Goal: Task Accomplishment & Management: Use online tool/utility

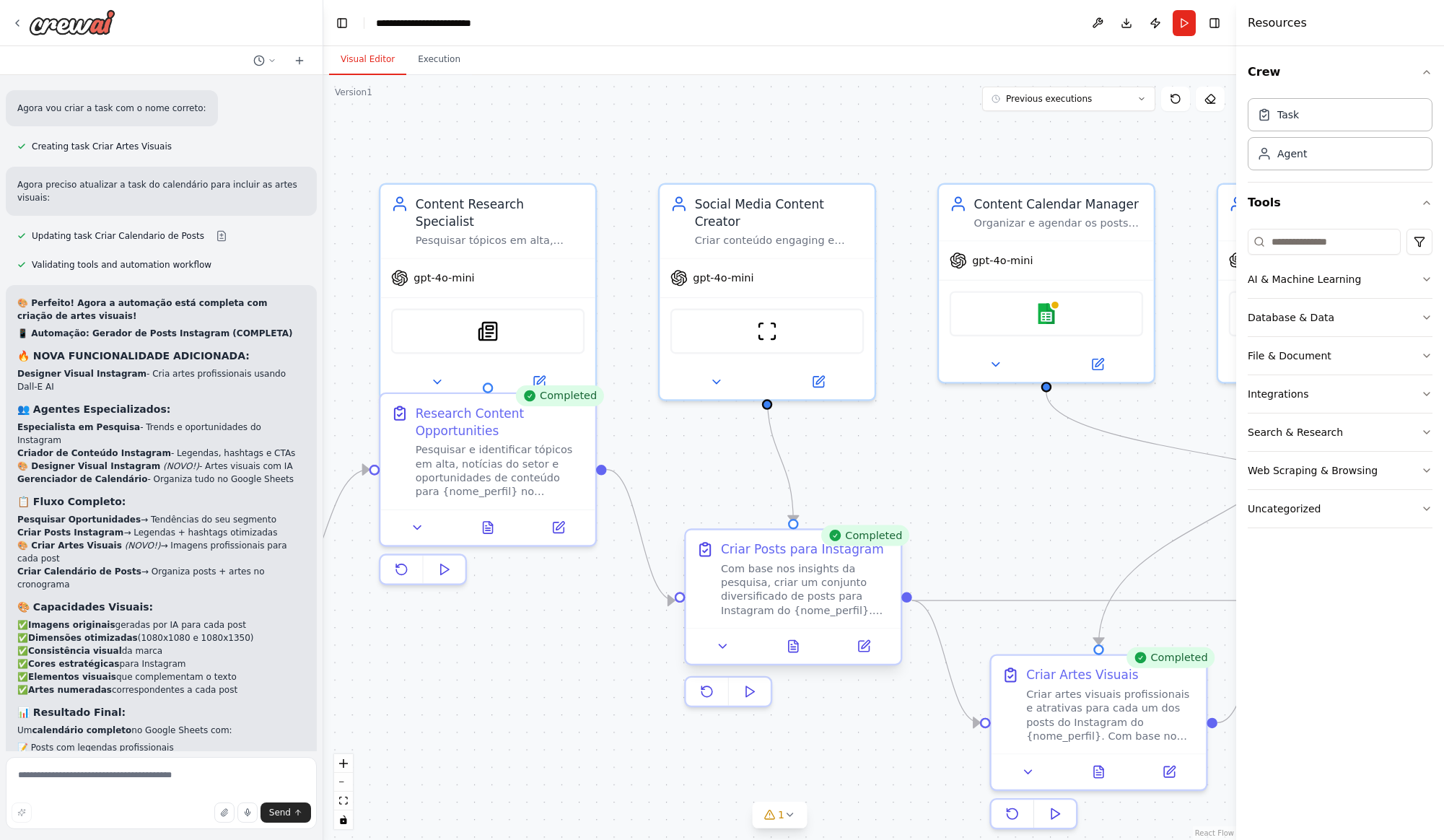
click at [794, 576] on div "Com base nos insights da pesquisa, criar um conjunto diversificado de posts par…" at bounding box center [806, 588] width 169 height 55
click at [794, 576] on div "Com base nos insights da pesquisa, criar um conjunto diversificado de posts par…" at bounding box center [815, 588] width 169 height 55
click at [779, 590] on div "Com base nos insights da pesquisa, criar um conjunto diversificado de posts par…" at bounding box center [815, 588] width 169 height 55
click at [760, 587] on div "Com base nos insights da pesquisa, criar um conjunto diversificado de posts par…" at bounding box center [815, 588] width 169 height 55
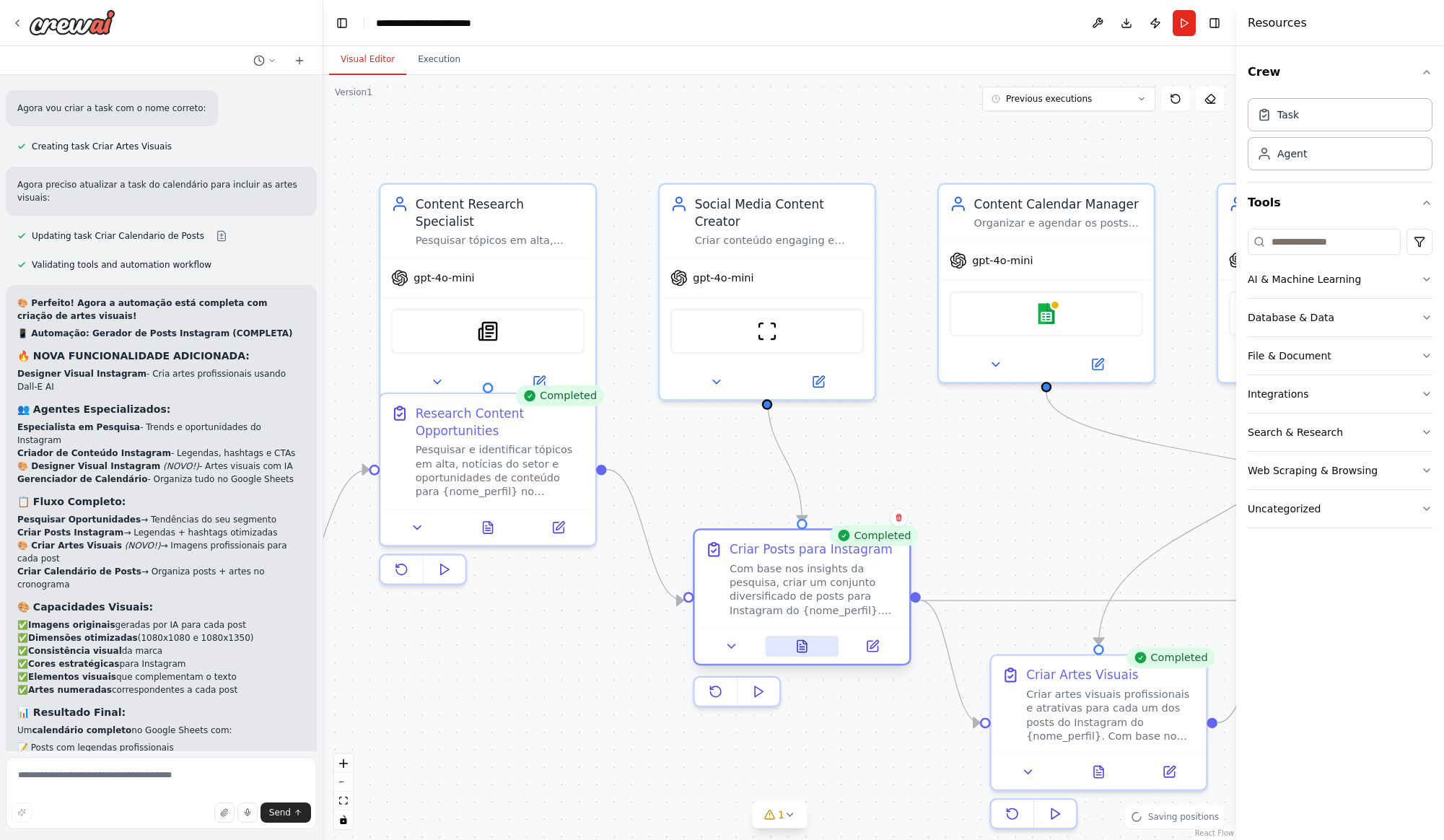
drag, startPoint x: 760, startPoint y: 587, endPoint x: 775, endPoint y: 649, distance: 63.8
click at [759, 589] on div "Com base nos insights da pesquisa, criar um conjunto diversificado de posts par…" at bounding box center [815, 588] width 169 height 55
click at [802, 647] on icon at bounding box center [802, 645] width 9 height 11
click at [875, 649] on icon at bounding box center [873, 646] width 11 height 11
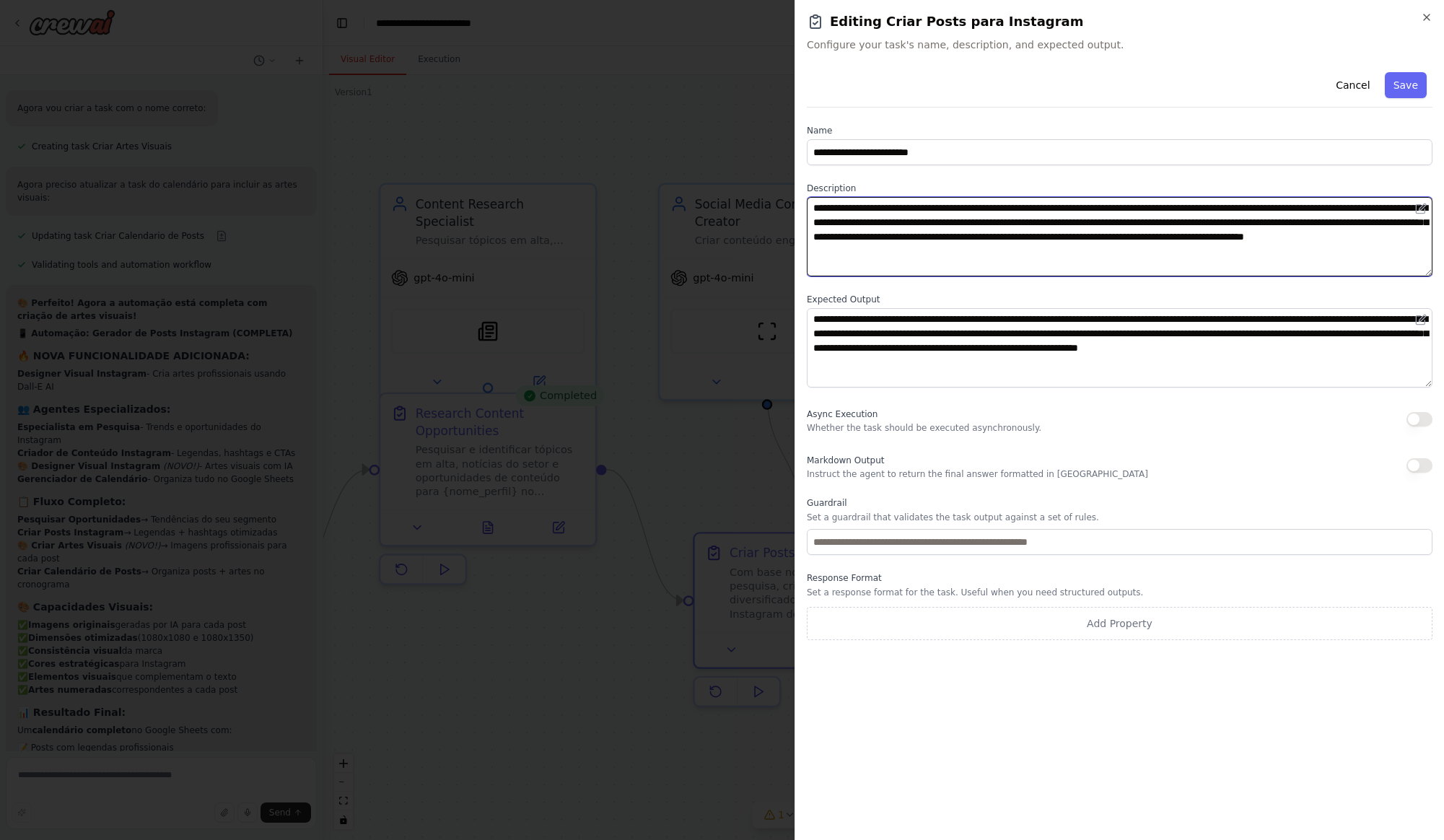
click at [919, 226] on textarea "**********" at bounding box center [1119, 236] width 626 height 79
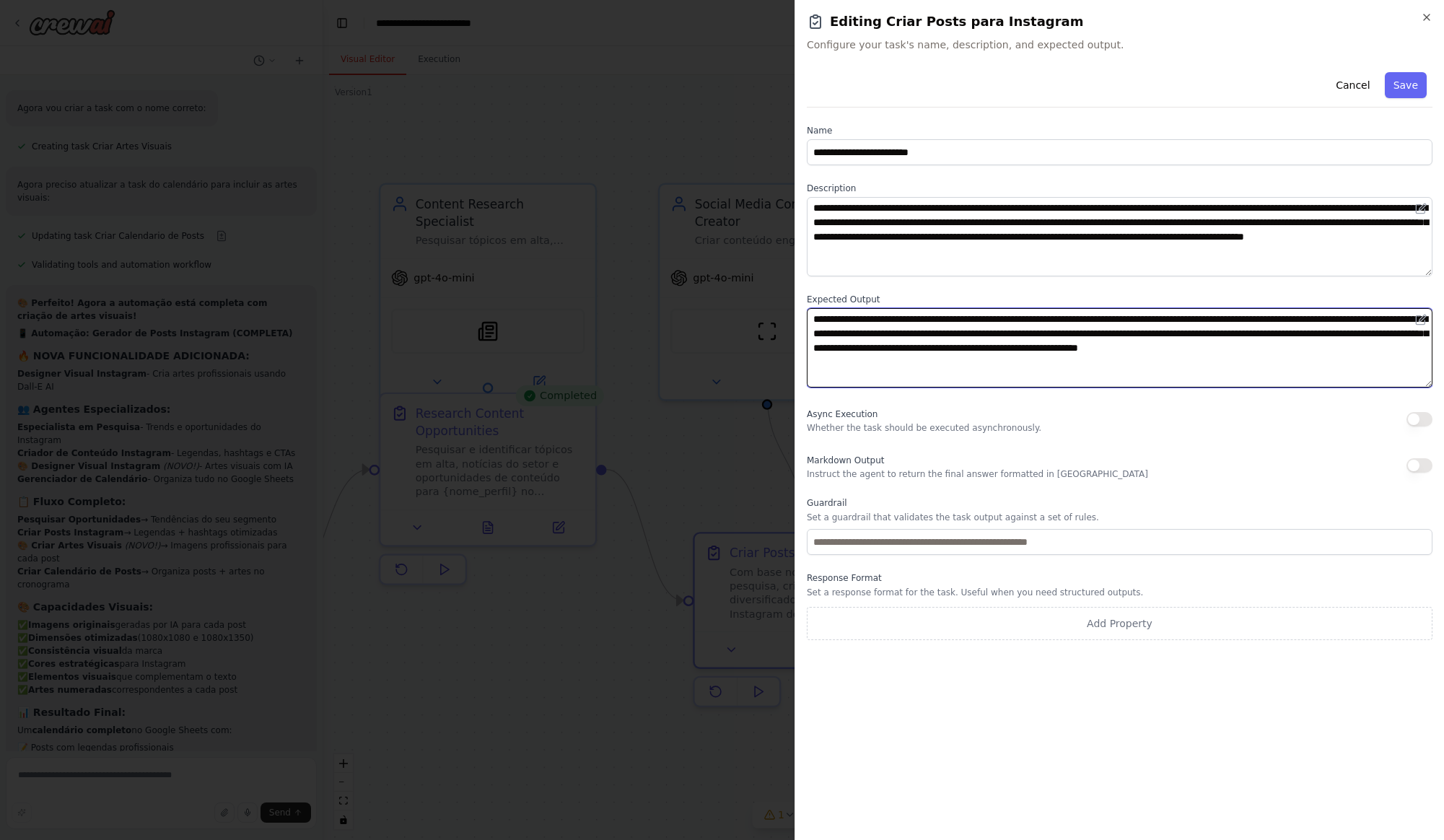
click at [982, 355] on textarea "**********" at bounding box center [1119, 347] width 626 height 79
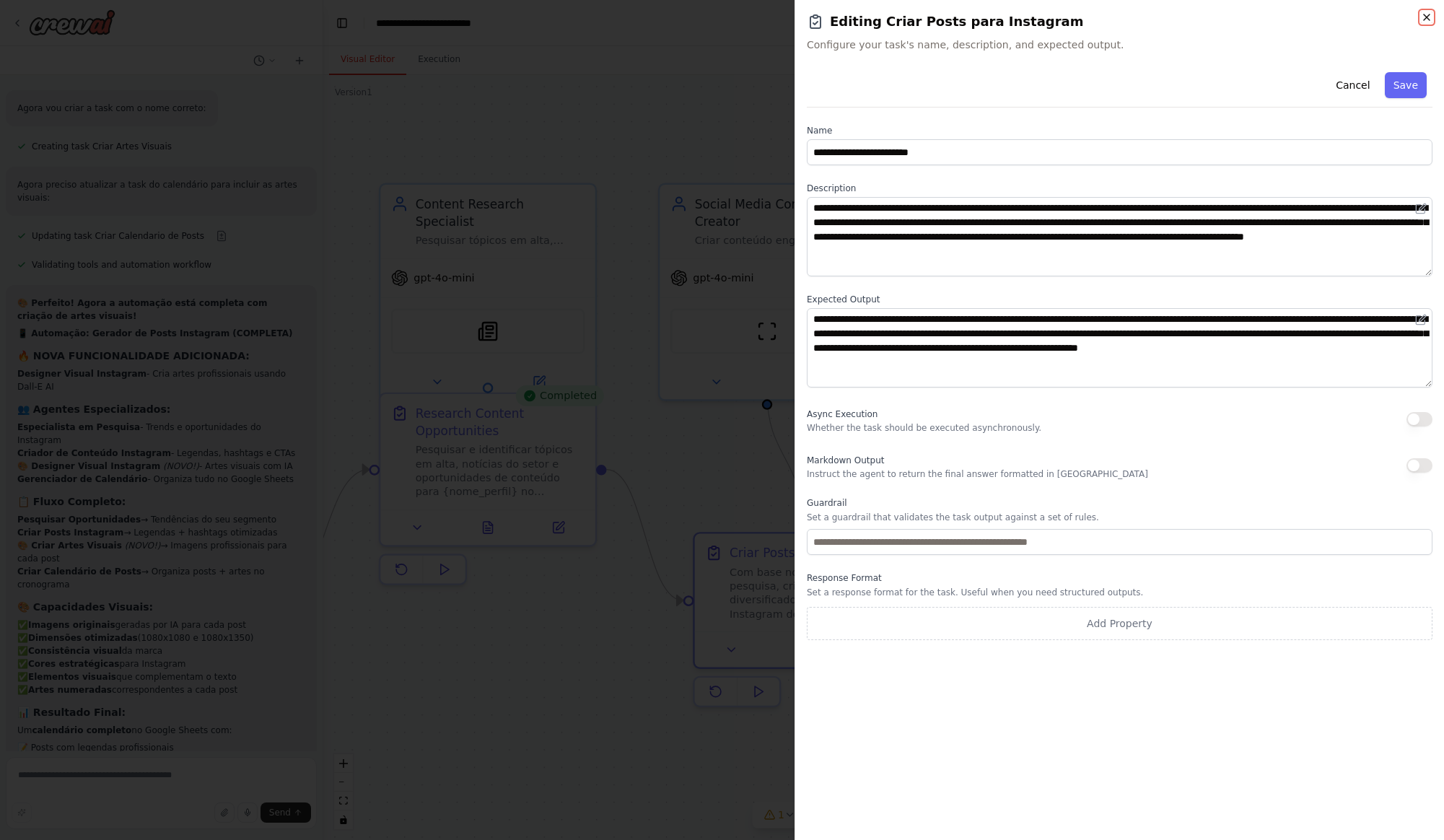
click at [1422, 16] on icon "button" at bounding box center [1427, 17] width 11 height 11
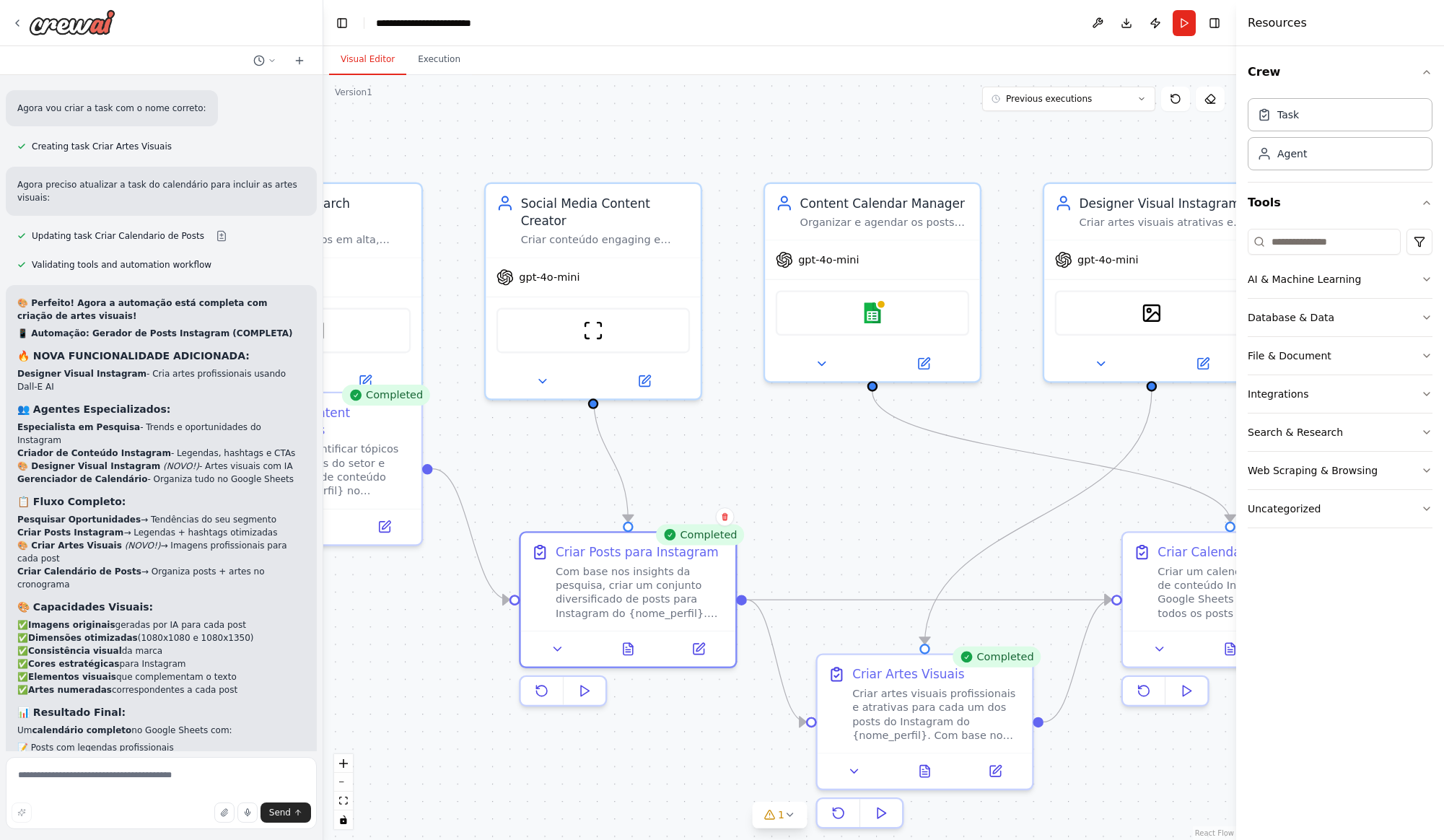
drag, startPoint x: 933, startPoint y: 135, endPoint x: 759, endPoint y: 134, distance: 174.0
click at [759, 134] on div ".deletable-edge-delete-btn { width: 20px; height: 20px; border: 0px solid #ffff…" at bounding box center [779, 457] width 913 height 764
click at [801, 133] on div ".deletable-edge-delete-btn { width: 20px; height: 20px; border: 0px solid #ffff…" at bounding box center [779, 457] width 913 height 764
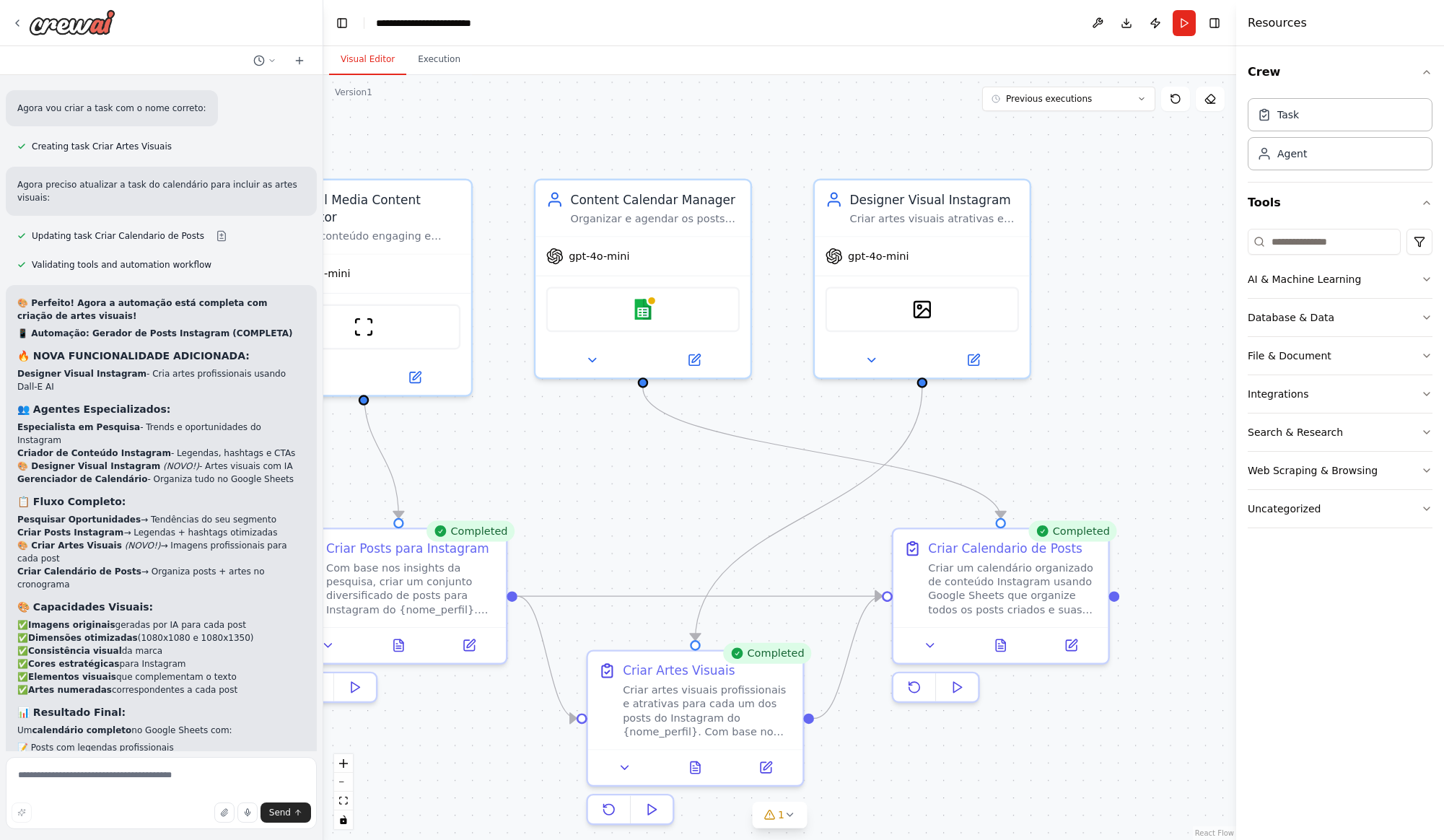
drag, startPoint x: 802, startPoint y: 133, endPoint x: 573, endPoint y: 129, distance: 229.0
click at [573, 129] on div ".deletable-edge-delete-btn { width: 20px; height: 20px; border: 0px solid #ffff…" at bounding box center [779, 457] width 913 height 764
drag, startPoint x: 755, startPoint y: 538, endPoint x: 990, endPoint y: 522, distance: 235.5
click at [990, 522] on div ".deletable-edge-delete-btn { width: 20px; height: 20px; border: 0px solid #ffff…" at bounding box center [779, 457] width 913 height 764
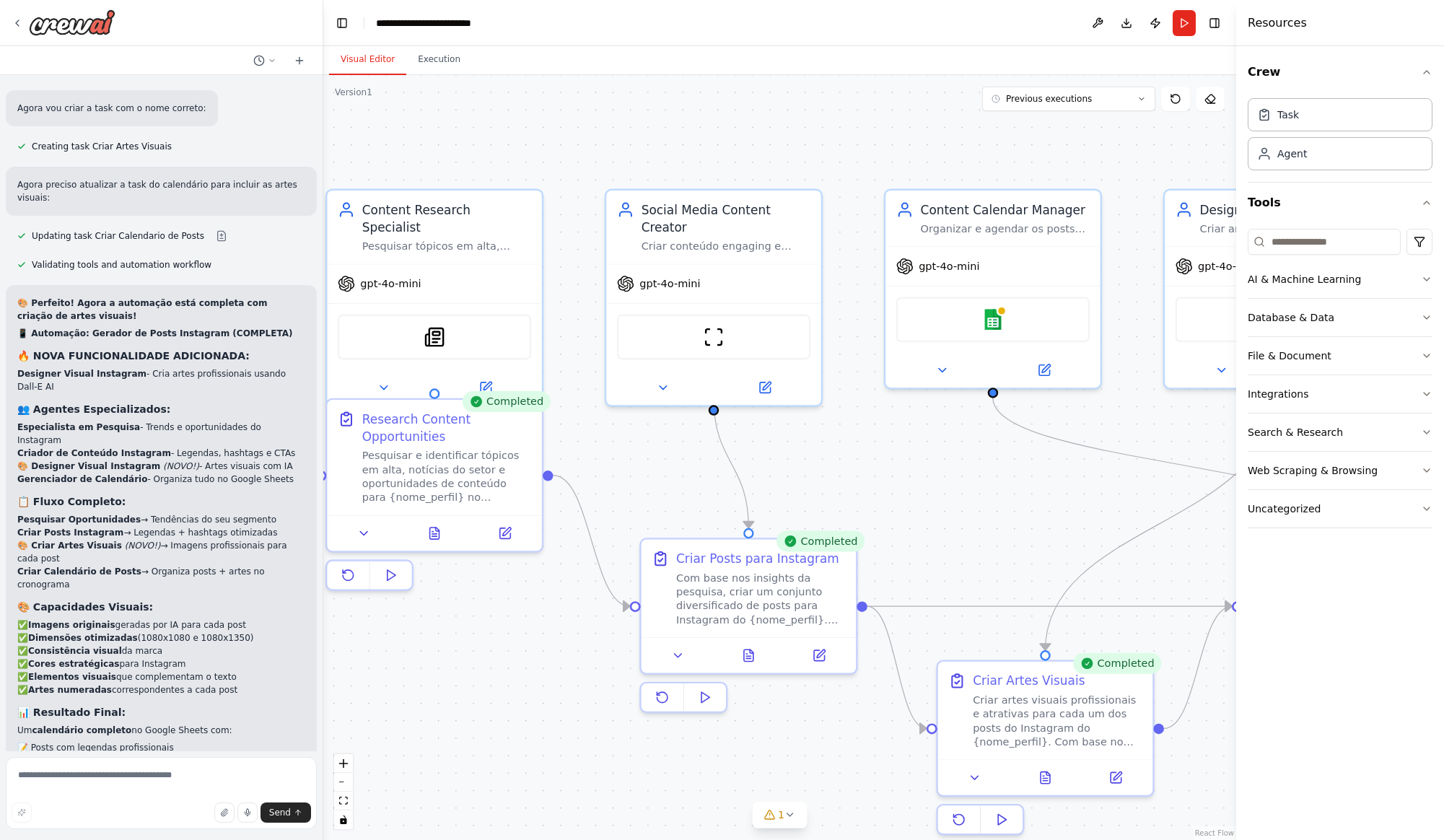
drag, startPoint x: 586, startPoint y: 149, endPoint x: 610, endPoint y: 94, distance: 60.0
click at [935, 158] on div ".deletable-edge-delete-btn { width: 20px; height: 20px; border: 0px solid #ffff…" at bounding box center [779, 457] width 913 height 764
click at [456, 59] on button "Execution" at bounding box center [439, 60] width 66 height 30
click at [373, 64] on button "Visual Editor" at bounding box center [368, 60] width 77 height 30
click at [1187, 26] on button "Run" at bounding box center [1184, 23] width 23 height 26
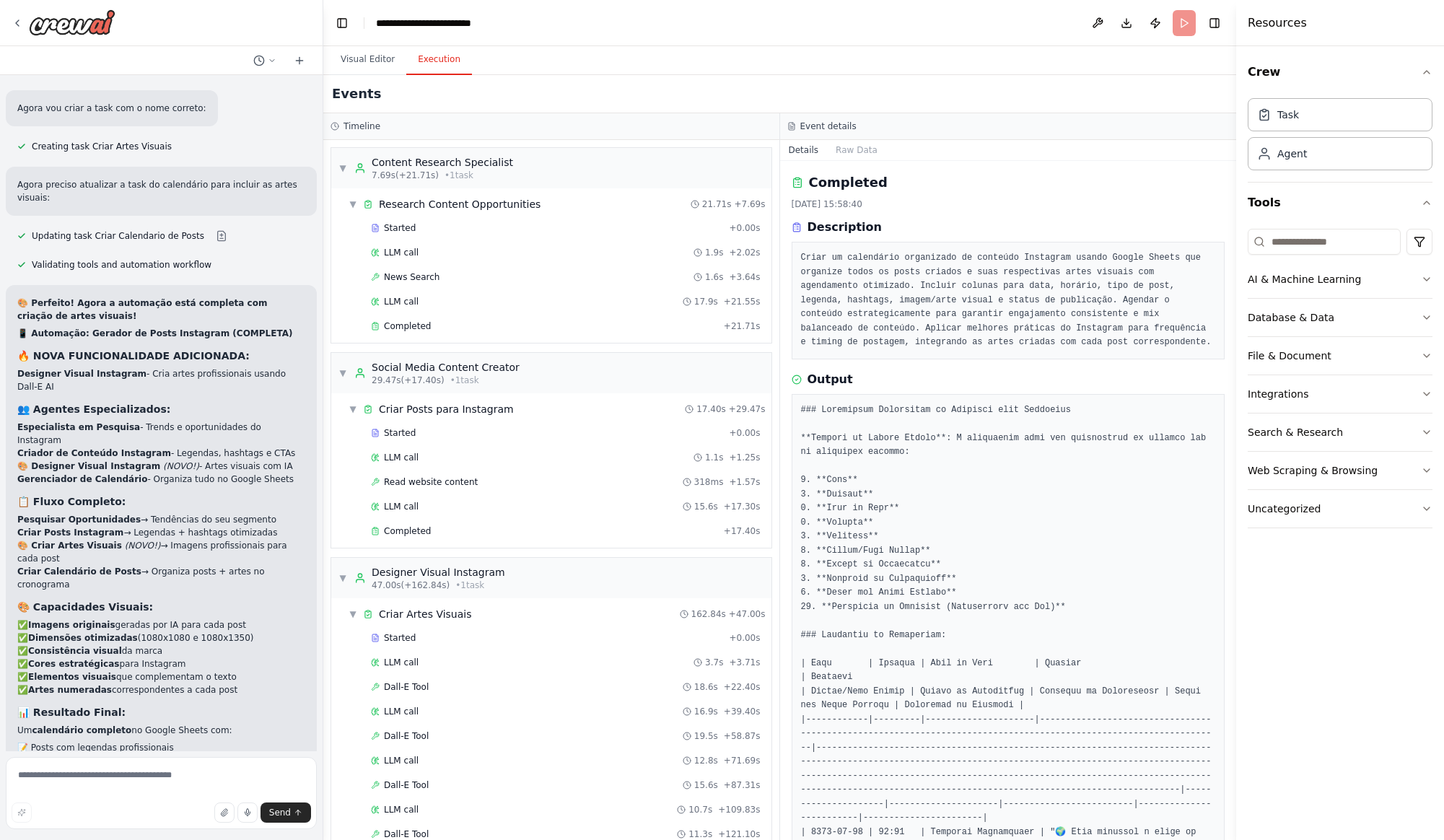
click at [439, 61] on button "Execution" at bounding box center [439, 60] width 66 height 30
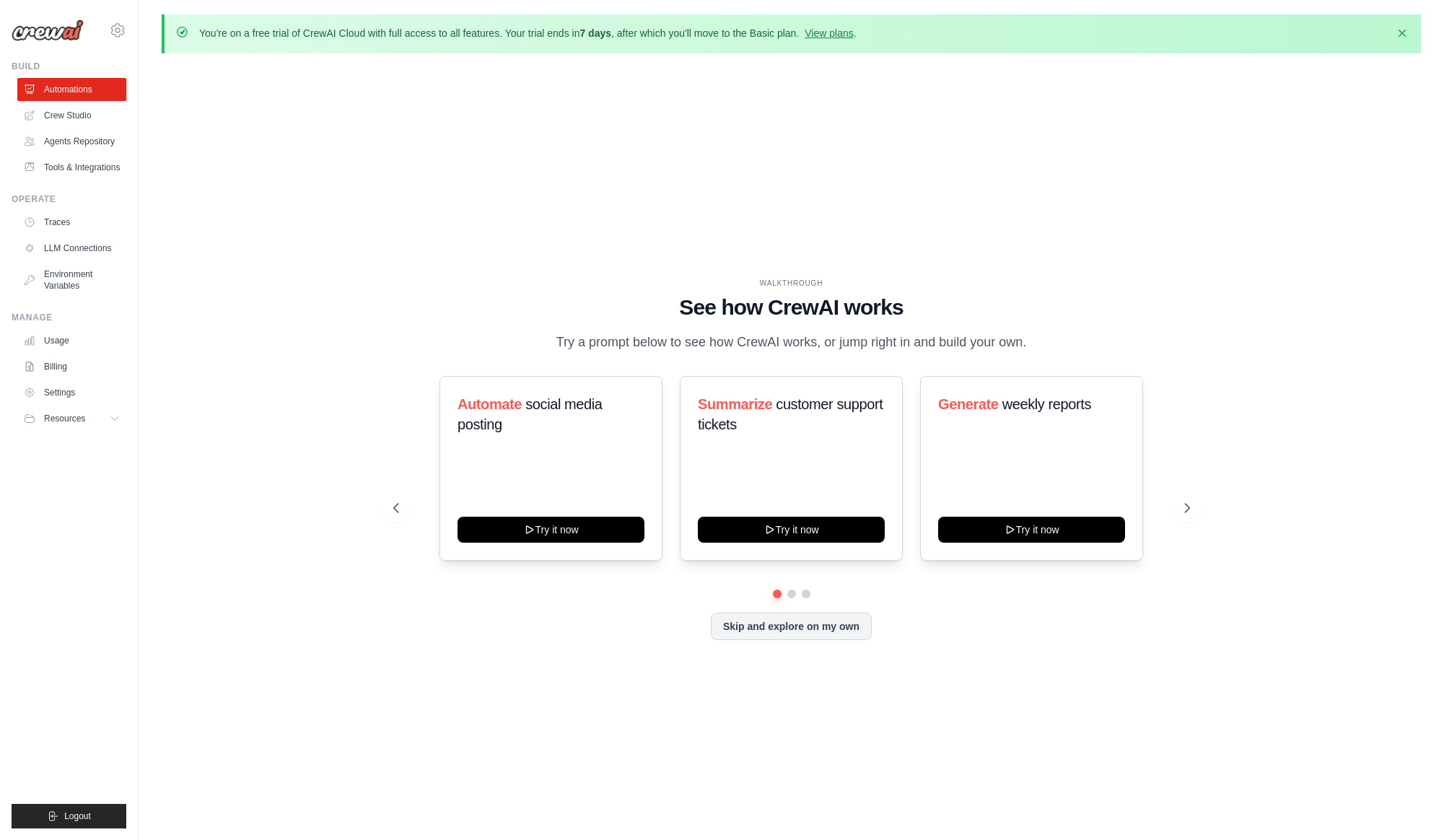
click at [304, 328] on div "WALKTHROUGH See how CrewAI works Try a prompt below to see how CrewAI works, or…" at bounding box center [791, 470] width 1259 height 811
click at [322, 194] on div "WALKTHROUGH See how CrewAI works Try a prompt below to see how CrewAI works, or…" at bounding box center [791, 470] width 1259 height 811
drag, startPoint x: 424, startPoint y: 160, endPoint x: 253, endPoint y: 243, distance: 190.1
click at [424, 160] on div "WALKTHROUGH See how CrewAI works Try a prompt below to see how CrewAI works, or…" at bounding box center [791, 470] width 1259 height 811
click at [73, 118] on link "Crew Studio" at bounding box center [73, 115] width 109 height 23
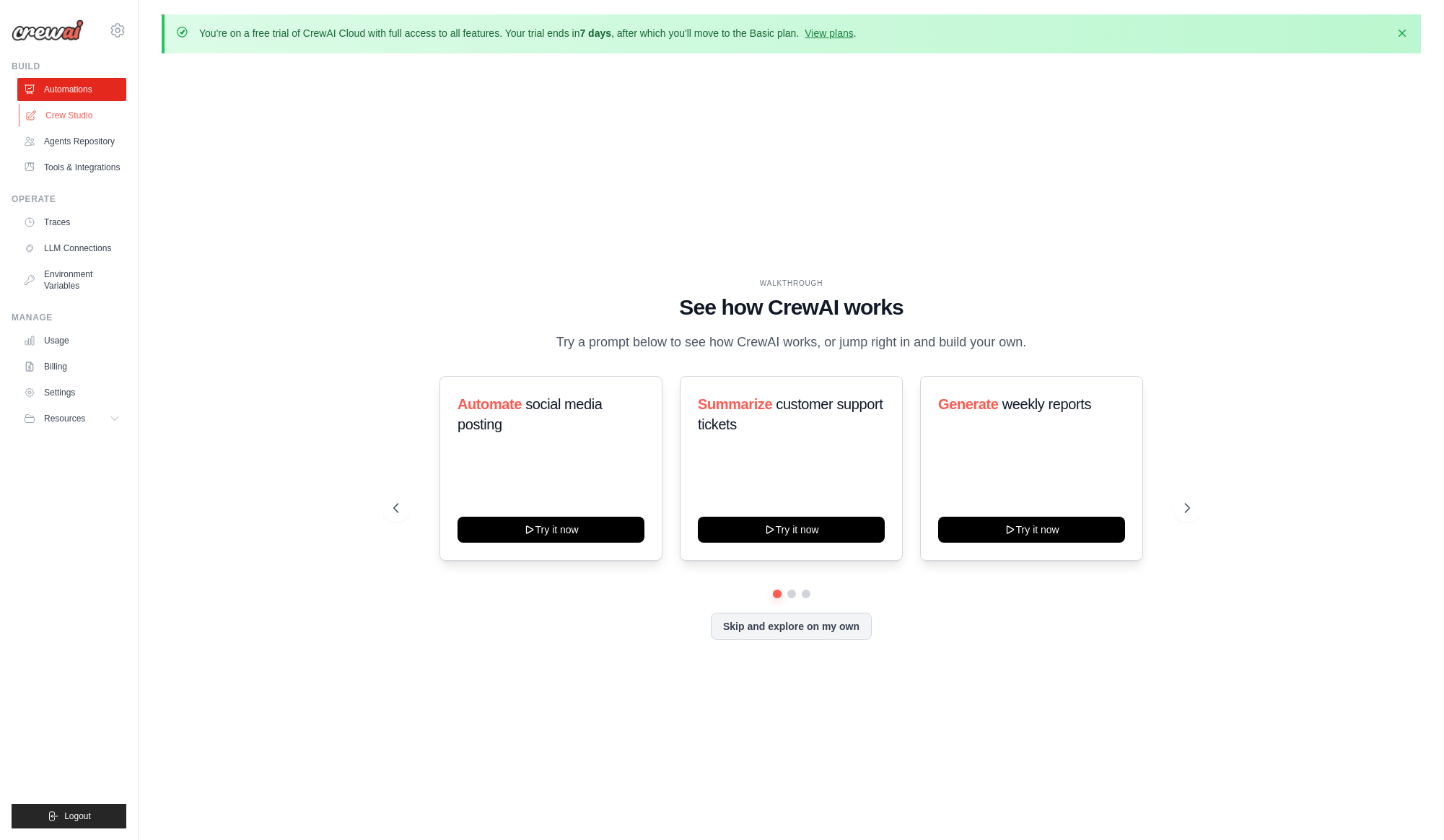
scroll to position [5, 0]
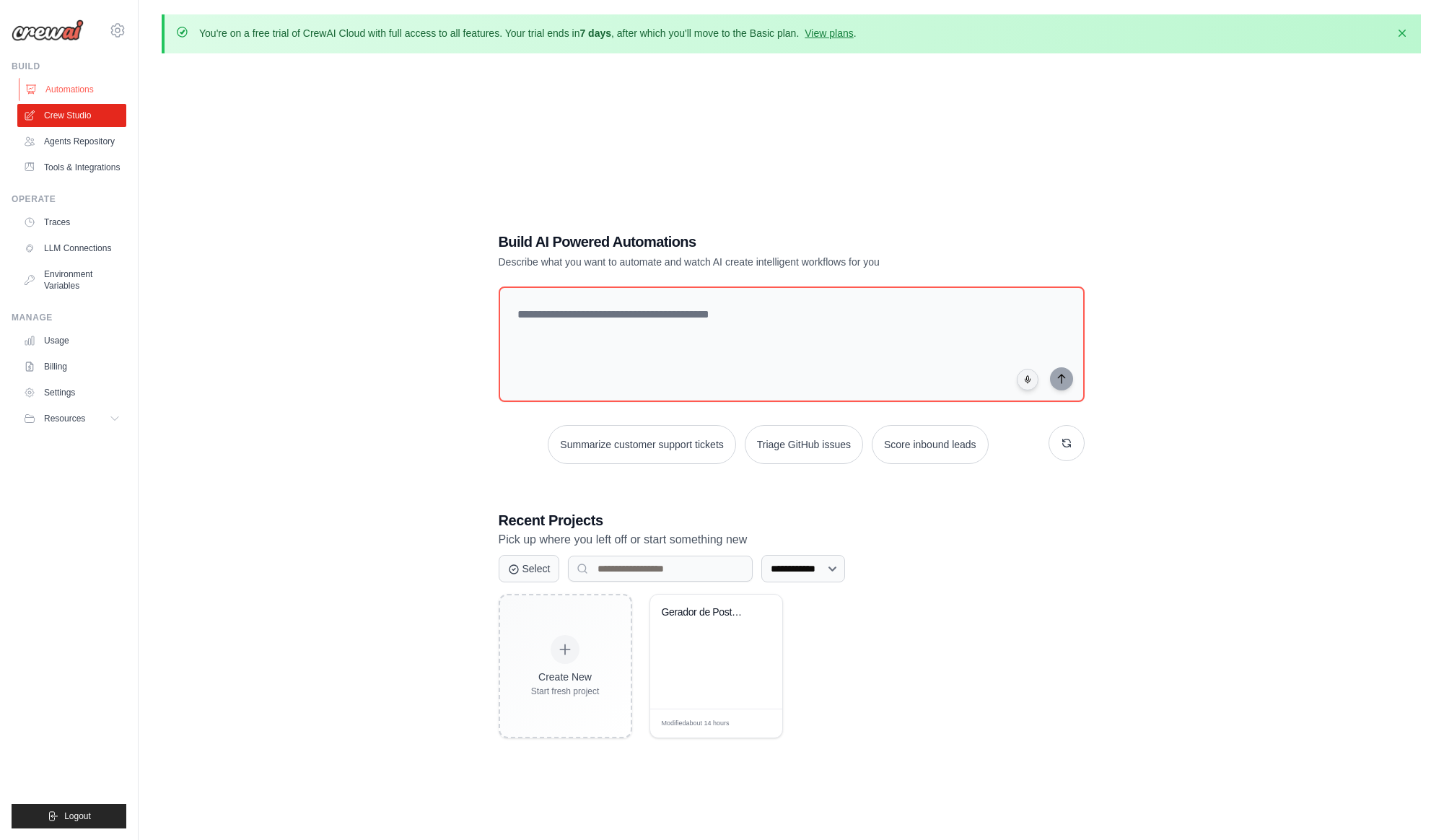
click at [76, 92] on link "Automations" at bounding box center [73, 89] width 109 height 23
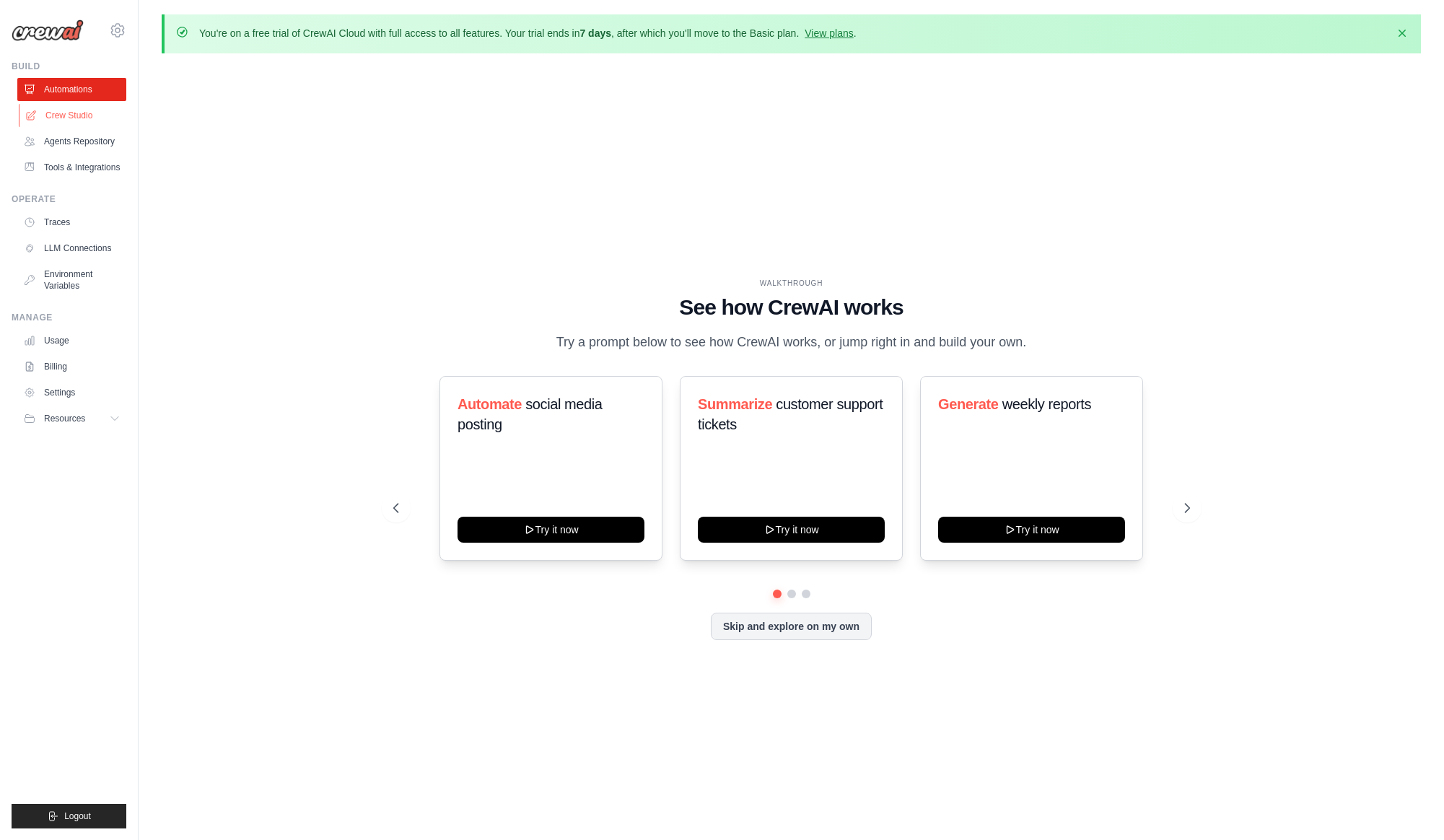
click at [76, 104] on link "Crew Studio" at bounding box center [73, 115] width 109 height 23
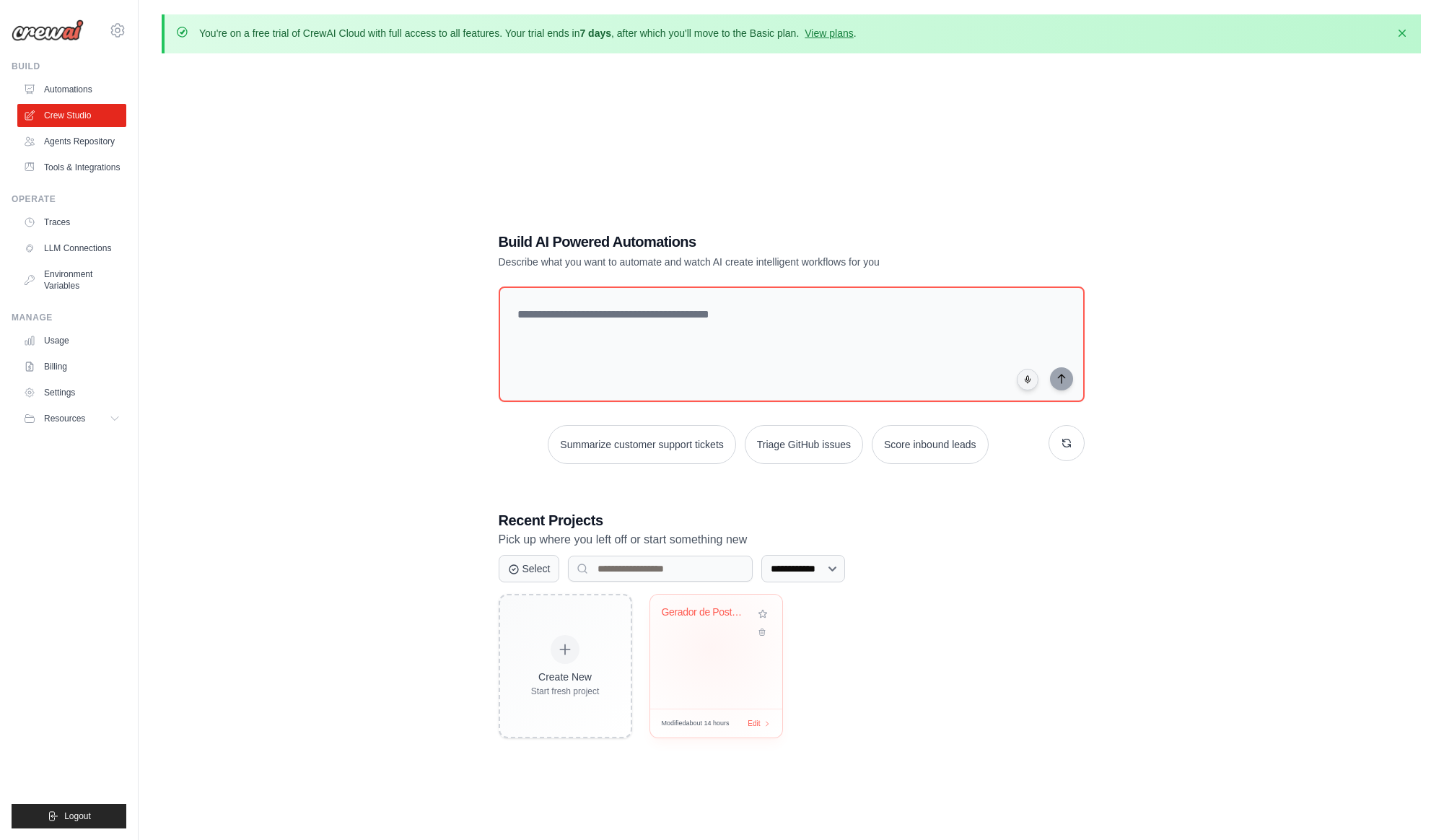
click at [712, 649] on div "Gerador de Posts Instagram" at bounding box center [716, 651] width 132 height 114
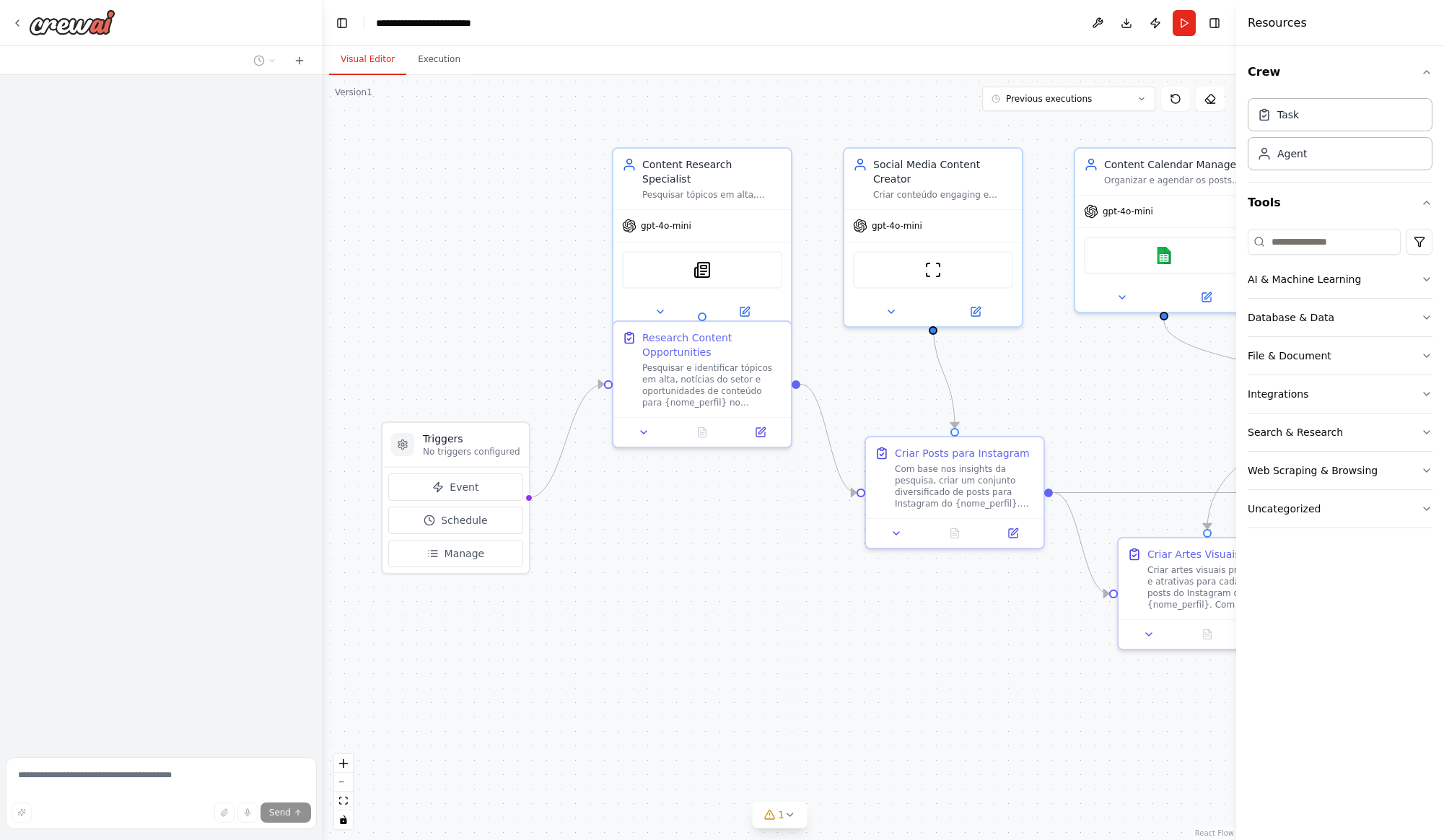
click at [616, 693] on div ".deletable-edge-delete-btn { width: 20px; height: 20px; border: 0px solid #ffff…" at bounding box center [779, 457] width 913 height 764
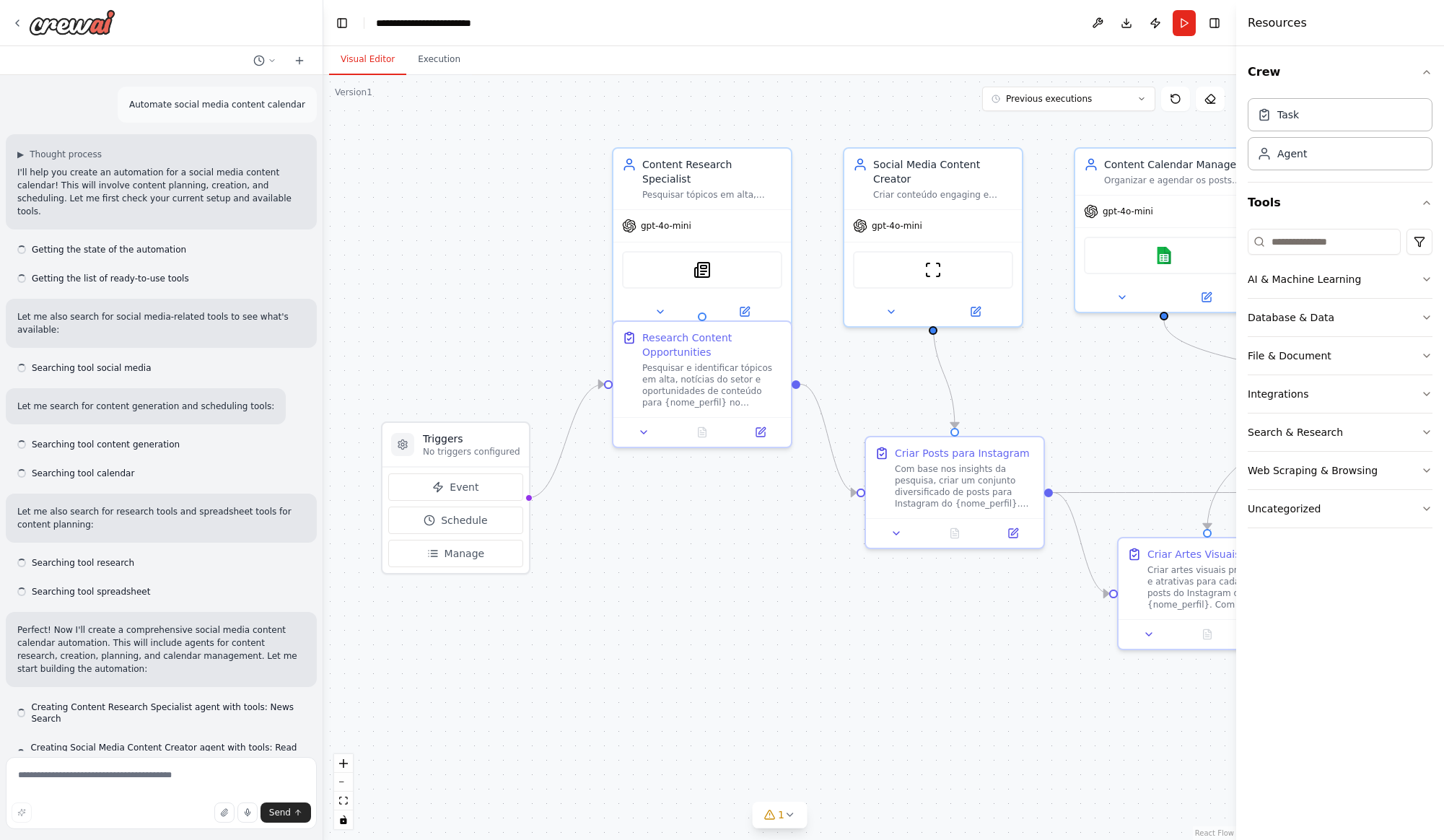
click at [481, 208] on div ".deletable-edge-delete-btn { width: 20px; height: 20px; border: 0px solid #ffff…" at bounding box center [779, 457] width 913 height 764
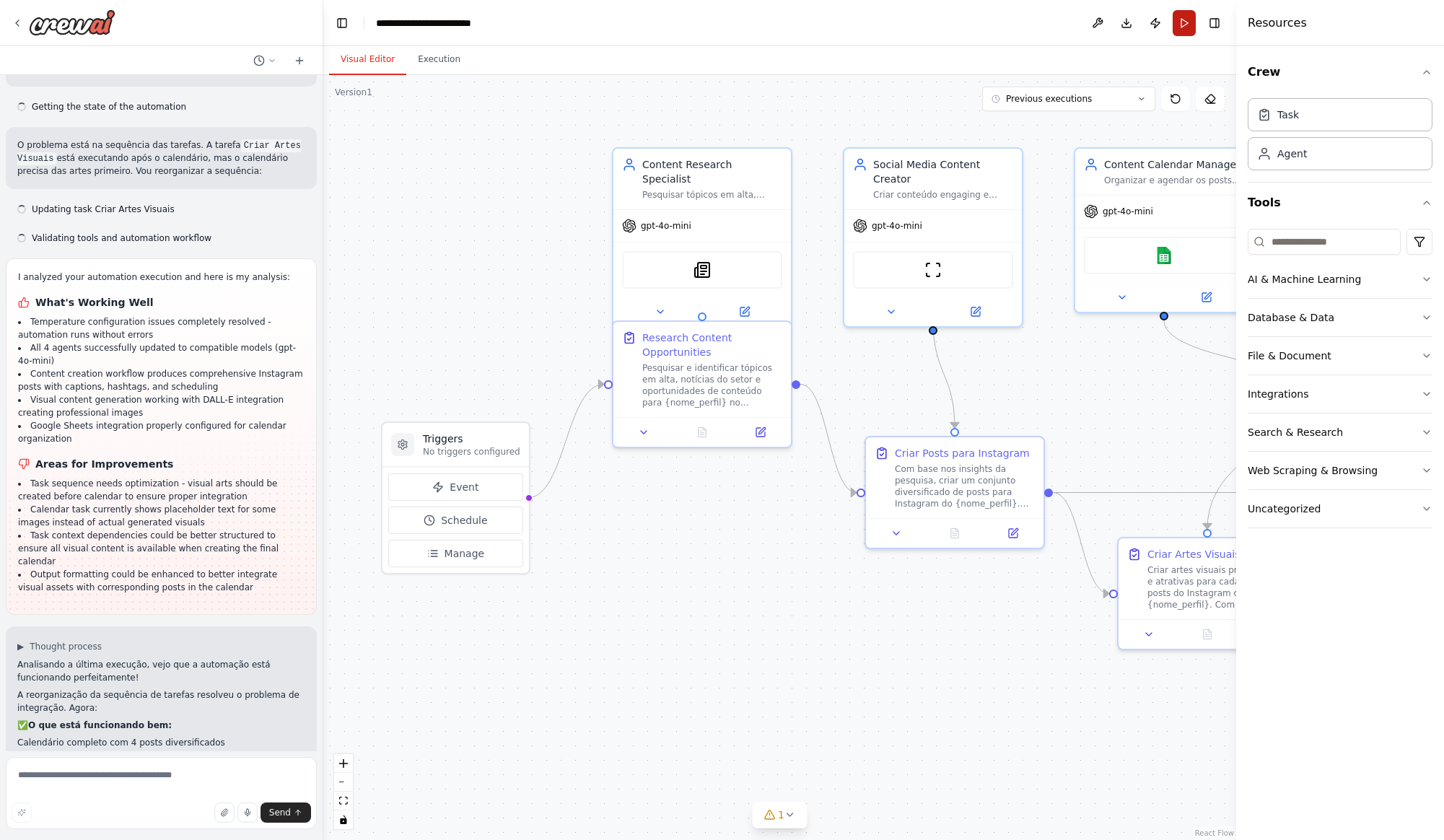
scroll to position [7249, 0]
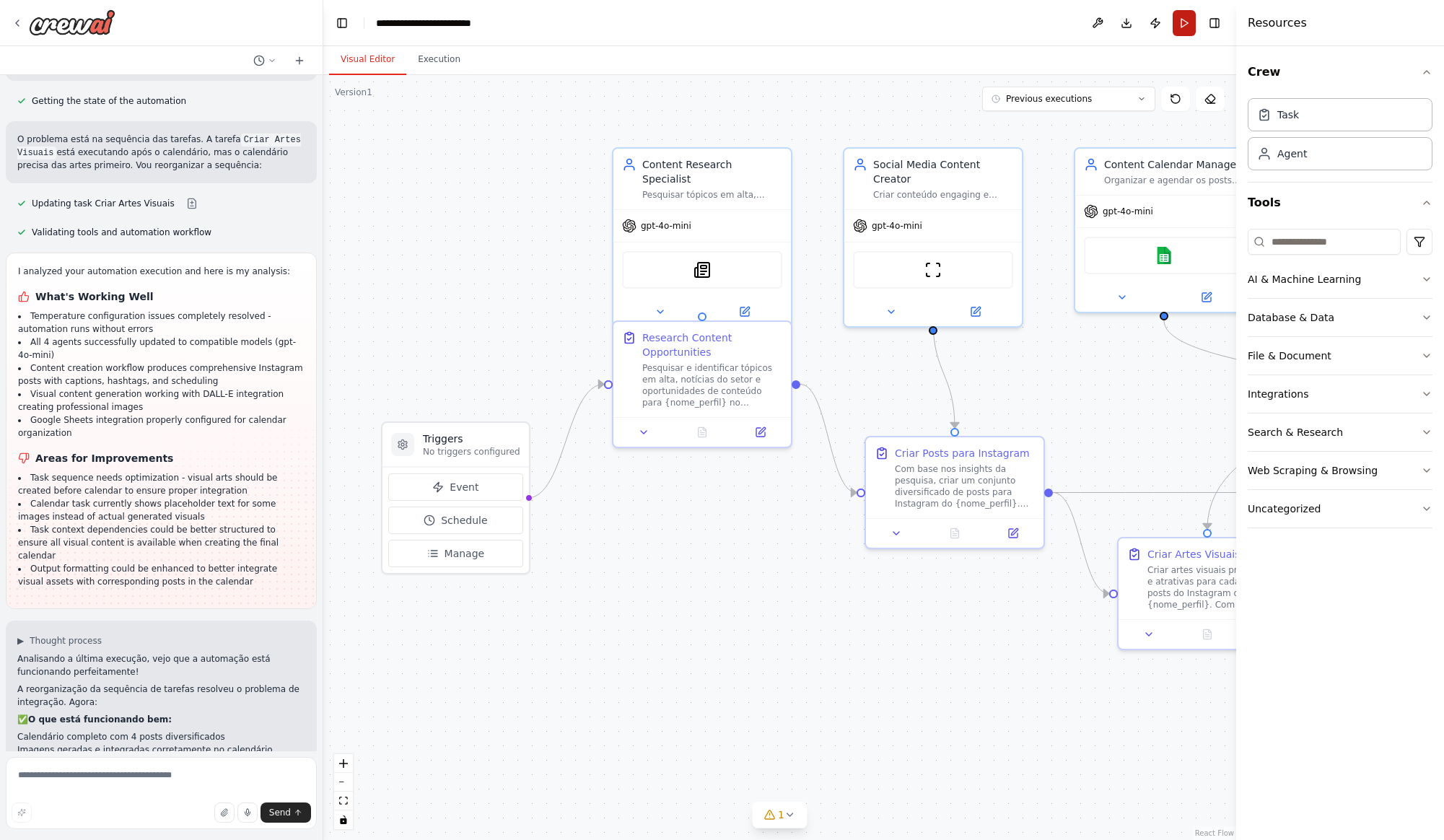
click at [1182, 22] on button "Run" at bounding box center [1184, 23] width 23 height 26
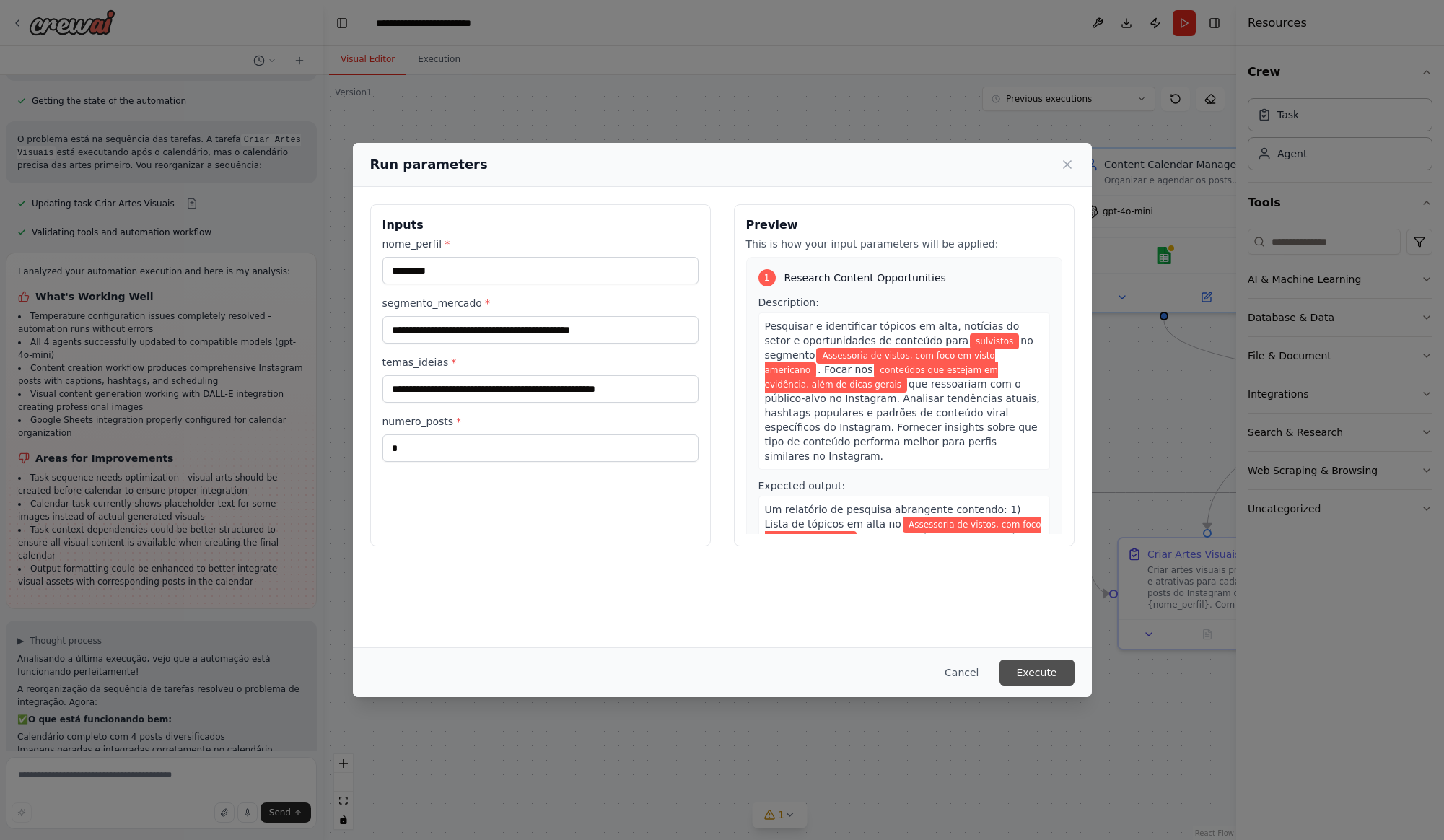
click at [1036, 677] on button "Execute" at bounding box center [1036, 672] width 75 height 26
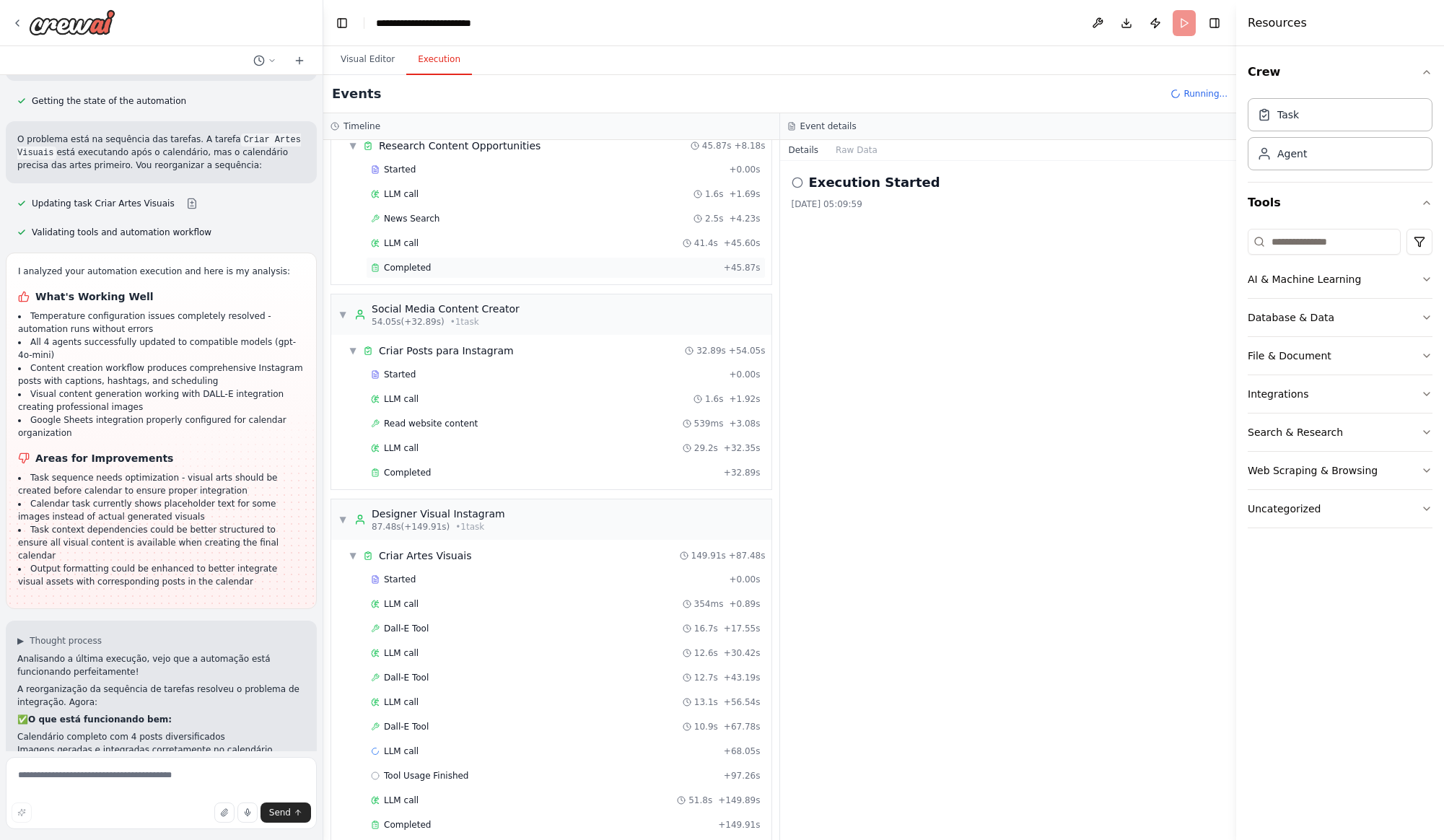
scroll to position [0, 0]
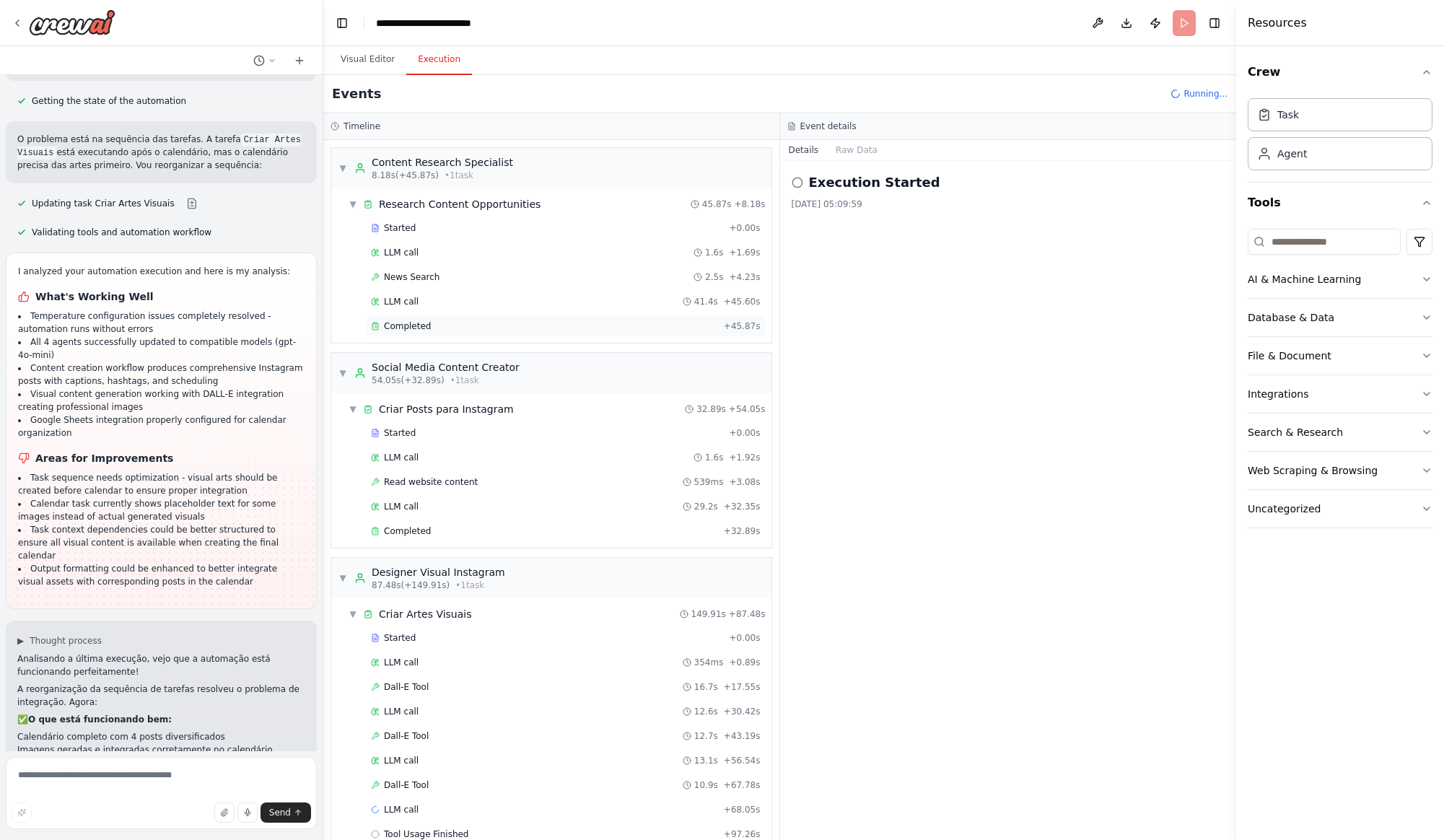
click at [410, 327] on span "Completed" at bounding box center [408, 326] width 47 height 11
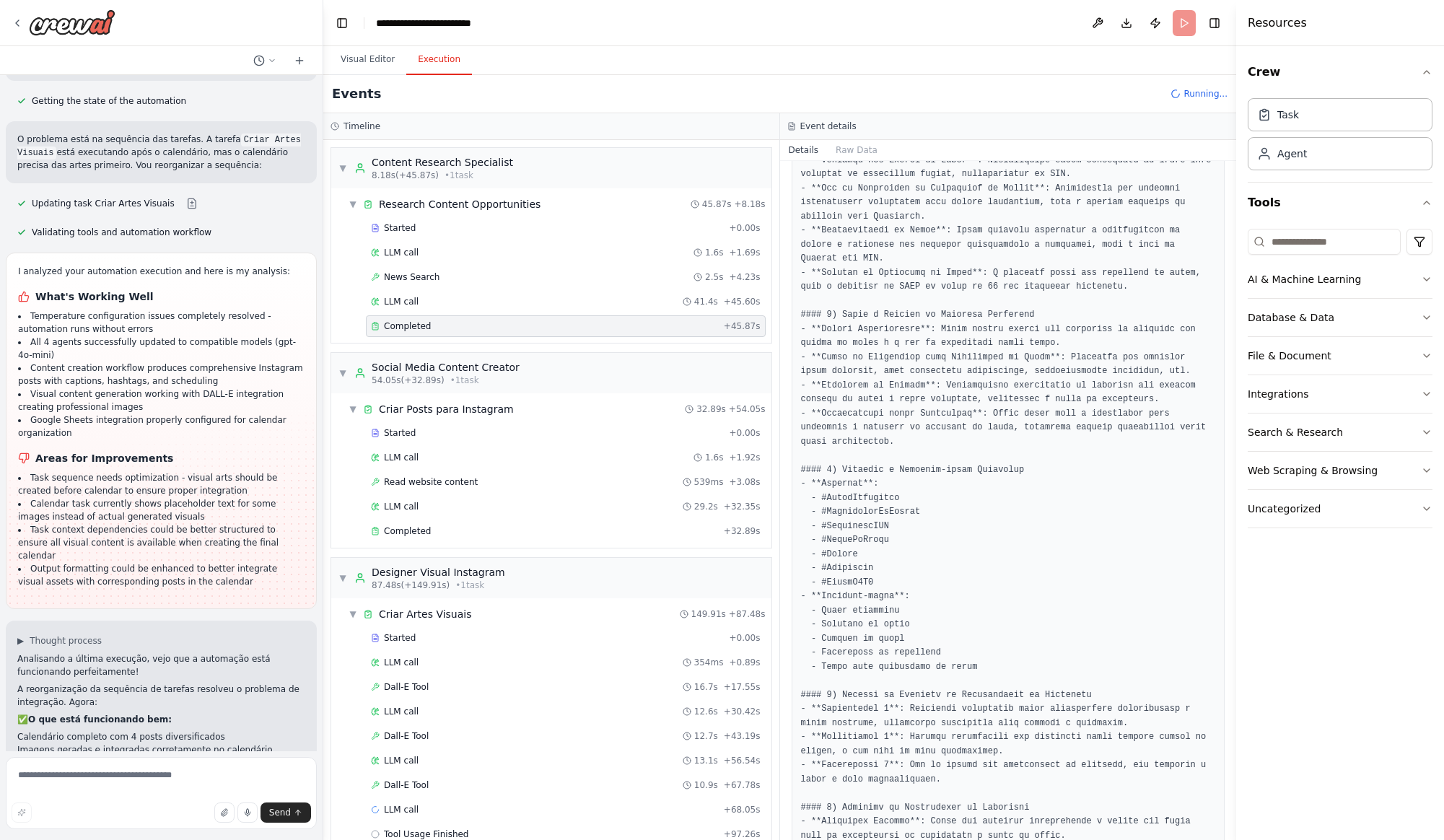
scroll to position [485, 0]
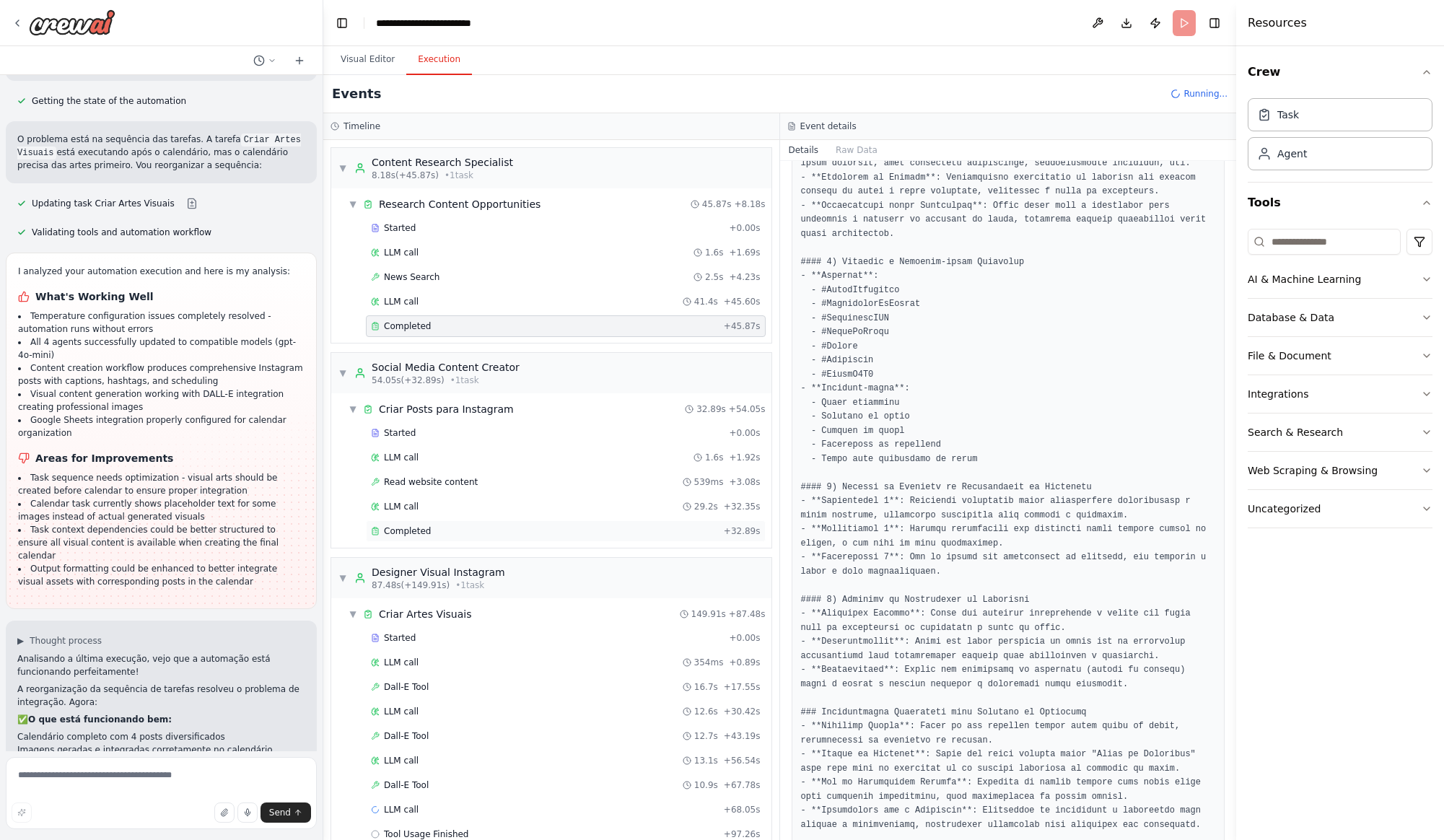
click at [430, 529] on div "Completed" at bounding box center [544, 531] width 347 height 11
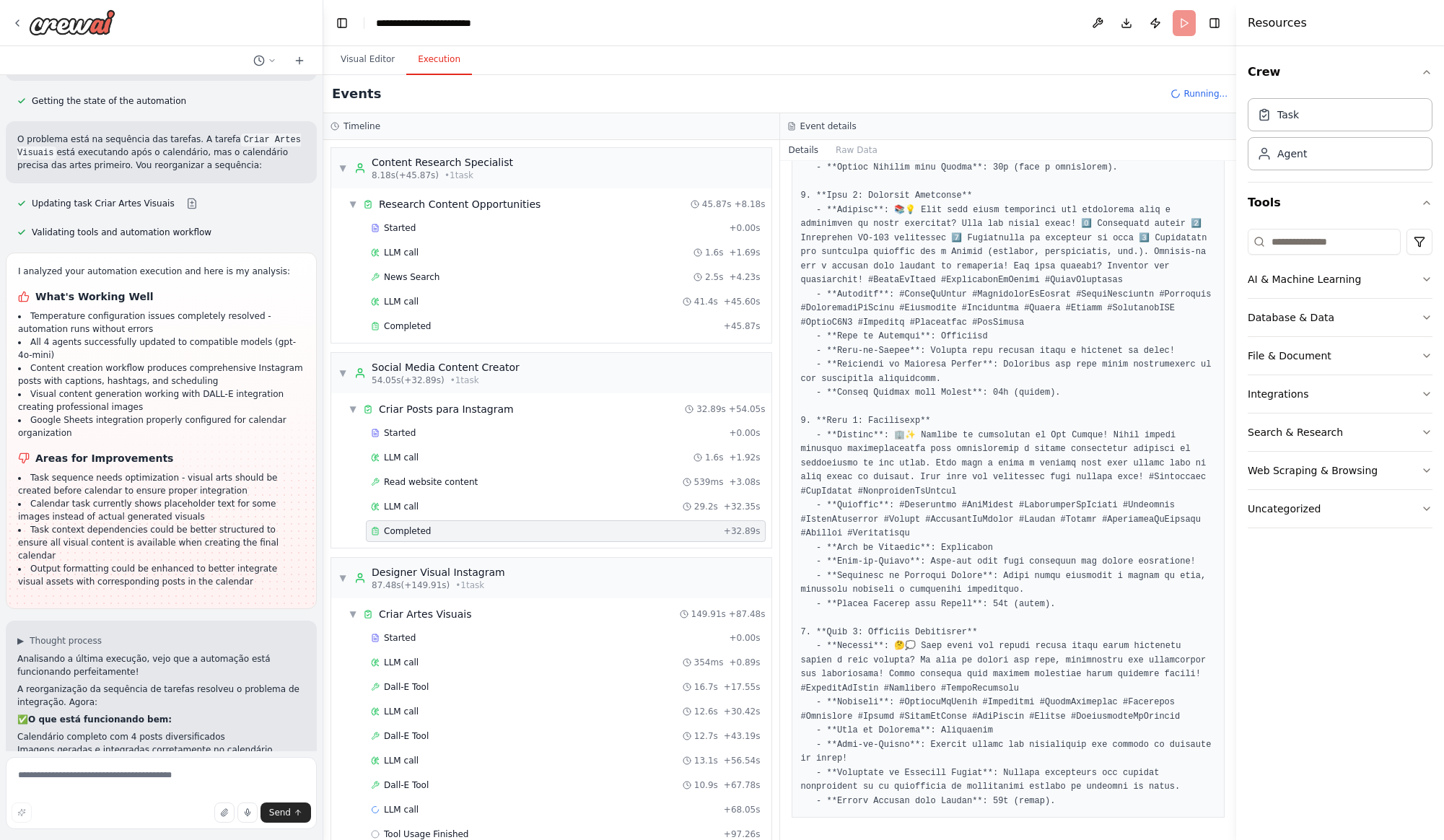
scroll to position [208, 0]
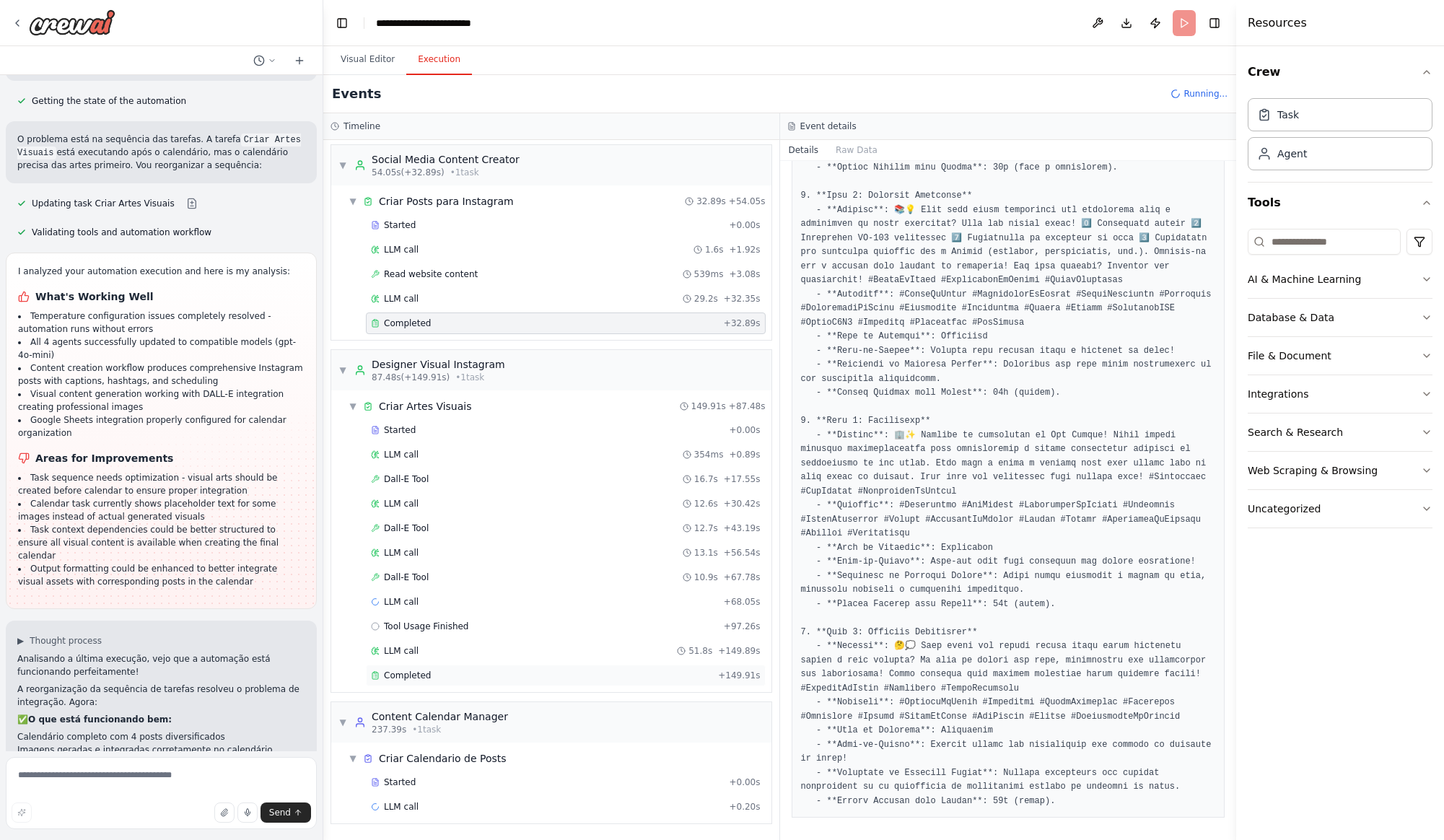
click at [422, 673] on span "Completed" at bounding box center [408, 674] width 47 height 11
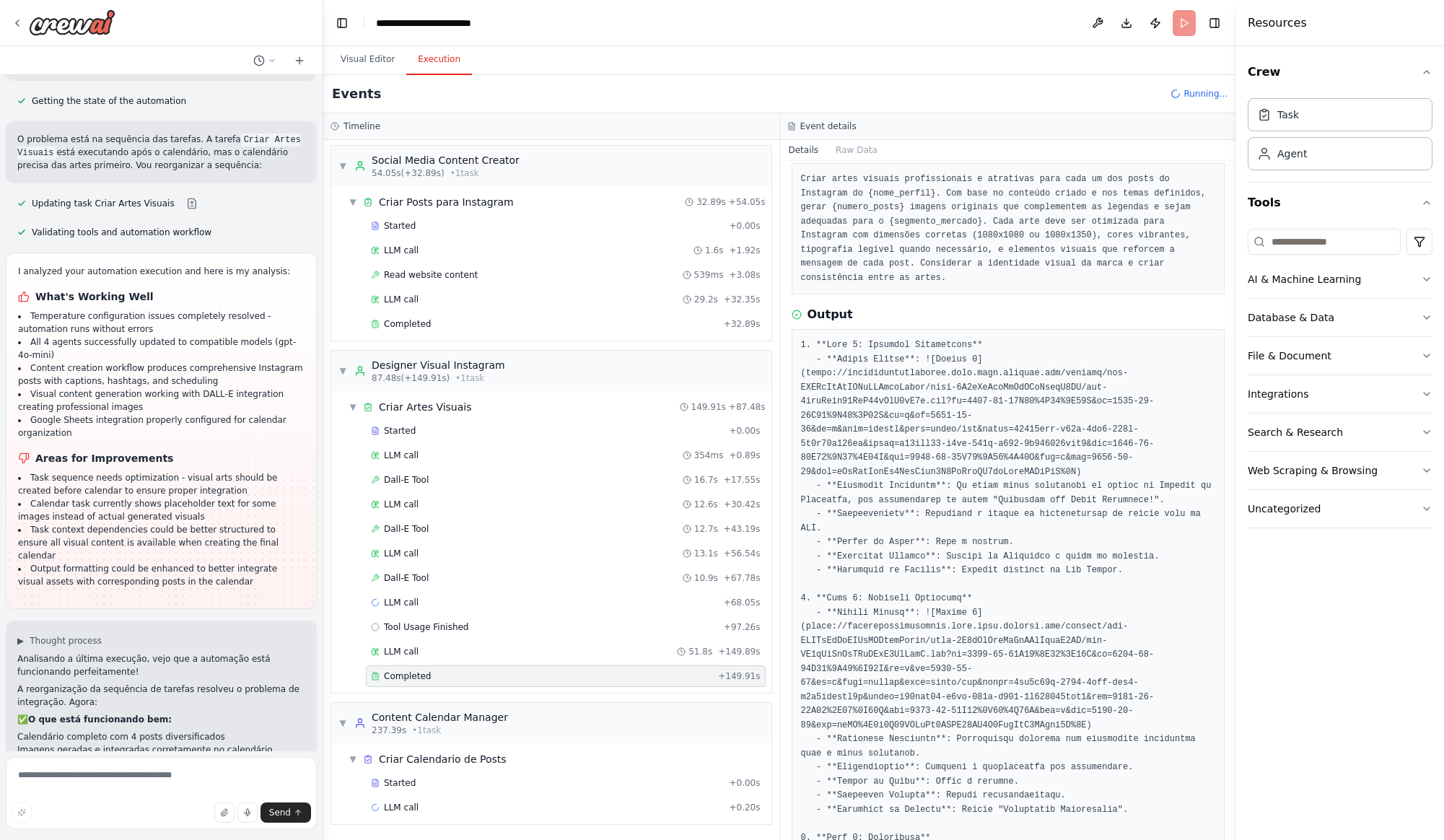
scroll to position [76, 0]
click at [902, 390] on pre at bounding box center [1008, 832] width 415 height 984
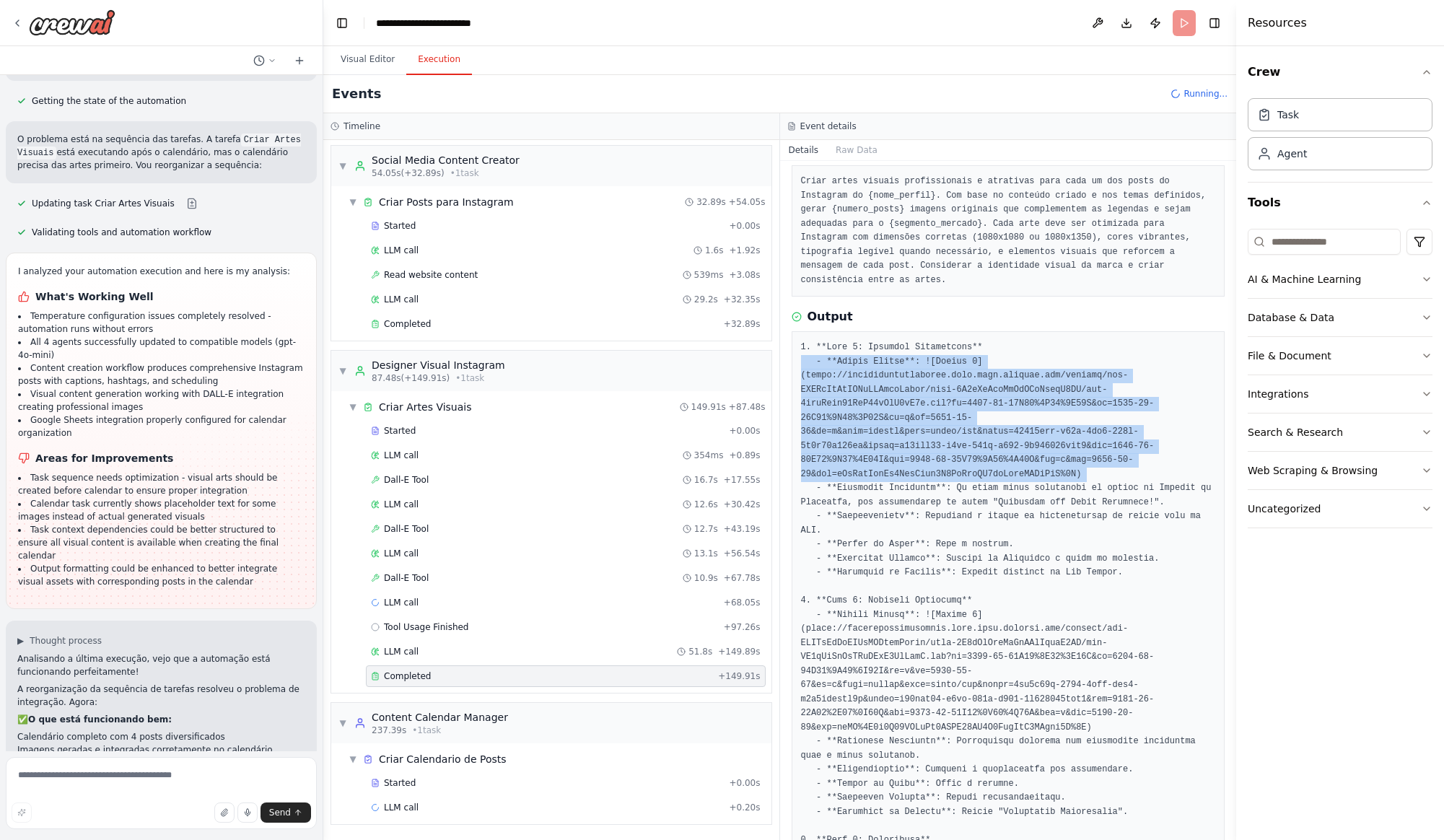
click at [902, 390] on pre at bounding box center [1008, 832] width 415 height 984
click at [869, 398] on pre at bounding box center [1008, 832] width 415 height 984
drag, startPoint x: 807, startPoint y: 376, endPoint x: 1078, endPoint y: 473, distance: 287.8
click at [1078, 473] on pre at bounding box center [1008, 832] width 415 height 984
copy pre "https://oaidalleapiprodscus.blob.core.windows.net/private/org-RDKQhCwGuWAXdKAQy…"
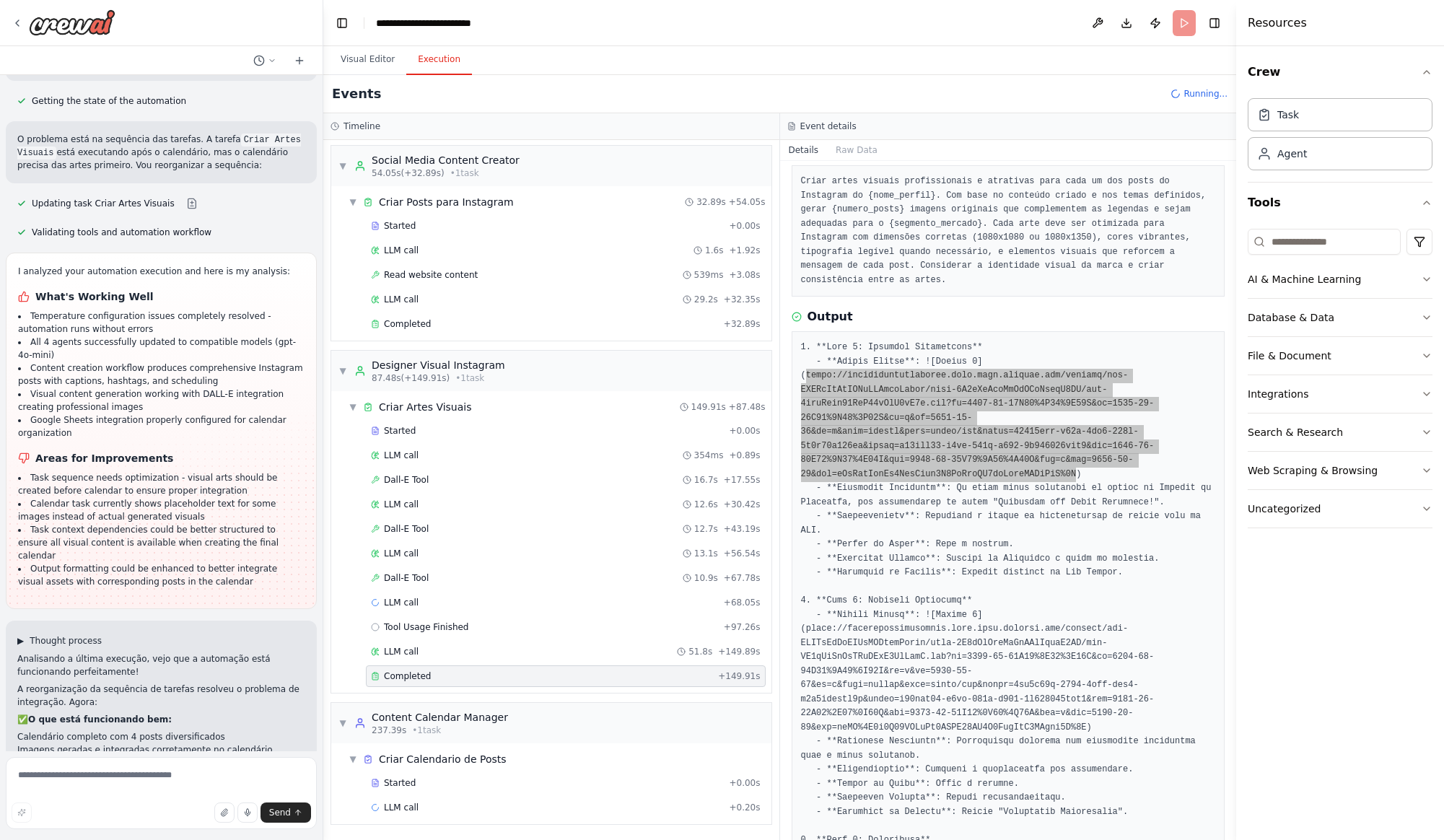
scroll to position [175, 0]
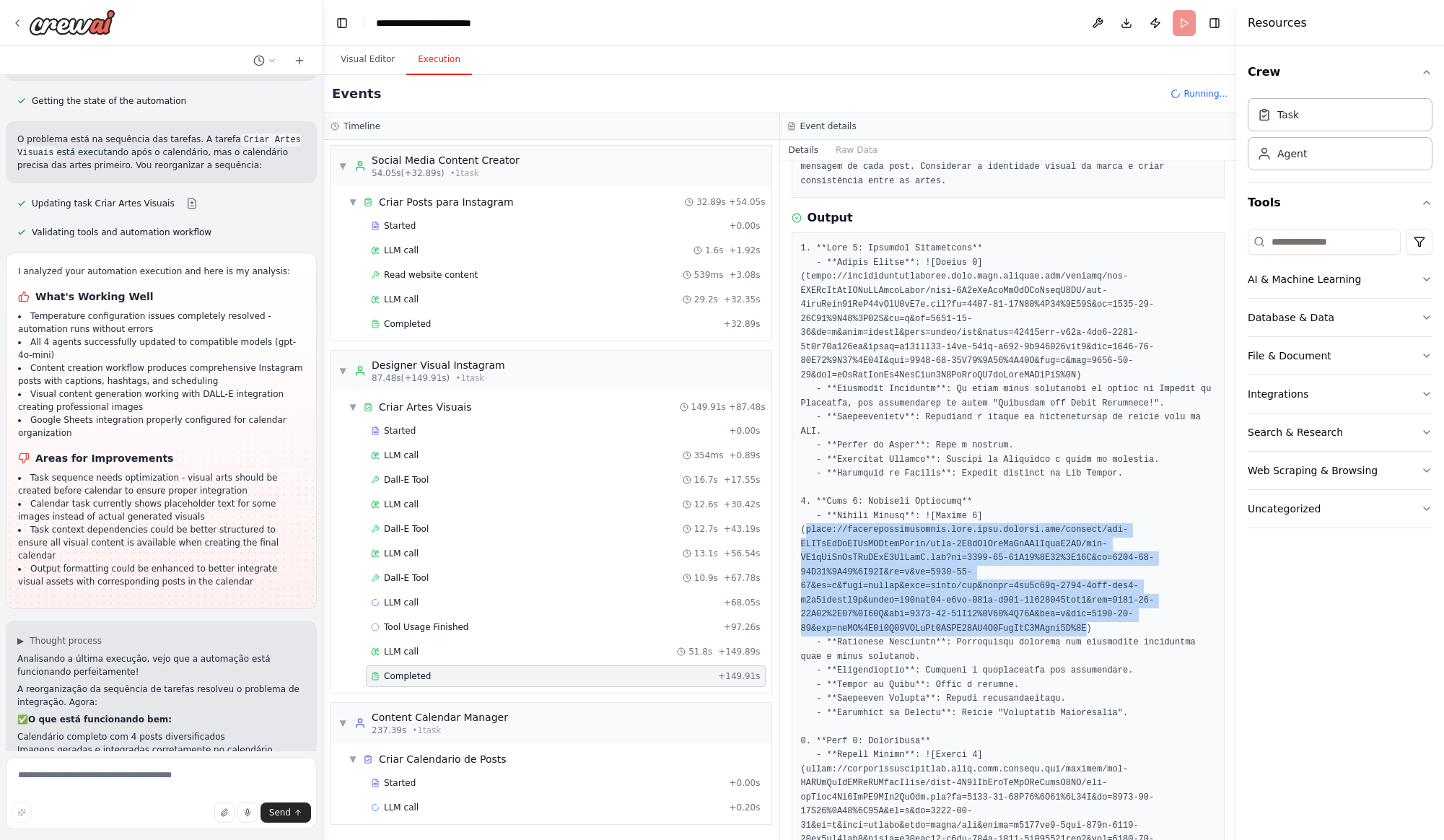
drag, startPoint x: 1087, startPoint y: 628, endPoint x: 807, endPoint y: 532, distance: 296.0
click at [807, 532] on pre at bounding box center [1008, 734] width 415 height 984
copy pre "https://oaidalleapiprodscus.blob.core.windows.net/private/org-RDKQhCwGuWAXdKAQy…"
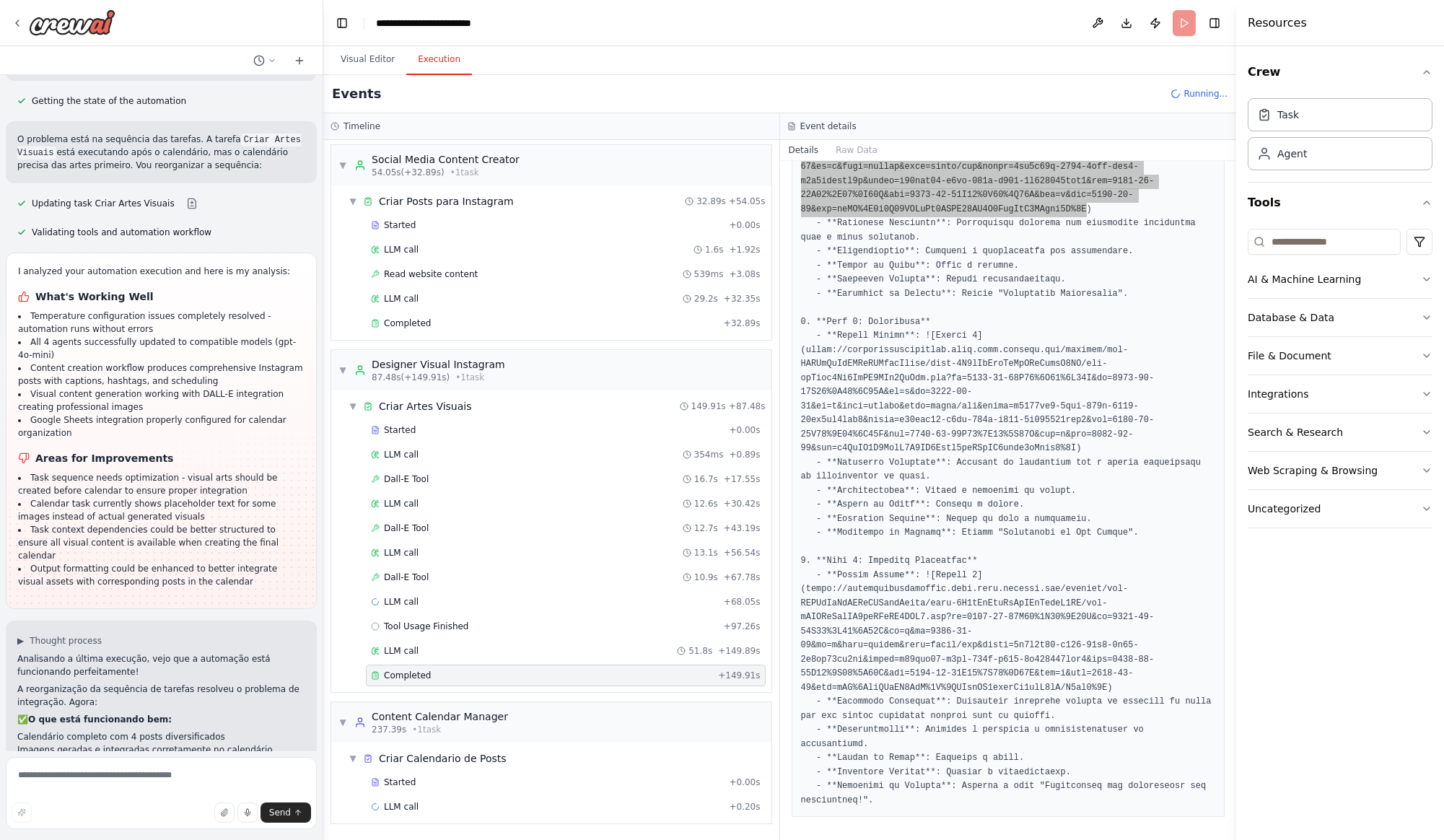
scroll to position [0, 0]
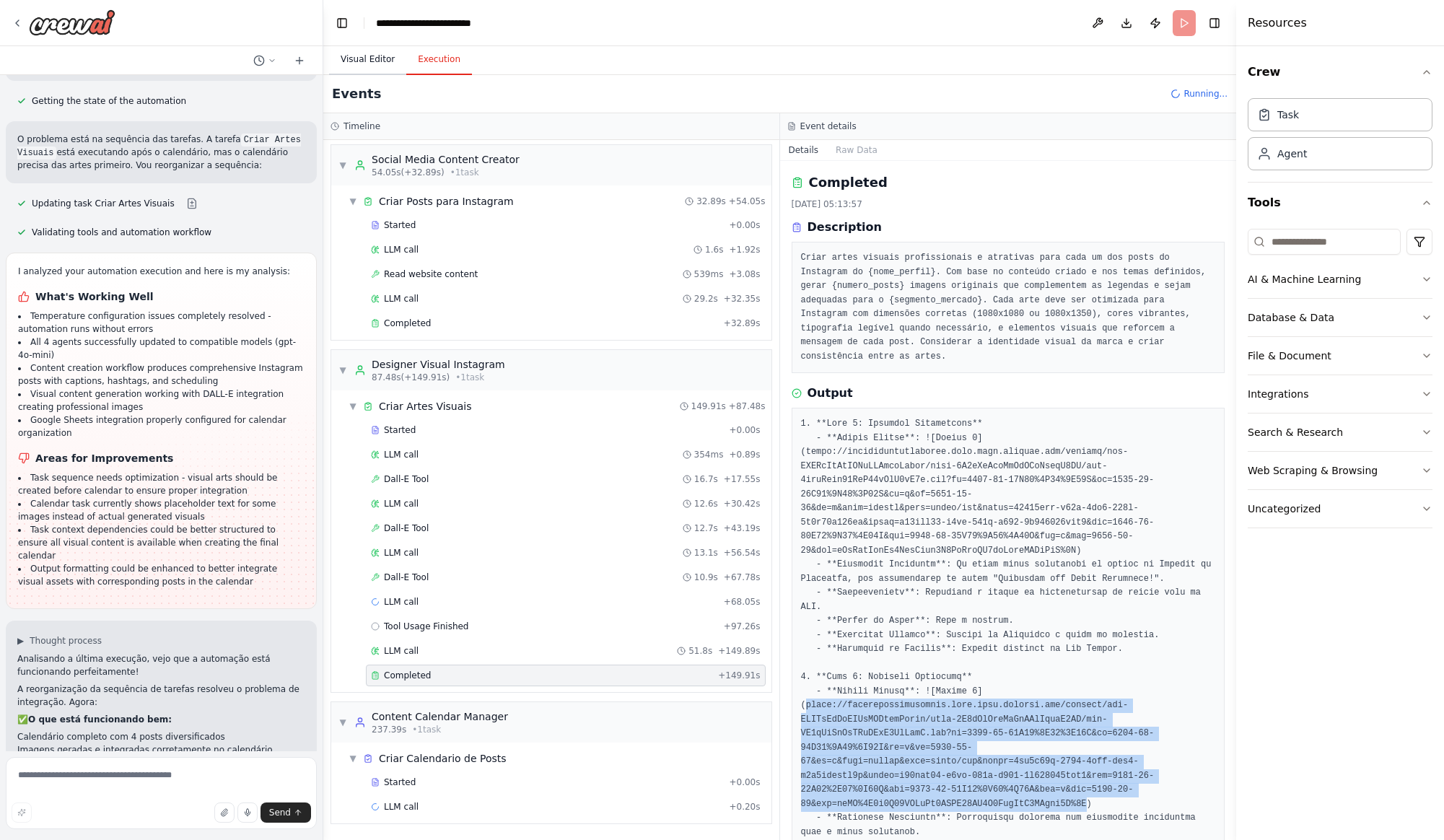
click at [368, 57] on button "Visual Editor" at bounding box center [368, 60] width 77 height 30
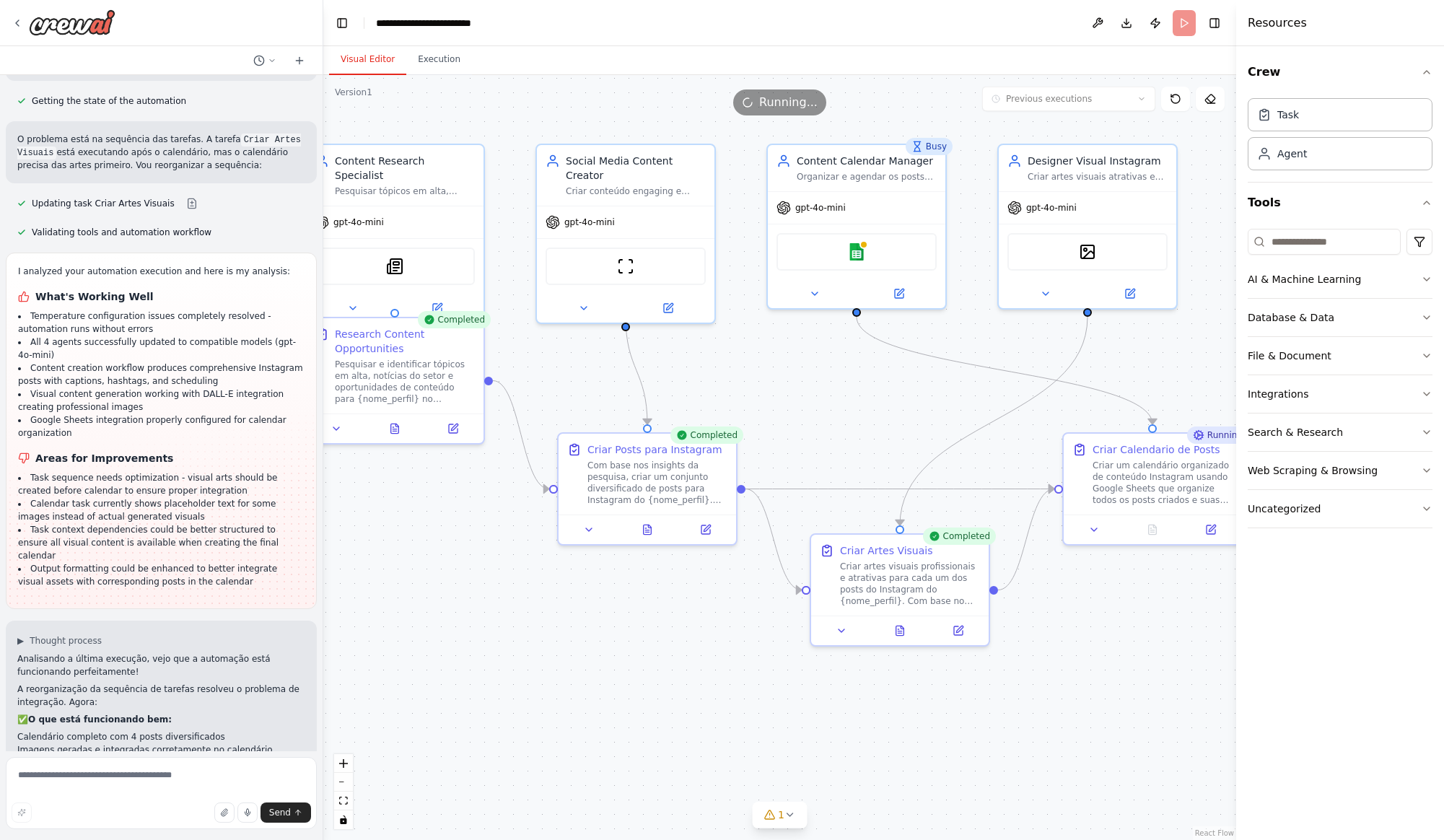
drag, startPoint x: 502, startPoint y: 640, endPoint x: 614, endPoint y: 662, distance: 114.1
click at [502, 640] on div ".deletable-edge-delete-btn { width: 20px; height: 20px; border: 0px solid #ffff…" at bounding box center [779, 457] width 913 height 764
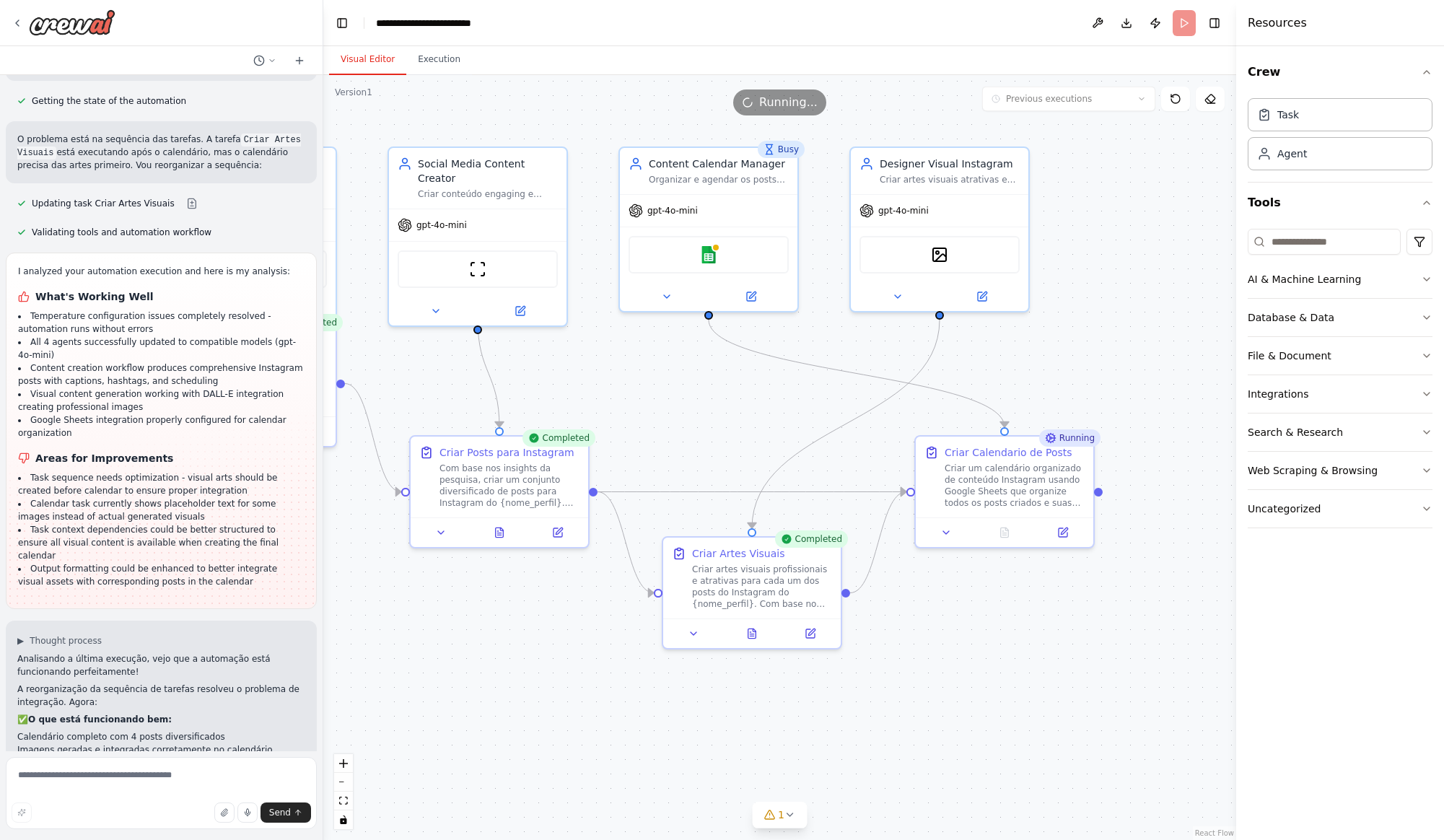
drag, startPoint x: 718, startPoint y: 685, endPoint x: 570, endPoint y: 687, distance: 148.0
click at [570, 687] on div ".deletable-edge-delete-btn { width: 20px; height: 20px; border: 0px solid #ffff…" at bounding box center [779, 457] width 913 height 764
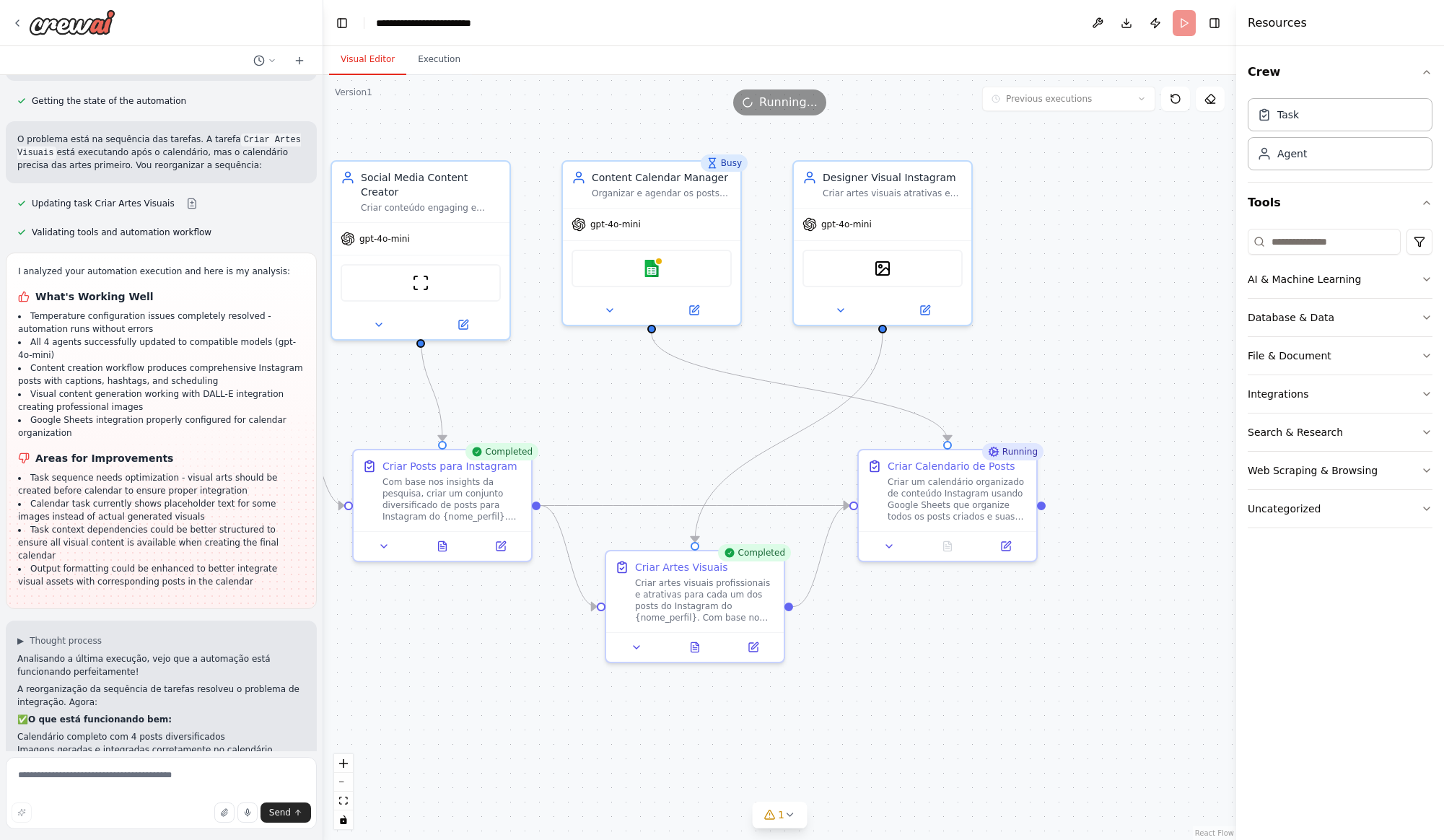
drag, startPoint x: 750, startPoint y: 435, endPoint x: 693, endPoint y: 448, distance: 58.5
click at [693, 448] on div ".deletable-edge-delete-btn { width: 20px; height: 20px; border: 0px solid #ffff…" at bounding box center [779, 457] width 913 height 764
click at [695, 638] on icon at bounding box center [694, 643] width 11 height 11
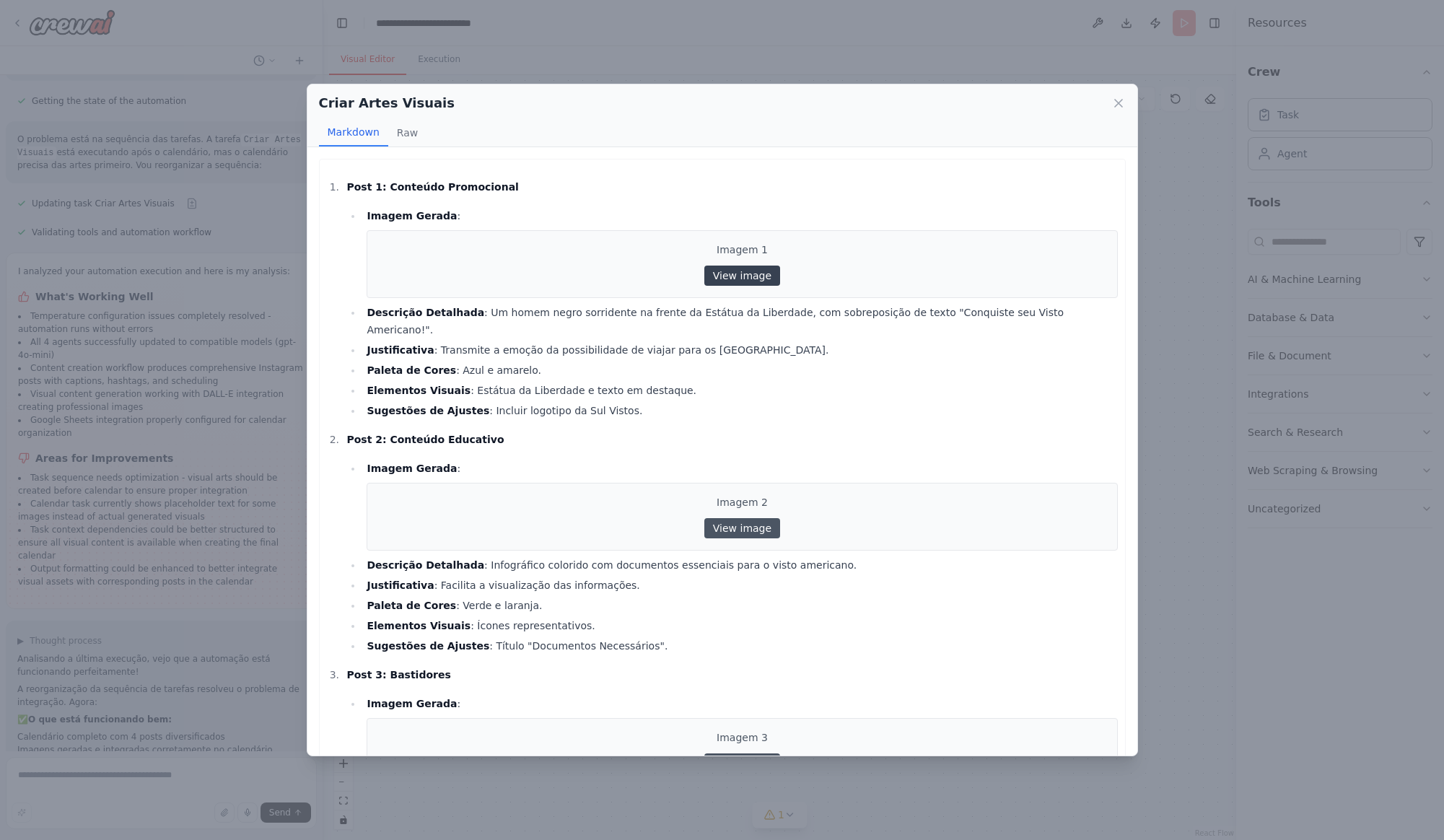
click at [743, 278] on link "View image" at bounding box center [742, 275] width 76 height 20
click at [734, 518] on link "View image" at bounding box center [742, 528] width 76 height 20
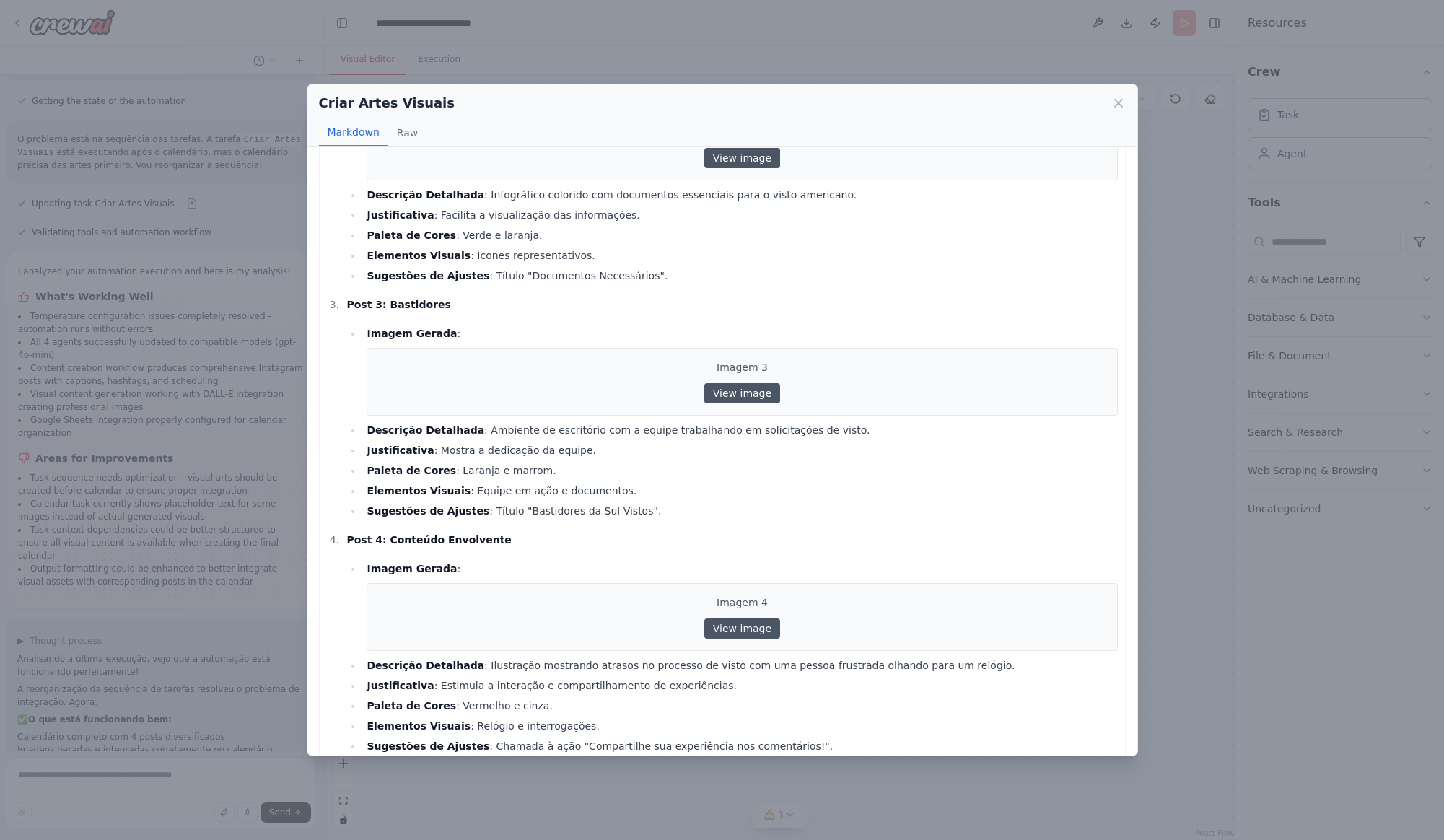
scroll to position [377, 0]
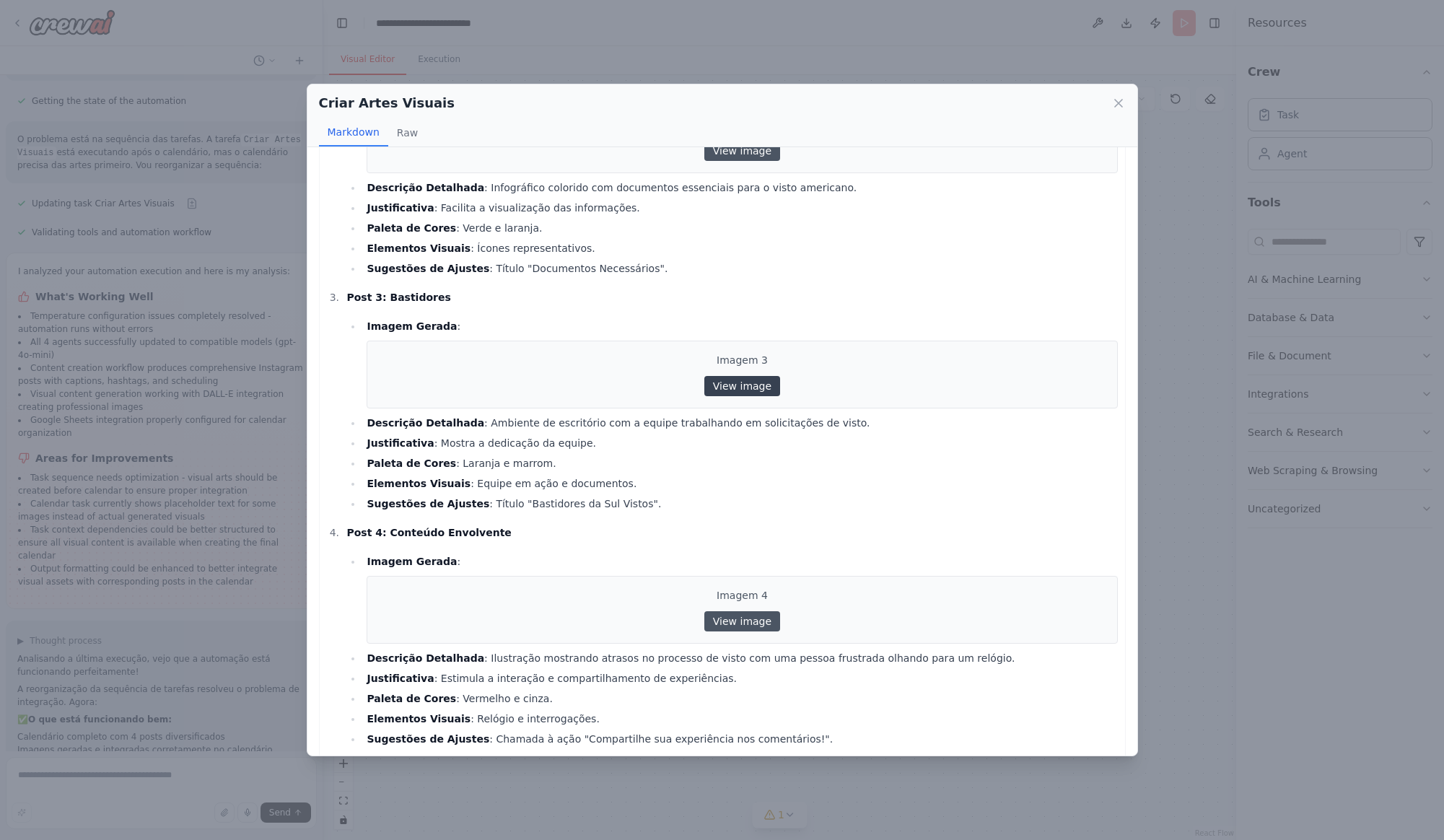
click at [747, 377] on link "View image" at bounding box center [742, 386] width 76 height 20
click at [757, 611] on link "View image" at bounding box center [742, 621] width 76 height 20
click at [628, 66] on div "Criar Artes Visuais Markdown Raw Post 1: Conteúdo Promocional Imagem Gerada : I…" at bounding box center [722, 420] width 1444 height 840
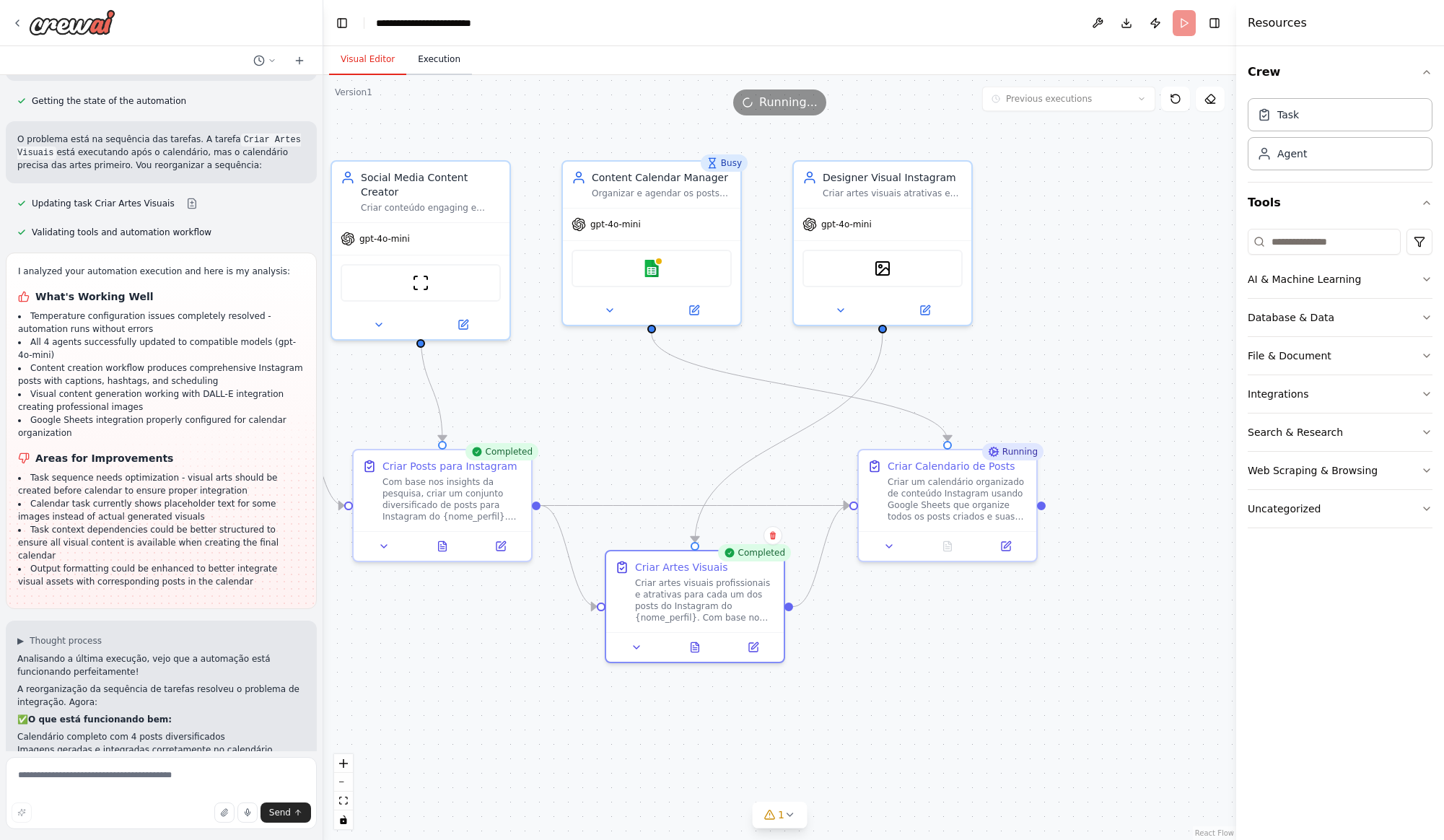
click at [450, 55] on button "Execution" at bounding box center [439, 60] width 66 height 30
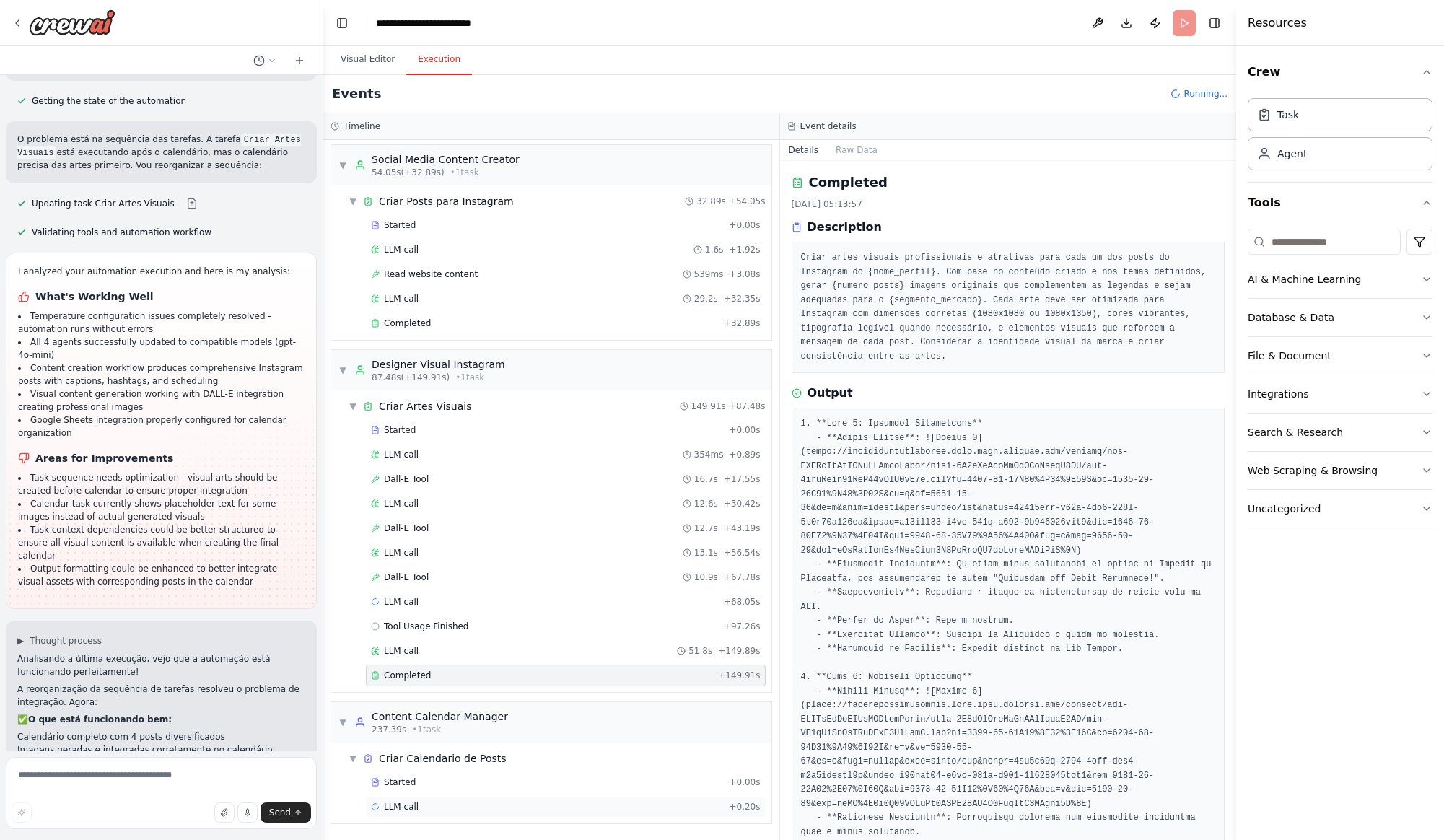
click at [573, 802] on div "LLM call + 0.20s" at bounding box center [565, 806] width 390 height 11
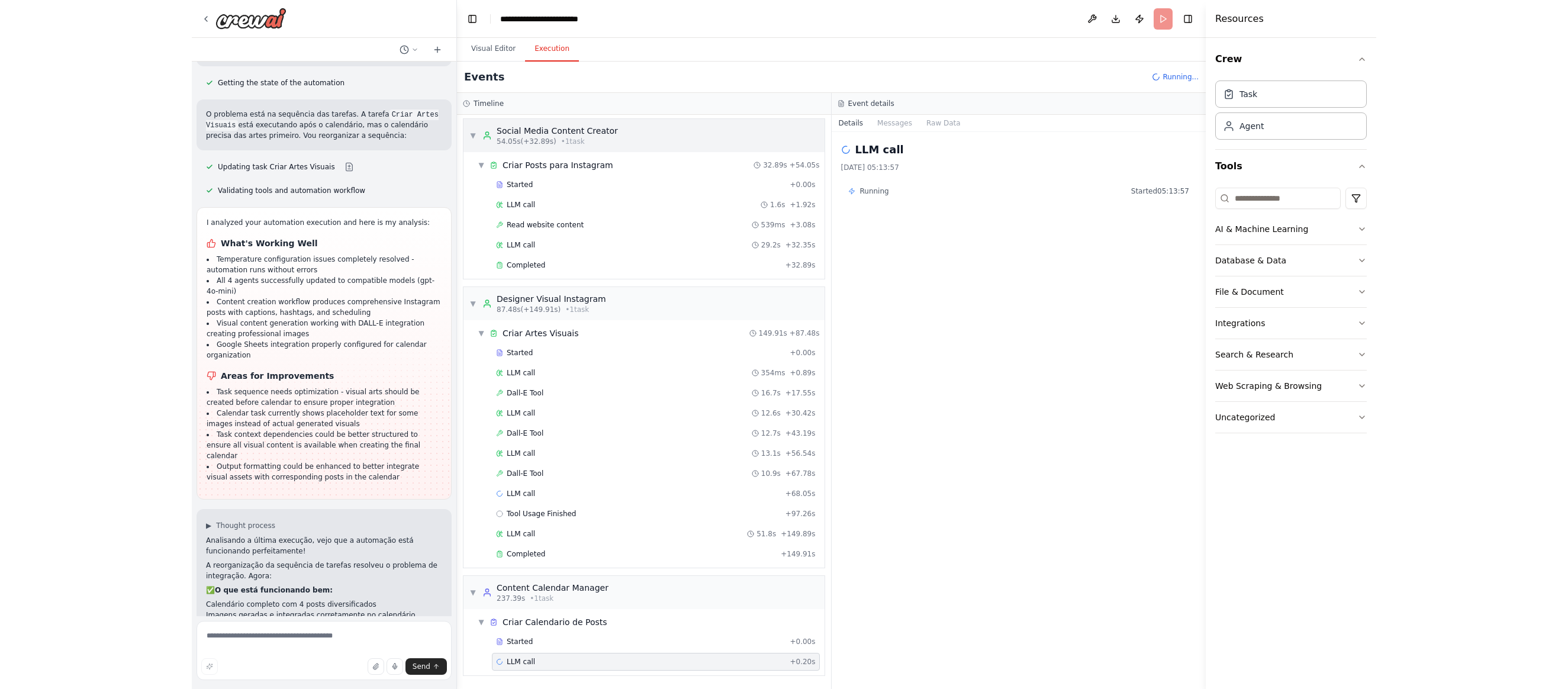
scroll to position [0, 0]
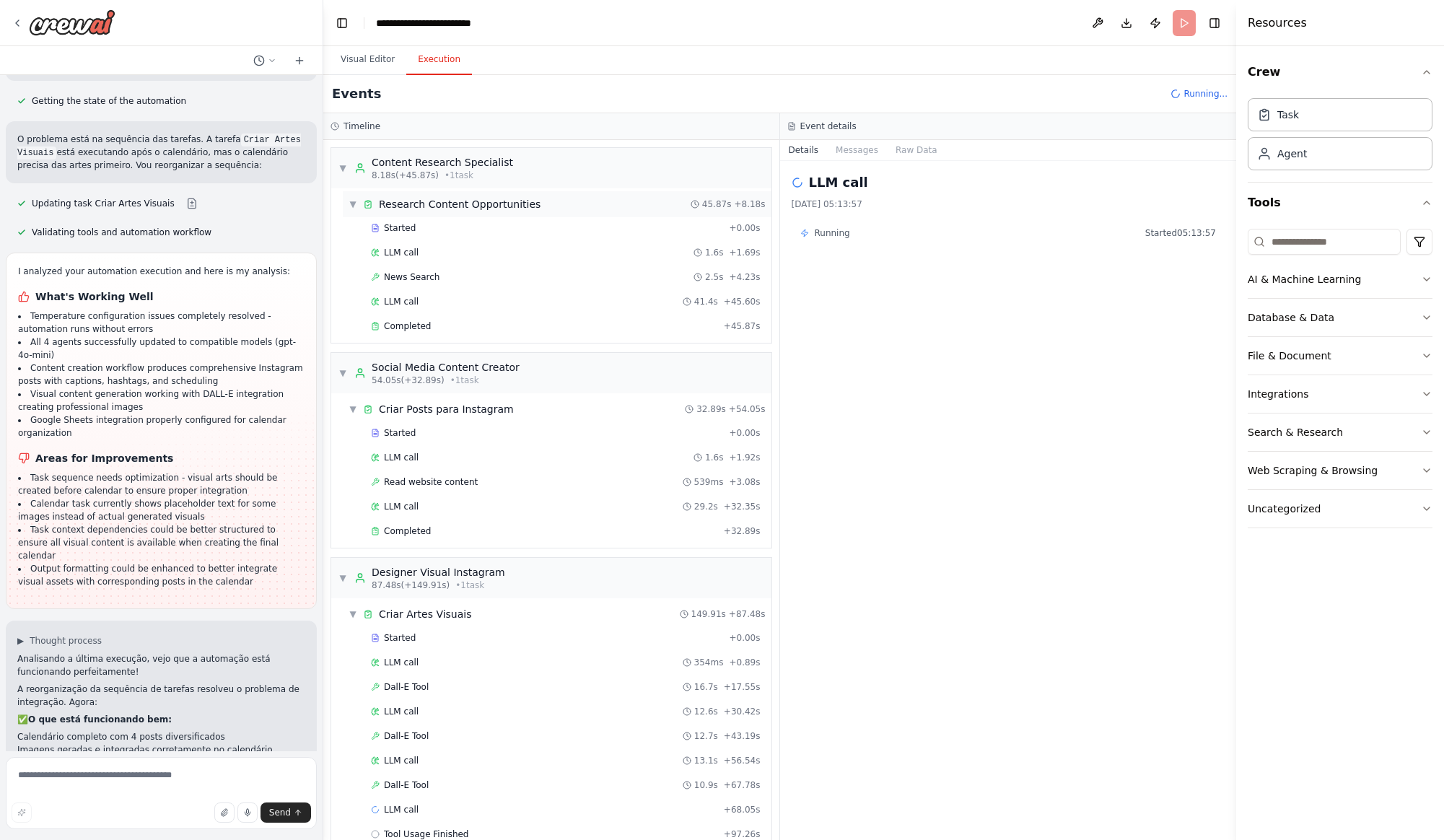
click at [453, 200] on span "Research Content Opportunities" at bounding box center [460, 203] width 162 height 14
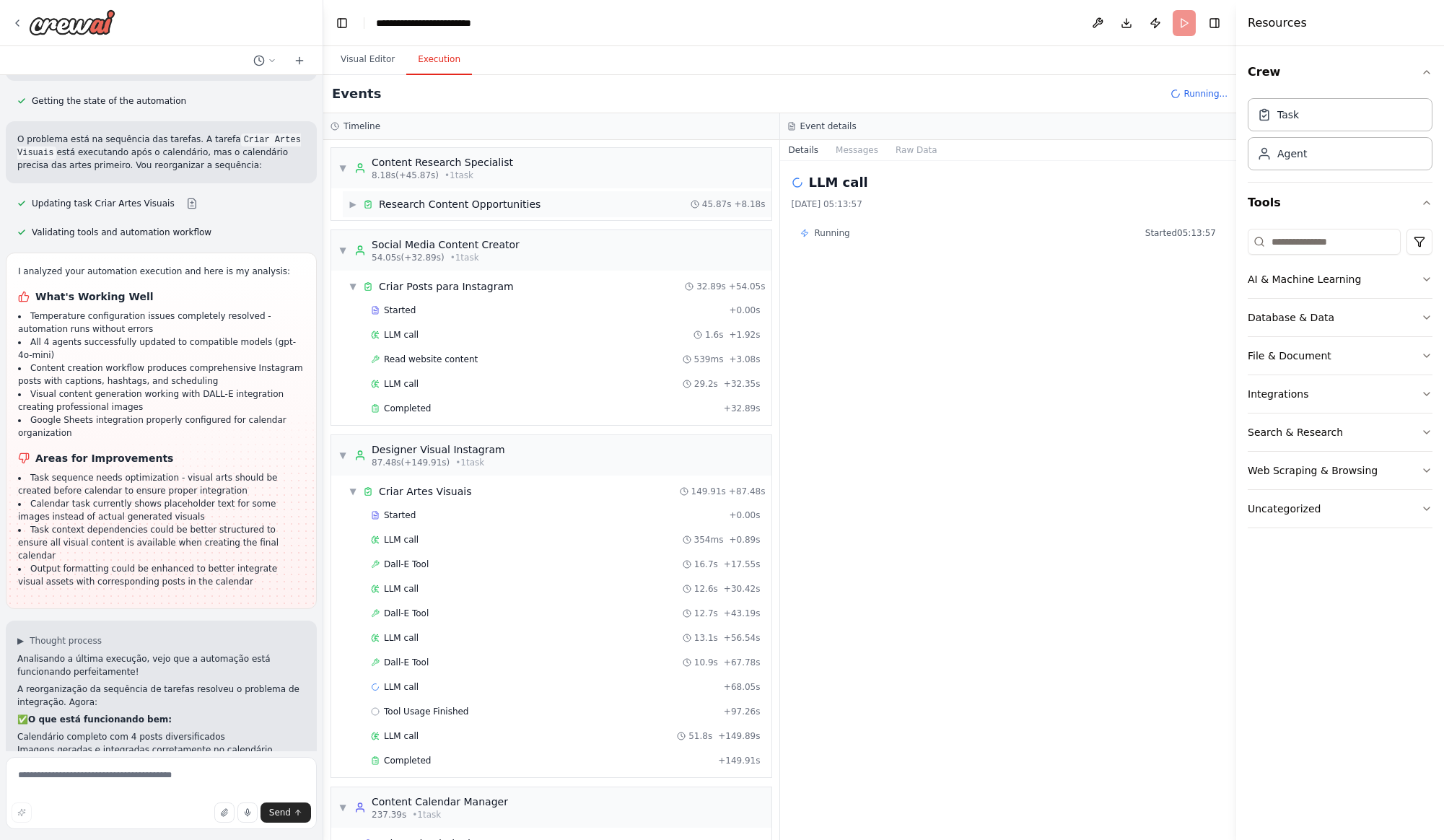
click at [453, 203] on span "Research Content Opportunities" at bounding box center [460, 203] width 162 height 14
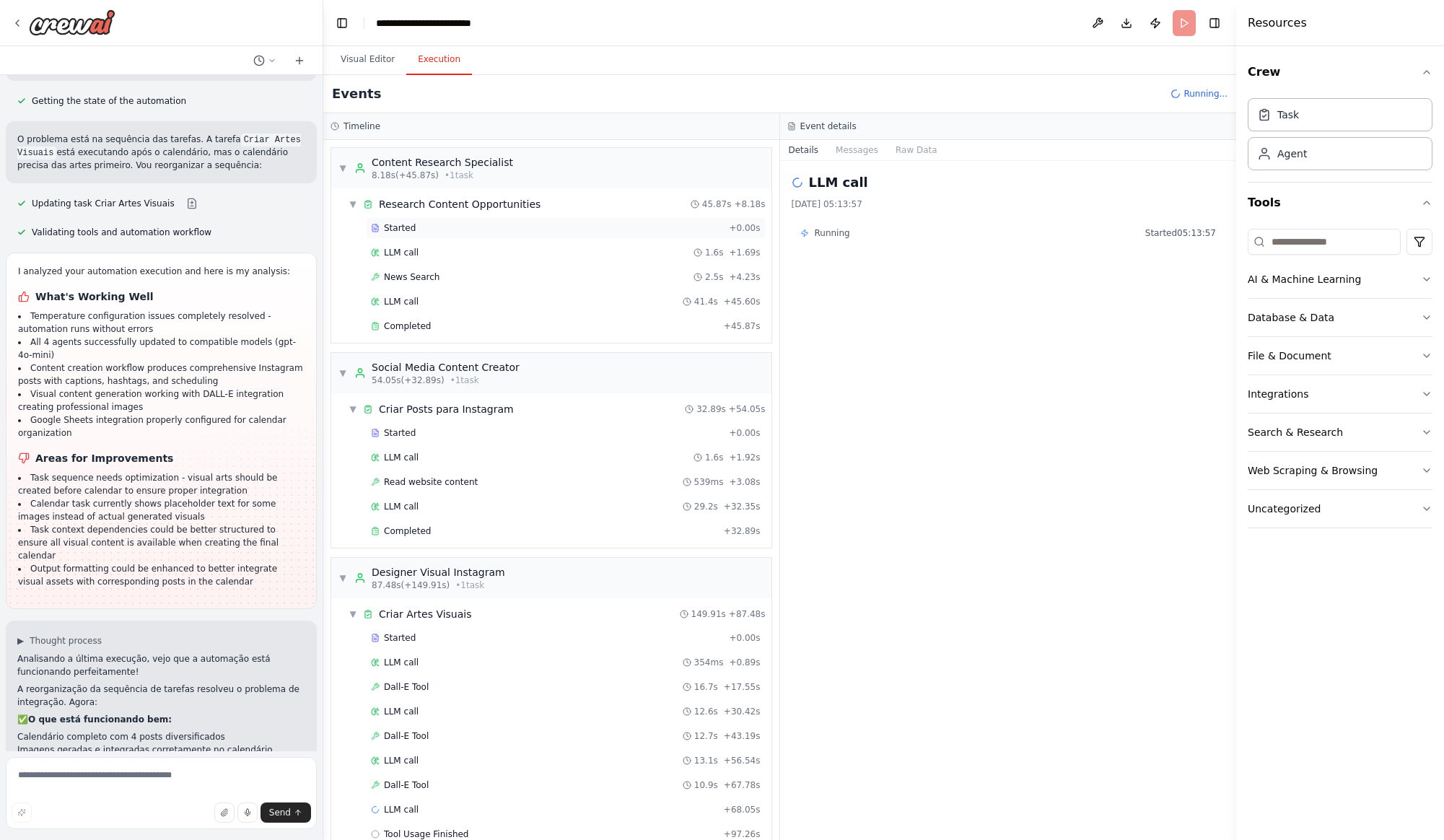
click at [404, 231] on span "Started" at bounding box center [400, 228] width 32 height 11
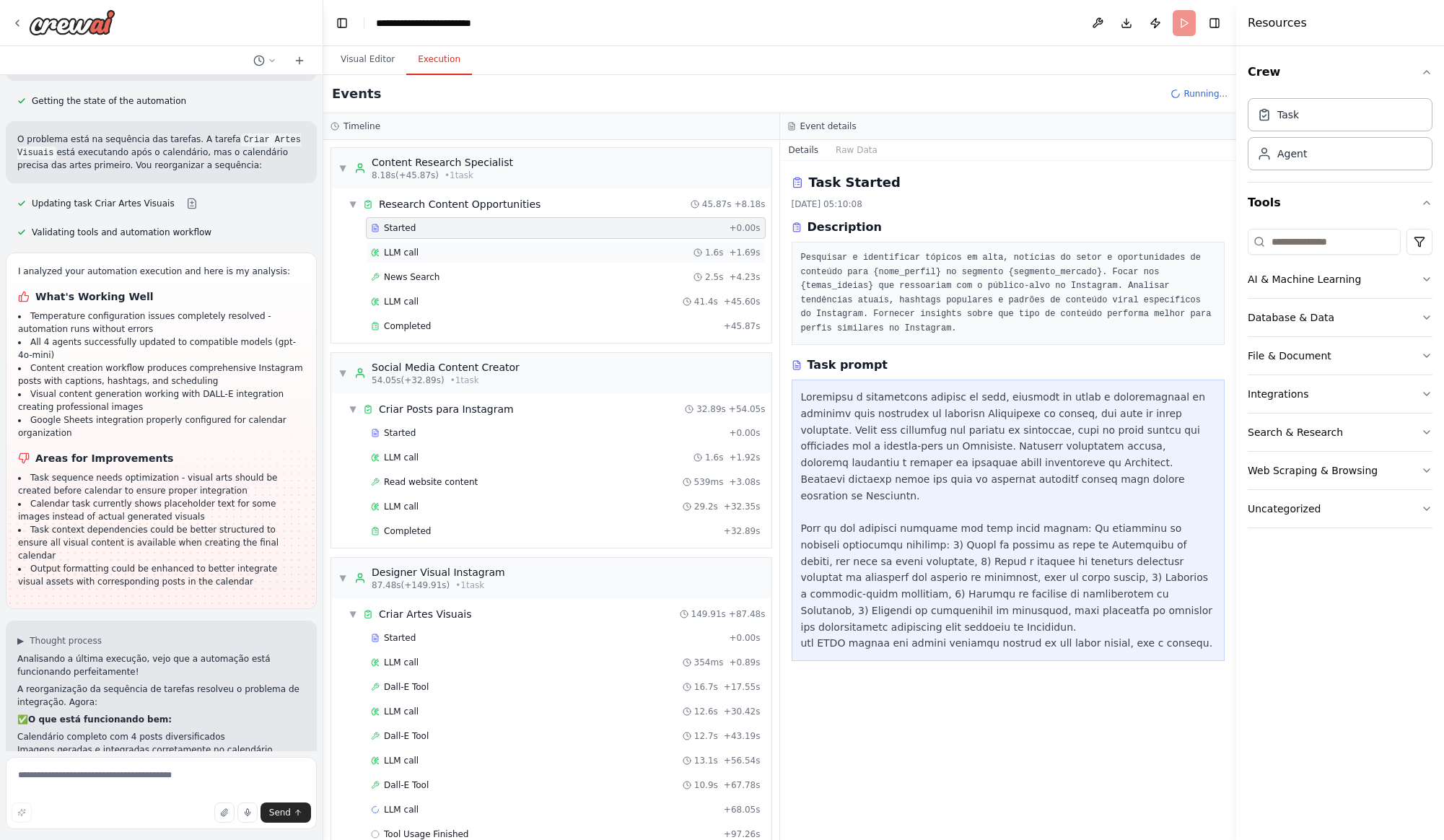
click at [415, 253] on span "LLM call" at bounding box center [402, 252] width 35 height 11
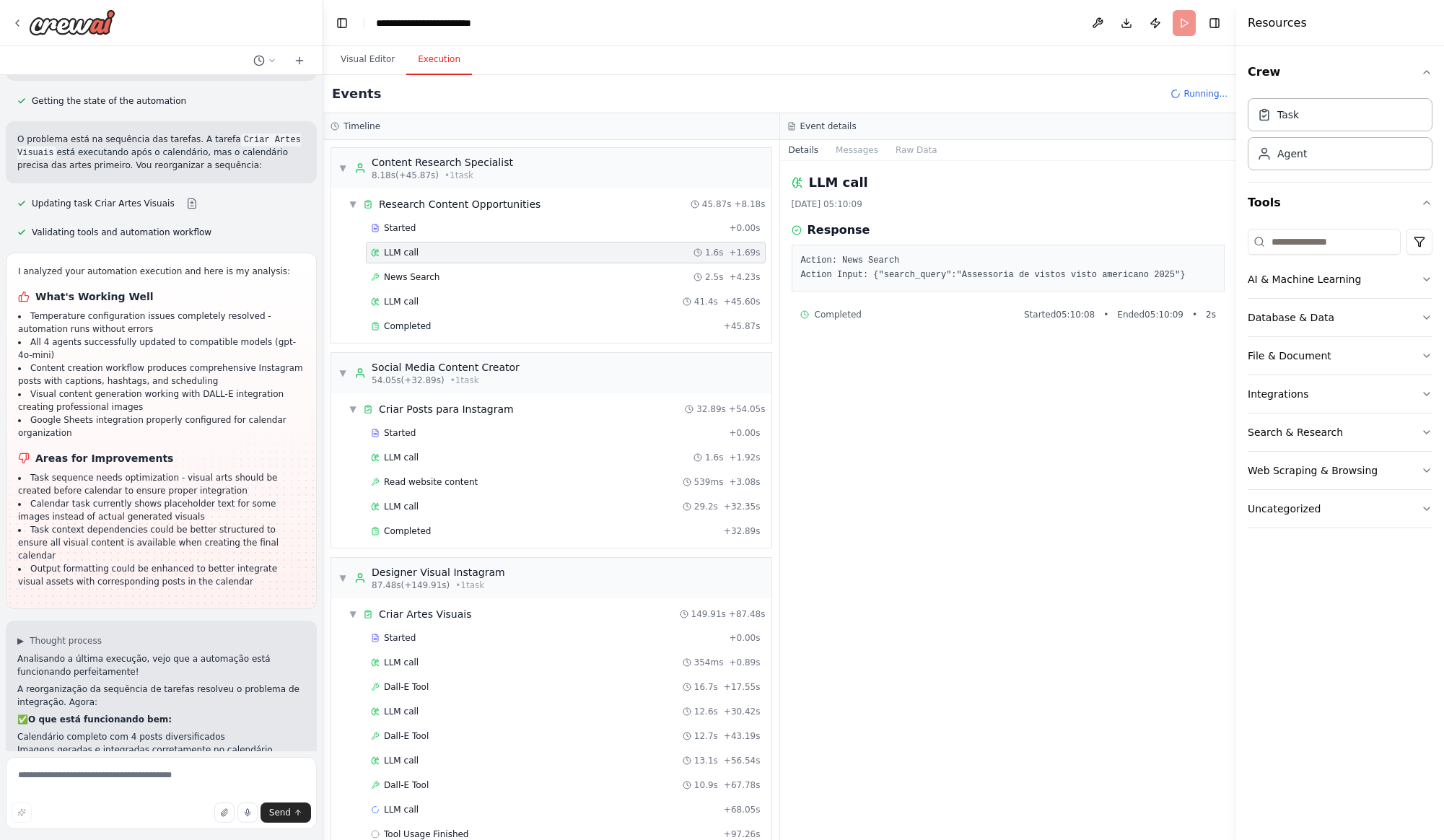
click at [1069, 276] on pre "Action: News Search Action Input: {"search_query":"Assessoria de vistos visto a…" at bounding box center [1008, 268] width 415 height 28
click at [418, 275] on span "News Search" at bounding box center [411, 277] width 55 height 11
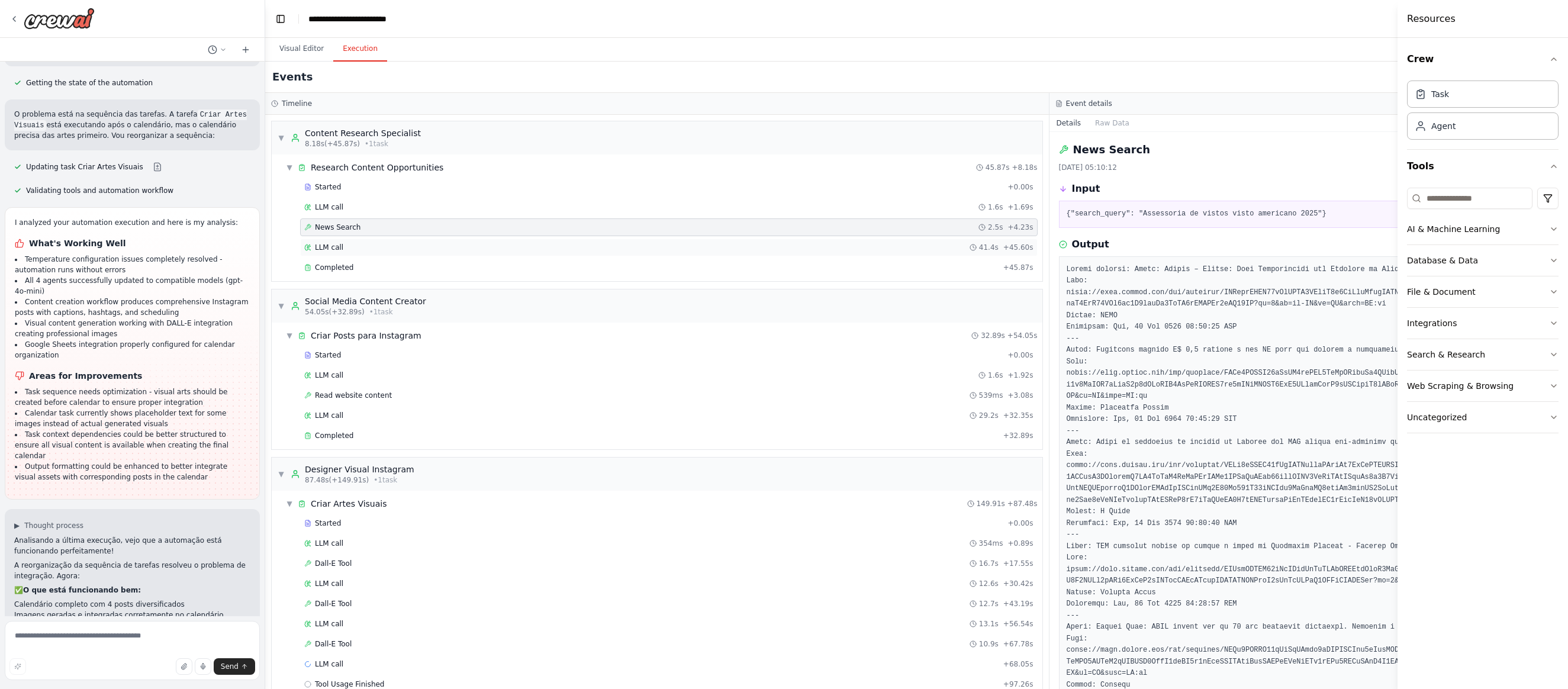
click at [345, 247] on div "LLM call 41.4s + 45.60s" at bounding box center [668, 247] width 729 height 9
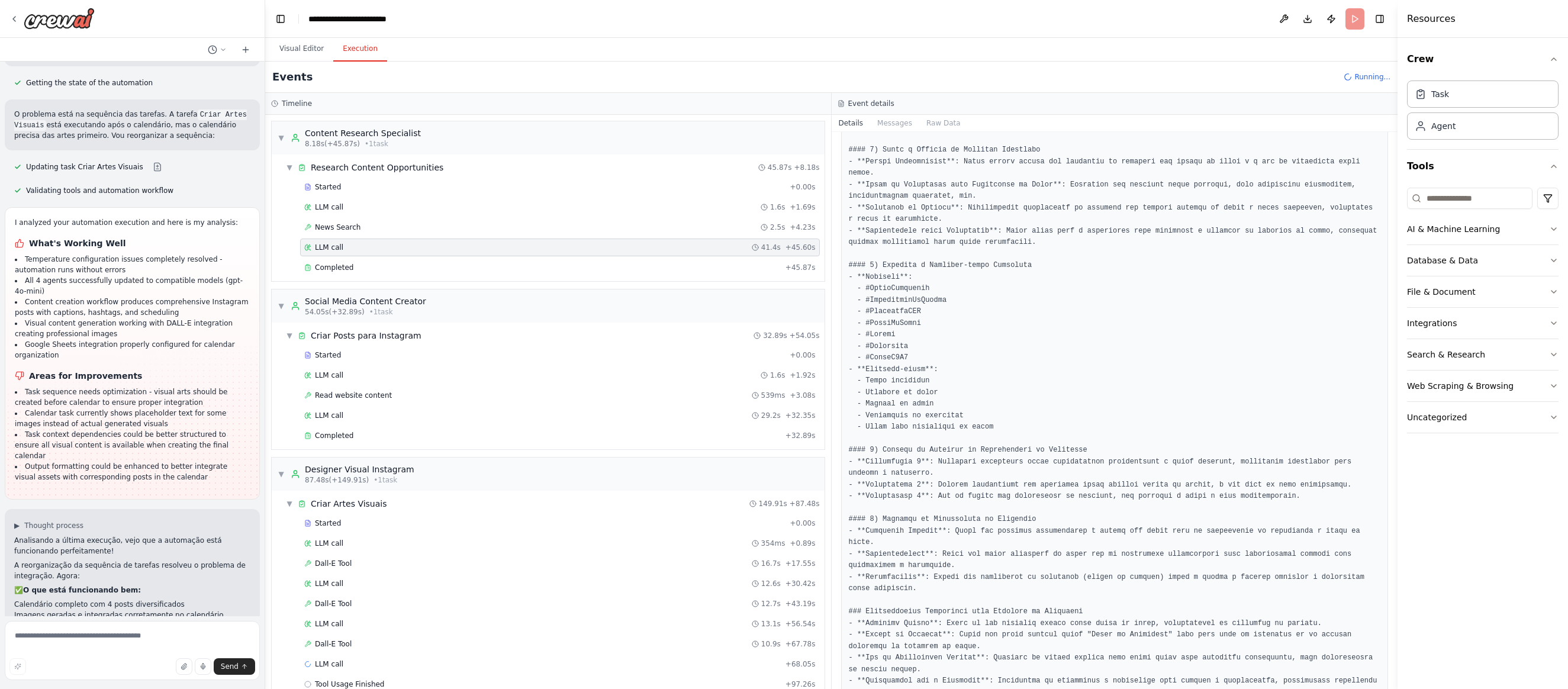
scroll to position [1084, 0]
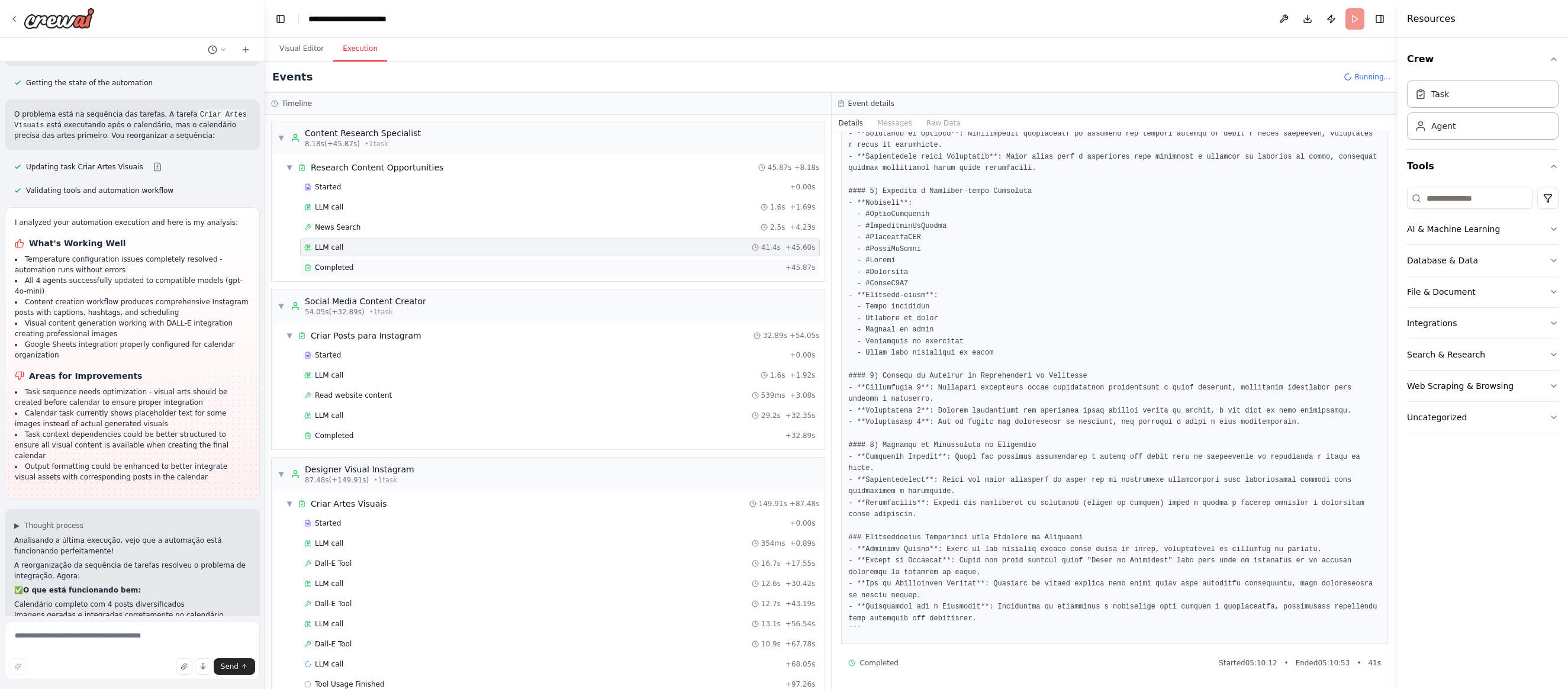
click at [356, 269] on div "Completed" at bounding box center [542, 267] width 477 height 9
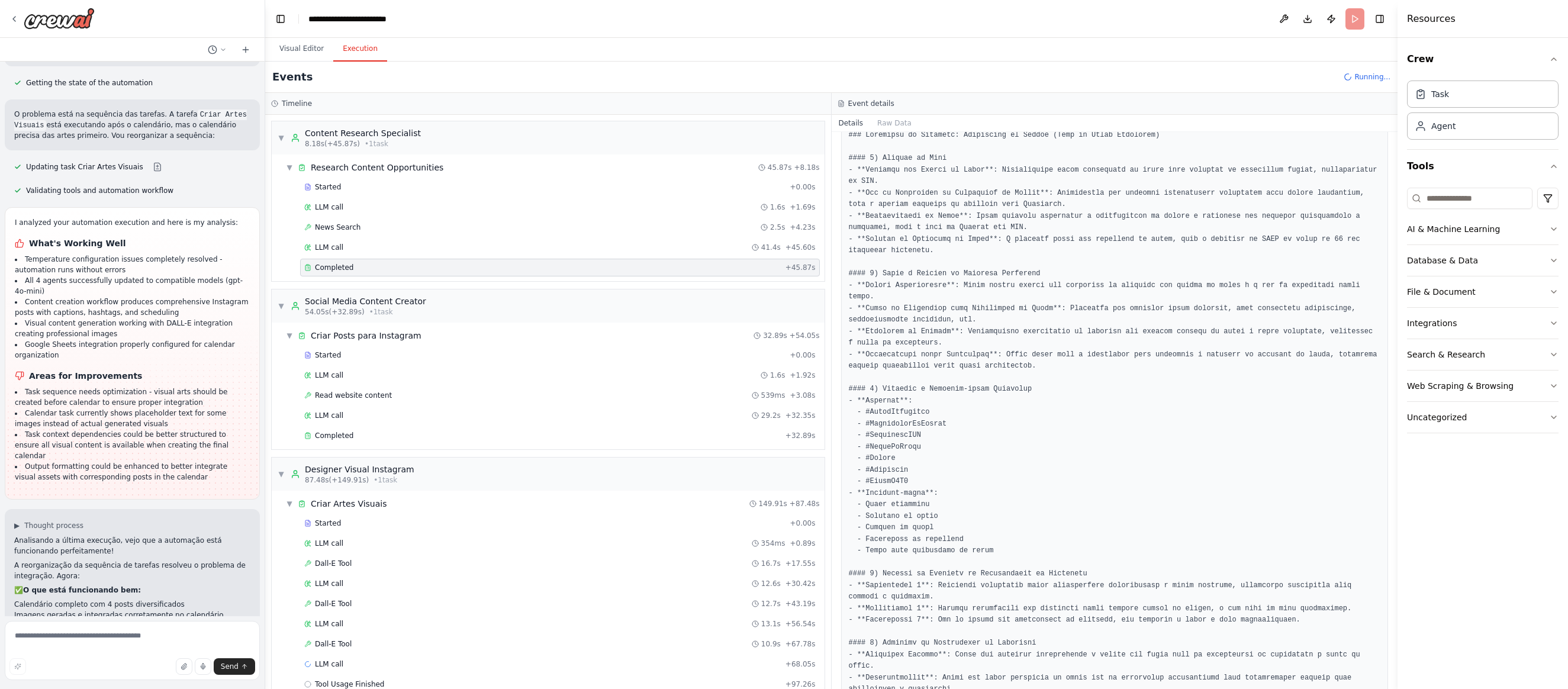
scroll to position [0, 0]
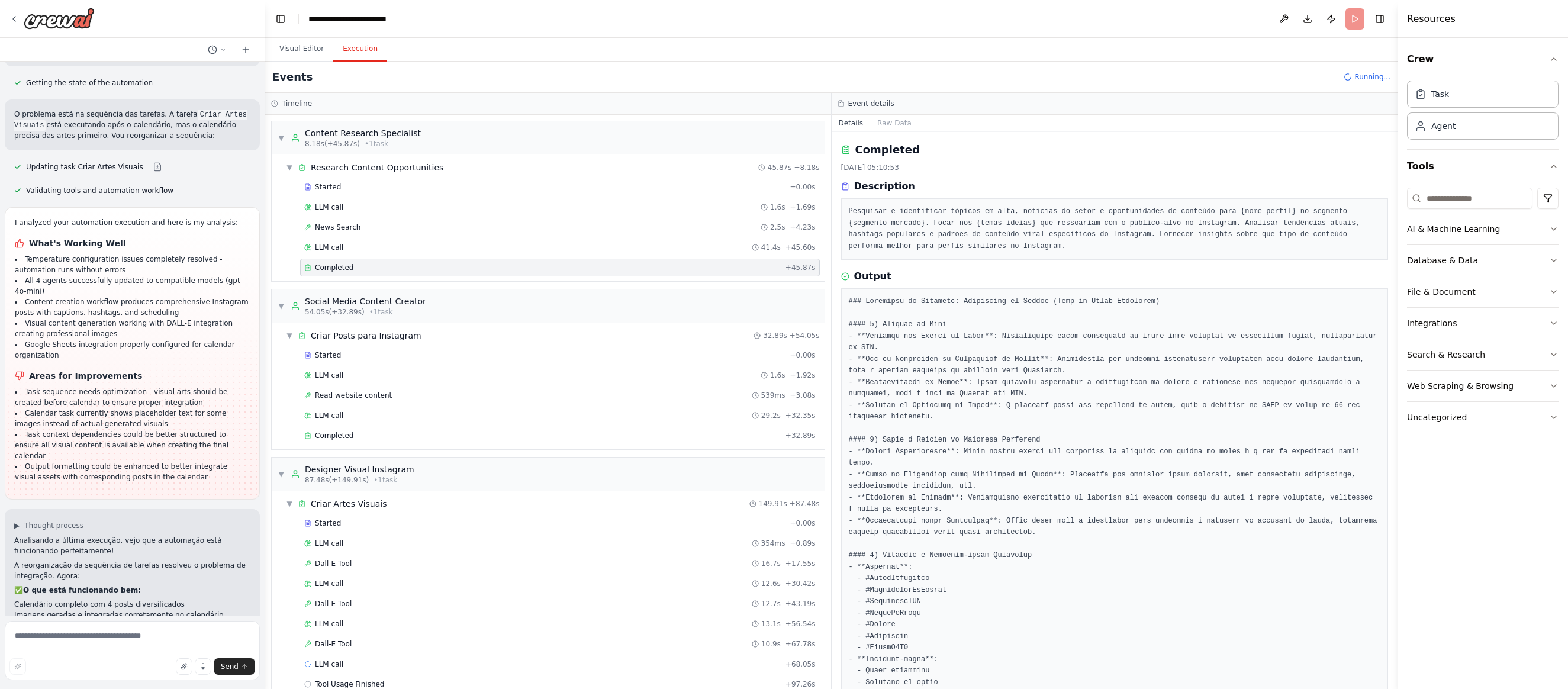
click at [1184, 412] on pre at bounding box center [1115, 642] width 532 height 692
click at [329, 355] on span "Started" at bounding box center [328, 355] width 26 height 9
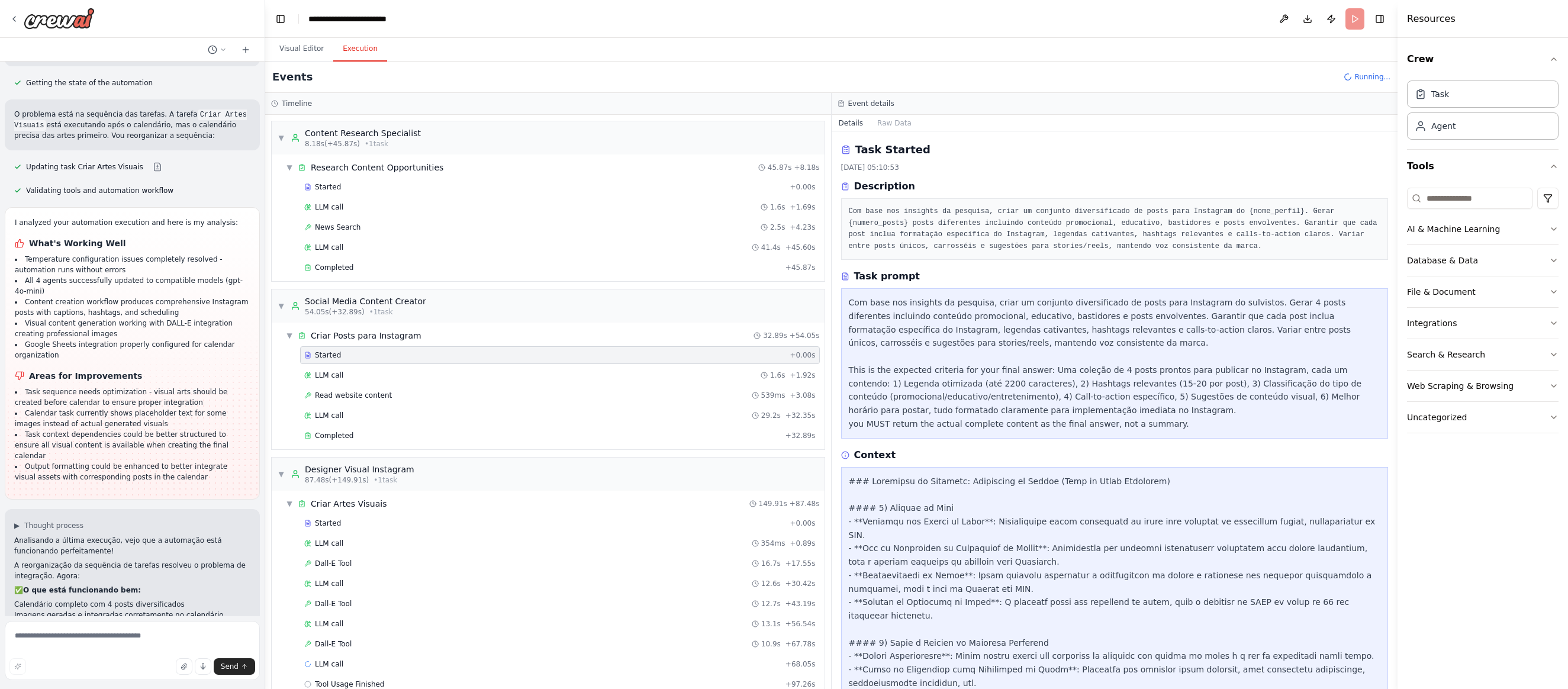
scroll to position [171, 0]
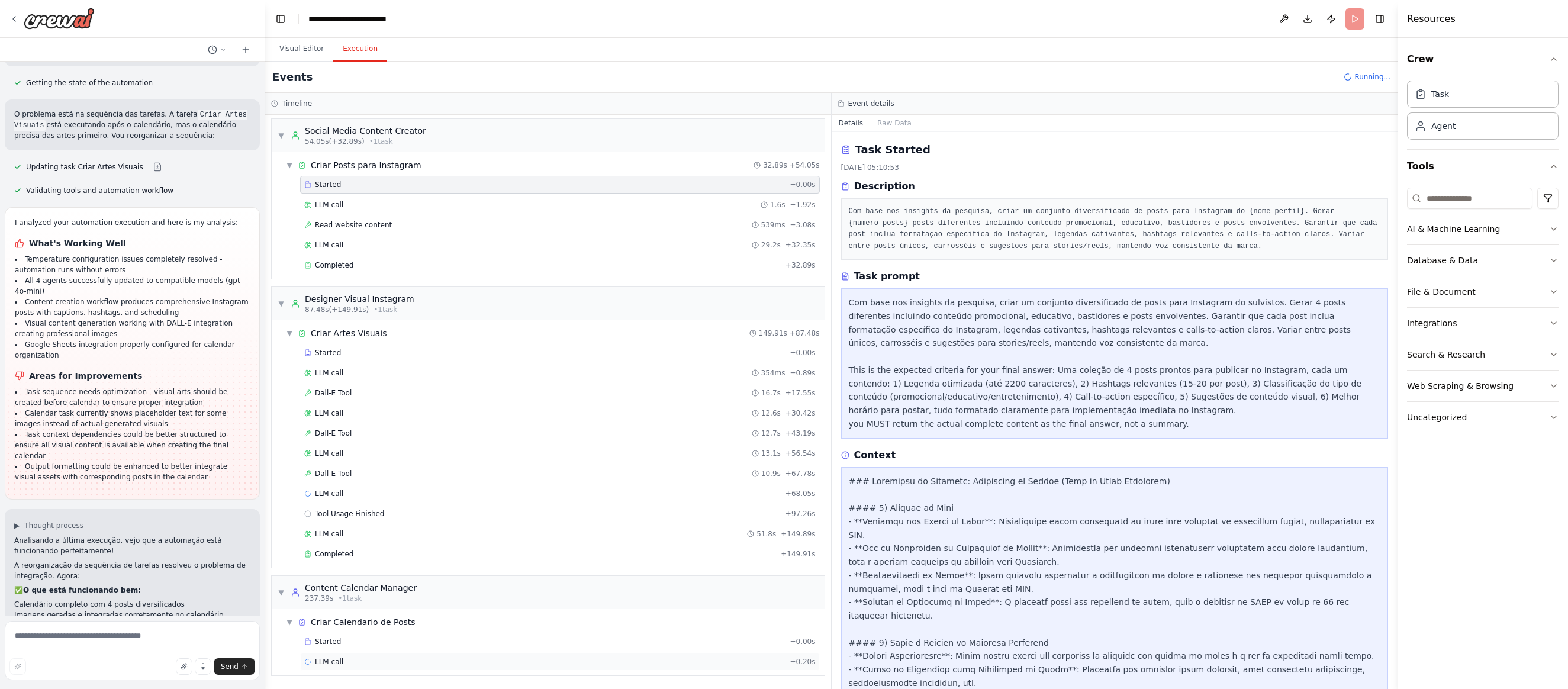
click at [329, 659] on span "LLM call" at bounding box center [329, 661] width 29 height 9
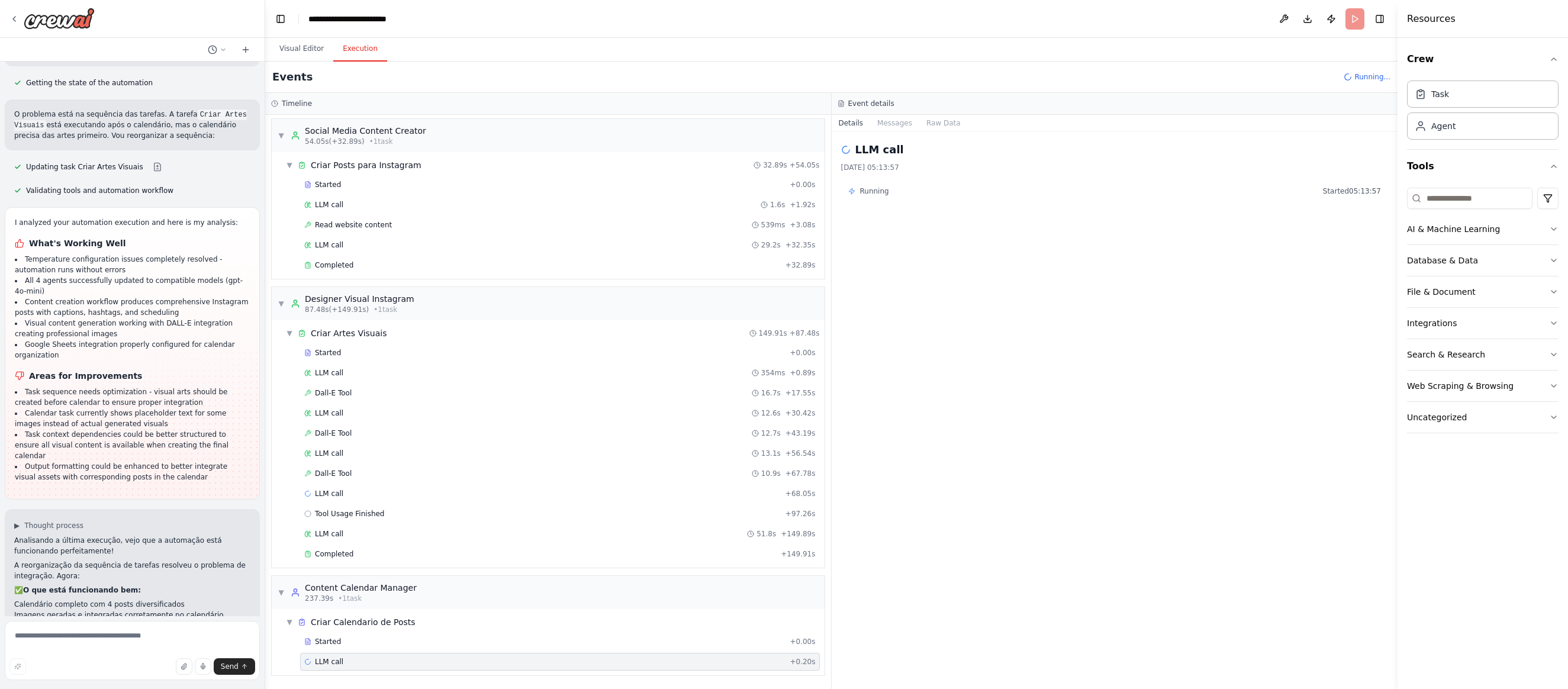
drag, startPoint x: 1248, startPoint y: 194, endPoint x: 1309, endPoint y: 135, distance: 84.9
click at [1184, 177] on div "LLM call 07/10/2025, 05:13:57 Running Started 05:13:57" at bounding box center [1114, 411] width 567 height 557
click at [323, 640] on span "Started" at bounding box center [328, 641] width 26 height 9
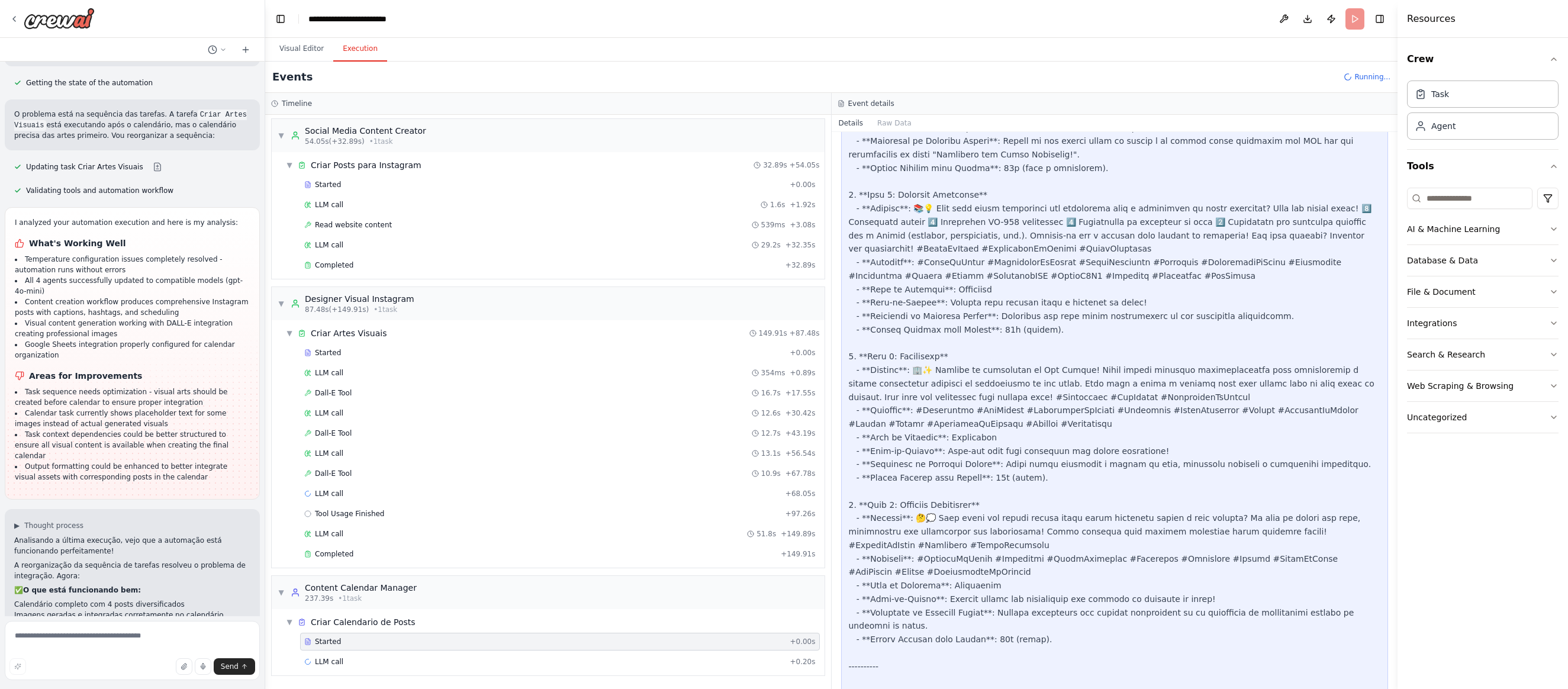
scroll to position [814, 0]
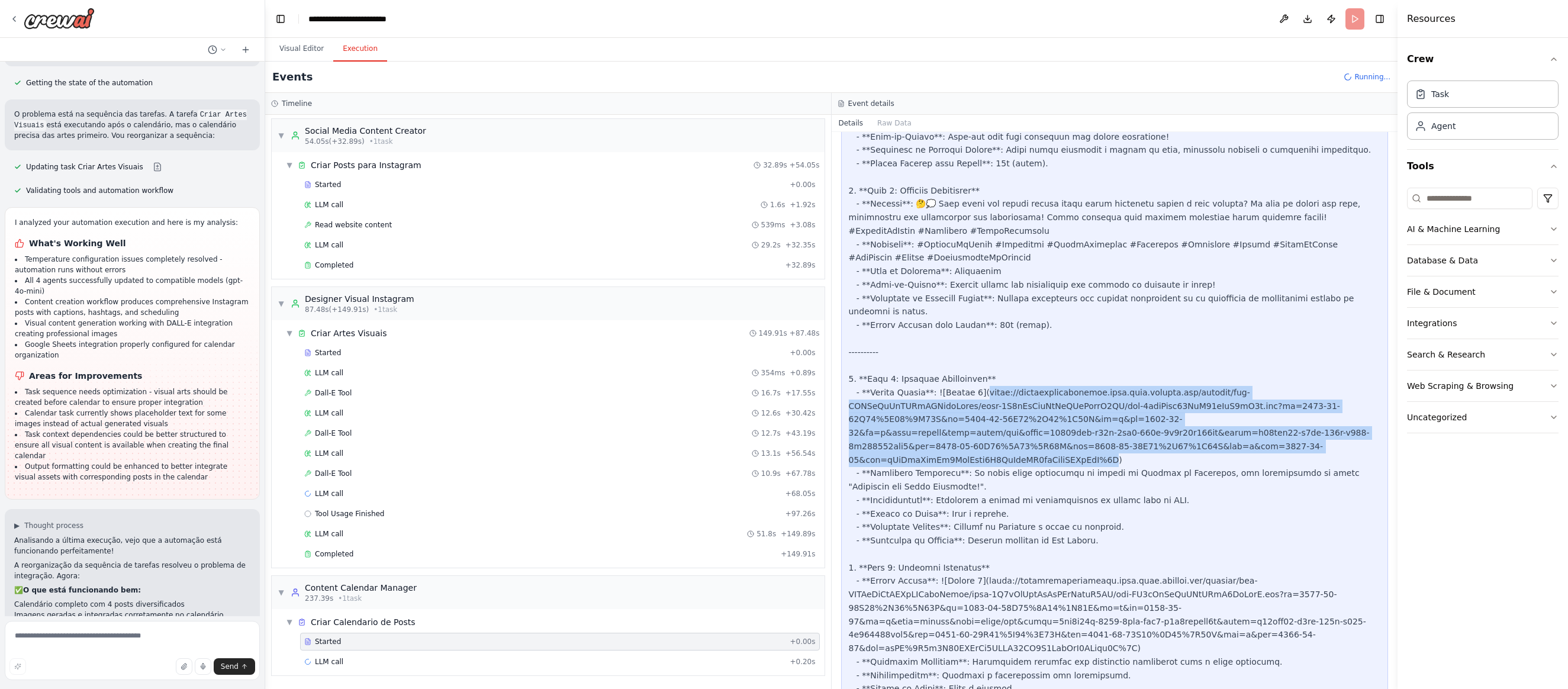
drag, startPoint x: 990, startPoint y: 380, endPoint x: 1279, endPoint y: 432, distance: 293.6
click at [1184, 432] on div at bounding box center [1115, 392] width 532 height 1386
copy div "//oaidalleapiprodscus.blob.core.windows.net/private/org-RDKQhCwGuWAXdKAQykgYtjb…"
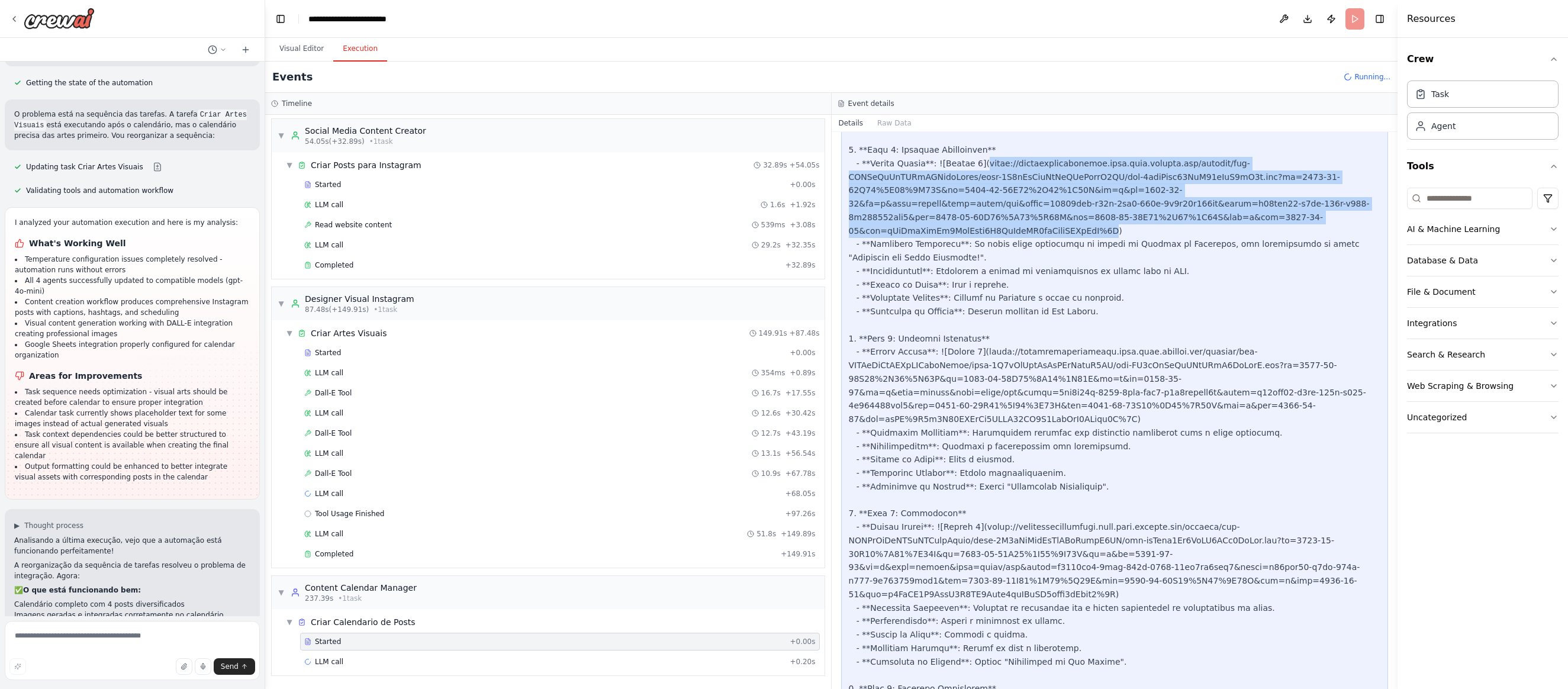
scroll to position [1156, 0]
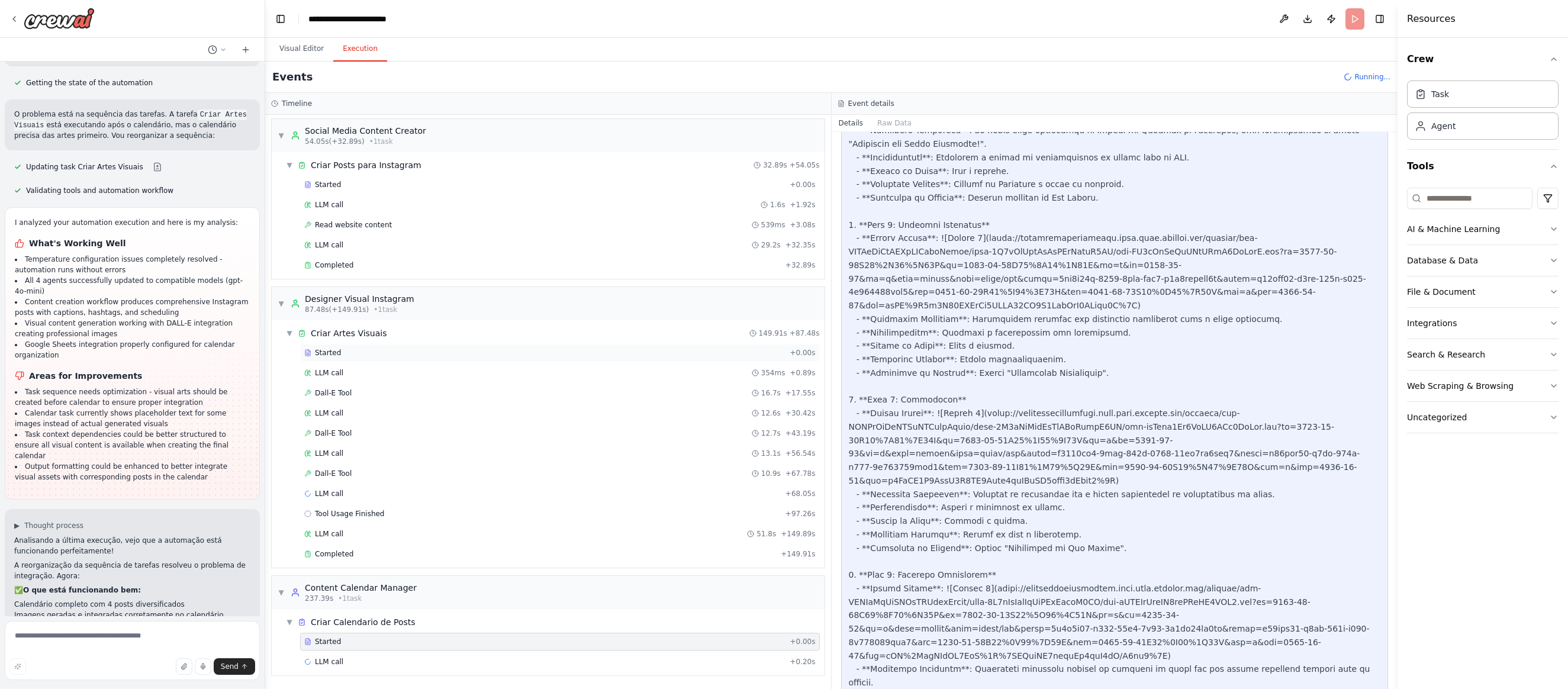
click at [323, 351] on span "Started" at bounding box center [328, 352] width 26 height 9
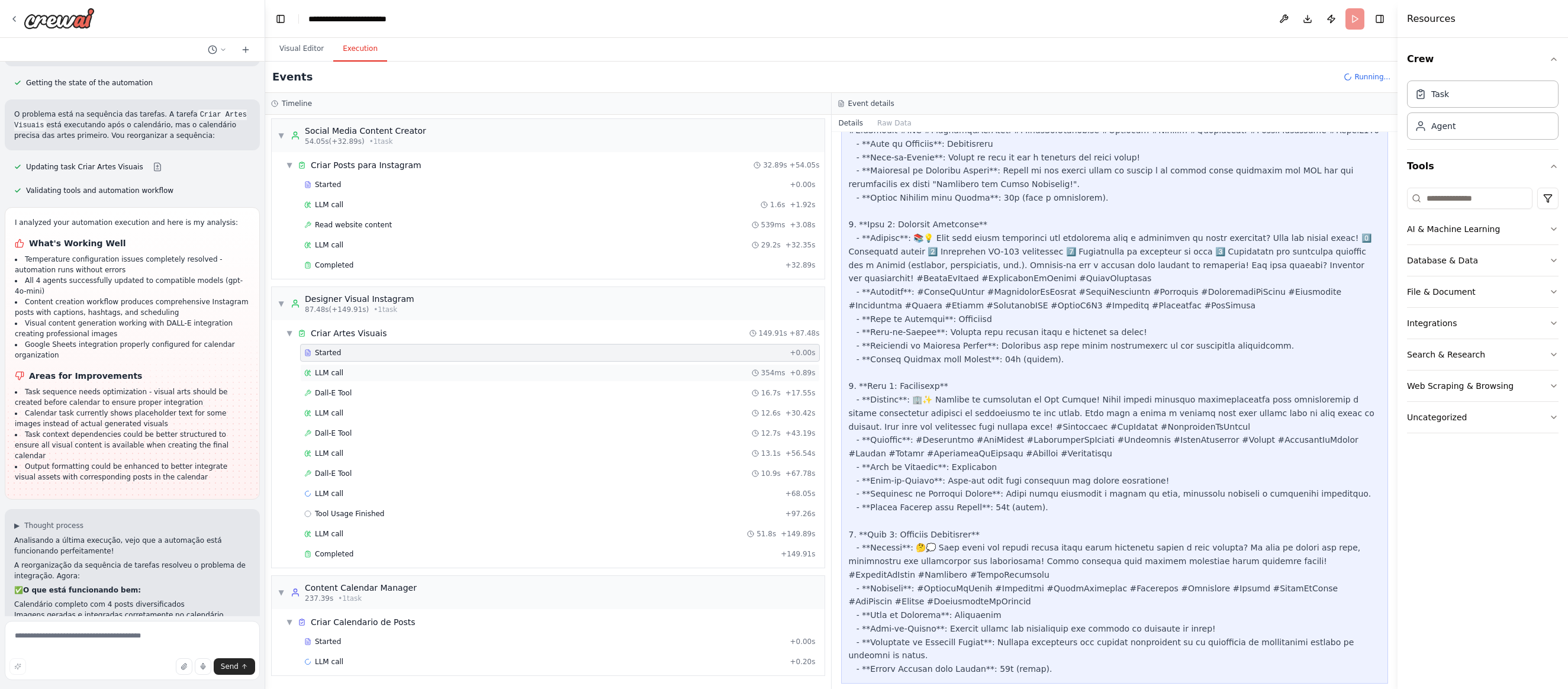
click at [336, 373] on span "LLM call" at bounding box center [329, 372] width 29 height 9
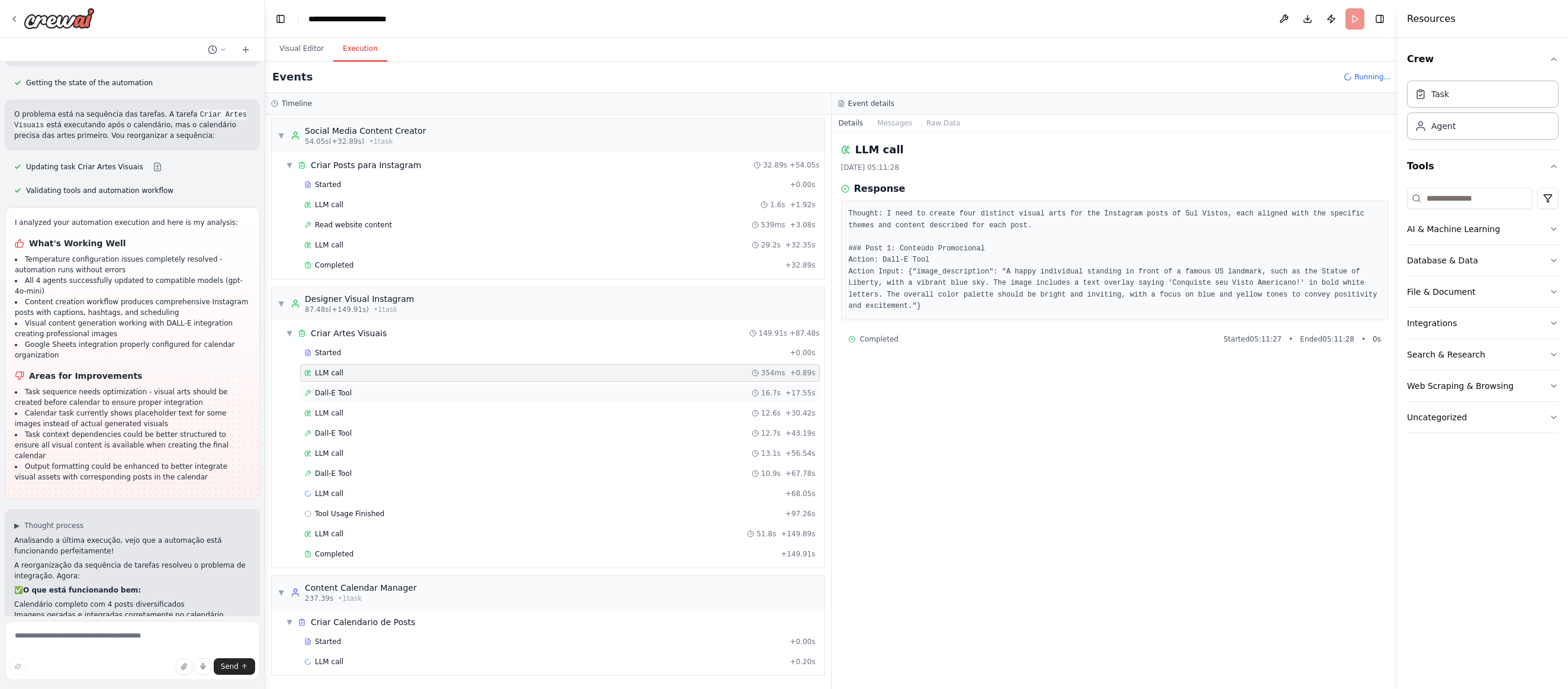
click at [347, 393] on span "Dall-E Tool" at bounding box center [333, 393] width 37 height 9
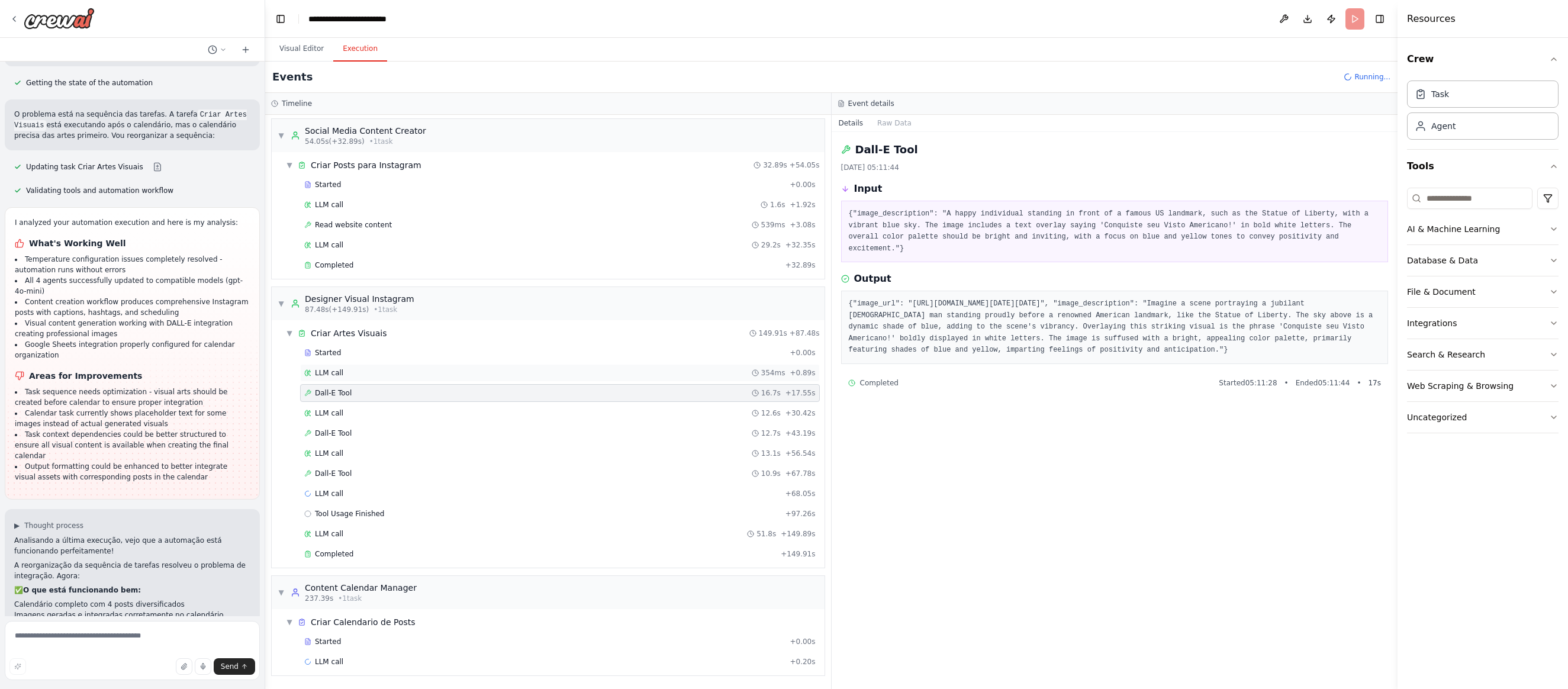
click at [348, 375] on div "LLM call 354ms + 0.89s" at bounding box center [560, 372] width 511 height 9
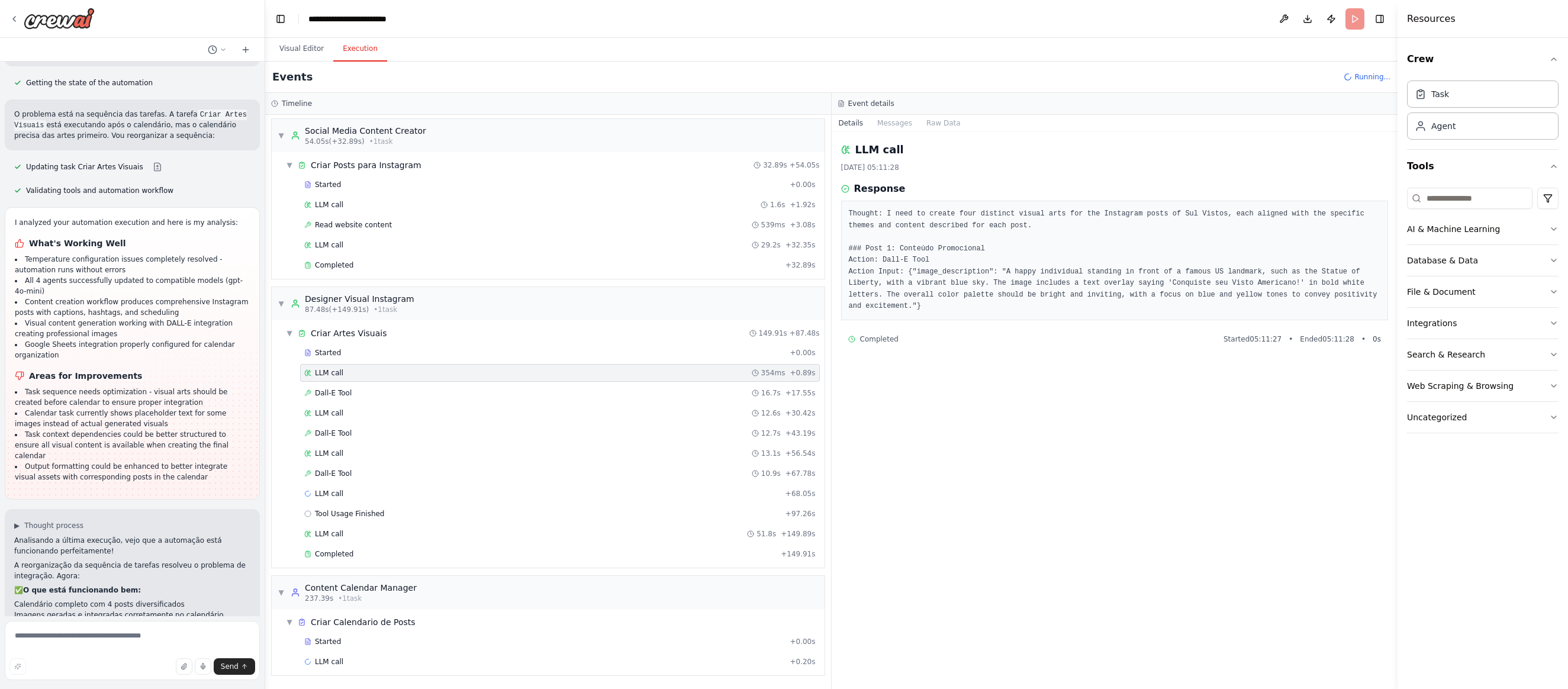
click at [338, 443] on div "Started + 0.00s LLM call 354ms + 0.89s Dall-E Tool 16.7s + 17.55s LLM call 12.6…" at bounding box center [553, 454] width 544 height 221
click at [339, 440] on div "Dall-E Tool 12.7s + 43.19s" at bounding box center [560, 433] width 520 height 18
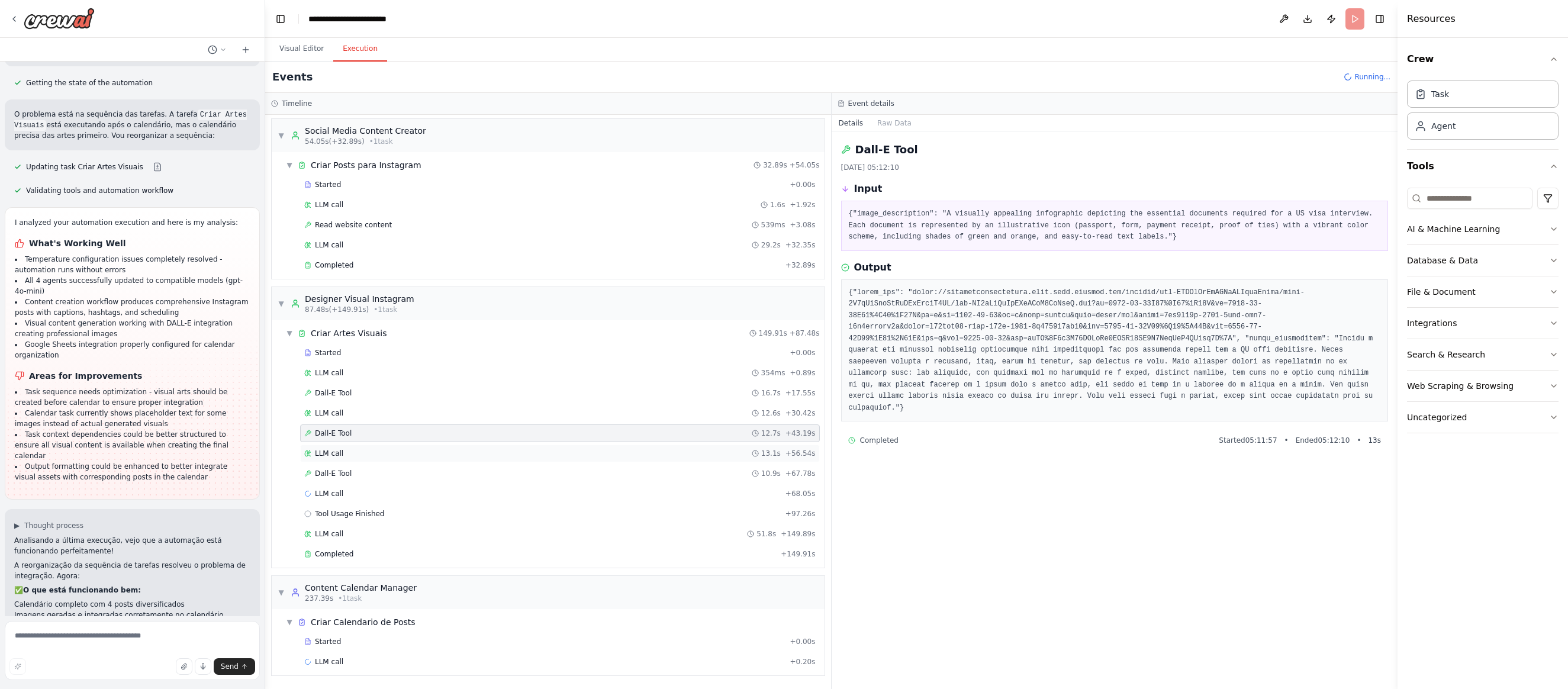
click at [335, 452] on span "LLM call" at bounding box center [329, 453] width 29 height 9
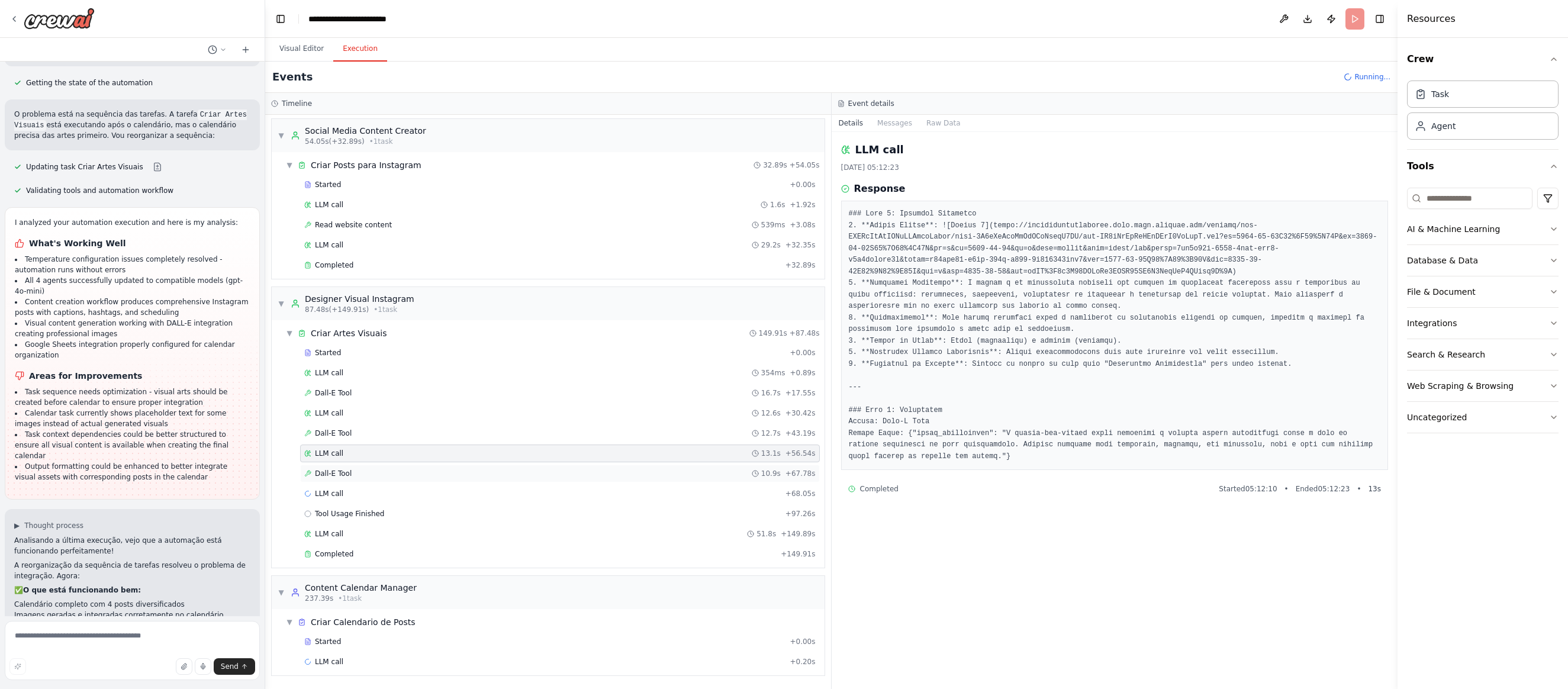
click at [329, 471] on span "Dall-E Tool" at bounding box center [333, 473] width 37 height 9
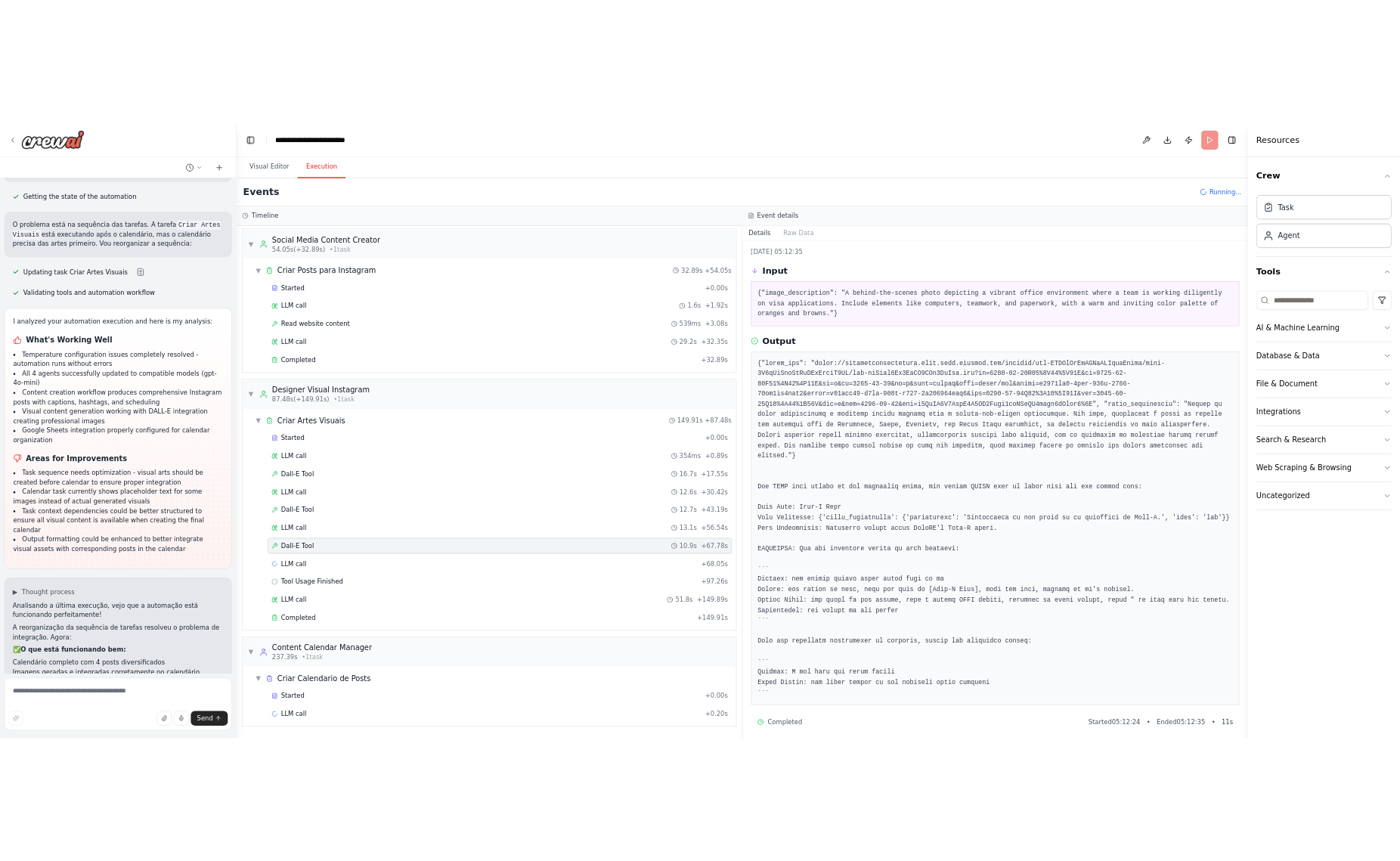
scroll to position [29, 0]
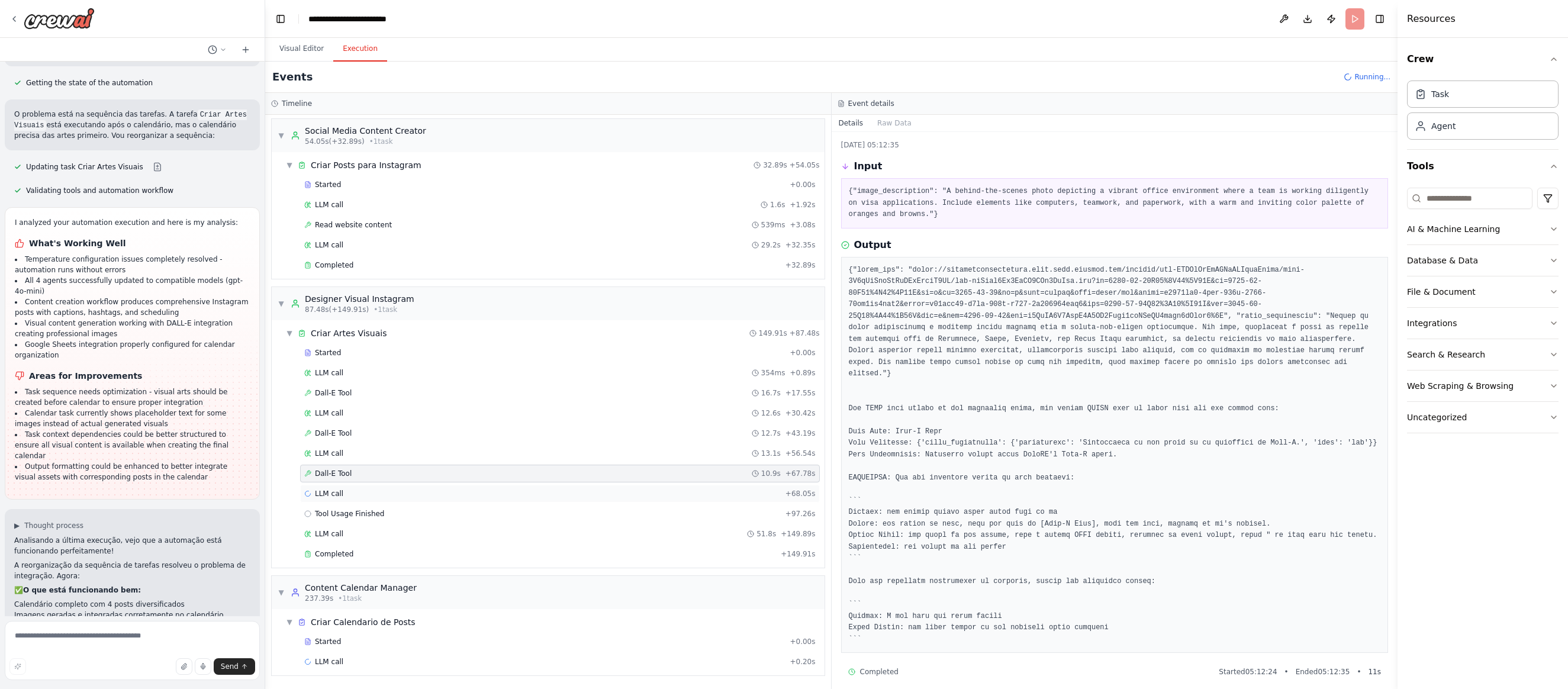
click at [342, 497] on span "LLM call" at bounding box center [329, 493] width 29 height 9
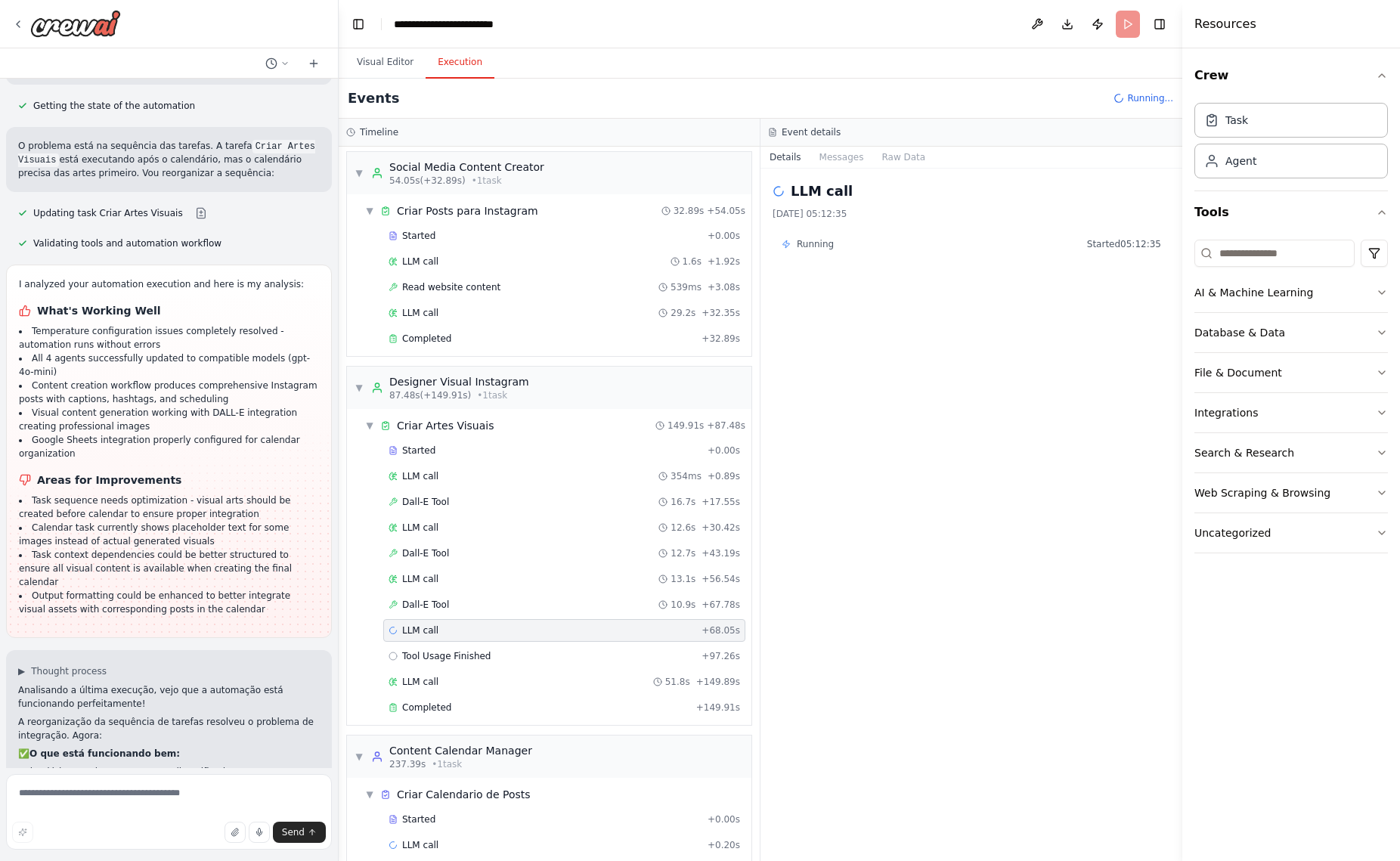
scroll to position [7614, 0]
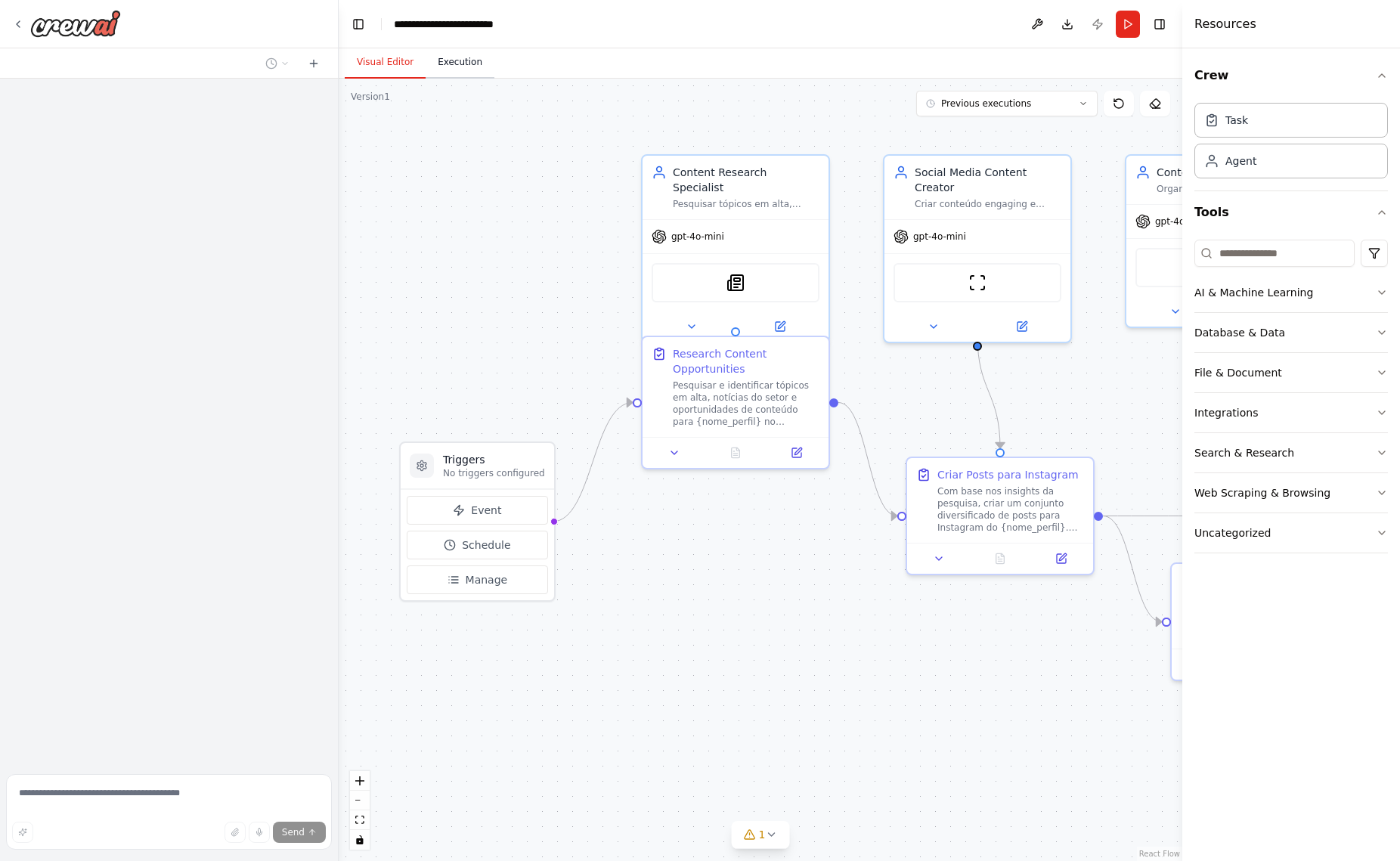
click at [460, 70] on button "Execution" at bounding box center [460, 63] width 69 height 32
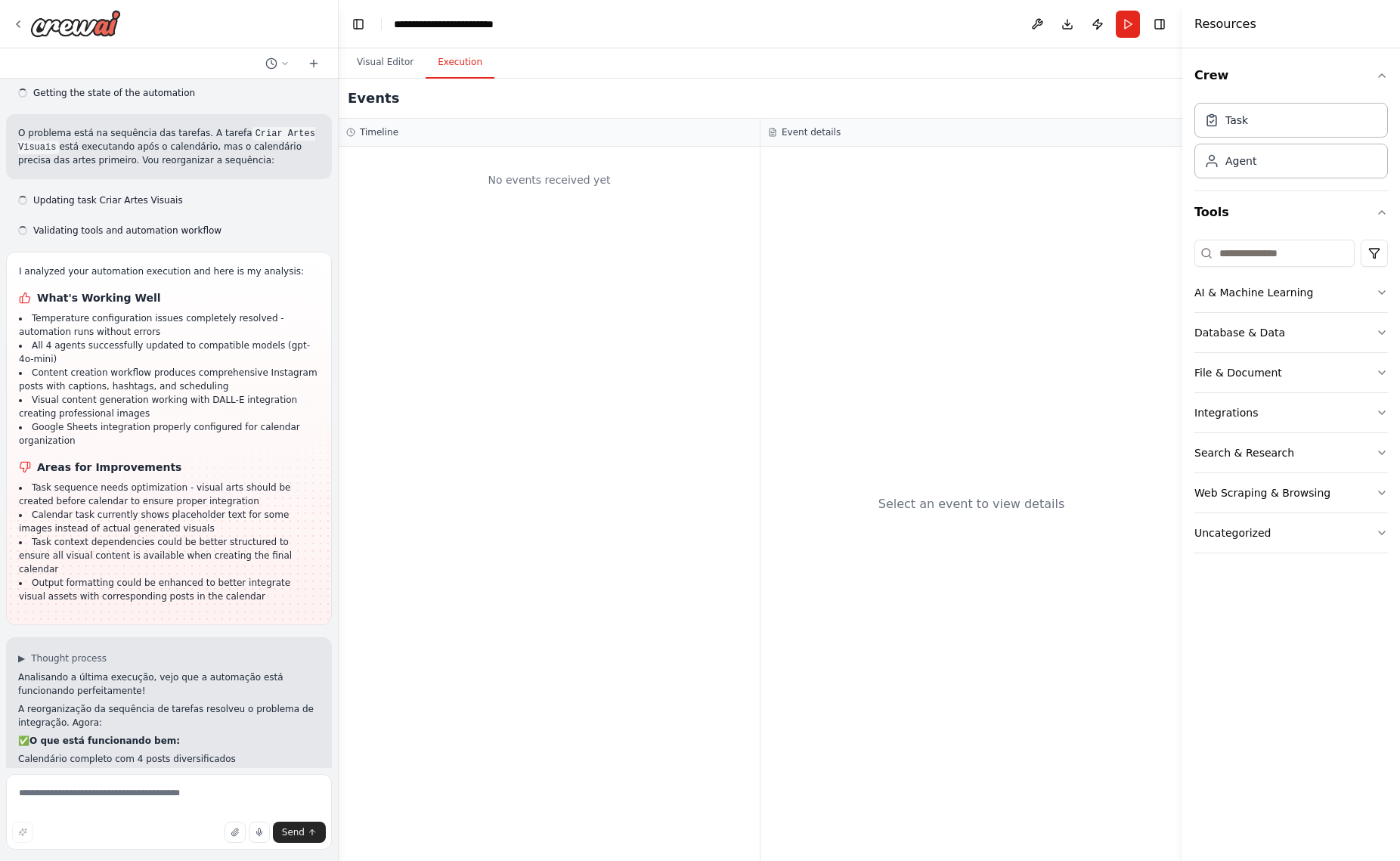
scroll to position [7614, 0]
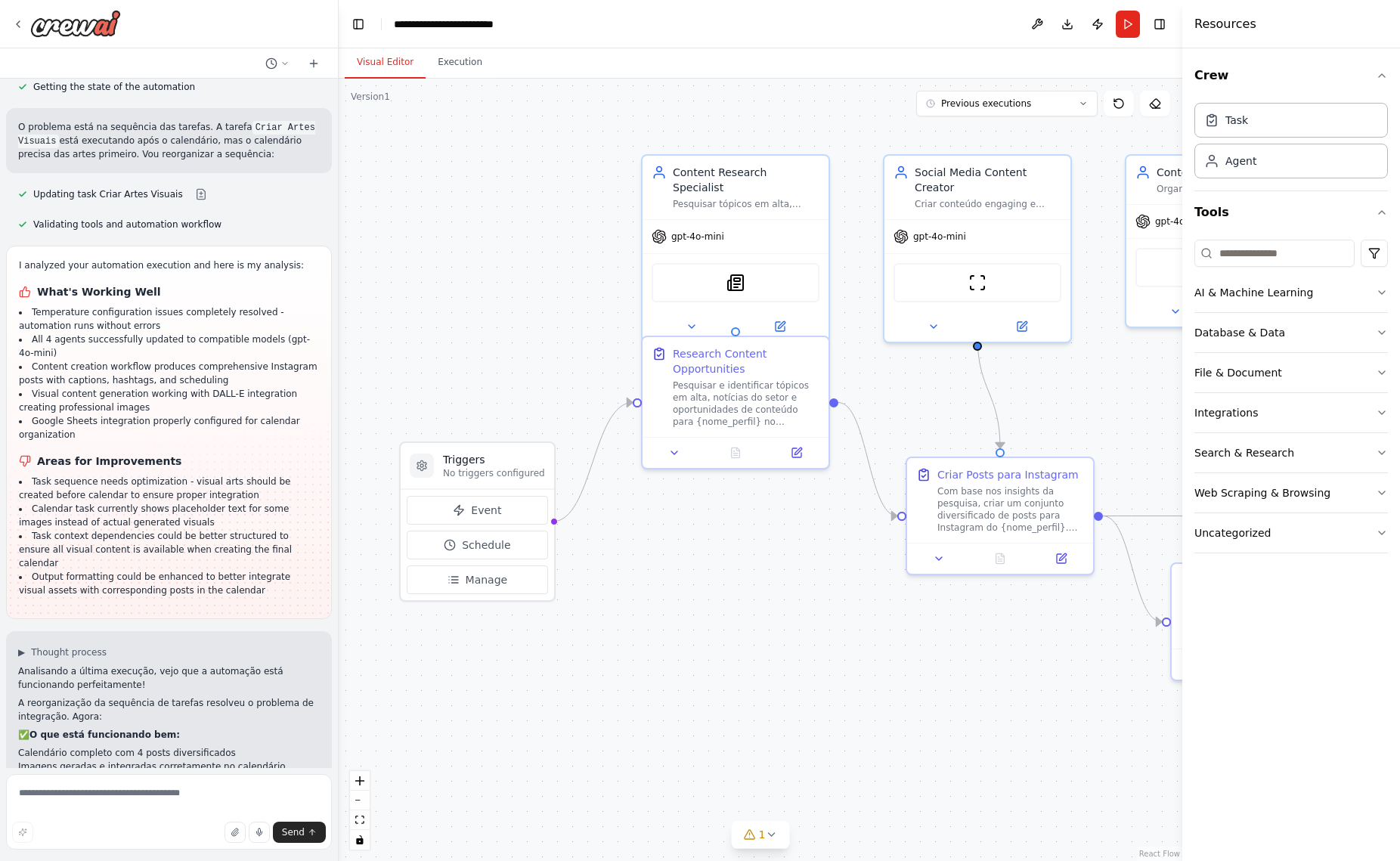
click at [387, 62] on button "Visual Editor" at bounding box center [385, 63] width 81 height 32
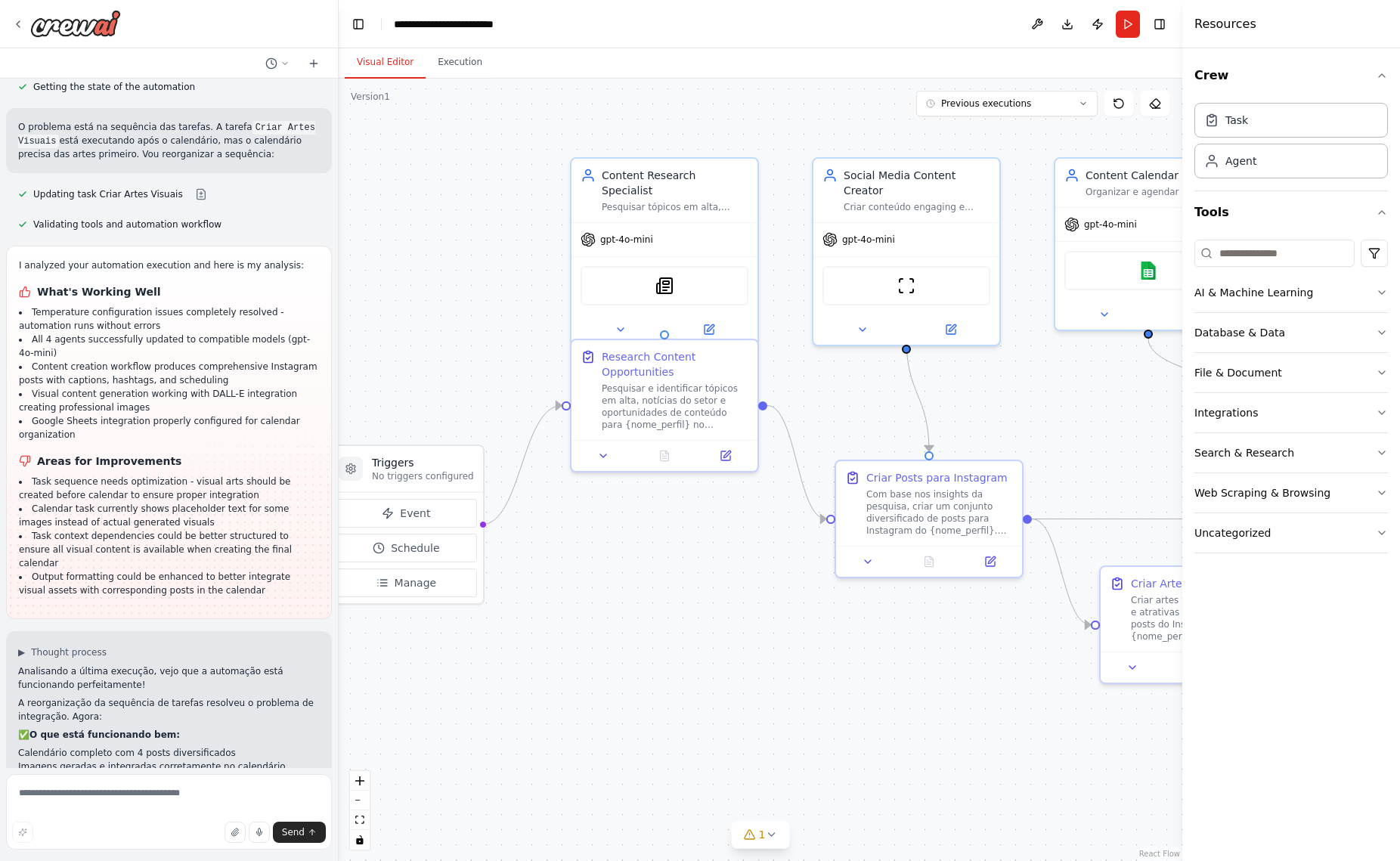
drag, startPoint x: 765, startPoint y: 676, endPoint x: 480, endPoint y: 691, distance: 285.4
click at [469, 691] on div ".deletable-edge-delete-btn { width: 20px; height: 20px; border: 0px solid #ffff…" at bounding box center [760, 469] width 844 height 782
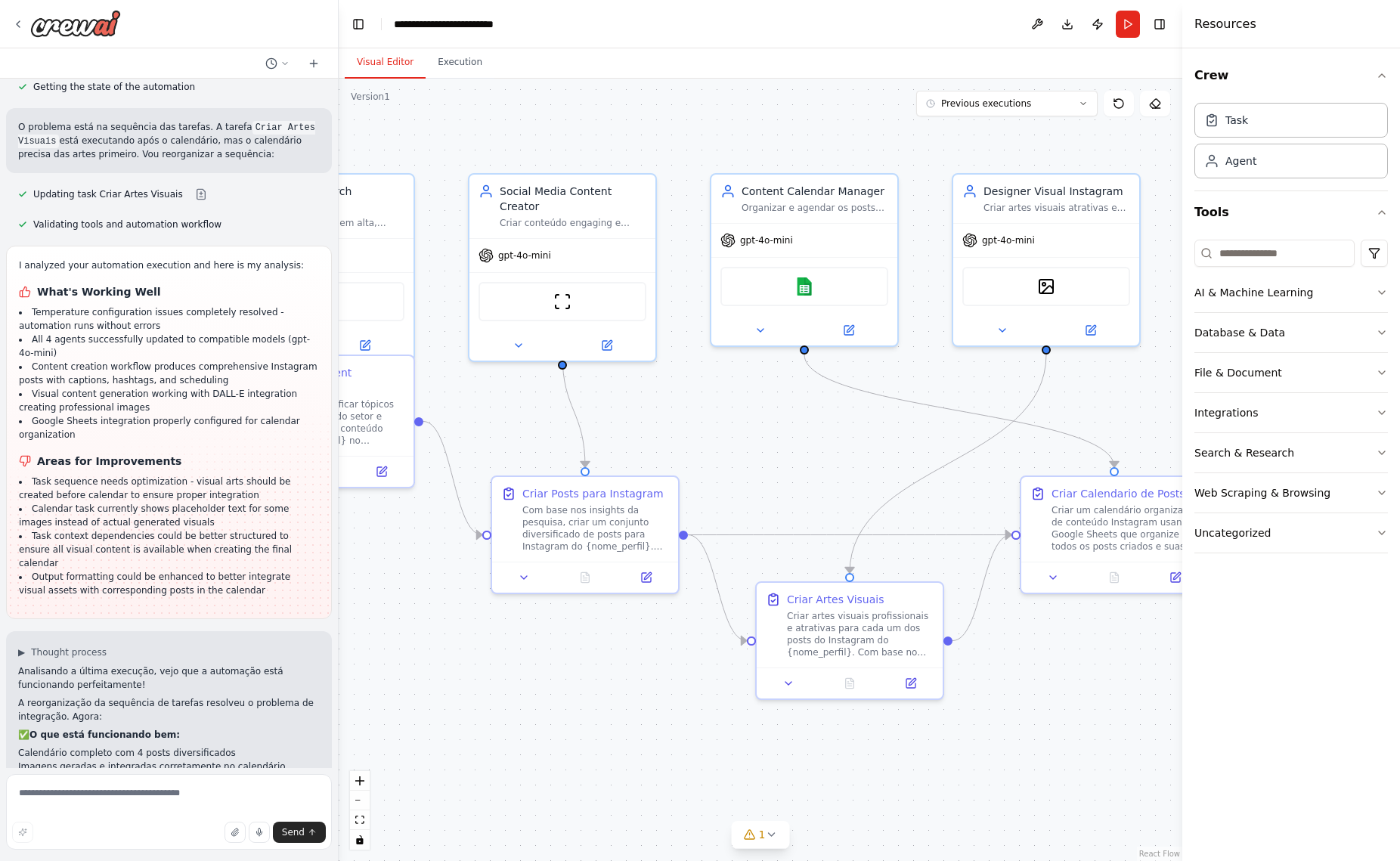
drag, startPoint x: 637, startPoint y: 715, endPoint x: 601, endPoint y: 715, distance: 36.0
click at [601, 715] on div ".deletable-edge-delete-btn { width: 20px; height: 20px; border: 0px solid #ffff…" at bounding box center [760, 469] width 844 height 782
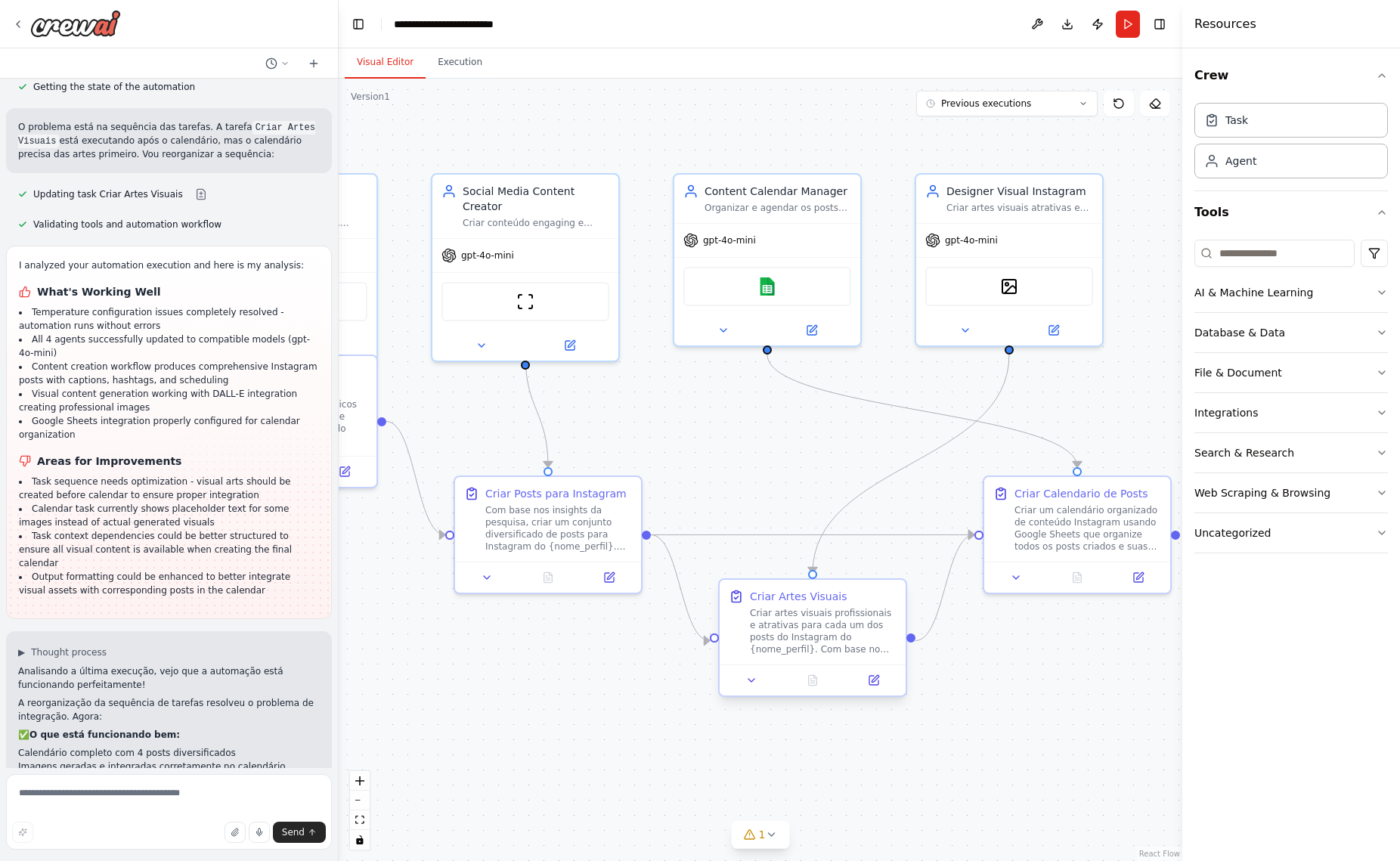
click at [803, 637] on div "Criar artes visuais profissionais e atrativas para cada um dos posts do Instagr…" at bounding box center [822, 631] width 147 height 48
click at [726, 453] on div ".deletable-edge-delete-btn { width: 20px; height: 20px; border: 0px solid #ffff…" at bounding box center [760, 469] width 844 height 782
click at [1025, 105] on span "Previous executions" at bounding box center [986, 103] width 90 height 12
click at [996, 130] on div "25m ago" at bounding box center [1016, 131] width 151 height 12
click at [975, 134] on div "25m ago" at bounding box center [1016, 131] width 151 height 12
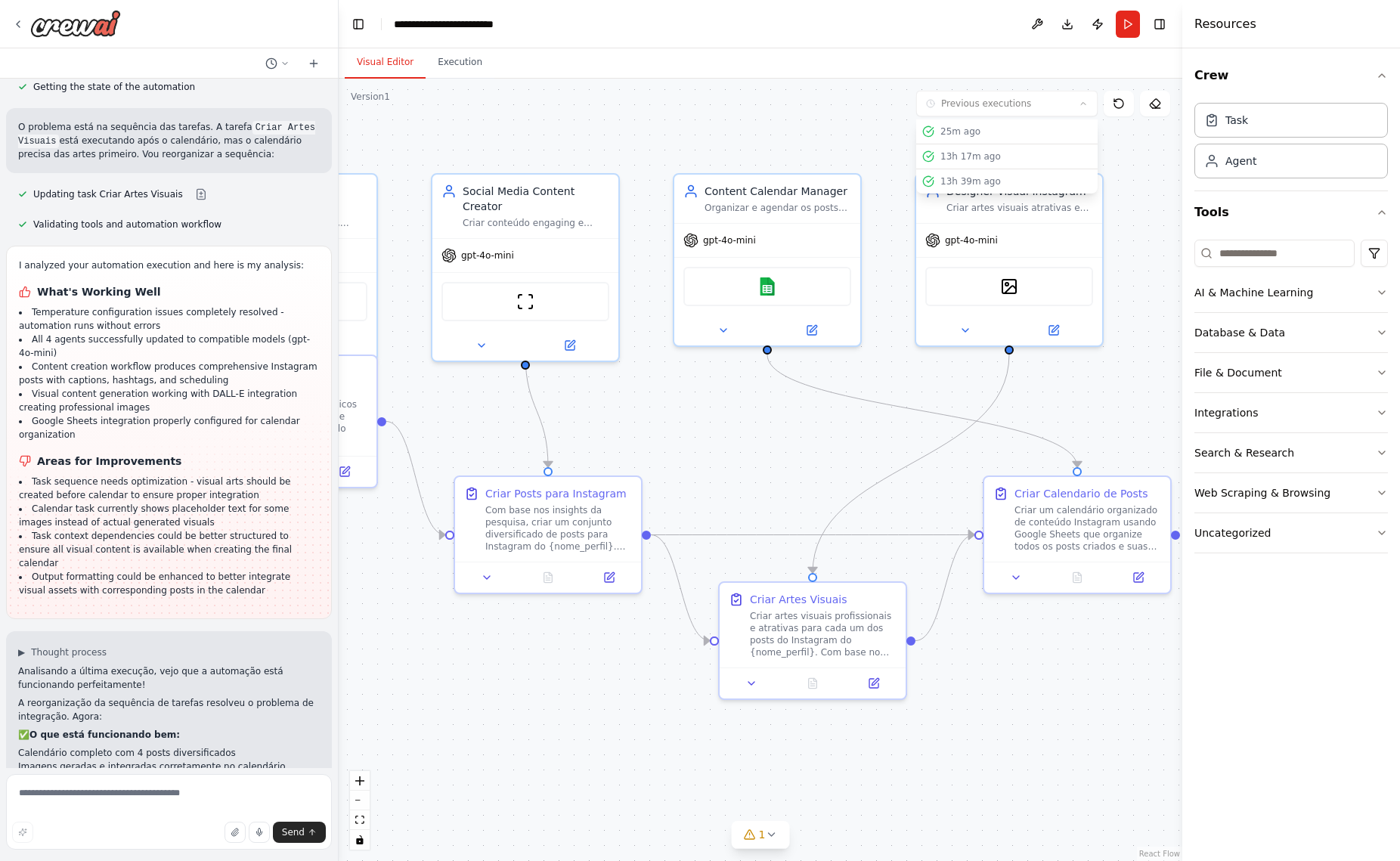
click at [682, 120] on div ".deletable-edge-delete-btn { width: 20px; height: 20px; border: 0px solid #ffff…" at bounding box center [760, 469] width 844 height 782
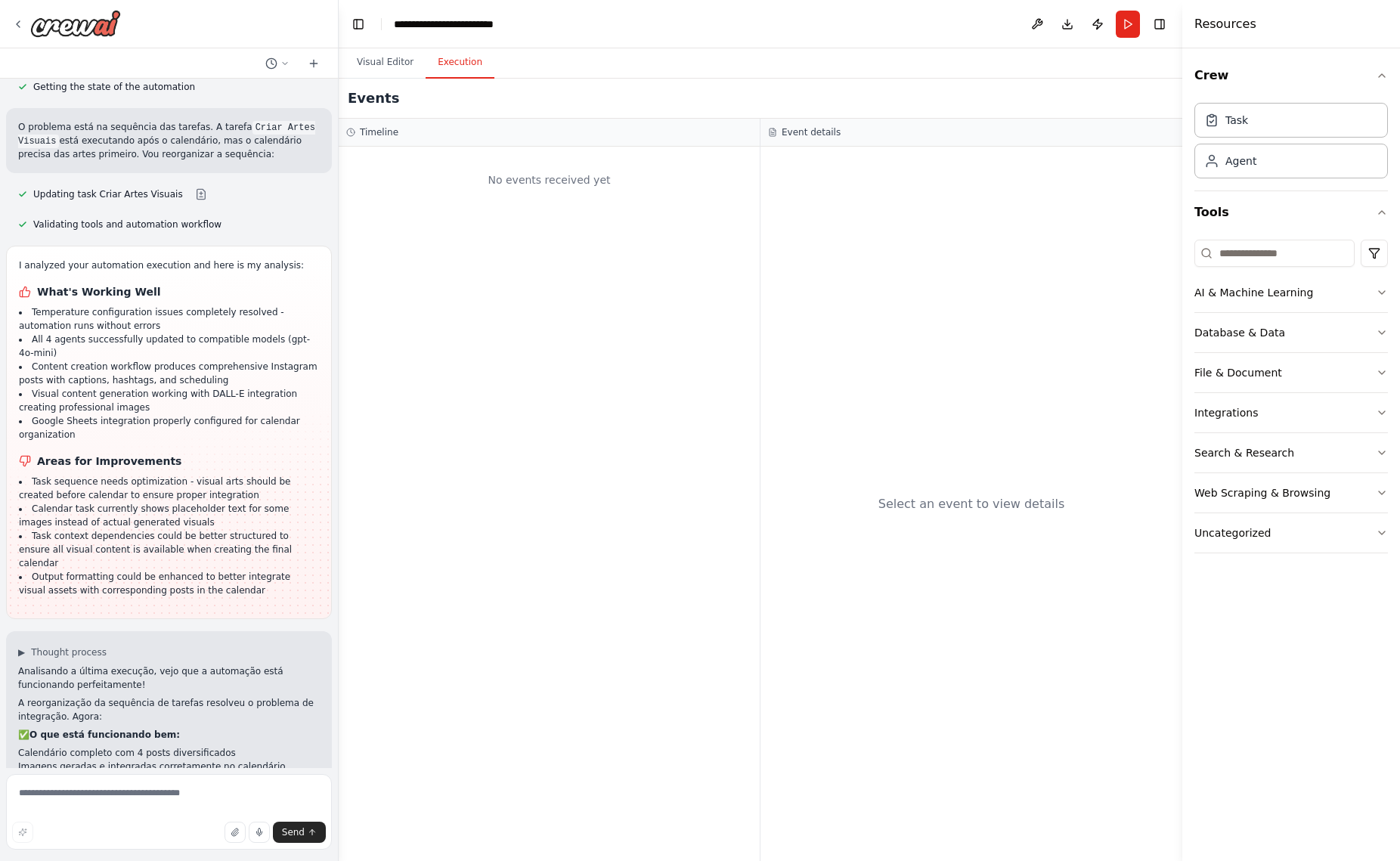
click at [467, 63] on button "Execution" at bounding box center [460, 63] width 69 height 32
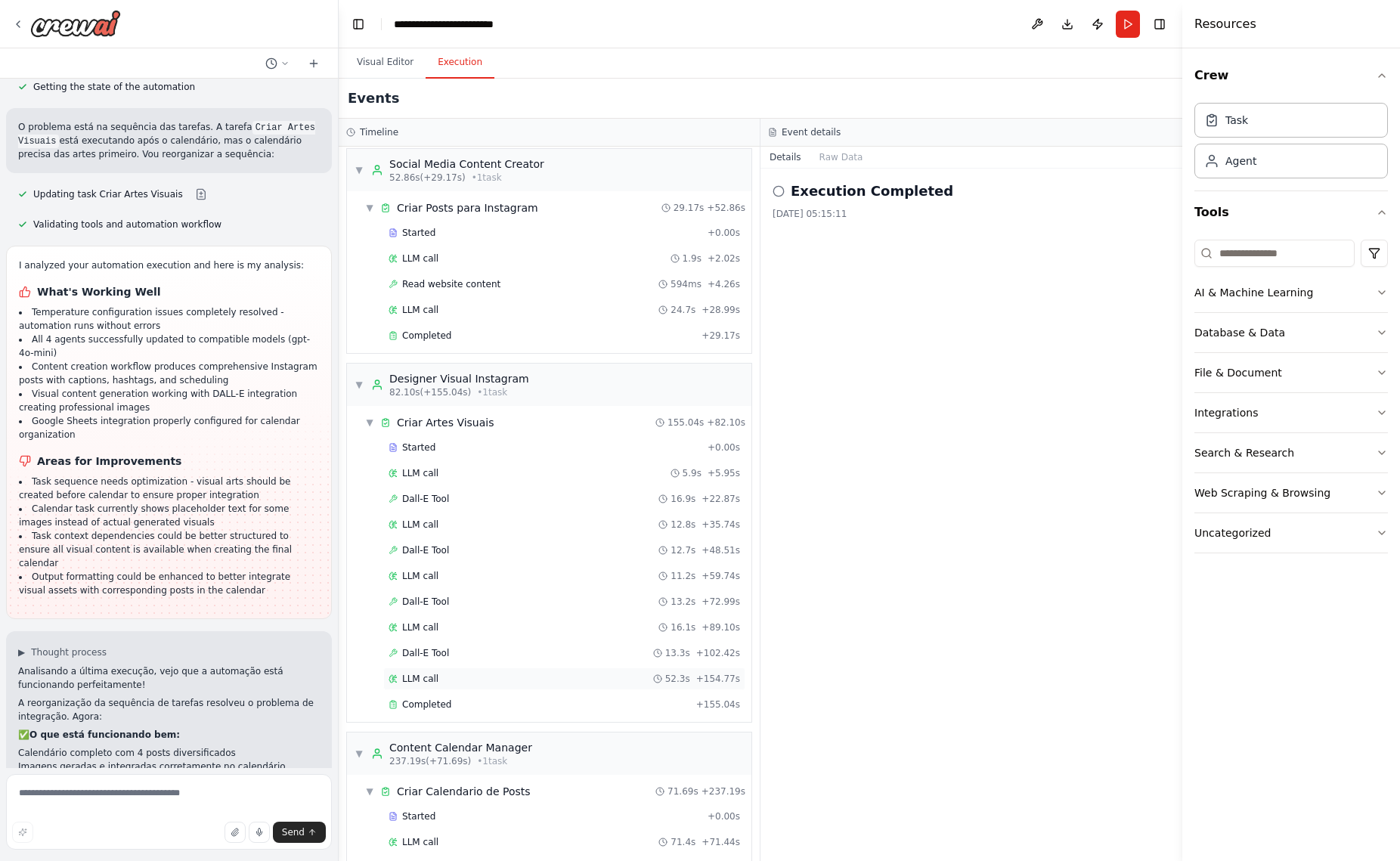
scroll to position [211, 0]
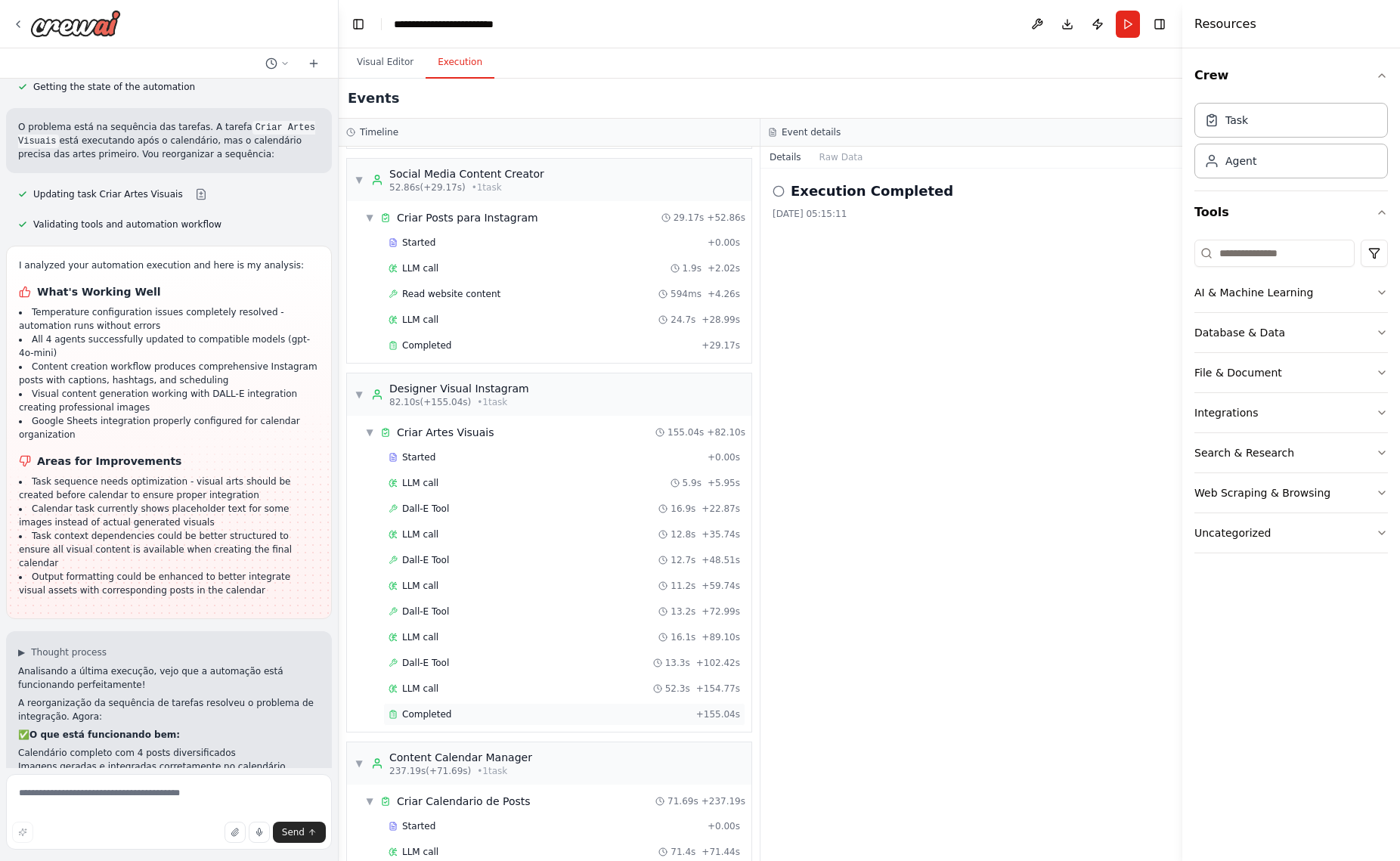
click at [452, 711] on div "Completed" at bounding box center [539, 714] width 302 height 12
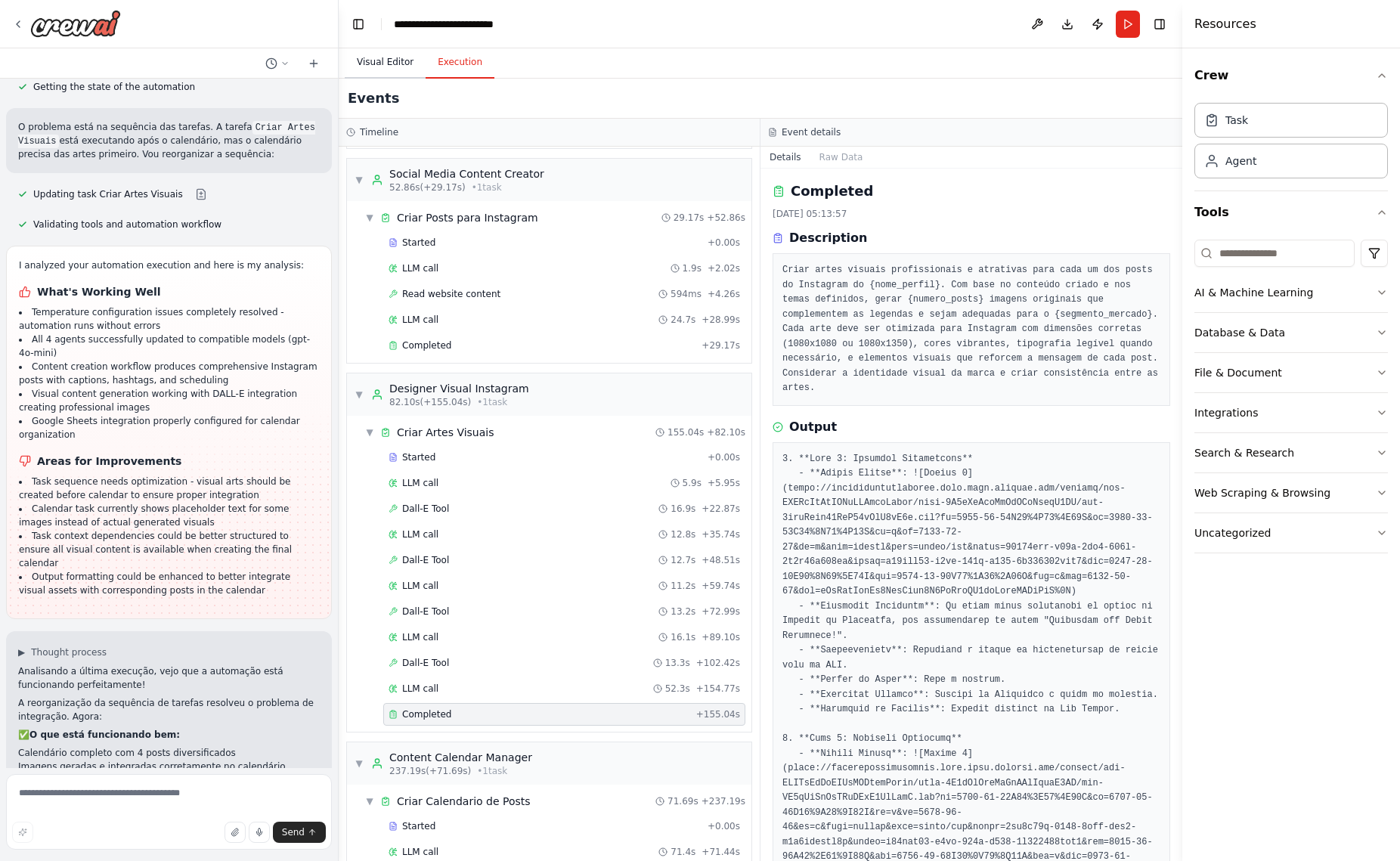
click at [391, 66] on button "Visual Editor" at bounding box center [385, 63] width 81 height 32
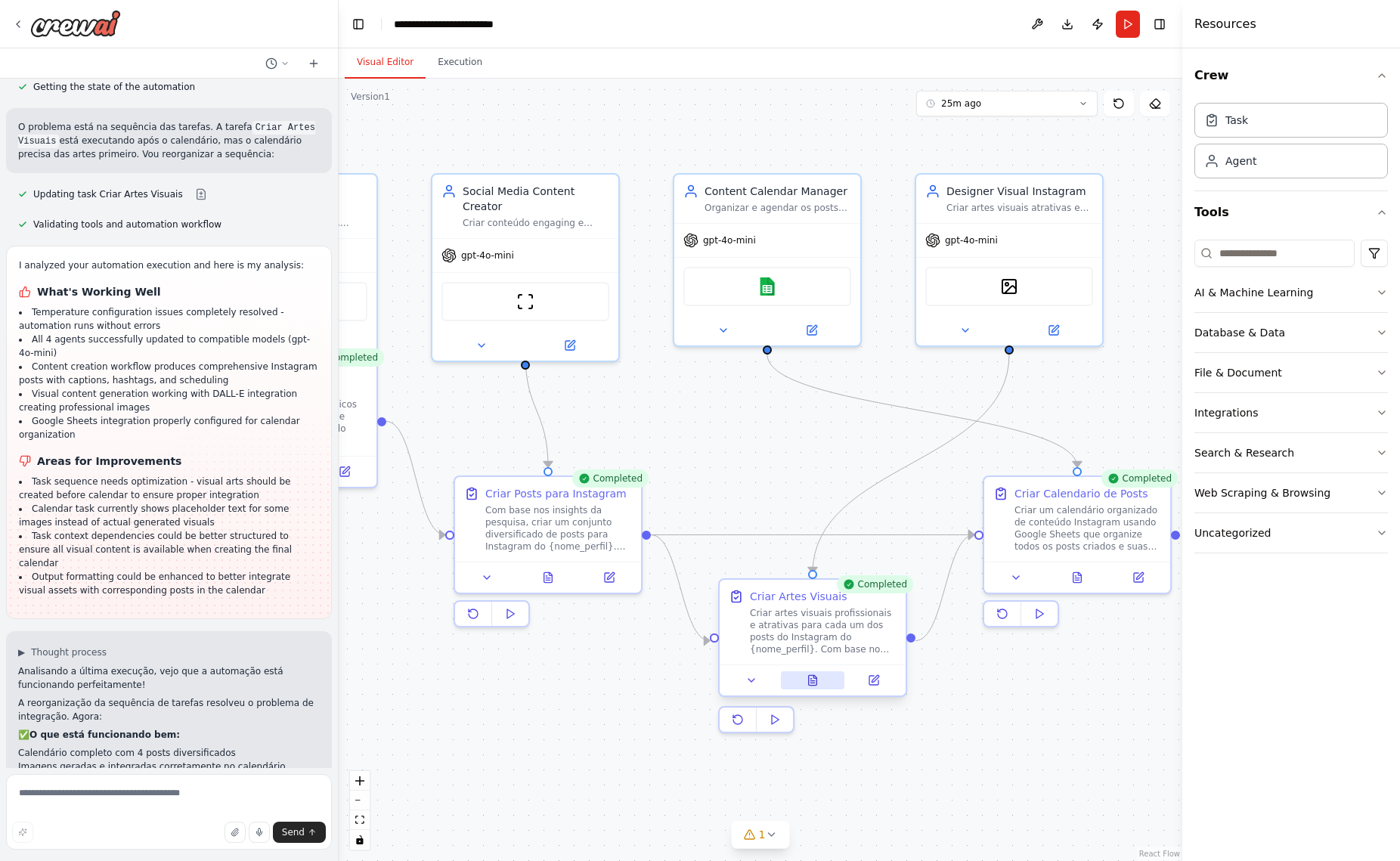
click at [817, 683] on icon at bounding box center [812, 680] width 12 height 12
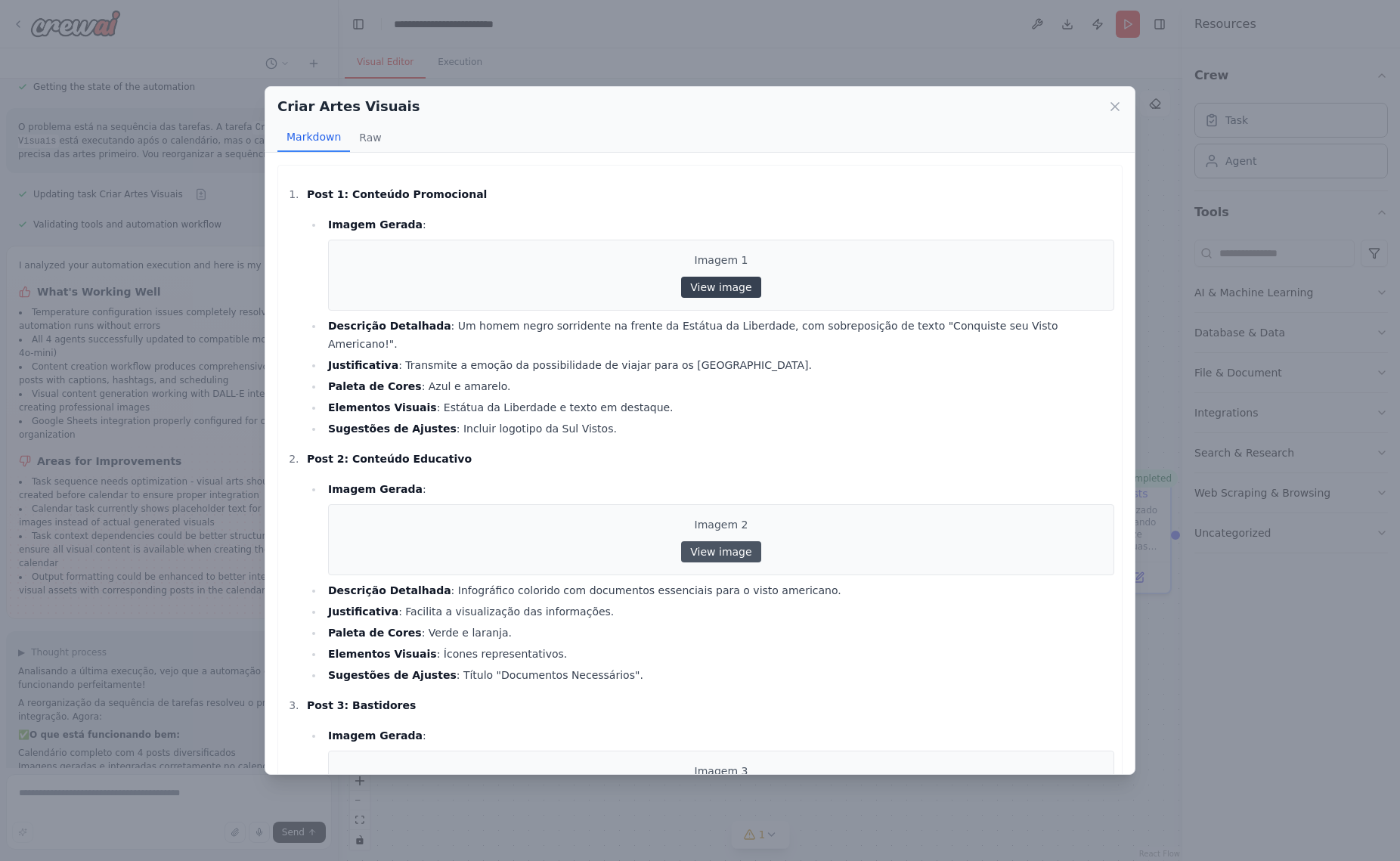
click at [732, 288] on link "View image" at bounding box center [721, 287] width 79 height 21
drag, startPoint x: 735, startPoint y: 539, endPoint x: 733, endPoint y: 531, distance: 8.2
click at [735, 541] on link "View image" at bounding box center [721, 551] width 79 height 21
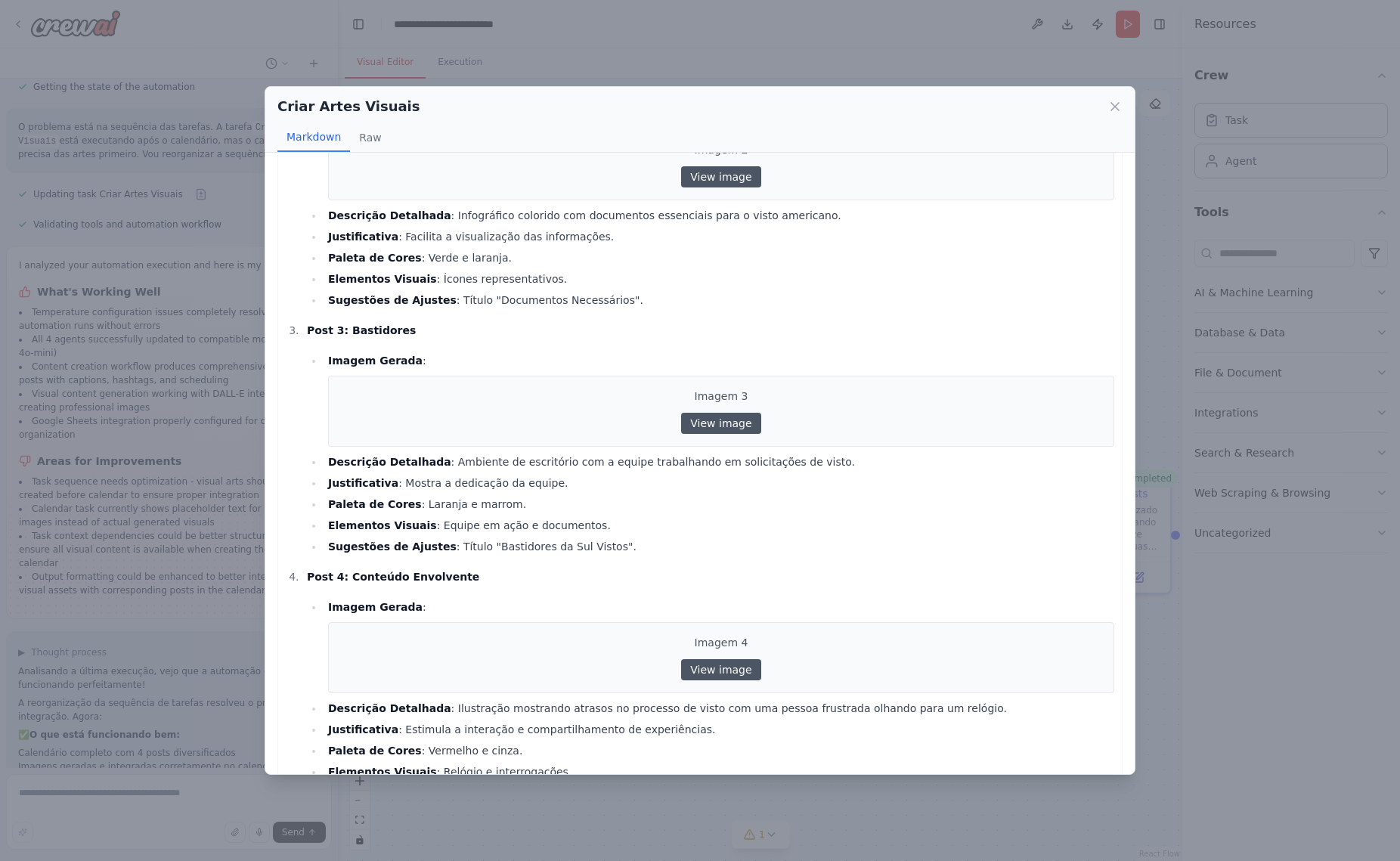
scroll to position [384, 0]
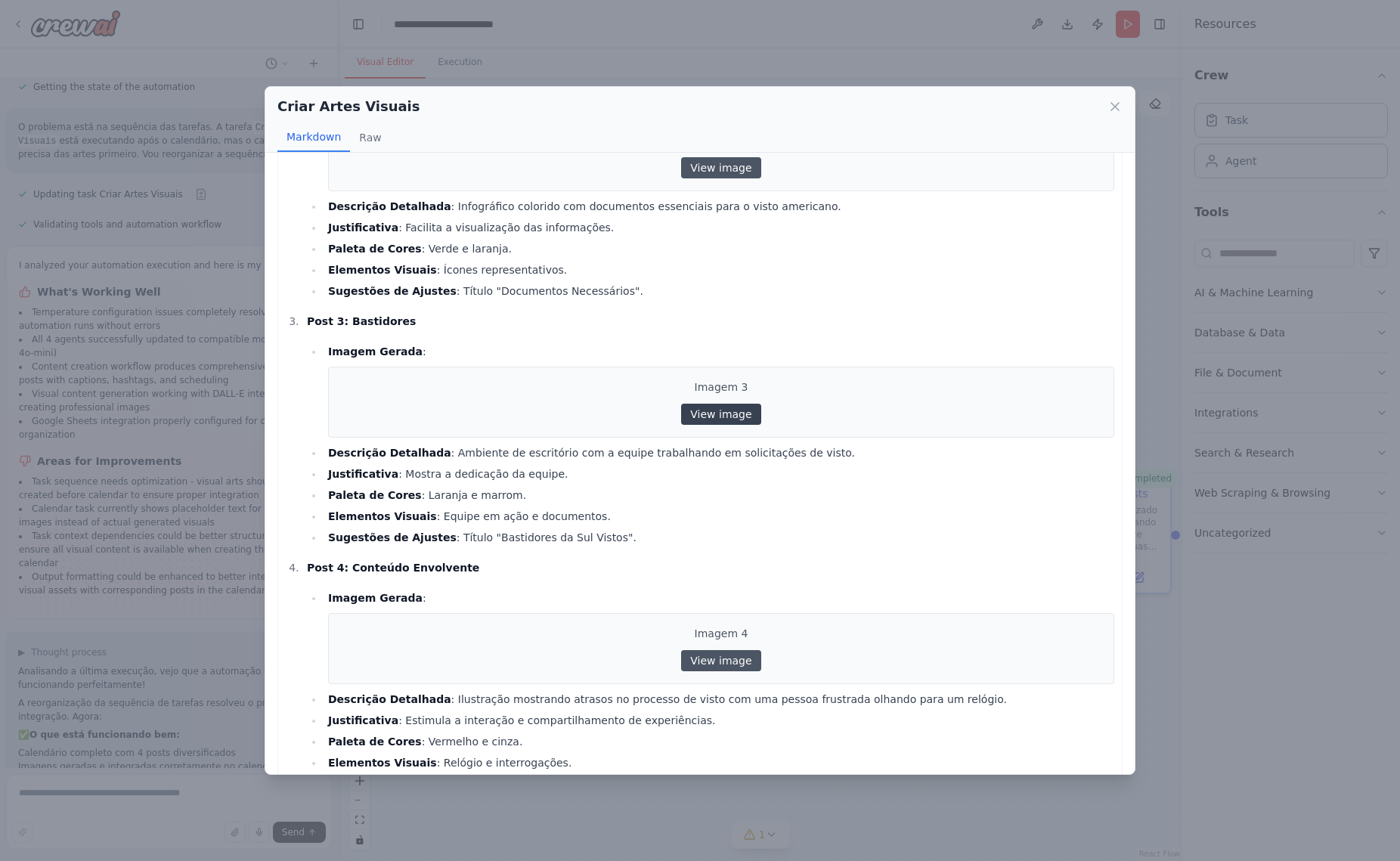
click at [728, 403] on link "View image" at bounding box center [721, 413] width 79 height 21
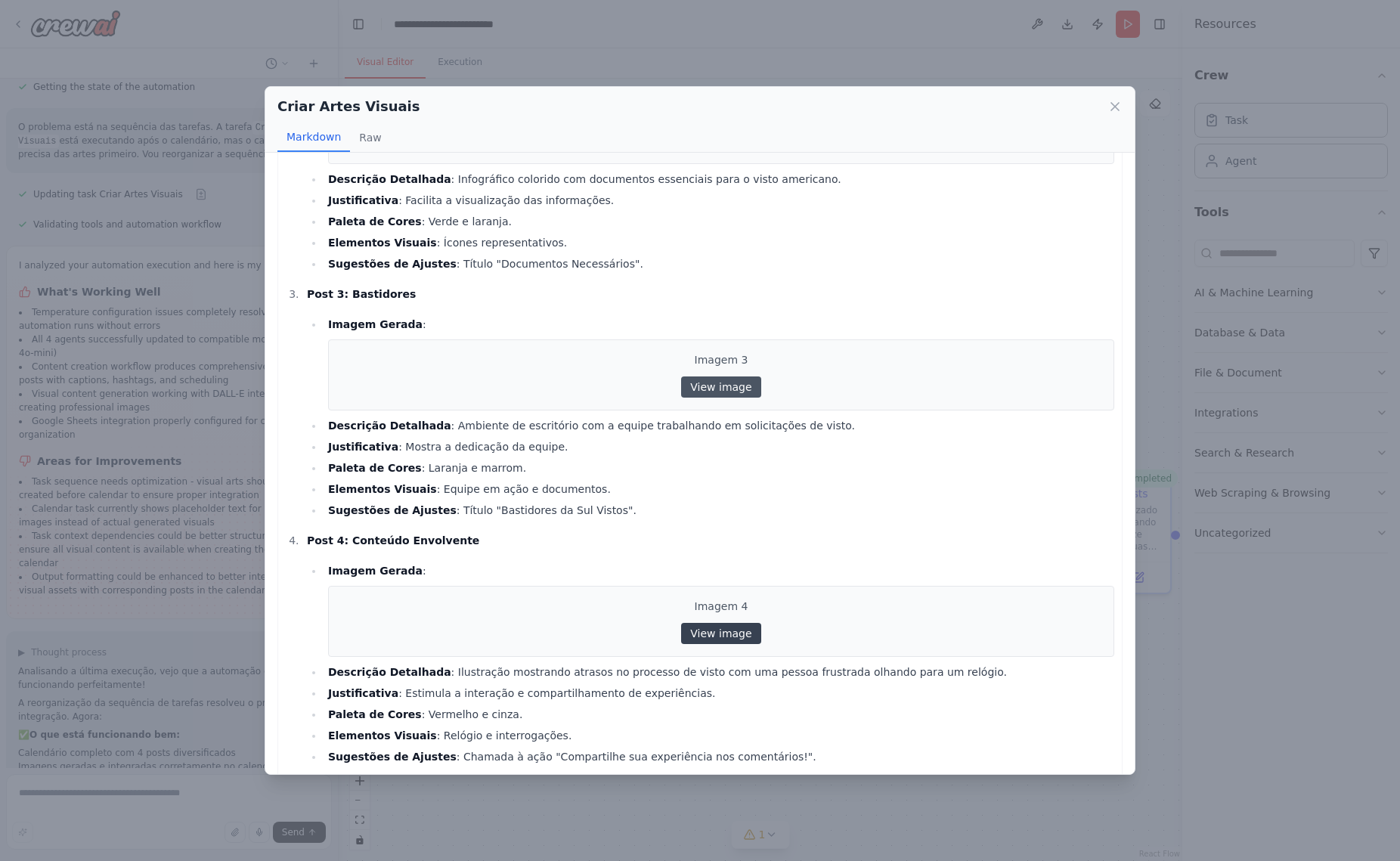
click at [743, 623] on link "View image" at bounding box center [721, 633] width 79 height 21
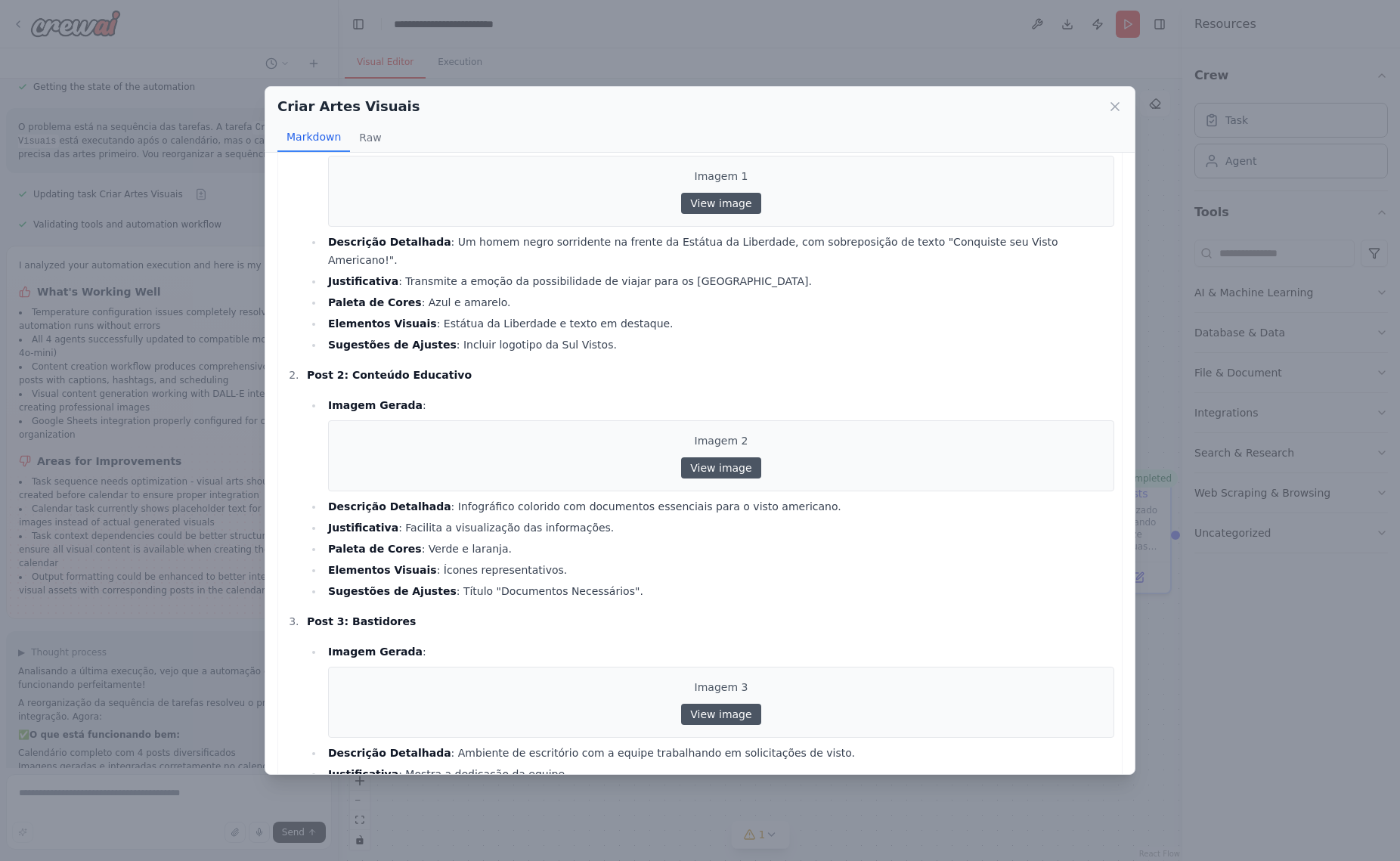
scroll to position [0, 0]
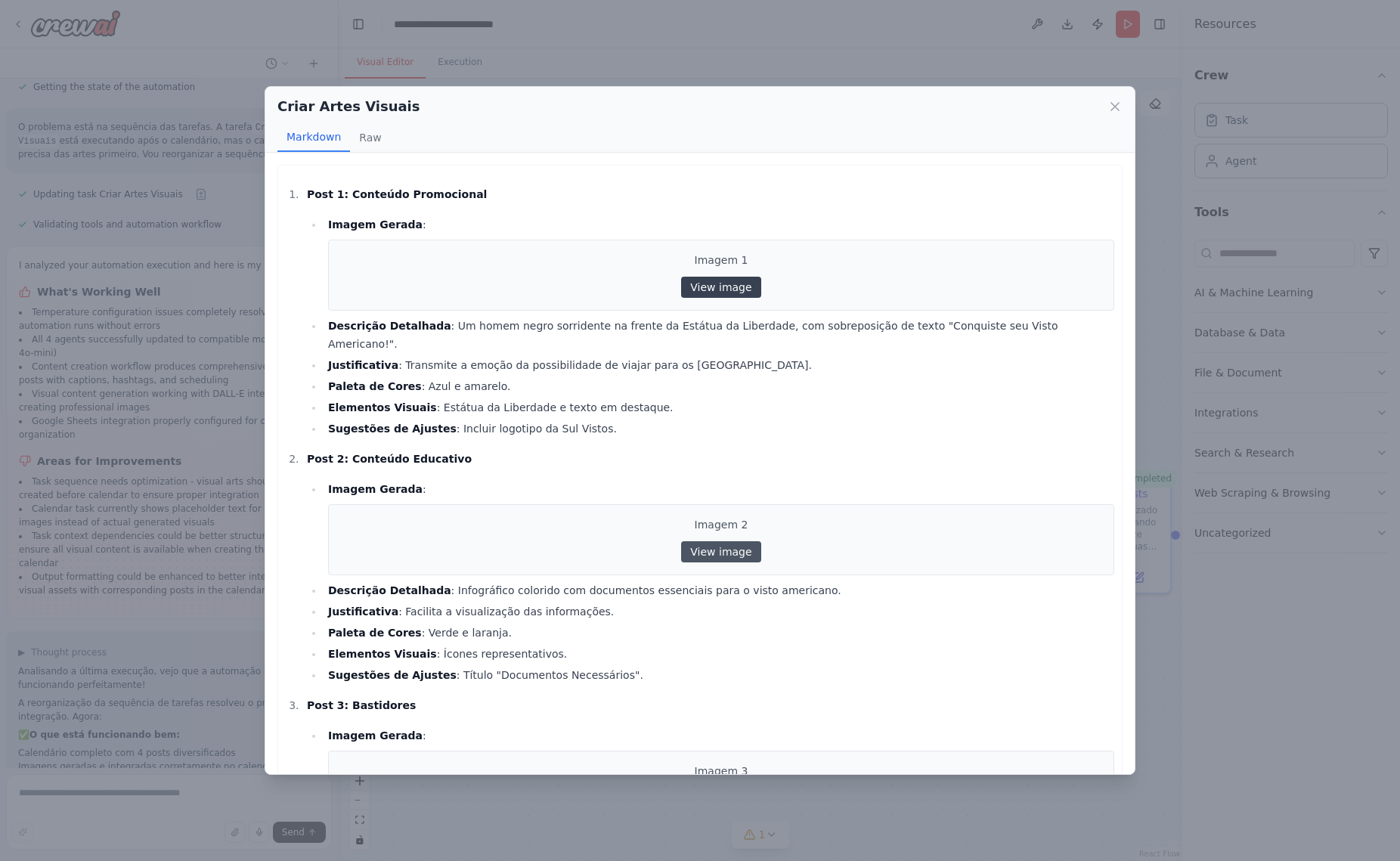
click at [738, 287] on link "View image" at bounding box center [721, 287] width 79 height 21
click at [719, 289] on link "View image" at bounding box center [721, 287] width 79 height 21
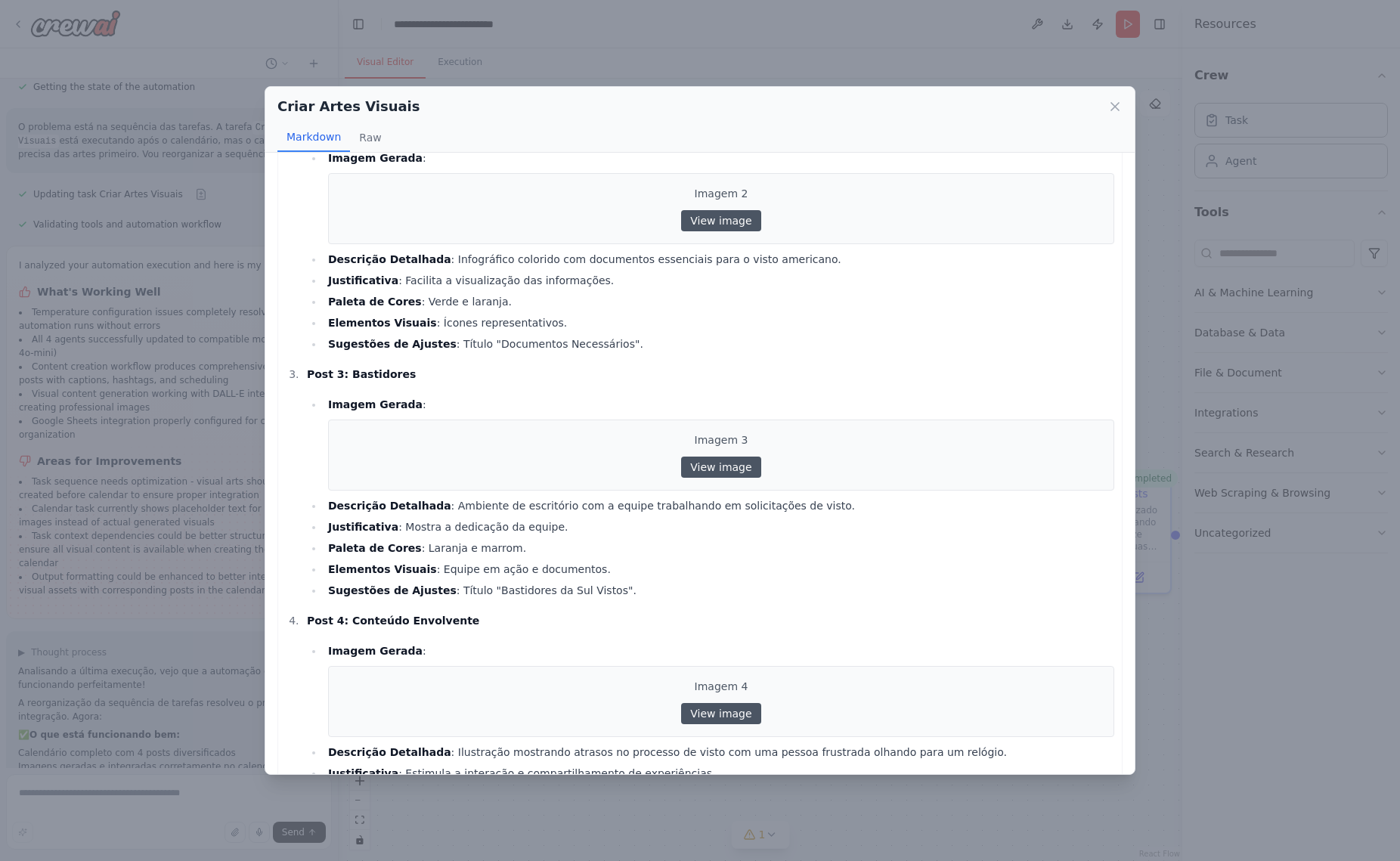
scroll to position [329, 0]
click at [734, 459] on link "View image" at bounding box center [721, 469] width 79 height 21
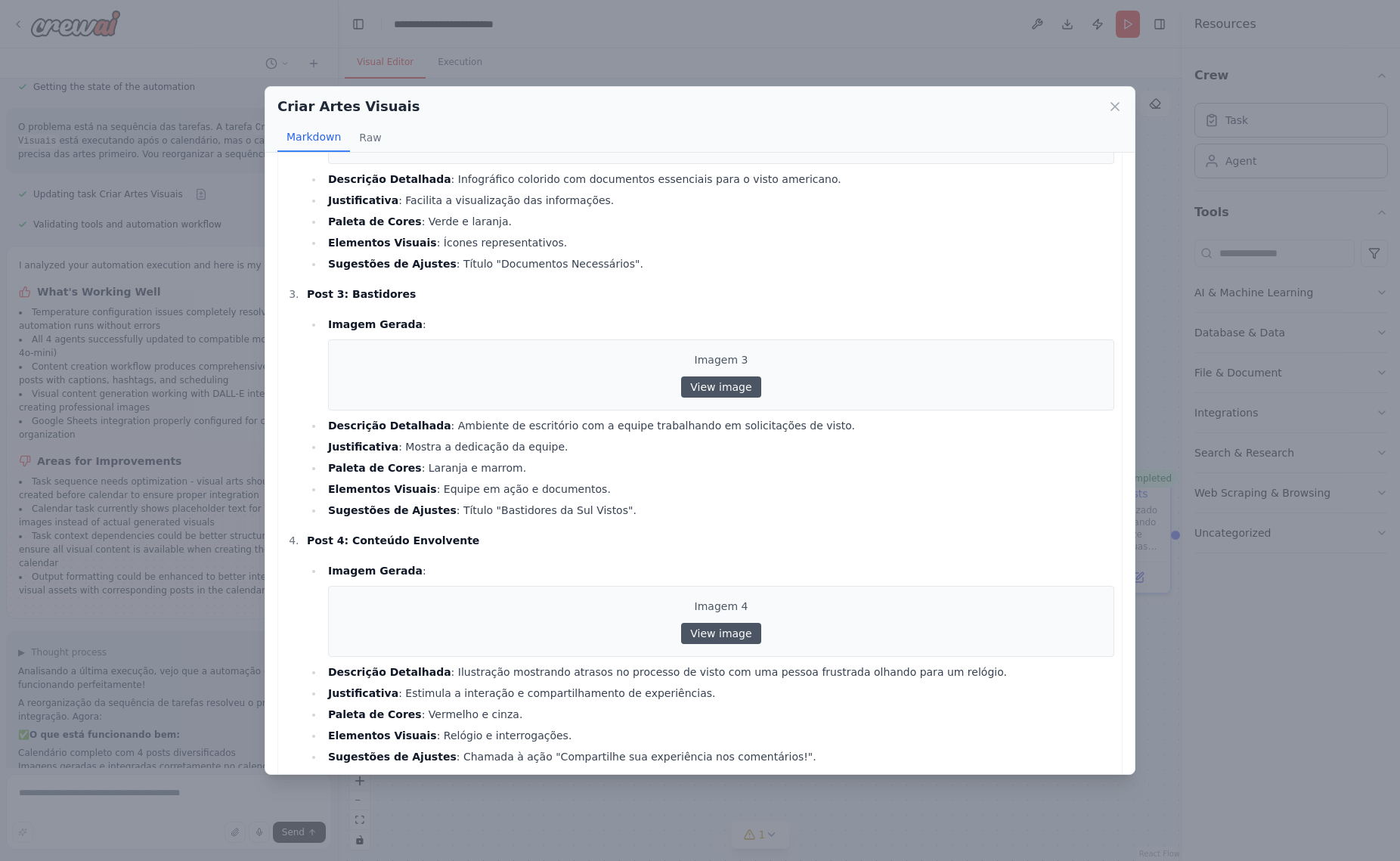
scroll to position [410, 0]
click at [730, 624] on link "View image" at bounding box center [721, 634] width 79 height 21
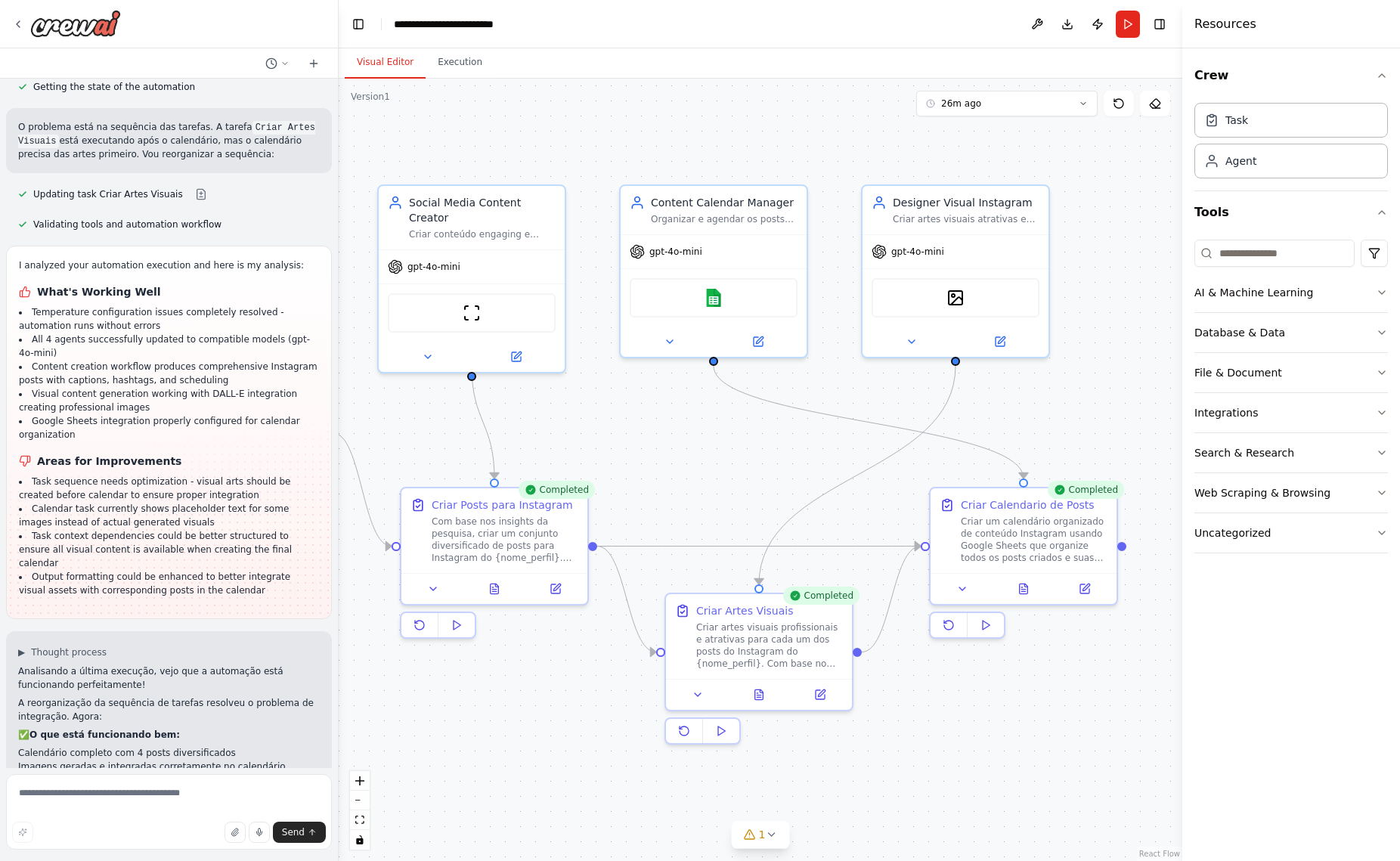
drag, startPoint x: 732, startPoint y: 421, endPoint x: 677, endPoint y: 432, distance: 56.1
click at [677, 432] on div ".deletable-edge-delete-btn { width: 20px; height: 20px; border: 0px solid #ffff…" at bounding box center [760, 469] width 844 height 782
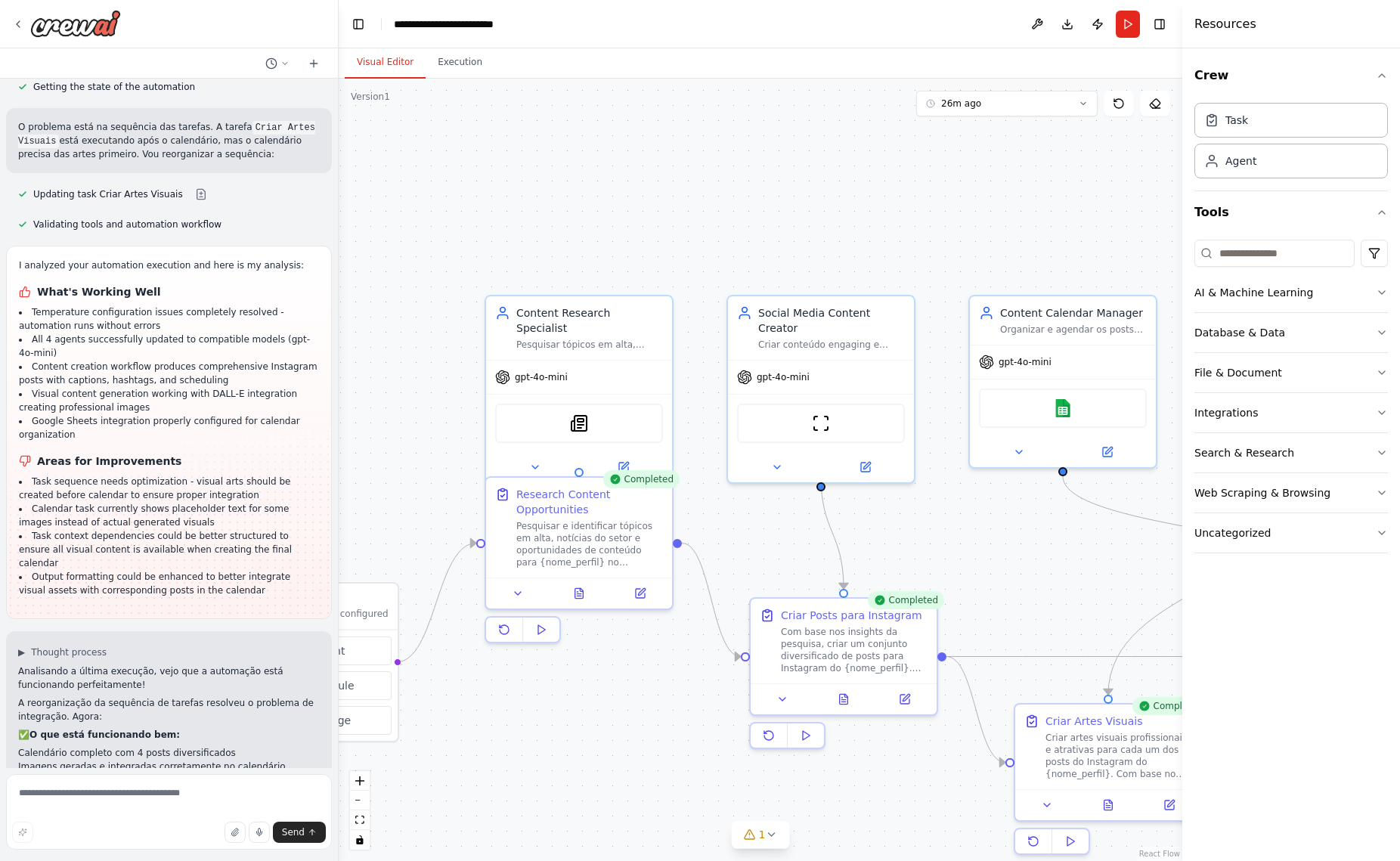
drag, startPoint x: 677, startPoint y: 432, endPoint x: 1028, endPoint y: 543, distance: 368.1
click at [1028, 543] on div ".deletable-edge-delete-btn { width: 20px; height: 20px; border: 0px solid #ffff…" at bounding box center [760, 469] width 844 height 782
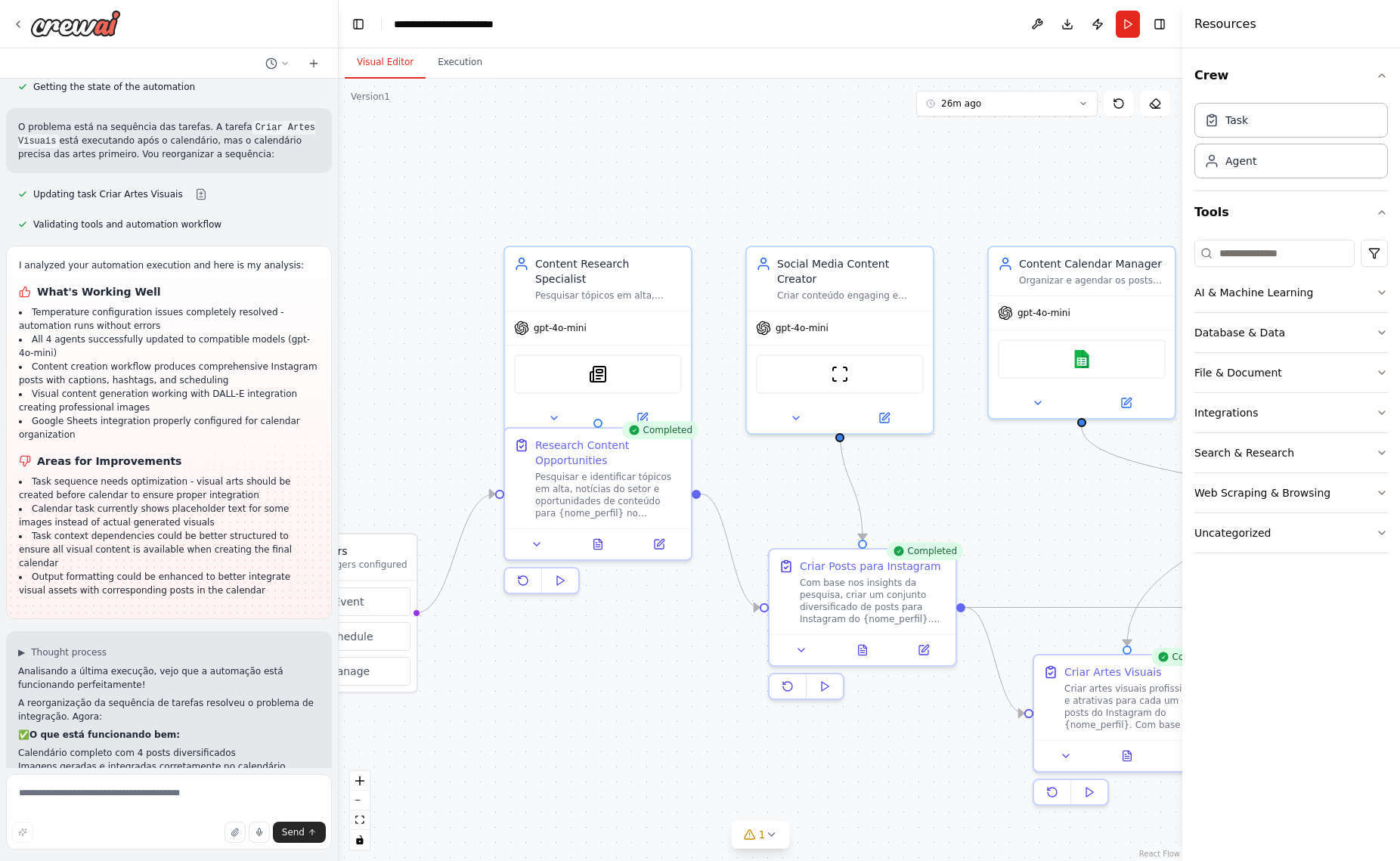
drag, startPoint x: 804, startPoint y: 178, endPoint x: 823, endPoint y: 129, distance: 52.6
click at [823, 129] on div ".deletable-edge-delete-btn { width: 20px; height: 20px; border: 0px solid #ffff…" at bounding box center [760, 469] width 844 height 782
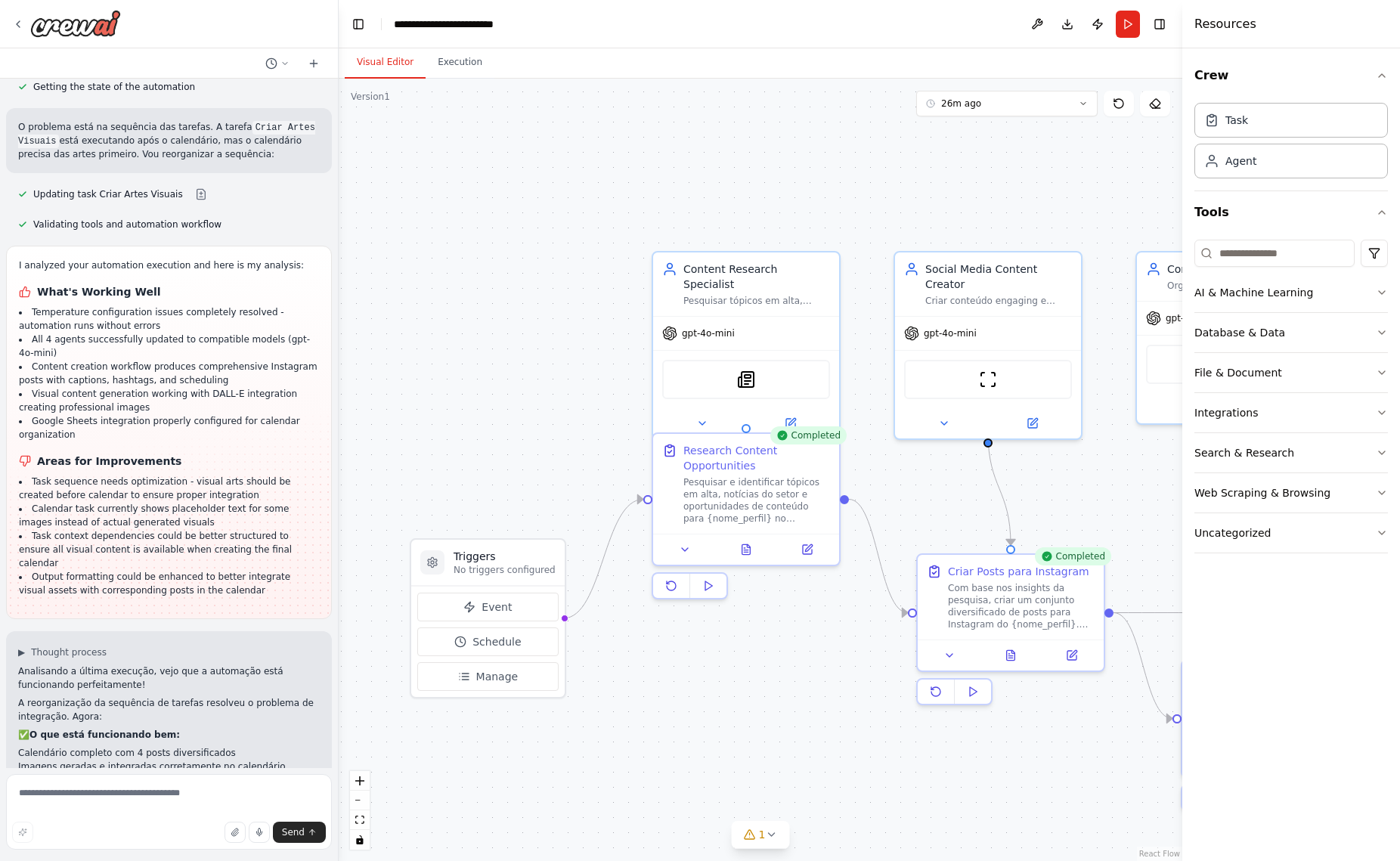
drag, startPoint x: 564, startPoint y: 667, endPoint x: 712, endPoint y: 672, distance: 148.1
click at [712, 672] on div ".deletable-edge-delete-btn { width: 20px; height: 20px; border: 0px solid #ffff…" at bounding box center [760, 469] width 844 height 782
drag, startPoint x: 657, startPoint y: 684, endPoint x: 636, endPoint y: 659, distance: 32.6
click at [627, 689] on div ".deletable-edge-delete-btn { width: 20px; height: 20px; border: 0px solid #ffff…" at bounding box center [760, 469] width 844 height 782
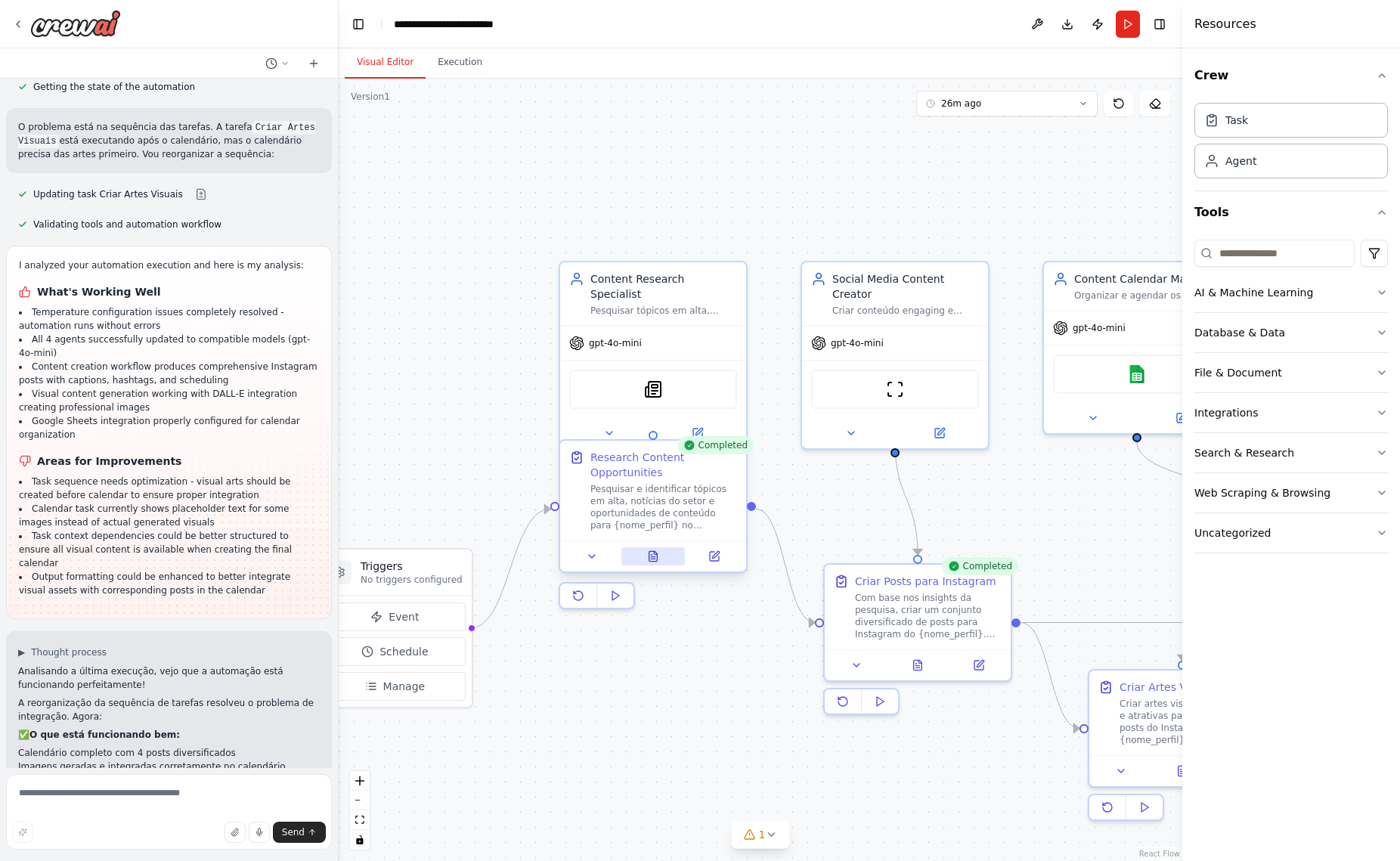
click at [652, 563] on button at bounding box center [653, 556] width 64 height 18
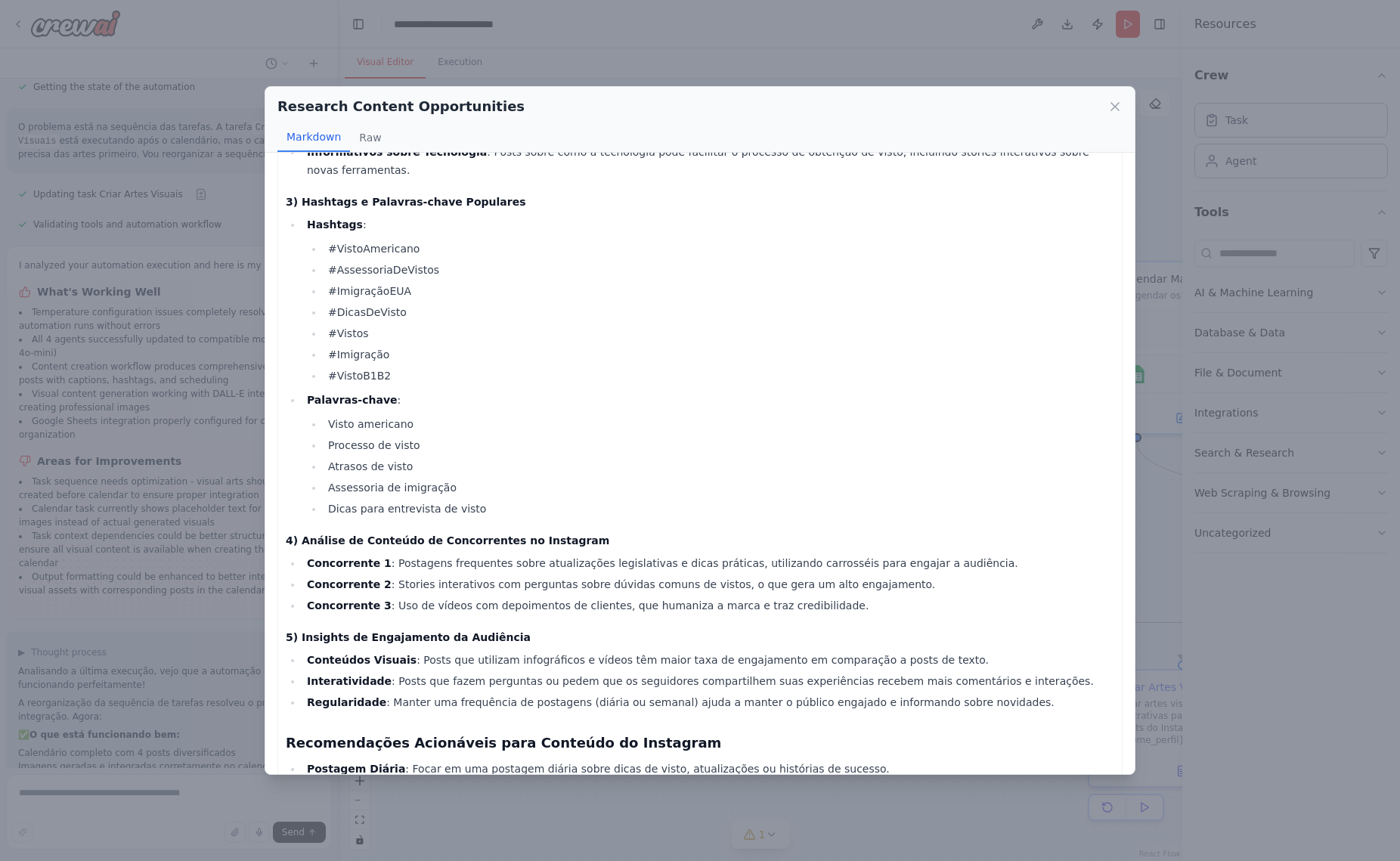
scroll to position [316, 0]
drag, startPoint x: 399, startPoint y: 499, endPoint x: 557, endPoint y: 512, distance: 158.5
click at [557, 512] on div "Relatório de Pesquisa: Assessoria de Vistos (Foco em Visto Americano) 1) Tópico…" at bounding box center [700, 367] width 829 height 1019
click at [708, 589] on div "Relatório de Pesquisa: Assessoria de Vistos (Foco em Visto Americano) 1) Tópico…" at bounding box center [700, 367] width 829 height 1019
click at [833, 595] on li "Concorrente 3 : Uso de vídeos com depoimentos de clientes, que humaniza a marca…" at bounding box center [708, 604] width 812 height 18
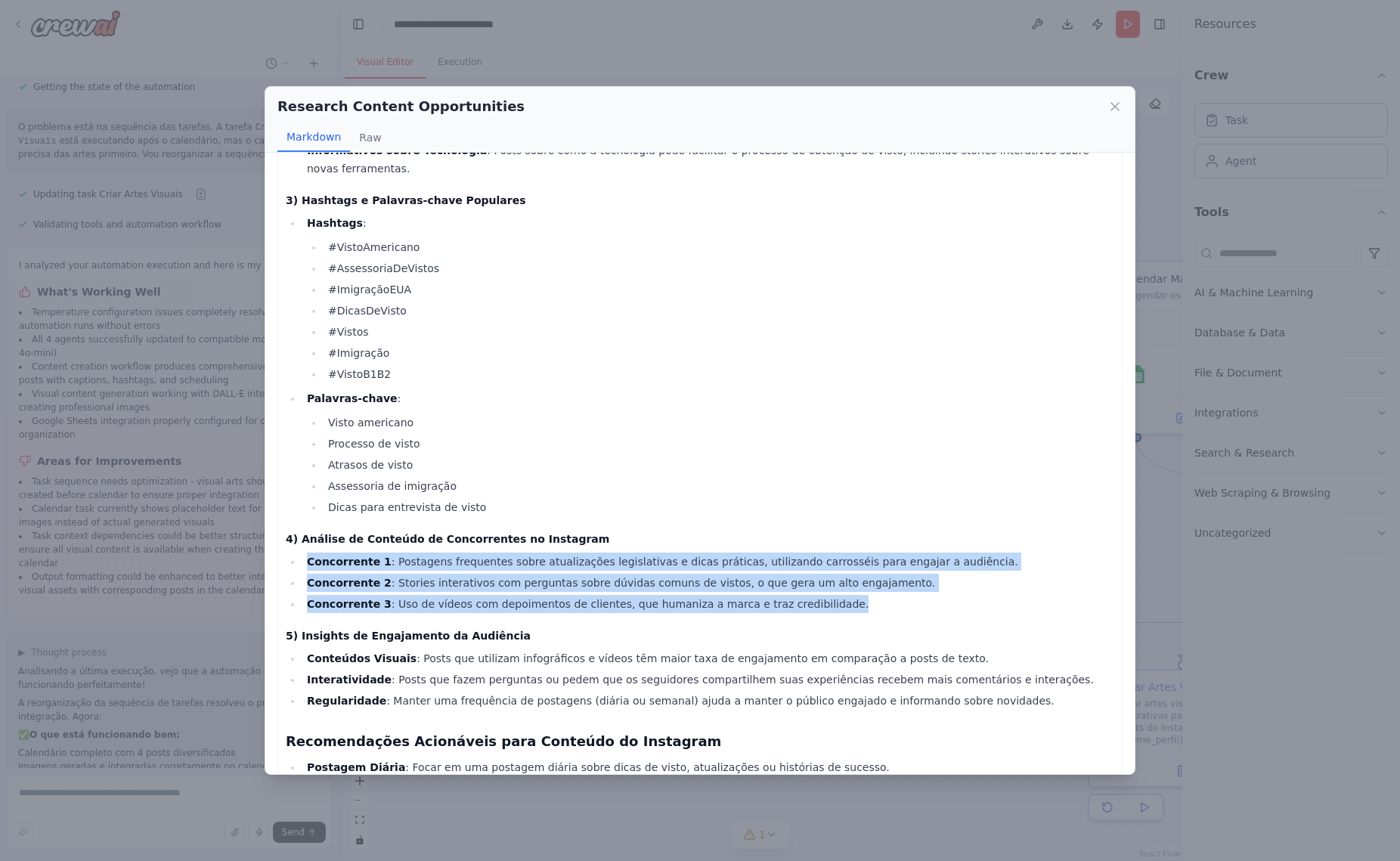
drag, startPoint x: 864, startPoint y: 562, endPoint x: 288, endPoint y: 529, distance: 576.9
click at [288, 552] on ul "Concorrente 1 : Postagens frequentes sobre atualizações legislativas e dicas pr…" at bounding box center [700, 582] width 829 height 60
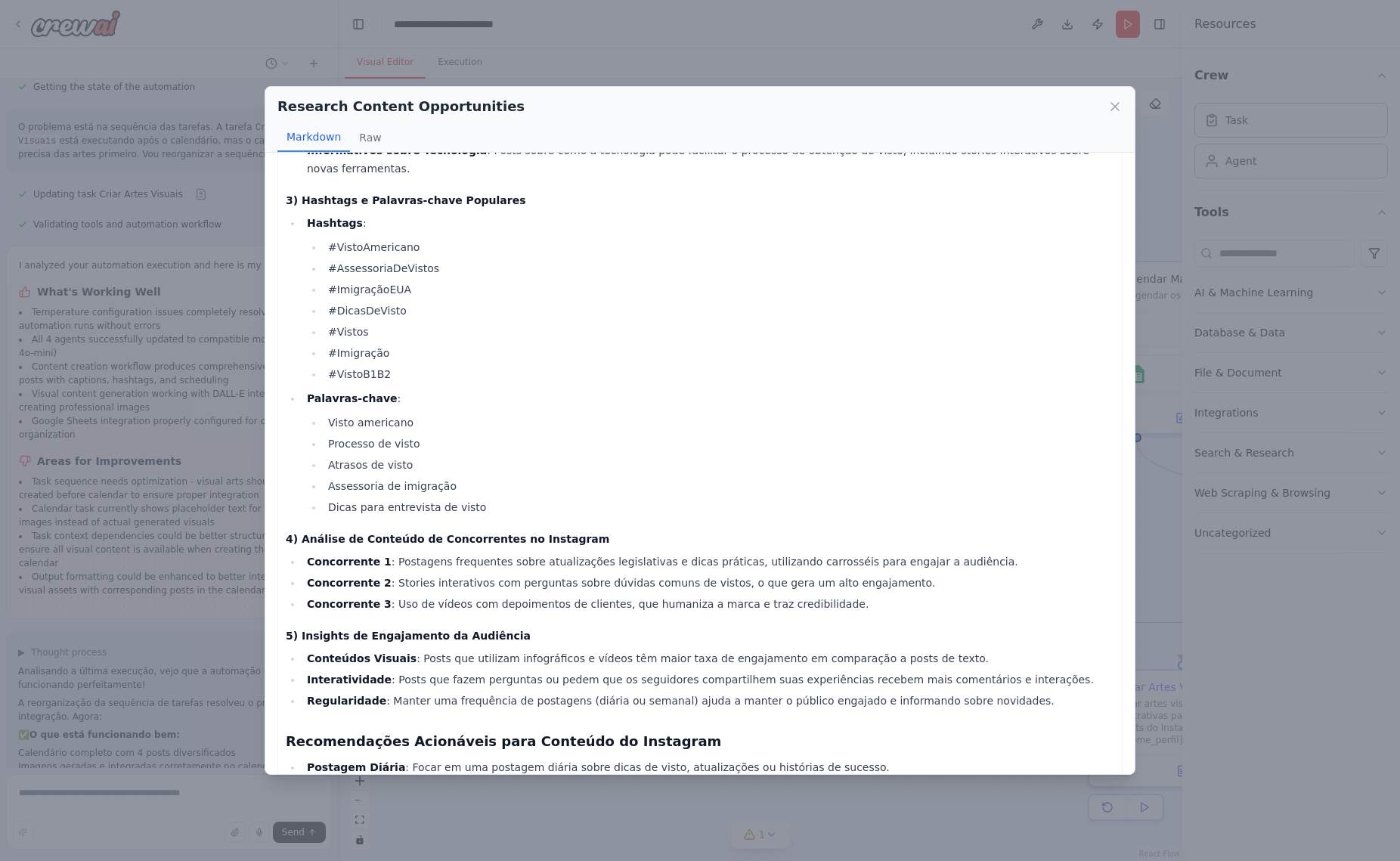
click at [404, 589] on div "Relatório de Pesquisa: Assessoria de Vistos (Foco em Visto Americano) 1) Tópico…" at bounding box center [700, 367] width 829 height 1019
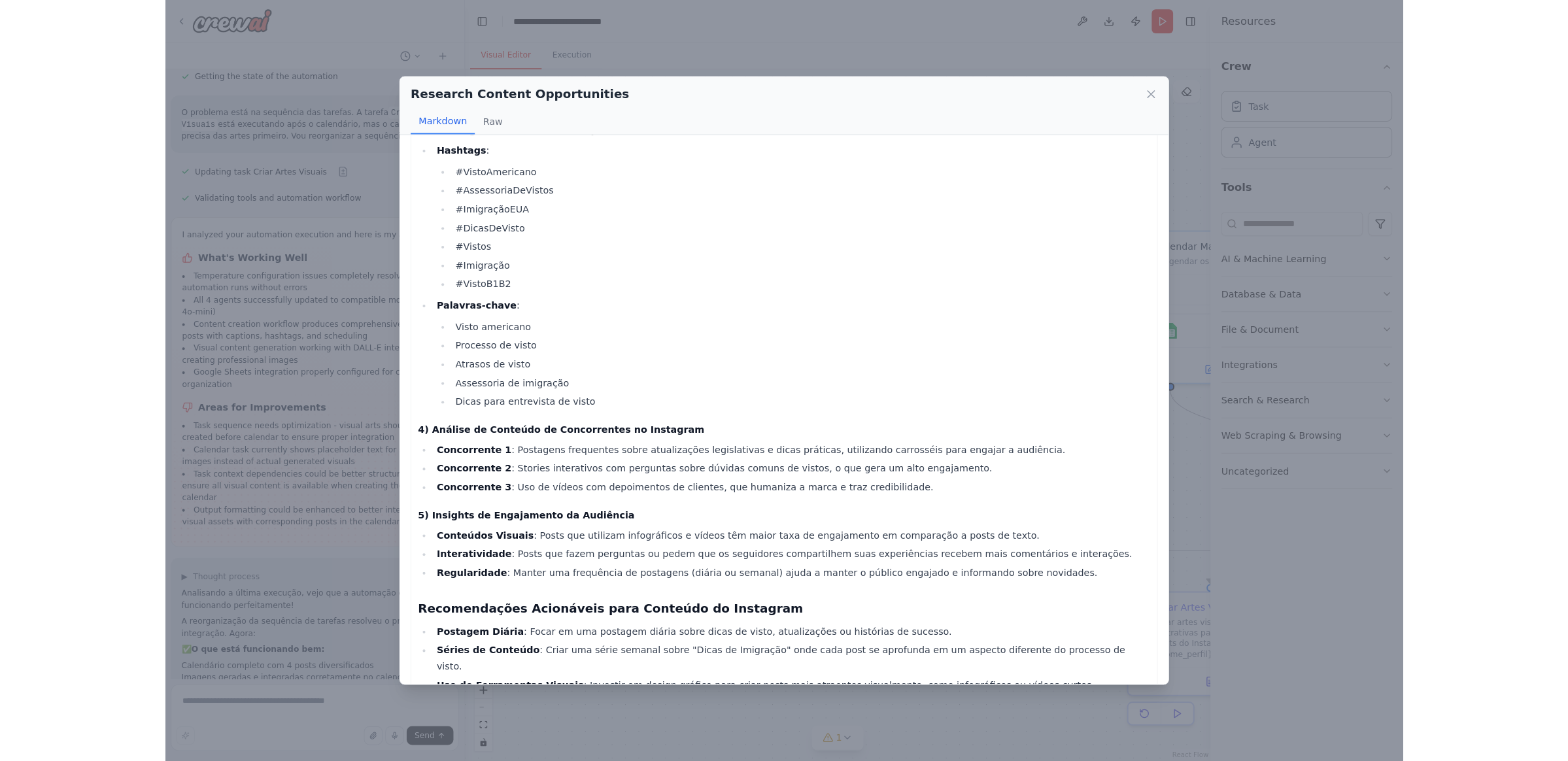
scroll to position [0, 0]
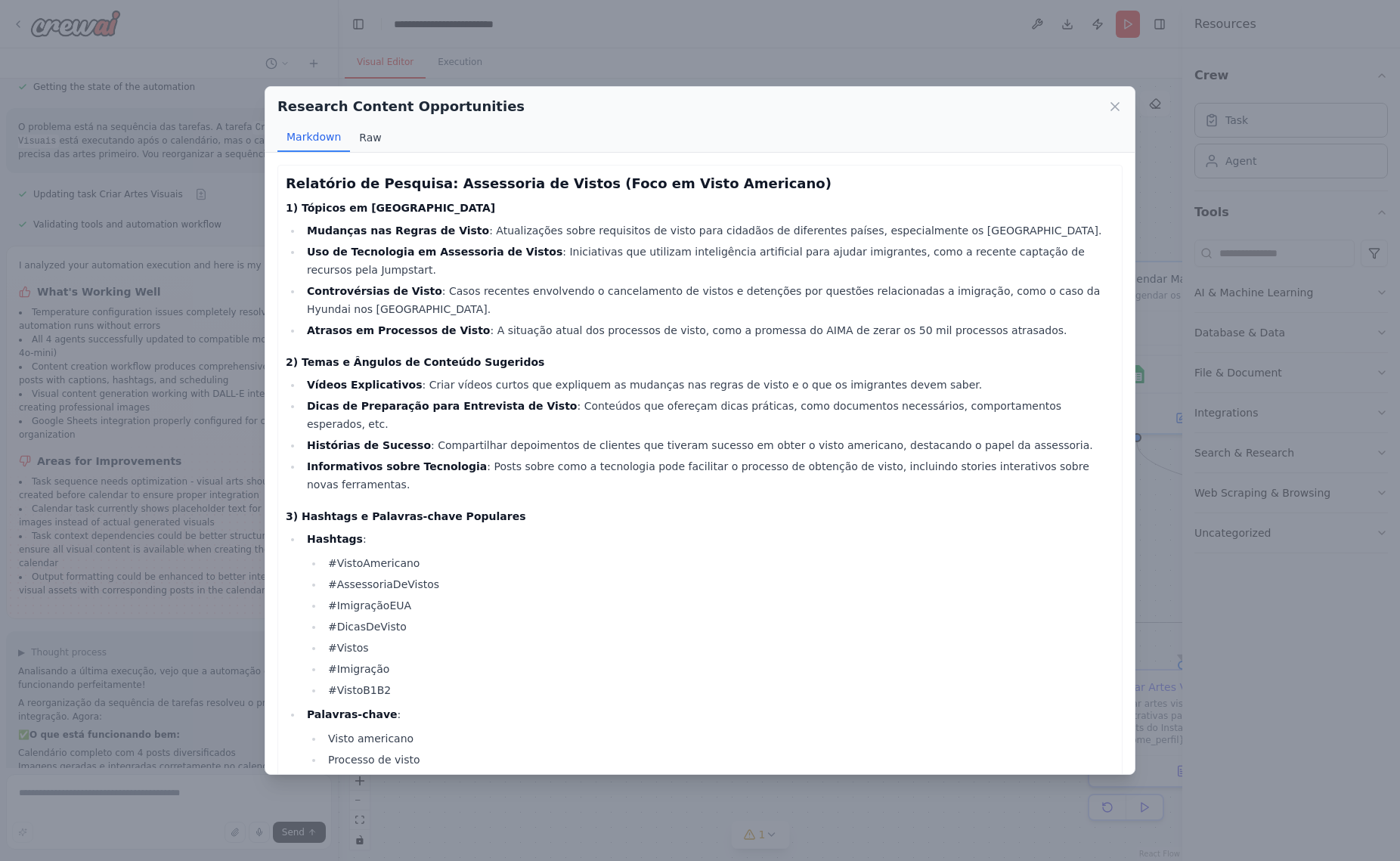
click at [364, 142] on button "Raw" at bounding box center [370, 138] width 40 height 29
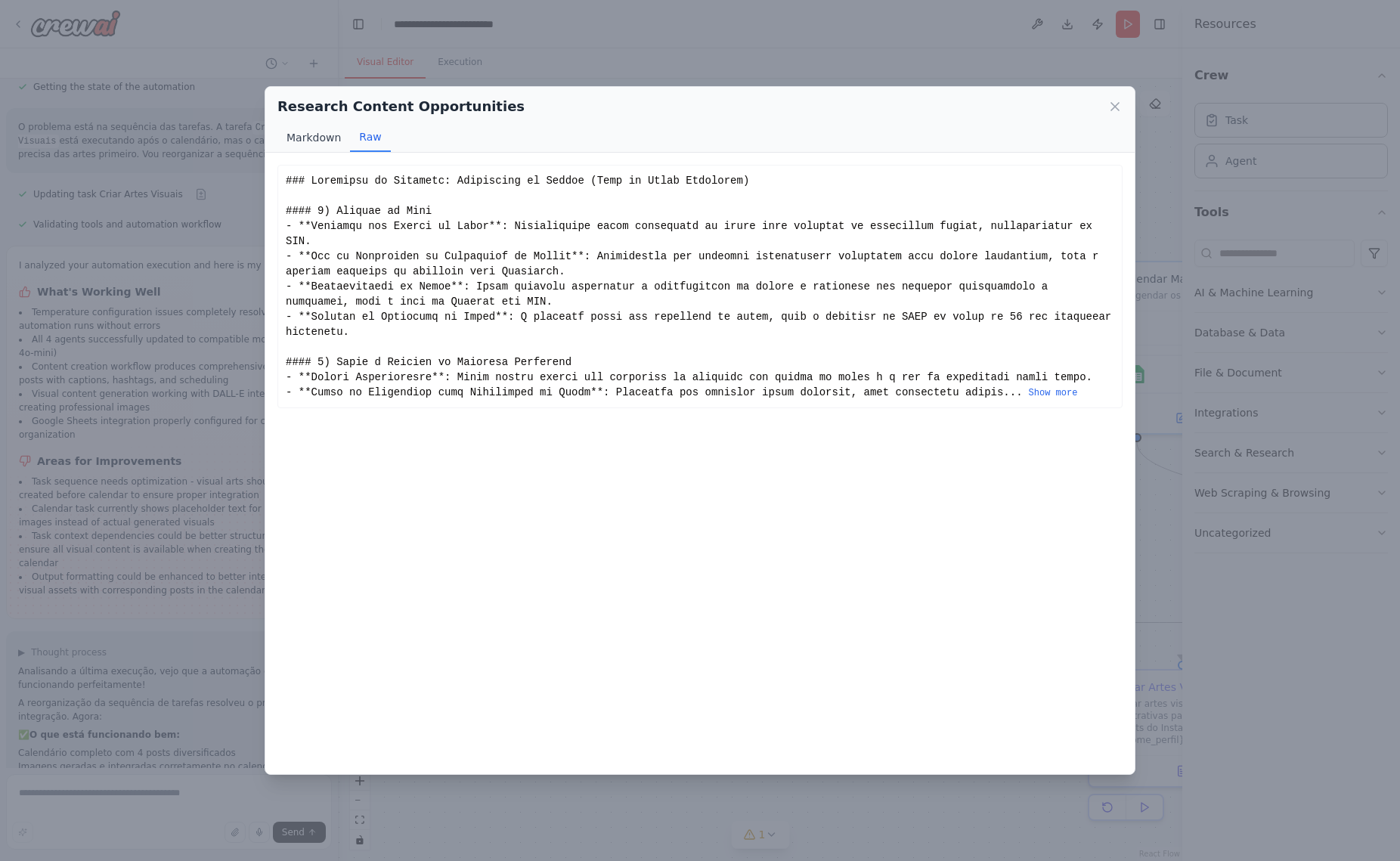
click at [327, 140] on button "Markdown" at bounding box center [314, 138] width 73 height 29
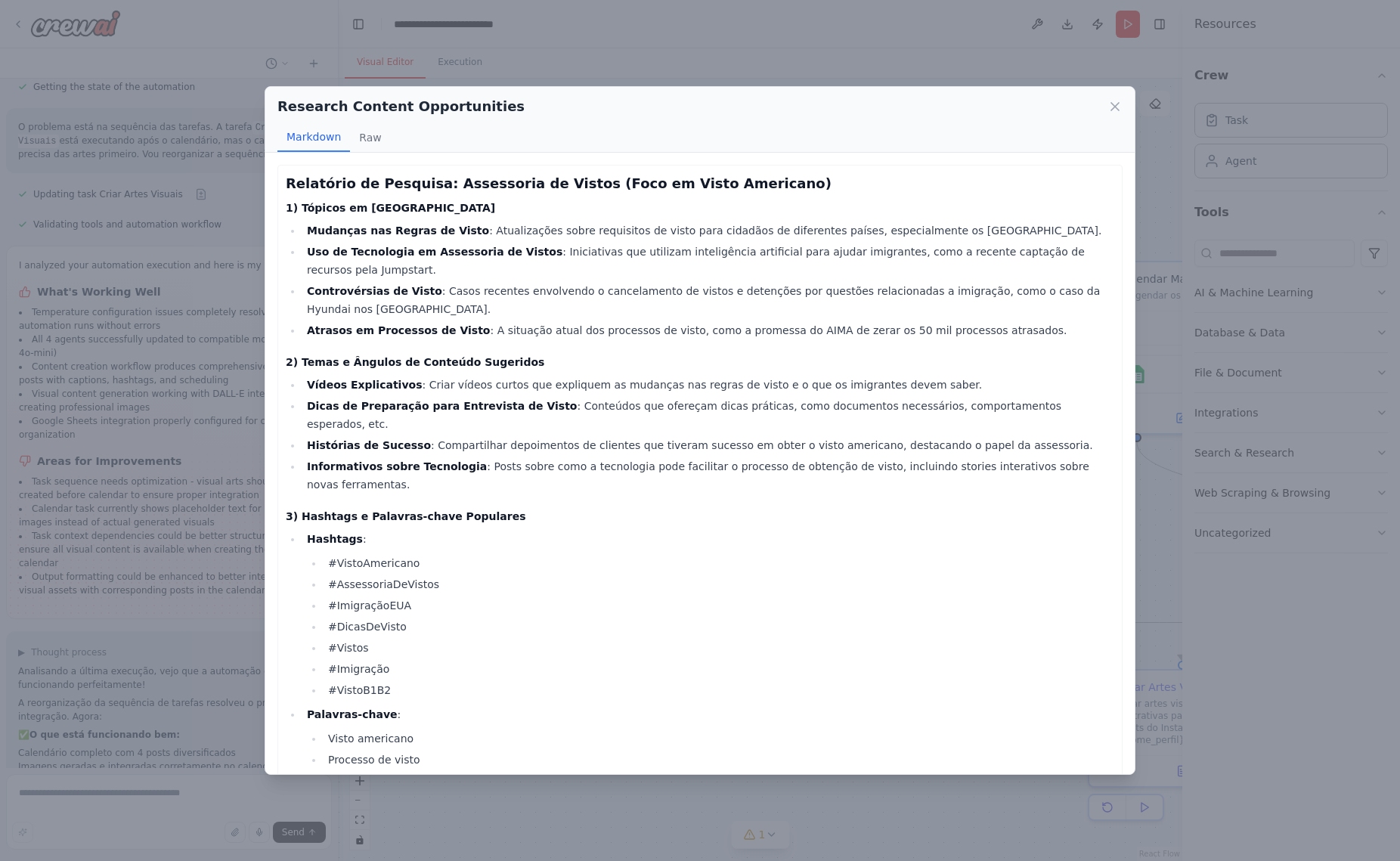
click at [1136, 112] on div "Research Content Opportunities Markdown Raw Relatório de Pesquisa: Assessoria d…" at bounding box center [700, 430] width 1400 height 861
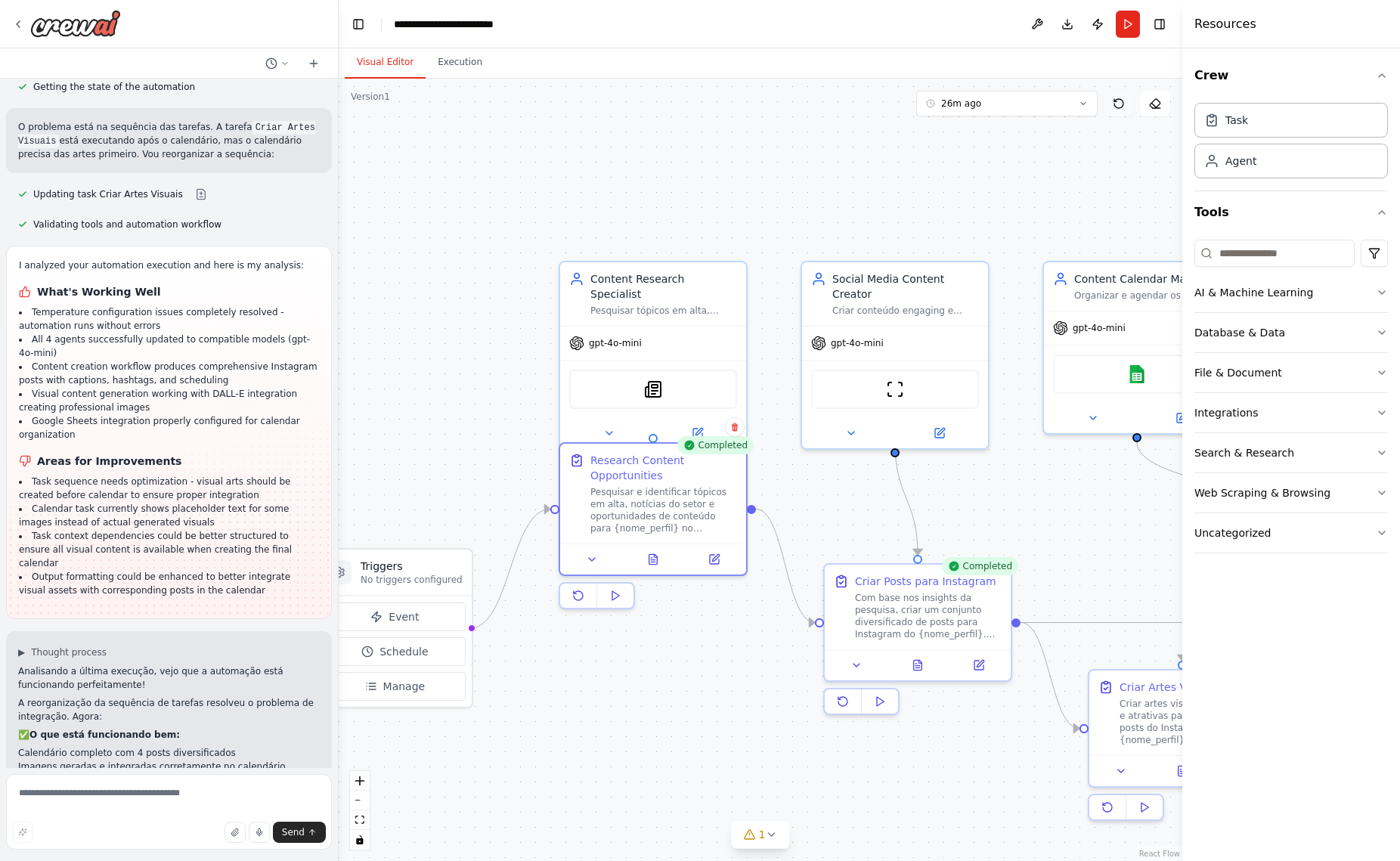
click at [1122, 110] on button at bounding box center [1119, 103] width 30 height 25
click at [699, 208] on div ".deletable-edge-delete-btn { width: 20px; height: 20px; border: 0px solid #ffff…" at bounding box center [760, 469] width 844 height 782
click at [681, 282] on div "Content Research Specialist" at bounding box center [663, 284] width 147 height 30
click at [698, 425] on icon at bounding box center [699, 428] width 7 height 7
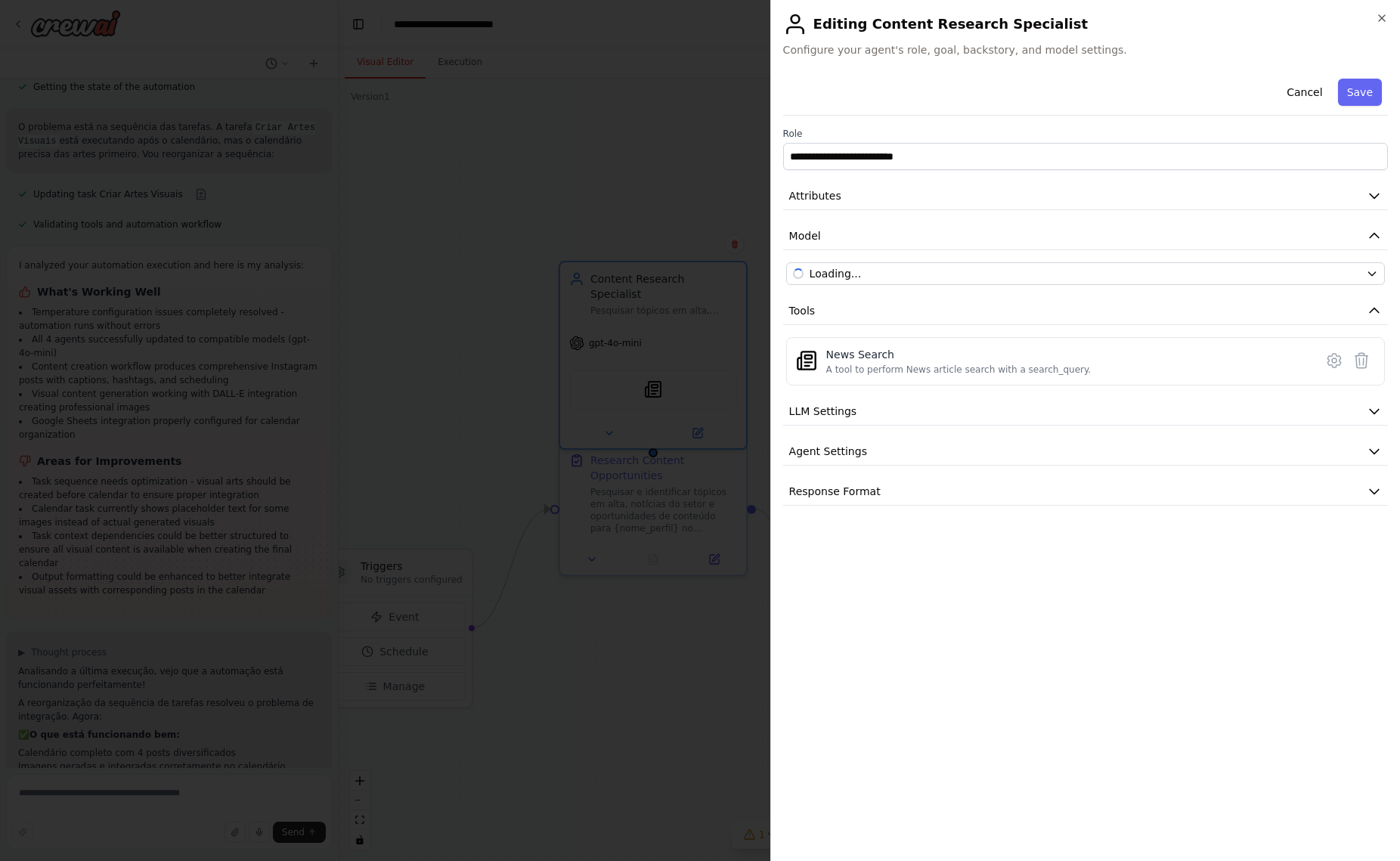
click at [904, 23] on h2 "Editing Content Research Specialist" at bounding box center [1085, 24] width 605 height 25
click at [899, 25] on h2 "Editing Content Research Specialist" at bounding box center [1085, 24] width 605 height 25
click at [1032, 25] on h2 "Editing Content Research Specialist" at bounding box center [1085, 24] width 605 height 25
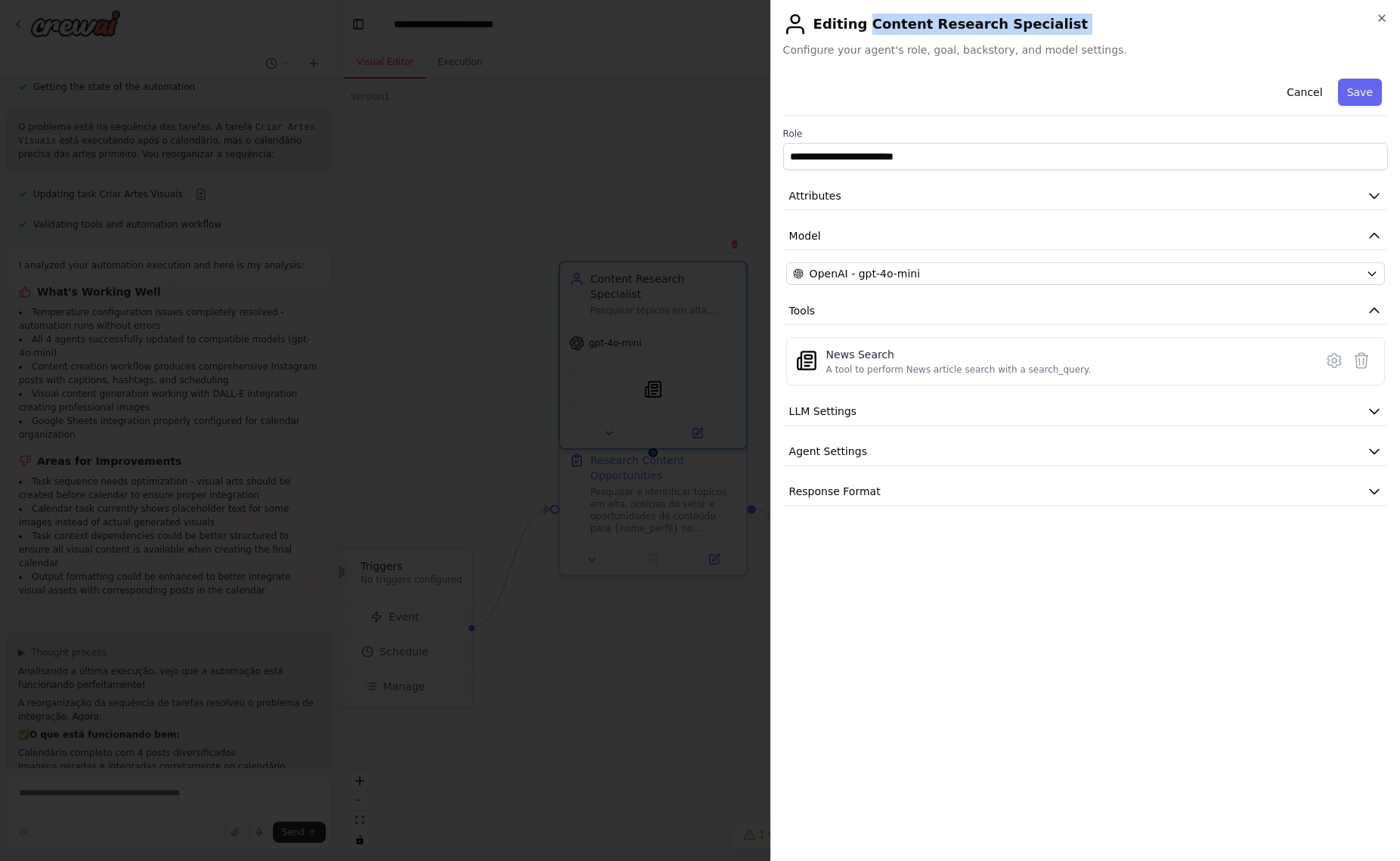
drag, startPoint x: 864, startPoint y: 22, endPoint x: 1183, endPoint y: 39, distance: 319.5
click at [1183, 39] on div "Editing Content Research Specialist Configure your agent's role, goal, backstor…" at bounding box center [1085, 34] width 605 height 45
copy h2 "Content Research Specialist"
drag, startPoint x: 1380, startPoint y: 16, endPoint x: 148, endPoint y: 256, distance: 1255.2
click at [1379, 16] on icon "button" at bounding box center [1381, 17] width 12 height 12
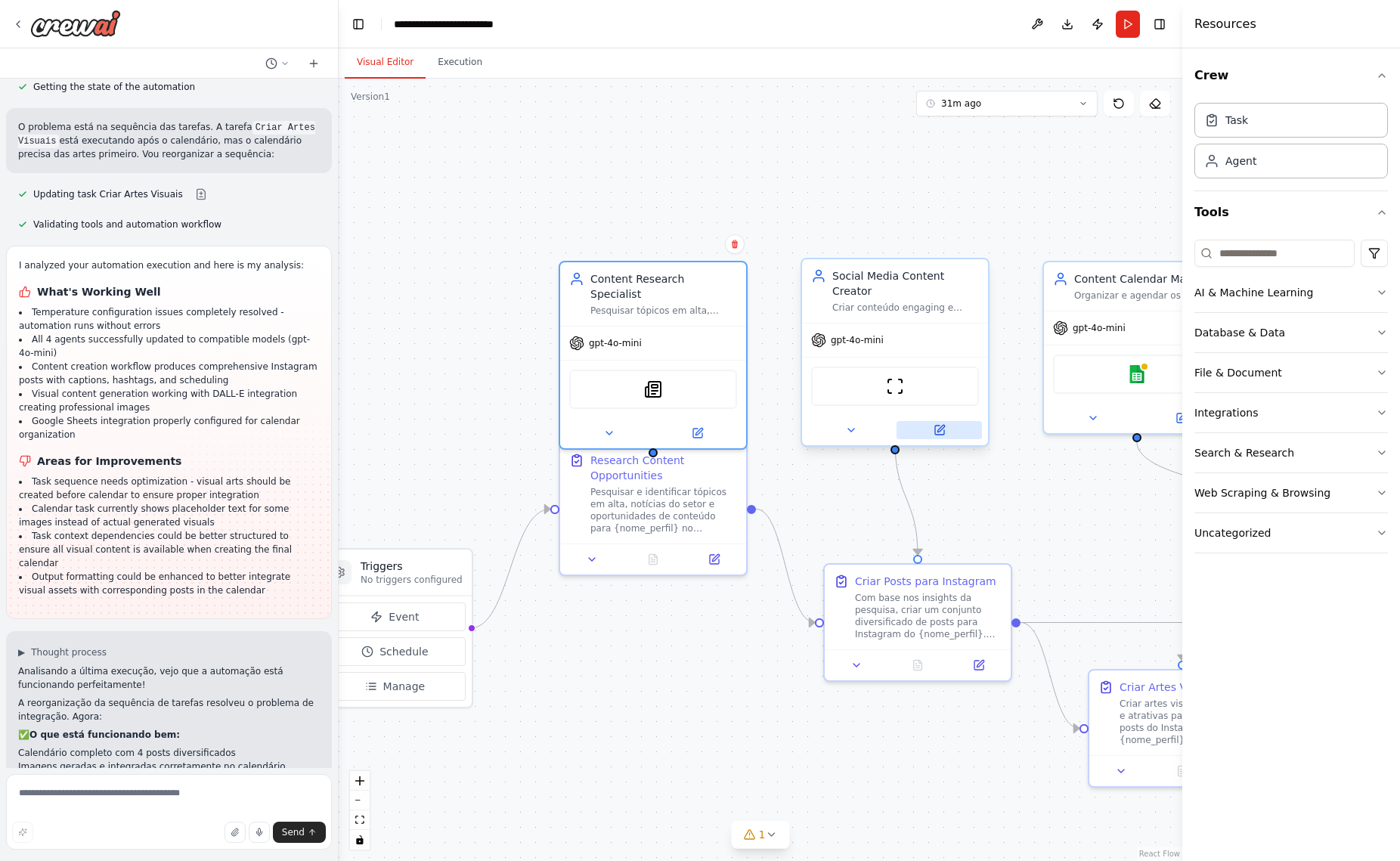
click at [946, 421] on button at bounding box center [940, 429] width 86 height 18
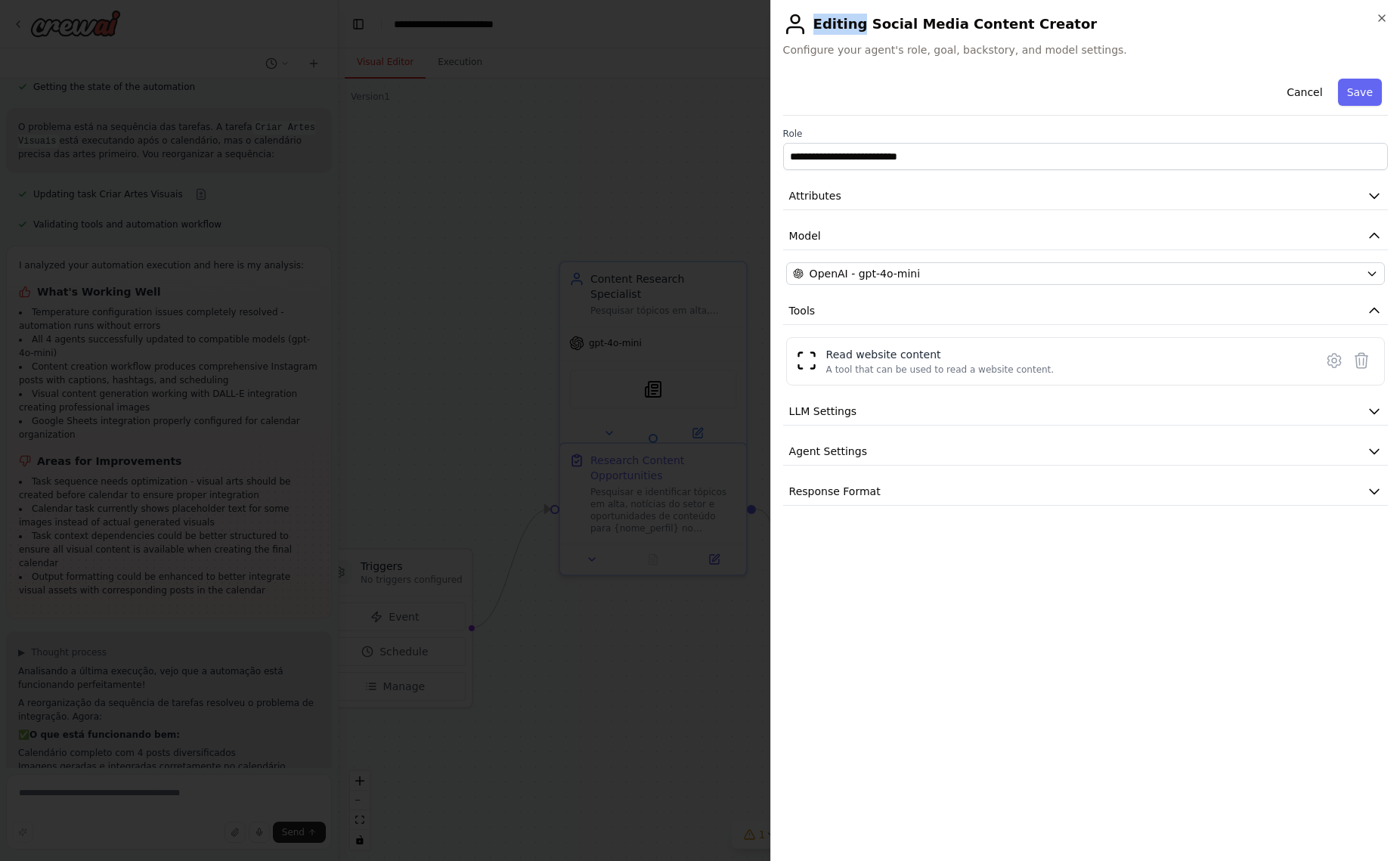
drag, startPoint x: 859, startPoint y: 24, endPoint x: 1310, endPoint y: 30, distance: 451.0
click at [1311, 30] on h2 "Editing Social Media Content Creator" at bounding box center [1085, 24] width 605 height 25
drag, startPoint x: 1062, startPoint y: 17, endPoint x: 1049, endPoint y: 24, distance: 14.8
click at [1062, 17] on h2 "Editing Social Media Content Creator" at bounding box center [1085, 24] width 605 height 25
click at [1047, 24] on h2 "Editing Social Media Content Creator" at bounding box center [1085, 24] width 605 height 25
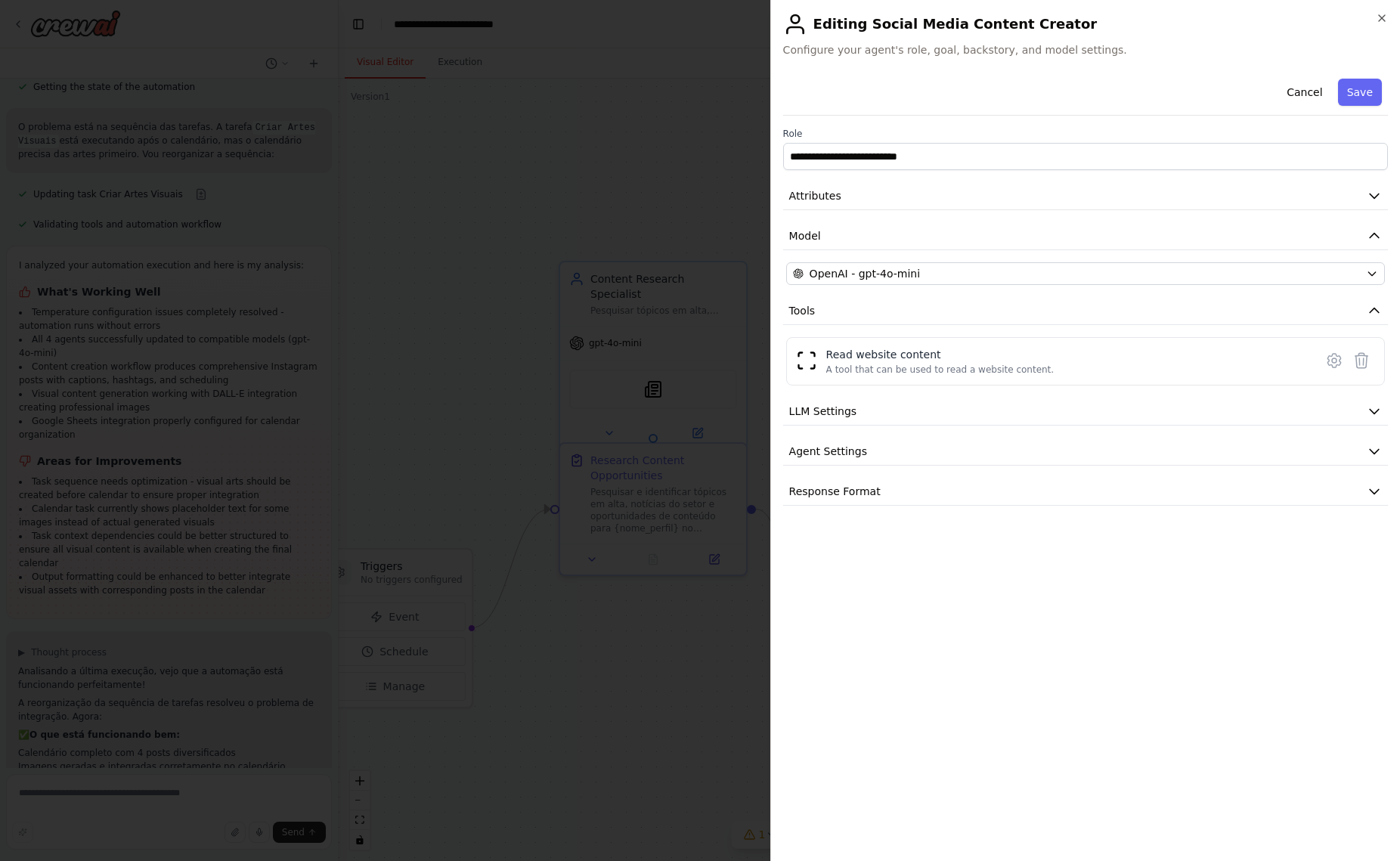
click at [1040, 25] on h2 "Editing Social Media Content Creator" at bounding box center [1085, 24] width 605 height 25
drag, startPoint x: 1047, startPoint y: 25, endPoint x: 918, endPoint y: 25, distance: 129.0
click at [918, 25] on h2 "Editing Social Media Content Creator" at bounding box center [1085, 24] width 605 height 25
click at [865, 25] on h2 "Editing Social Media Content Creator" at bounding box center [1085, 24] width 605 height 25
drag, startPoint x: 864, startPoint y: 25, endPoint x: 1045, endPoint y: 30, distance: 181.1
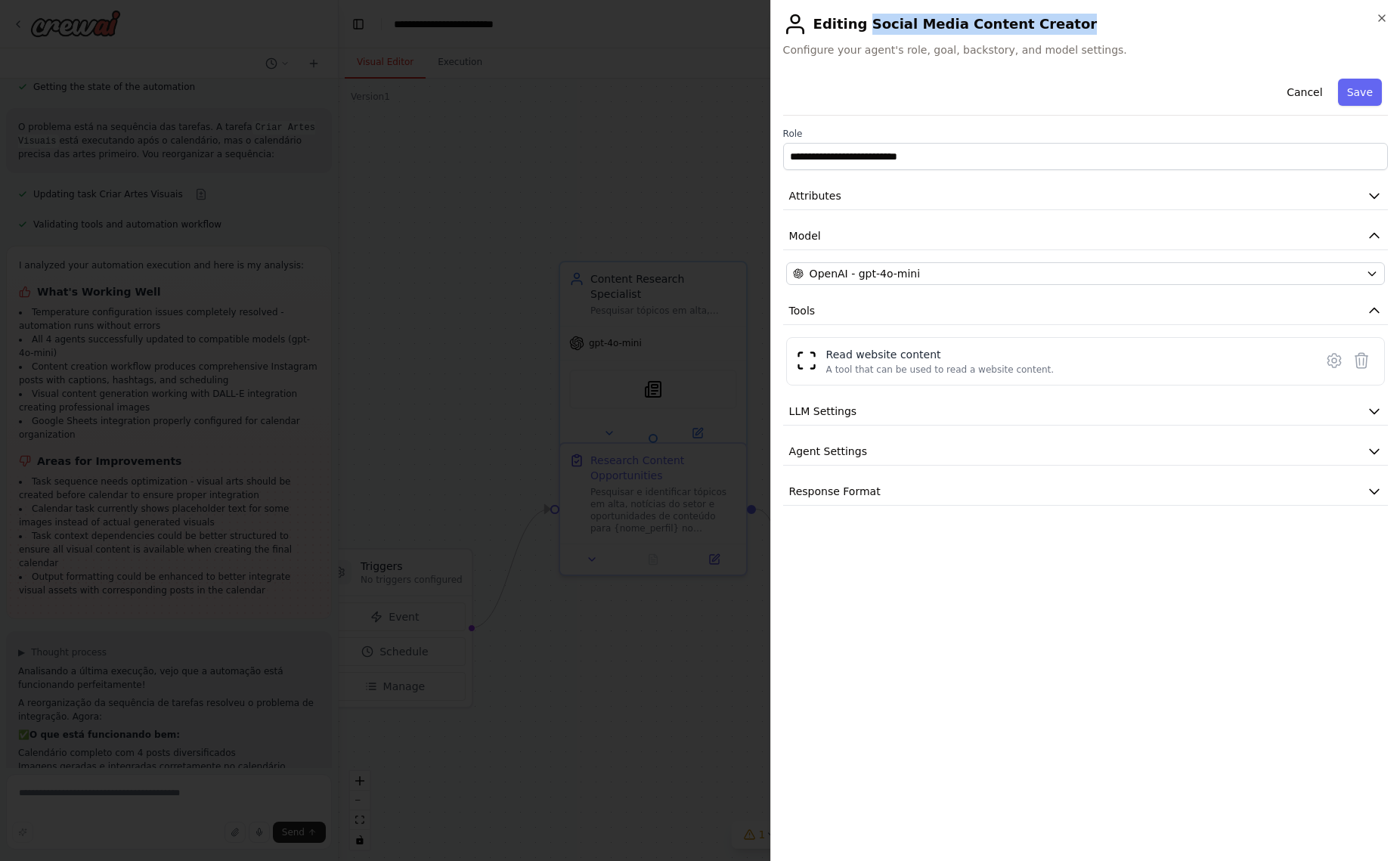
click at [1033, 24] on h2 "Editing Social Media Content Creator" at bounding box center [1085, 24] width 605 height 25
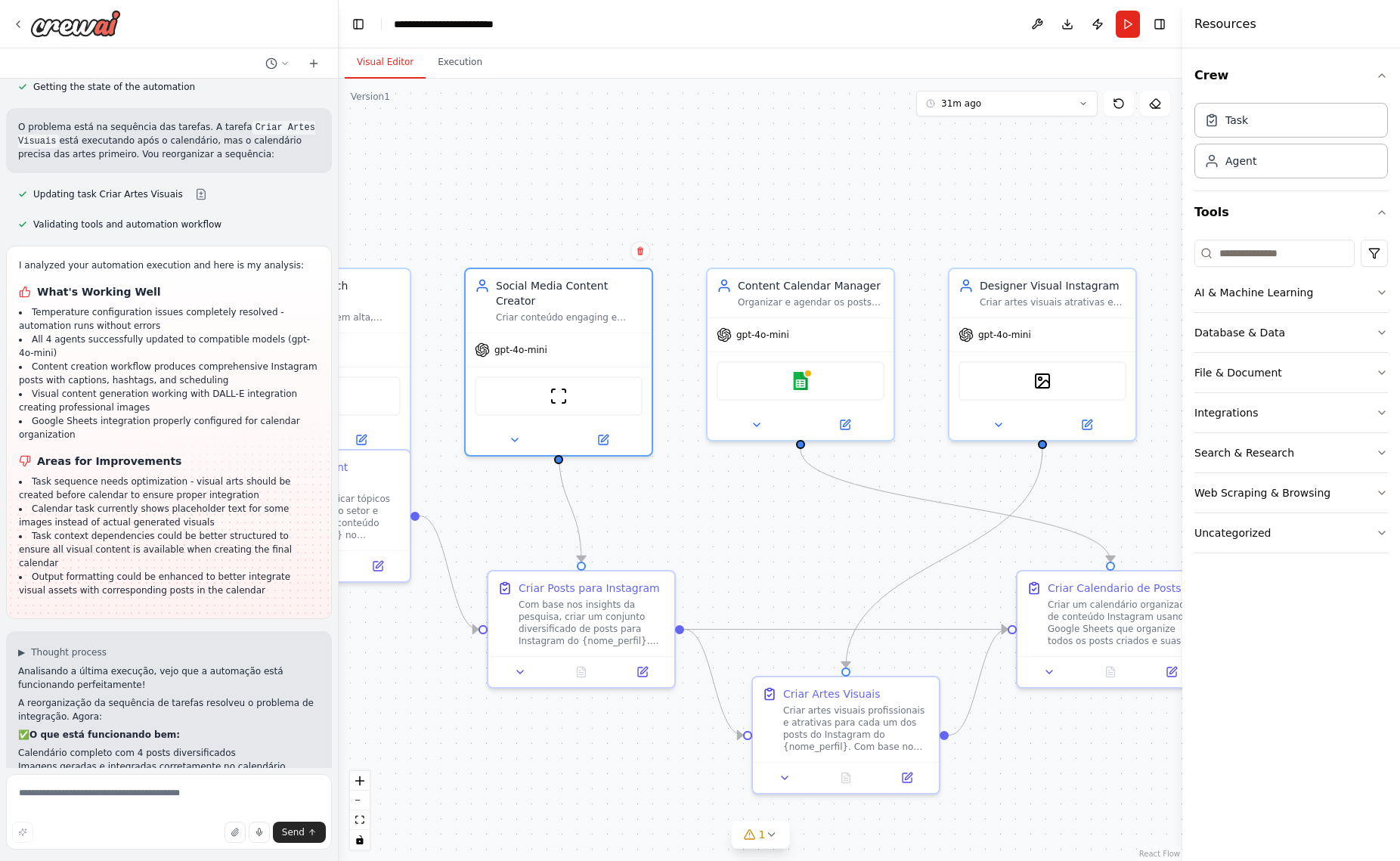
drag, startPoint x: 1032, startPoint y: 194, endPoint x: 784, endPoint y: 241, distance: 252.4
click at [695, 202] on div ".deletable-edge-delete-btn { width: 20px; height: 20px; border: 0px solid #ffff…" at bounding box center [760, 469] width 844 height 782
click at [1081, 288] on div "Designer Visual Instagram" at bounding box center [1051, 283] width 147 height 15
click at [1085, 419] on icon at bounding box center [1085, 422] width 9 height 9
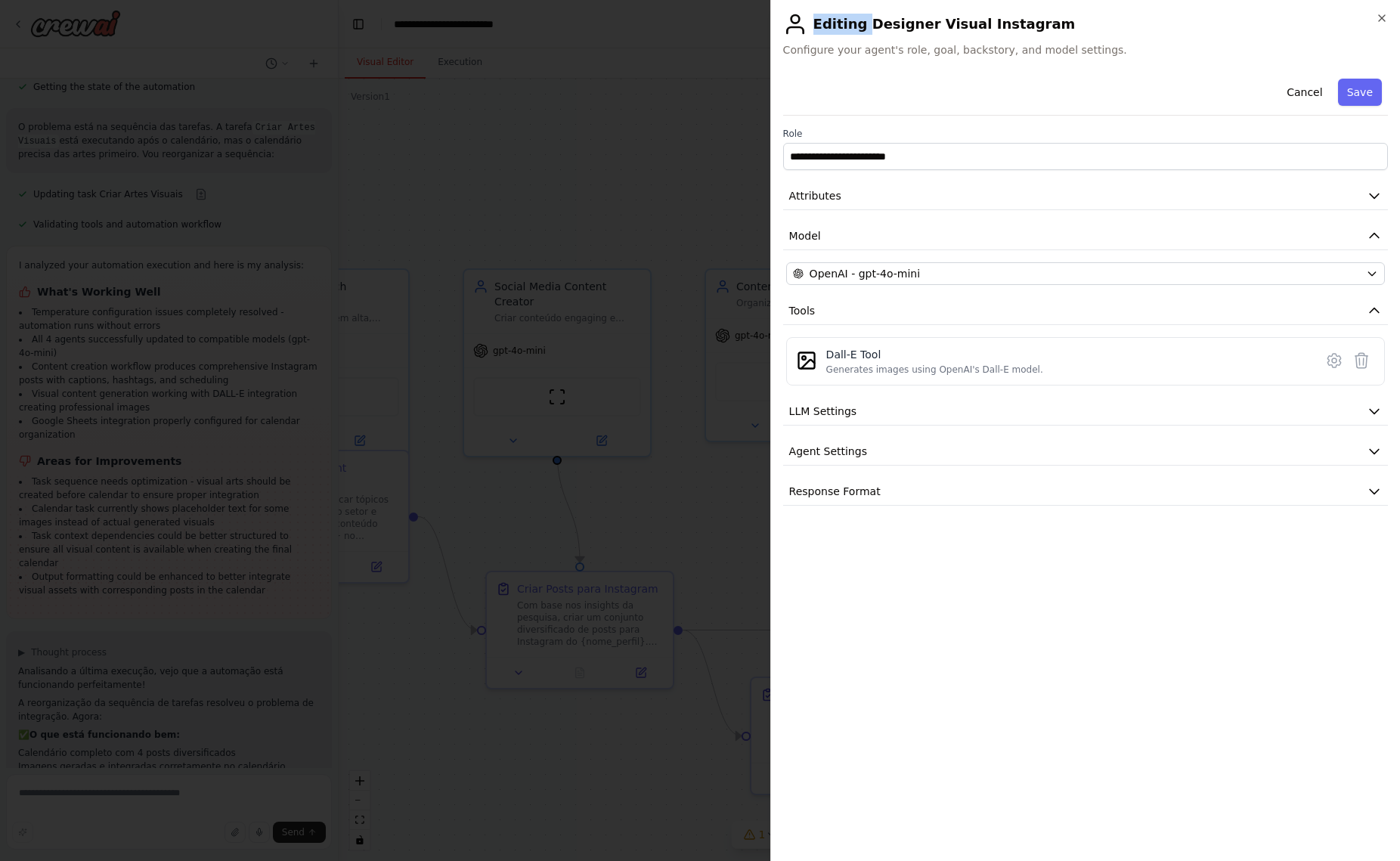
drag, startPoint x: 864, startPoint y: 25, endPoint x: 1066, endPoint y: 32, distance: 202.1
click at [1066, 32] on h2 "Editing Designer Visual Instagram" at bounding box center [1085, 24] width 605 height 25
drag, startPoint x: 1015, startPoint y: 28, endPoint x: 887, endPoint y: 17, distance: 128.5
click at [1014, 28] on h2 "Editing Designer Visual Instagram" at bounding box center [1085, 24] width 605 height 25
drag, startPoint x: 875, startPoint y: 25, endPoint x: 1008, endPoint y: 26, distance: 133.0
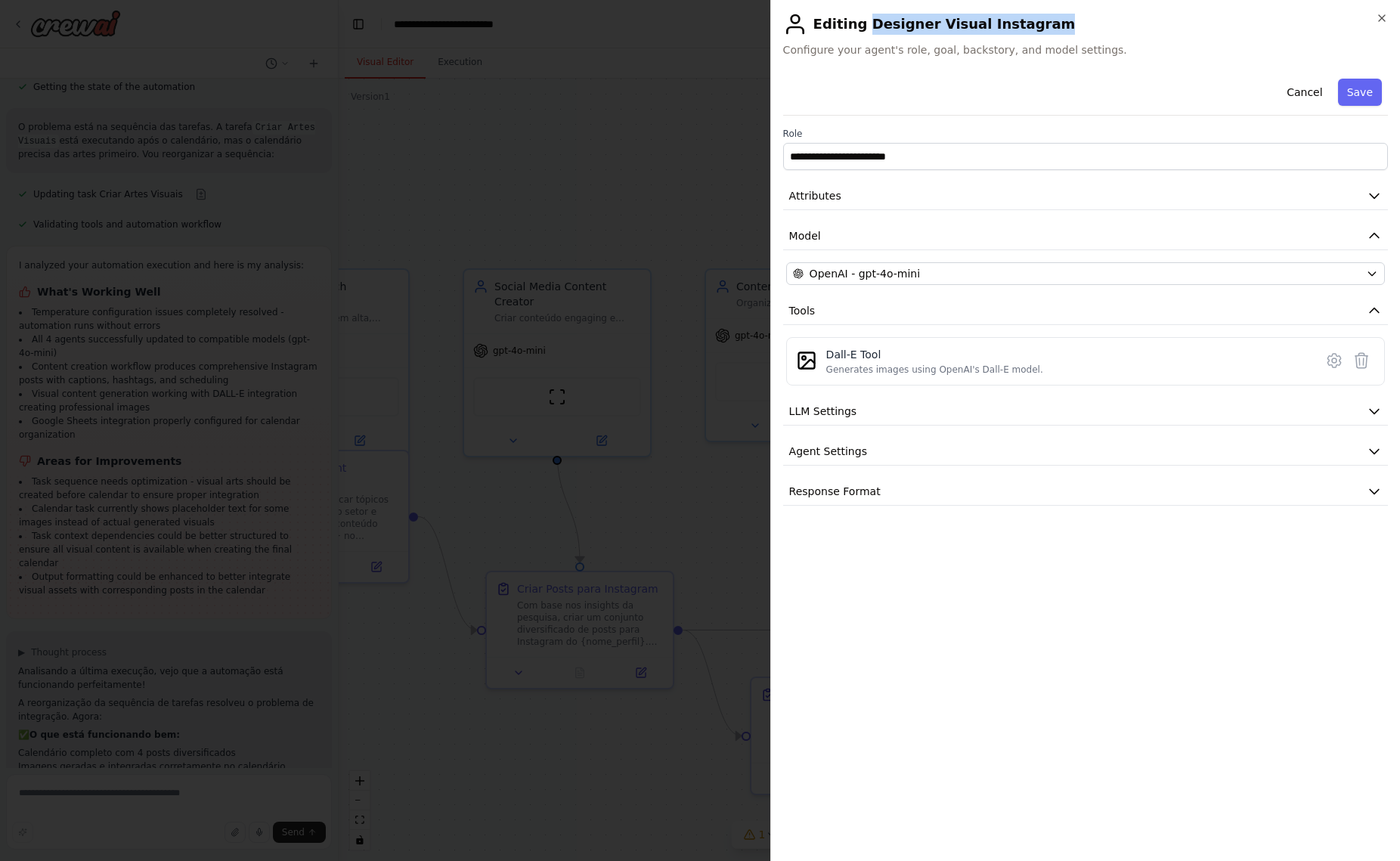
click at [1024, 25] on h2 "Editing Designer Visual Instagram" at bounding box center [1085, 24] width 605 height 25
copy h2 "Designer Visual Instagram"
click at [1384, 17] on icon "button" at bounding box center [1381, 17] width 12 height 12
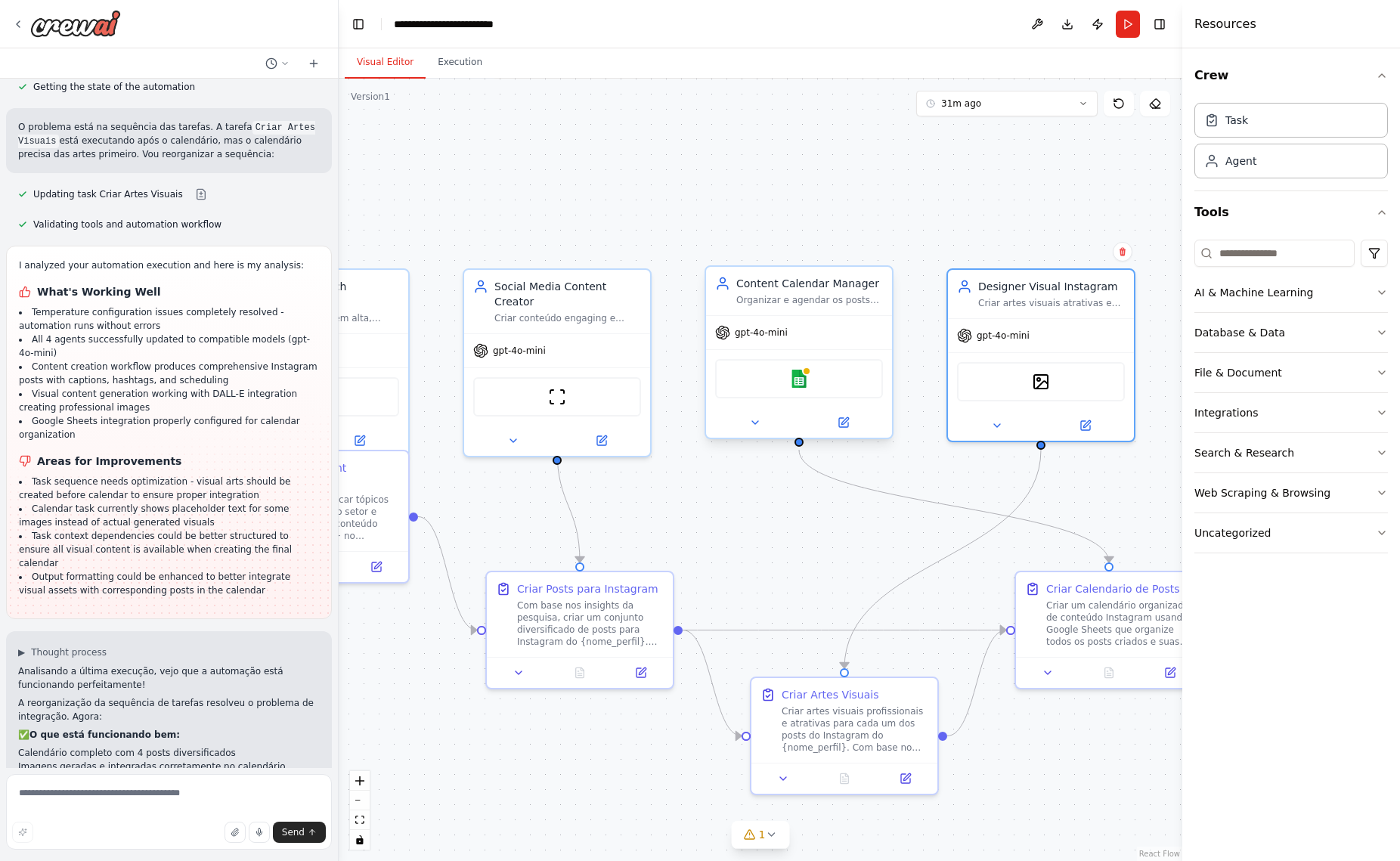
click at [784, 287] on div "Content Calendar Manager" at bounding box center [809, 283] width 147 height 15
click at [845, 422] on icon at bounding box center [843, 422] width 9 height 9
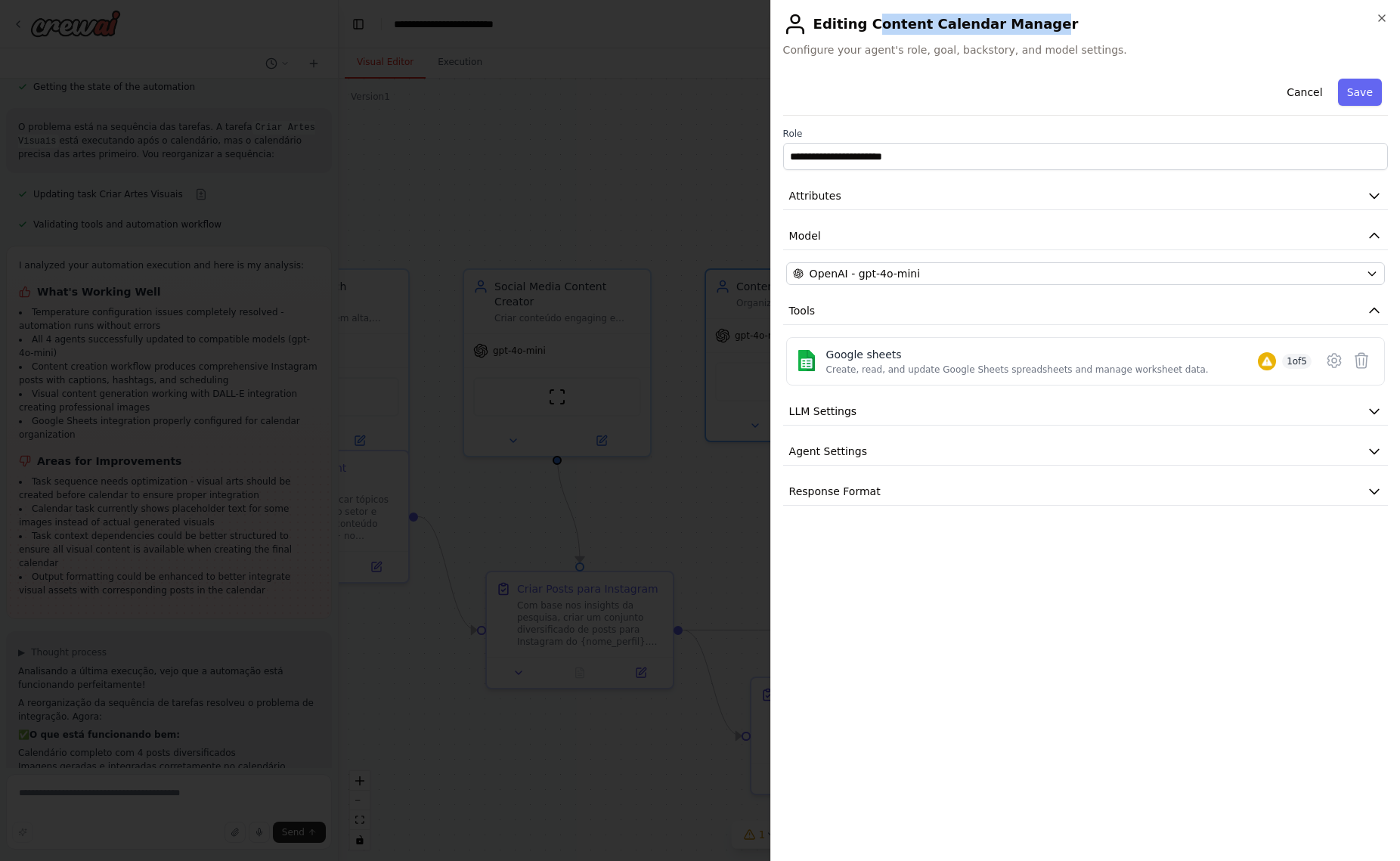
drag, startPoint x: 866, startPoint y: 25, endPoint x: 1029, endPoint y: 23, distance: 163.0
click at [1028, 22] on h2 "Editing Content Calendar Manager" at bounding box center [1085, 24] width 605 height 25
click at [1042, 26] on h2 "Editing Content Calendar Manager" at bounding box center [1085, 24] width 605 height 25
drag, startPoint x: 1043, startPoint y: 26, endPoint x: 964, endPoint y: 27, distance: 79.0
click at [964, 27] on h2 "Editing Content Calendar Manager" at bounding box center [1085, 24] width 605 height 25
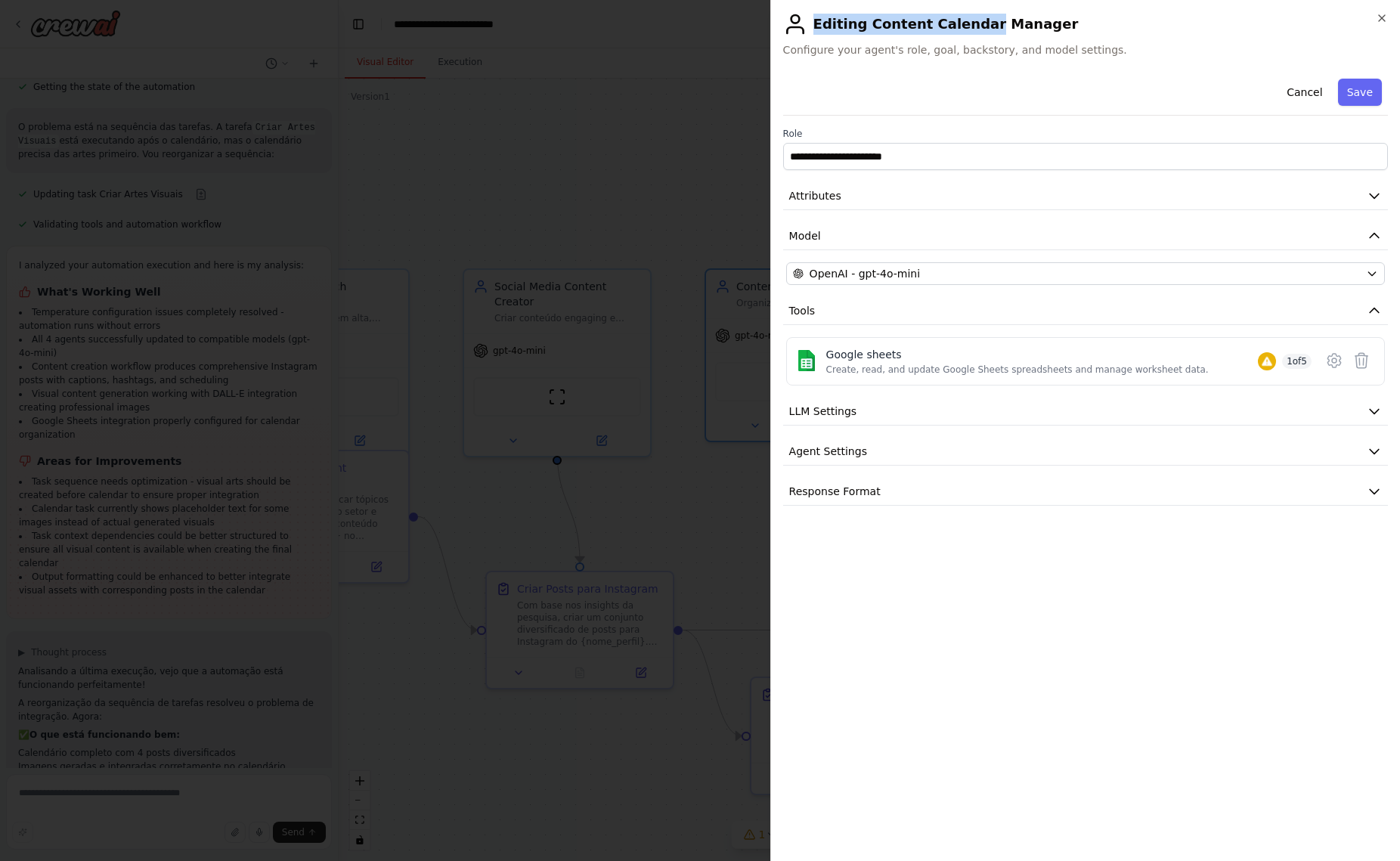
click at [886, 27] on h2 "Editing Content Calendar Manager" at bounding box center [1085, 24] width 605 height 25
drag, startPoint x: 864, startPoint y: 25, endPoint x: 910, endPoint y: 170, distance: 152.1
click at [1028, 26] on h2 "Editing Content Calendar Manager" at bounding box center [1085, 24] width 605 height 25
copy h2 "Content Calendar Manager"
click at [654, 177] on div ".deletable-edge-delete-btn { width: 20px; height: 20px; border: 0px solid #ffff…" at bounding box center [760, 469] width 844 height 782
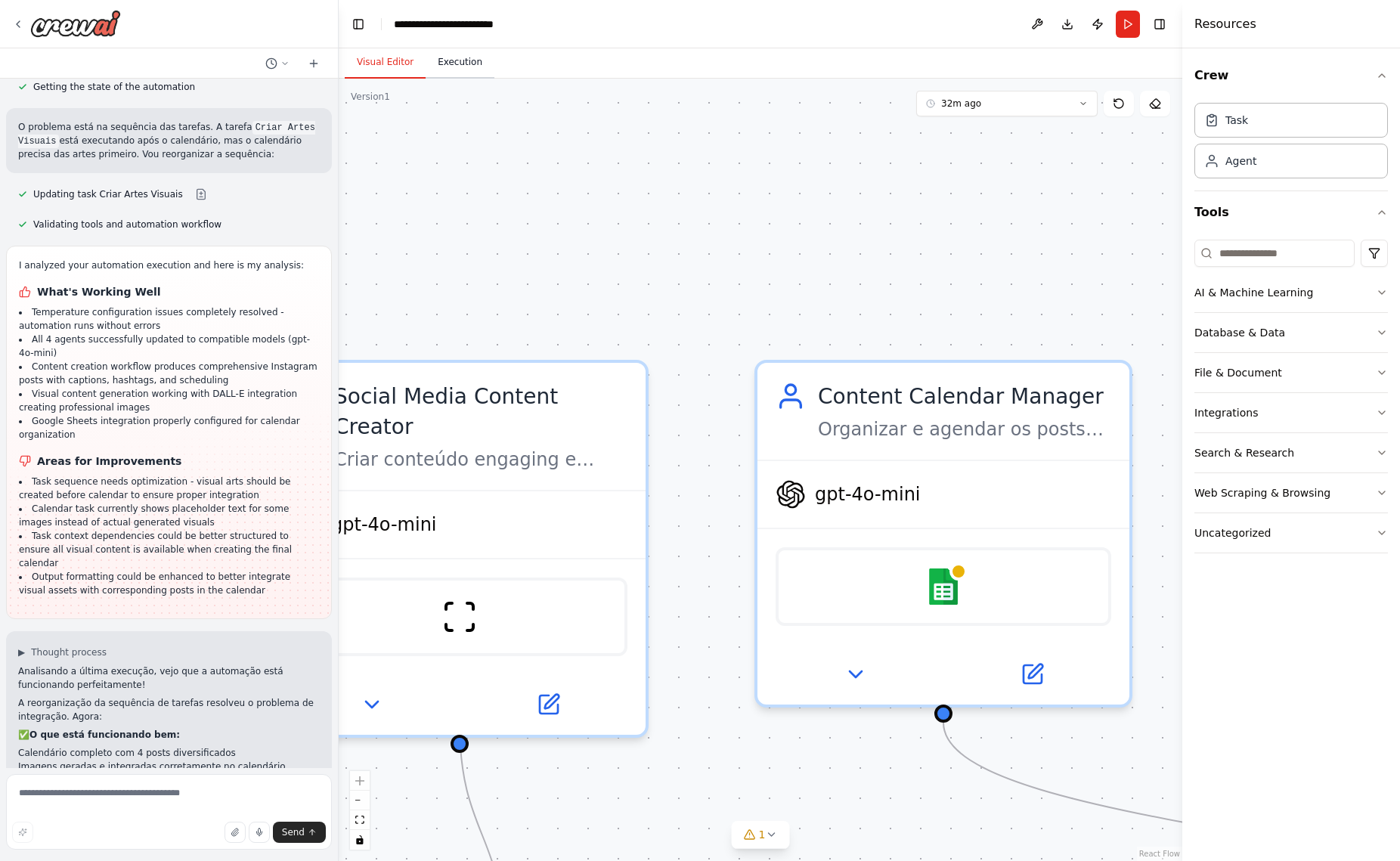
click at [463, 69] on button "Execution" at bounding box center [460, 63] width 69 height 32
drag, startPoint x: 385, startPoint y: 59, endPoint x: 1033, endPoint y: 84, distance: 648.5
click at [387, 59] on button "Visual Editor" at bounding box center [385, 63] width 81 height 32
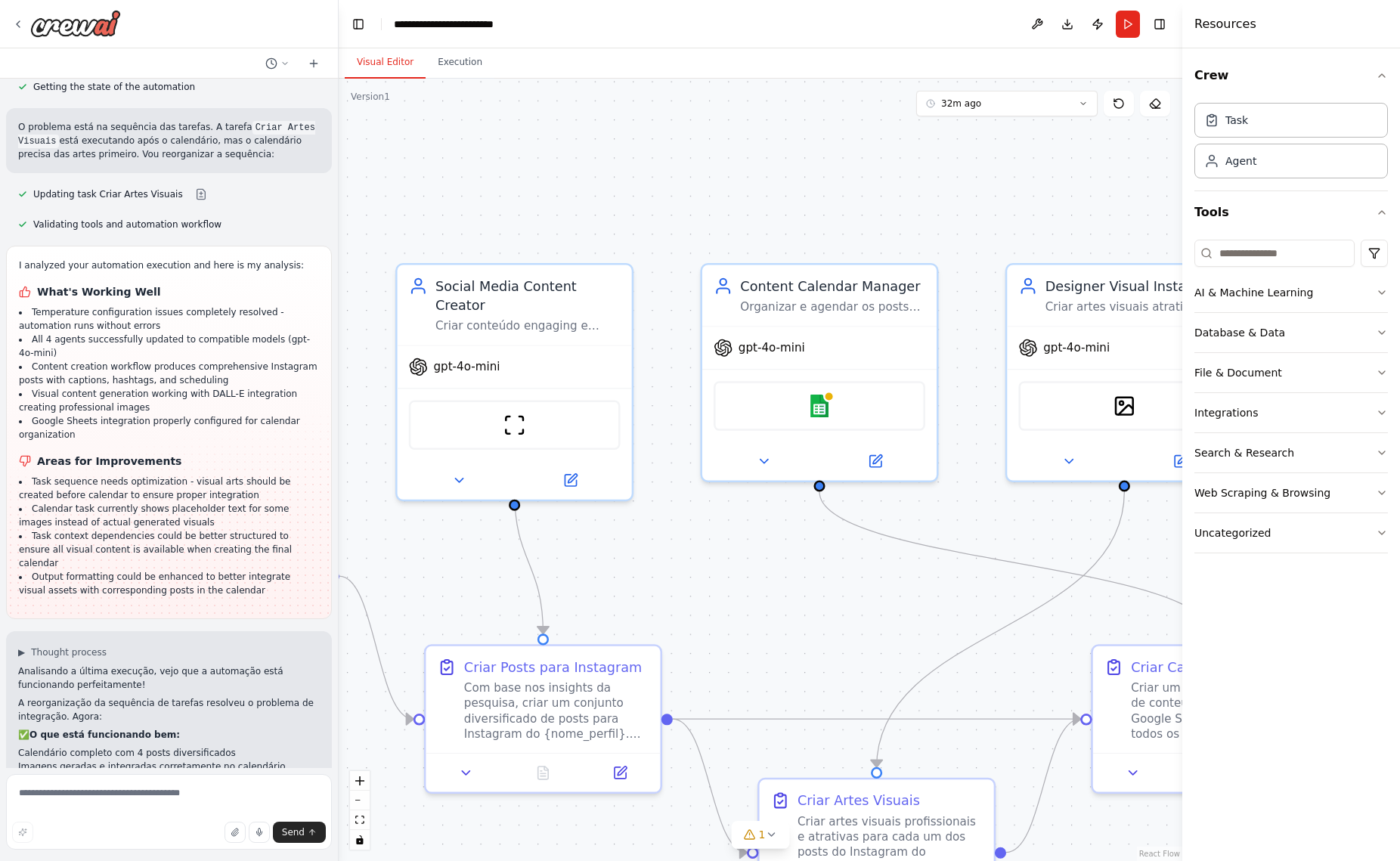
drag, startPoint x: 716, startPoint y: 505, endPoint x: 713, endPoint y: 479, distance: 26.2
click at [713, 479] on div ".deletable-edge-delete-btn { width: 20px; height: 20px; border: 0px solid #ffff…" at bounding box center [760, 469] width 844 height 782
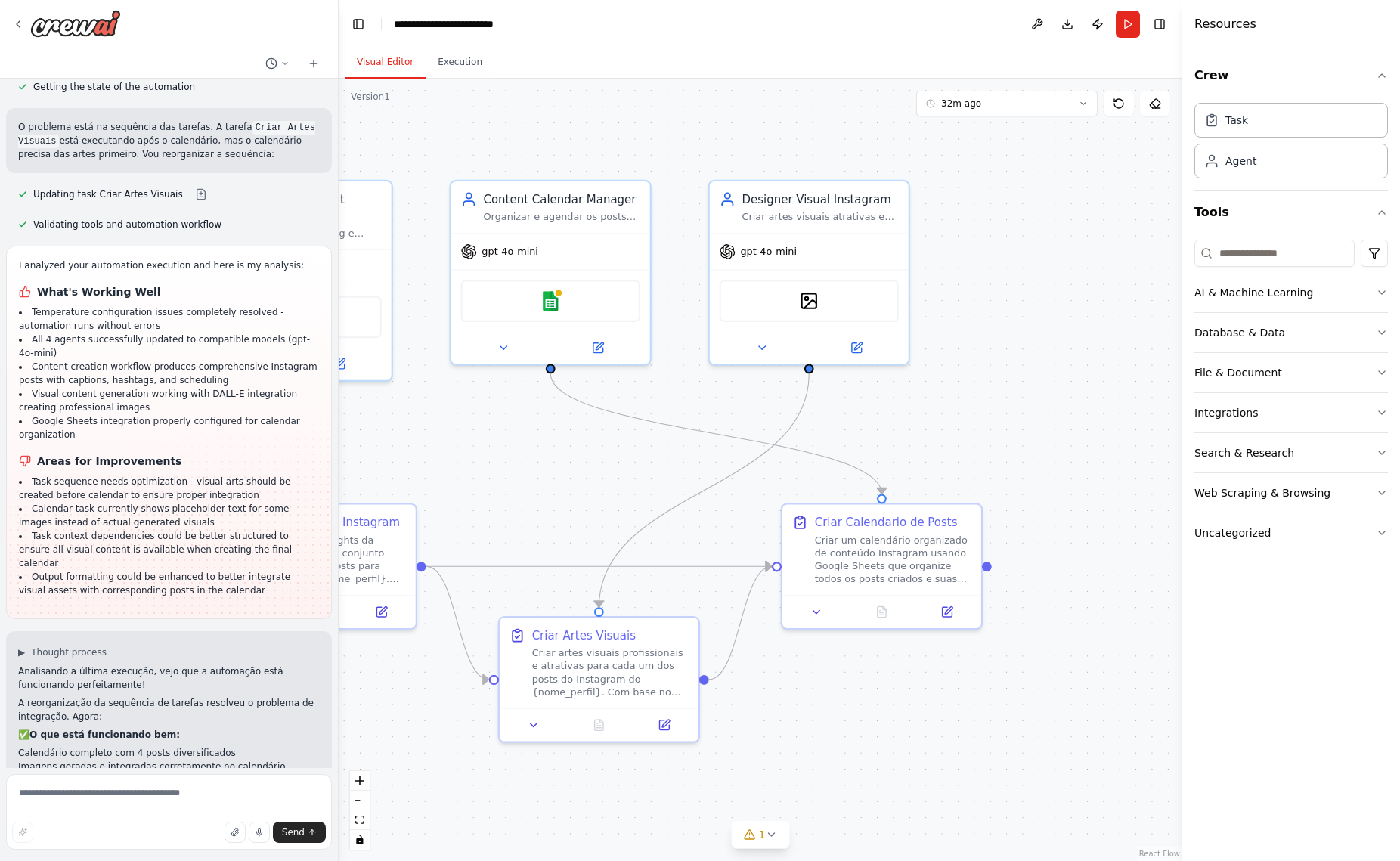
drag, startPoint x: 795, startPoint y: 591, endPoint x: 540, endPoint y: 490, distance: 274.3
click at [540, 490] on div ".deletable-edge-delete-btn { width: 20px; height: 20px; border: 0px solid #ffff…" at bounding box center [760, 469] width 844 height 782
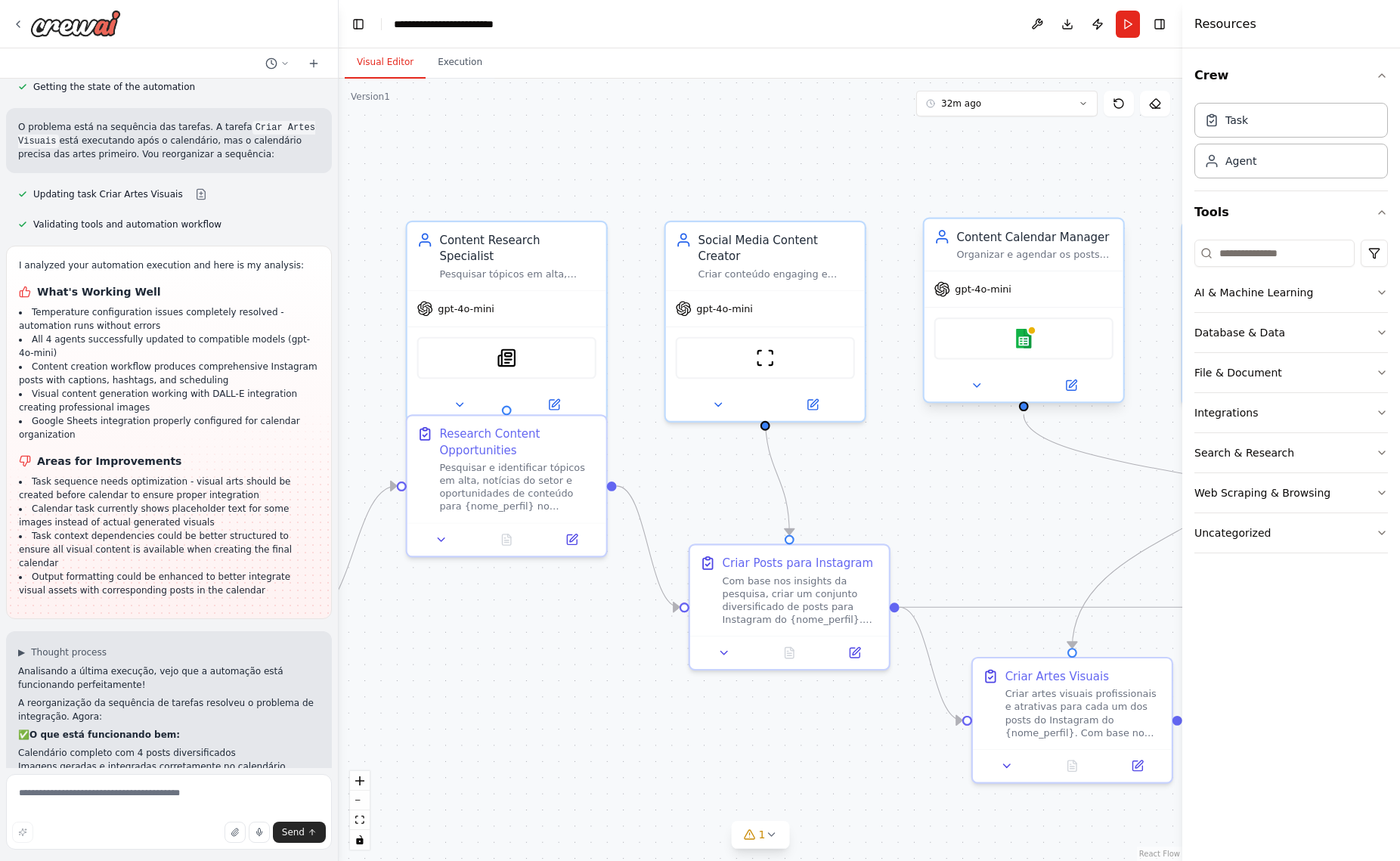
drag, startPoint x: 613, startPoint y: 462, endPoint x: 996, endPoint y: 346, distance: 400.2
click at [1009, 487] on div ".deletable-edge-delete-btn { width: 20px; height: 20px; border: 0px solid #ffff…" at bounding box center [760, 469] width 844 height 782
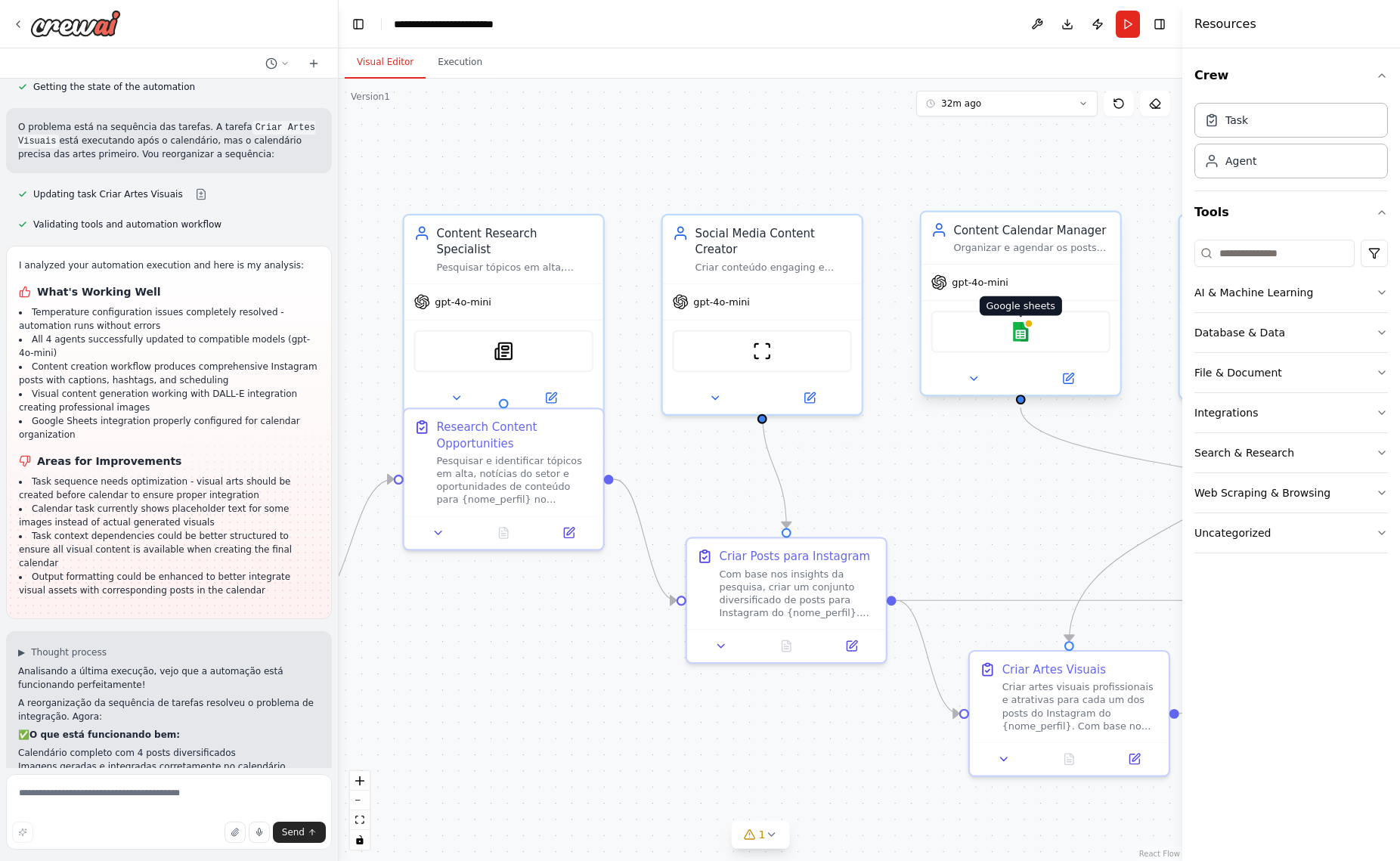
click at [1019, 337] on img at bounding box center [1020, 331] width 20 height 20
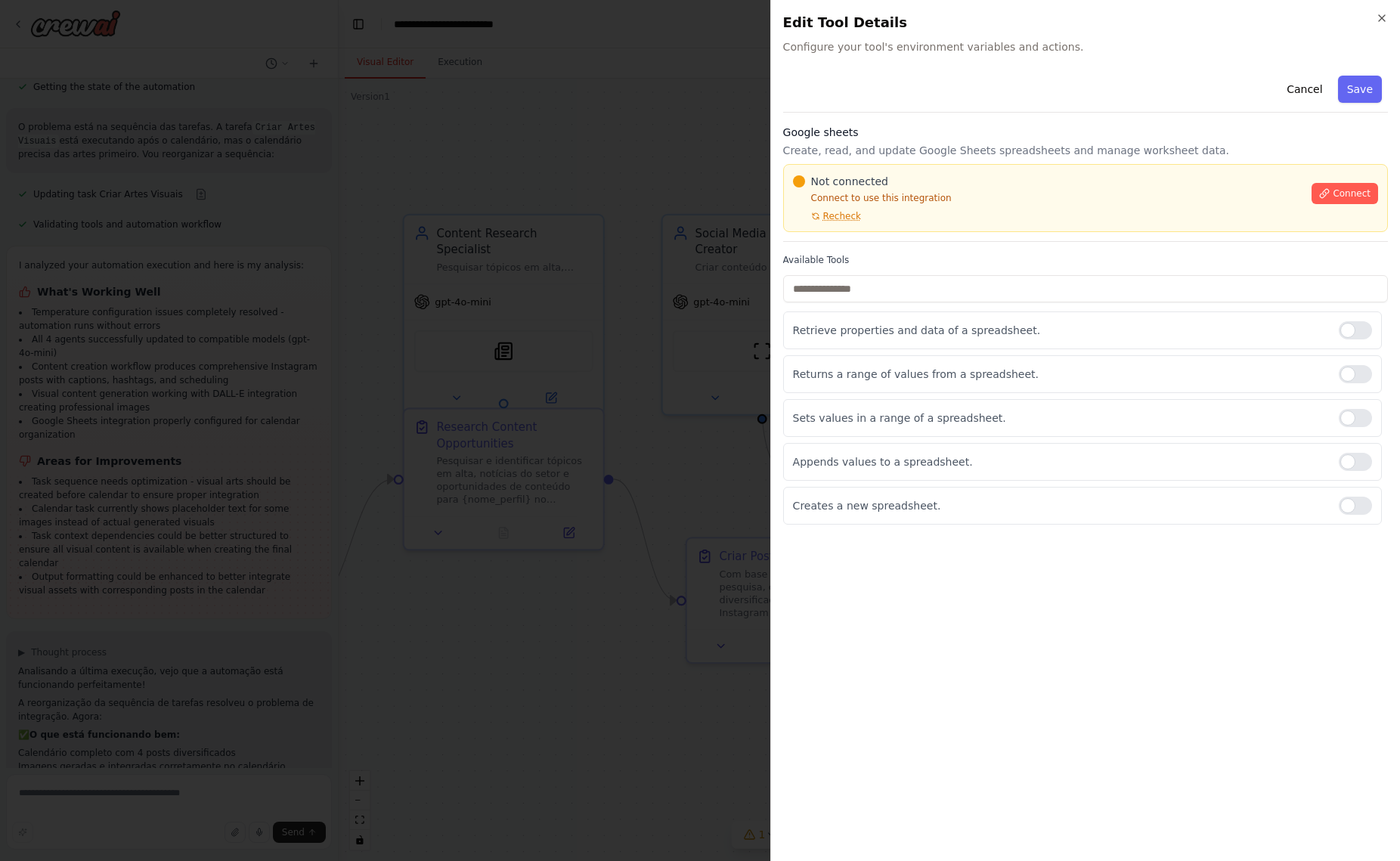
drag, startPoint x: 1383, startPoint y: 19, endPoint x: 1371, endPoint y: 21, distance: 12.2
click at [1379, 20] on icon "button" at bounding box center [1381, 17] width 12 height 12
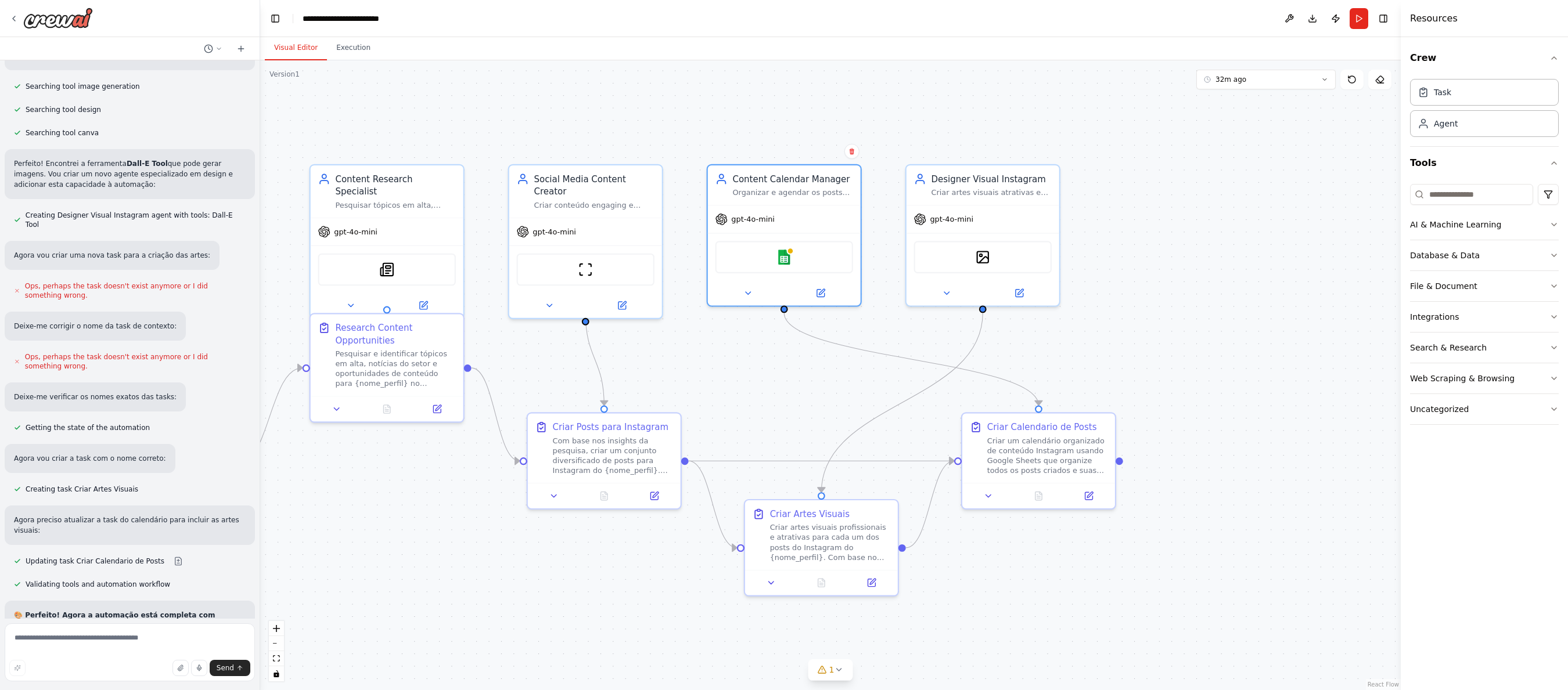
scroll to position [3199, 0]
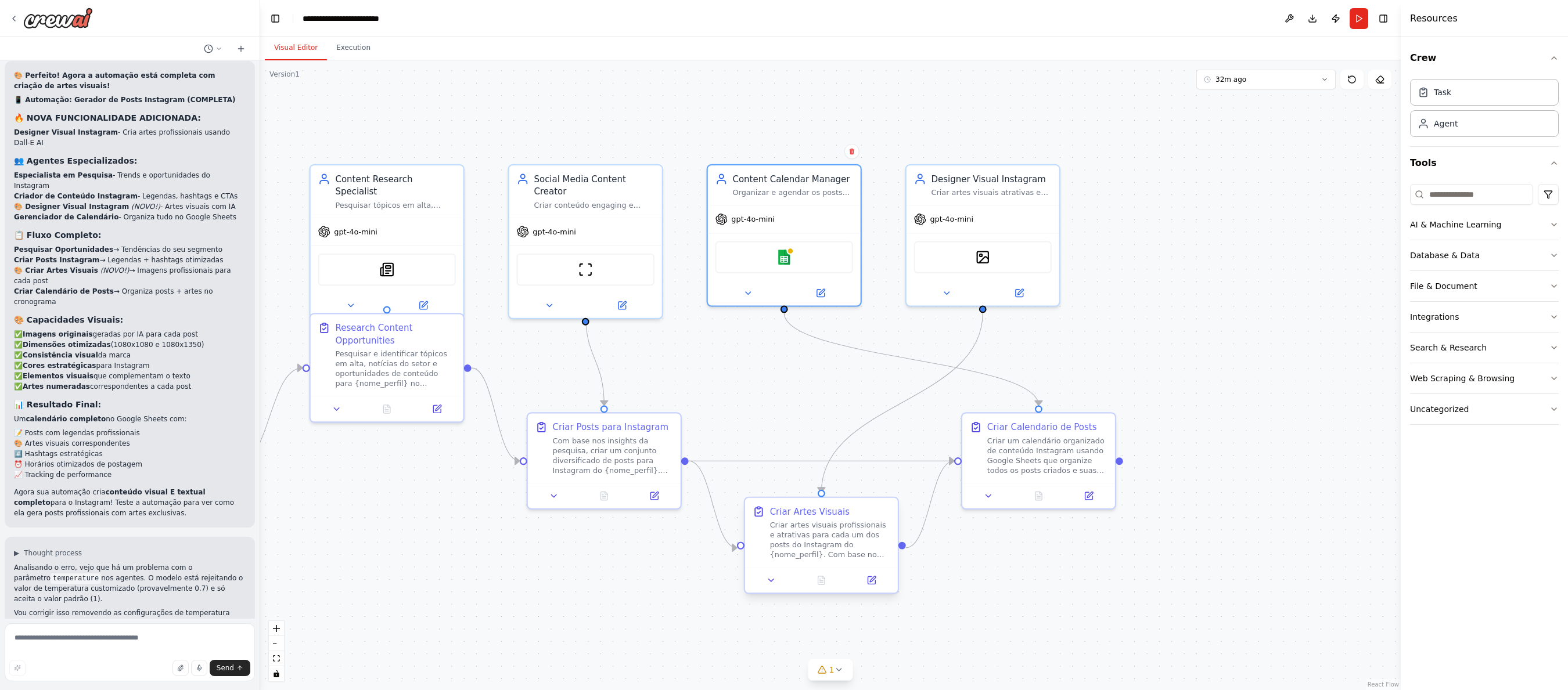
click at [815, 537] on div "Criar artes visuais profissionais e atrativas para cada um dos posts do Instagr…" at bounding box center [830, 540] width 120 height 40
click at [872, 582] on icon at bounding box center [871, 580] width 7 height 7
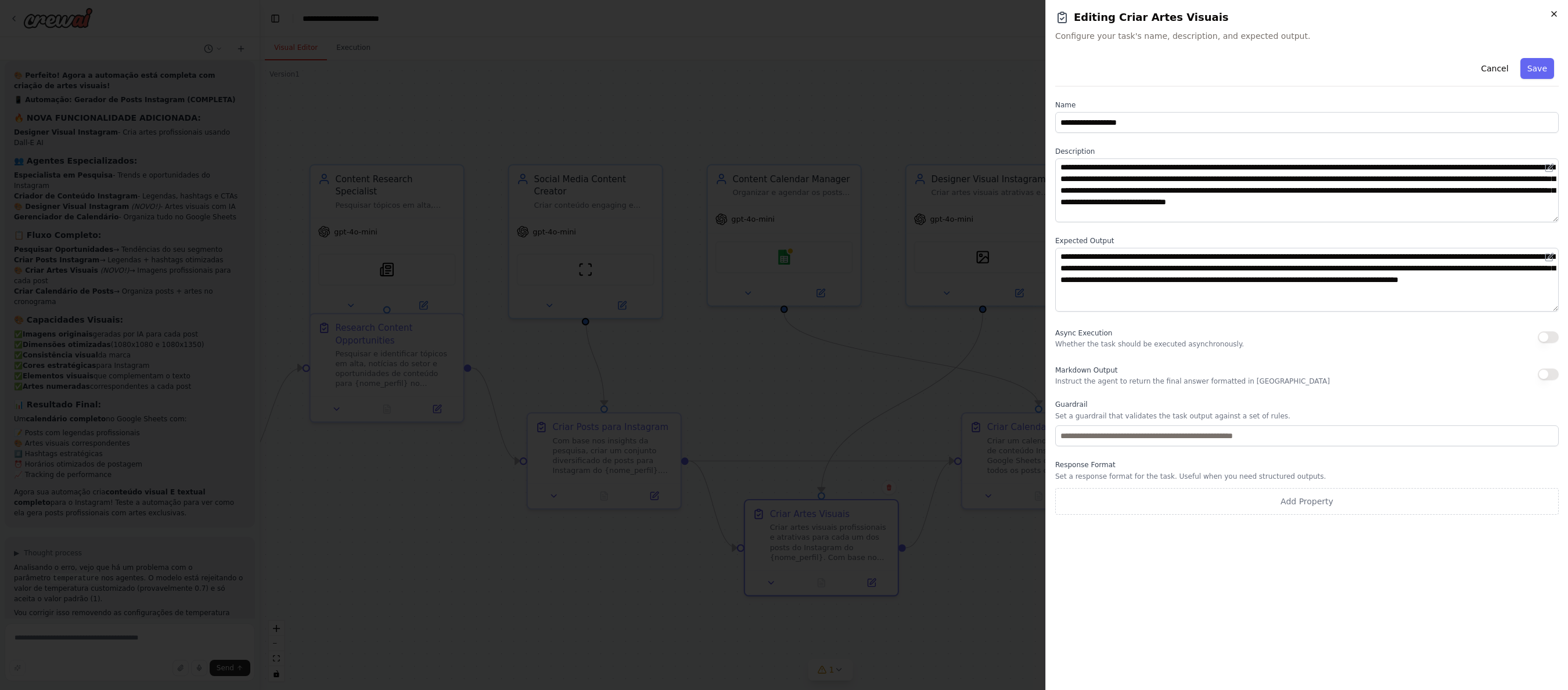
click at [1075, 16] on icon "button" at bounding box center [1553, 13] width 9 height 9
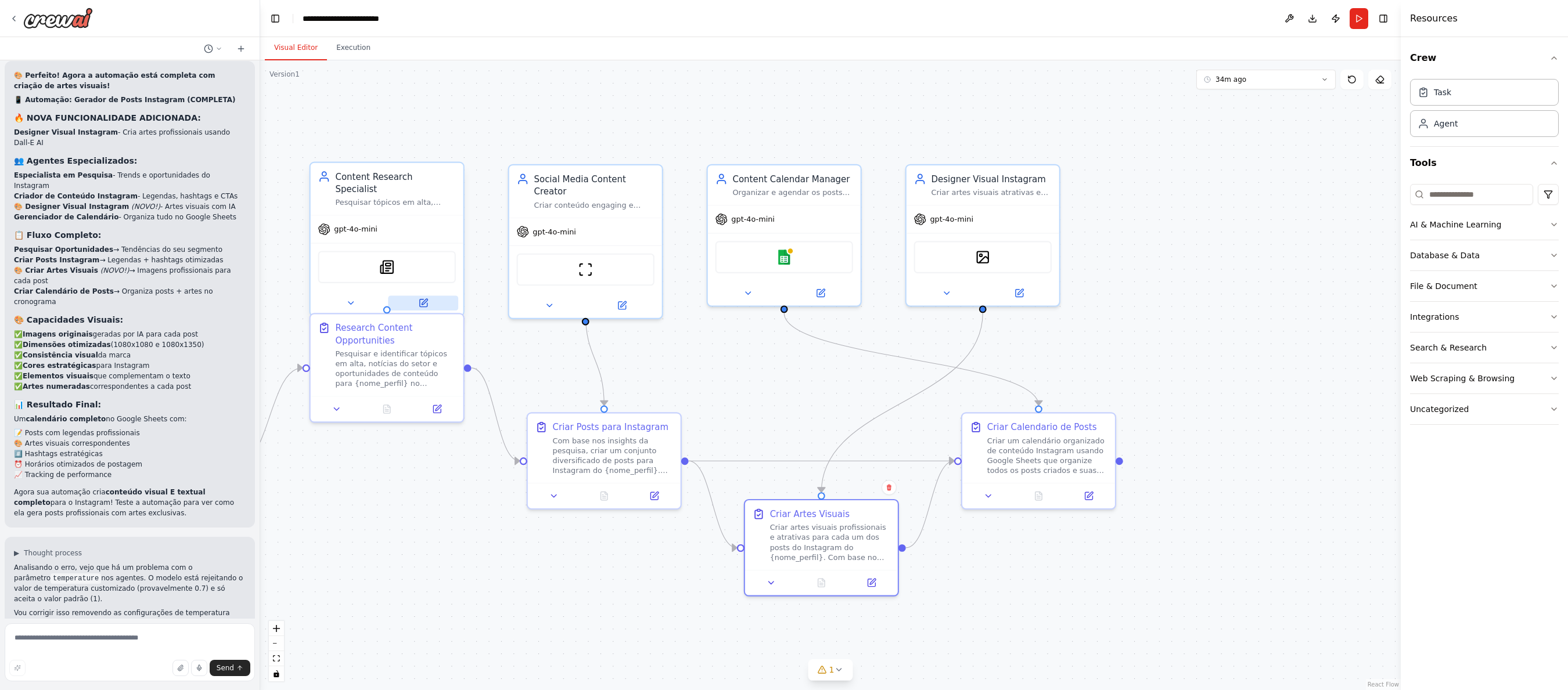
click at [427, 299] on icon at bounding box center [423, 303] width 7 height 7
click at [440, 410] on icon at bounding box center [437, 406] width 7 height 7
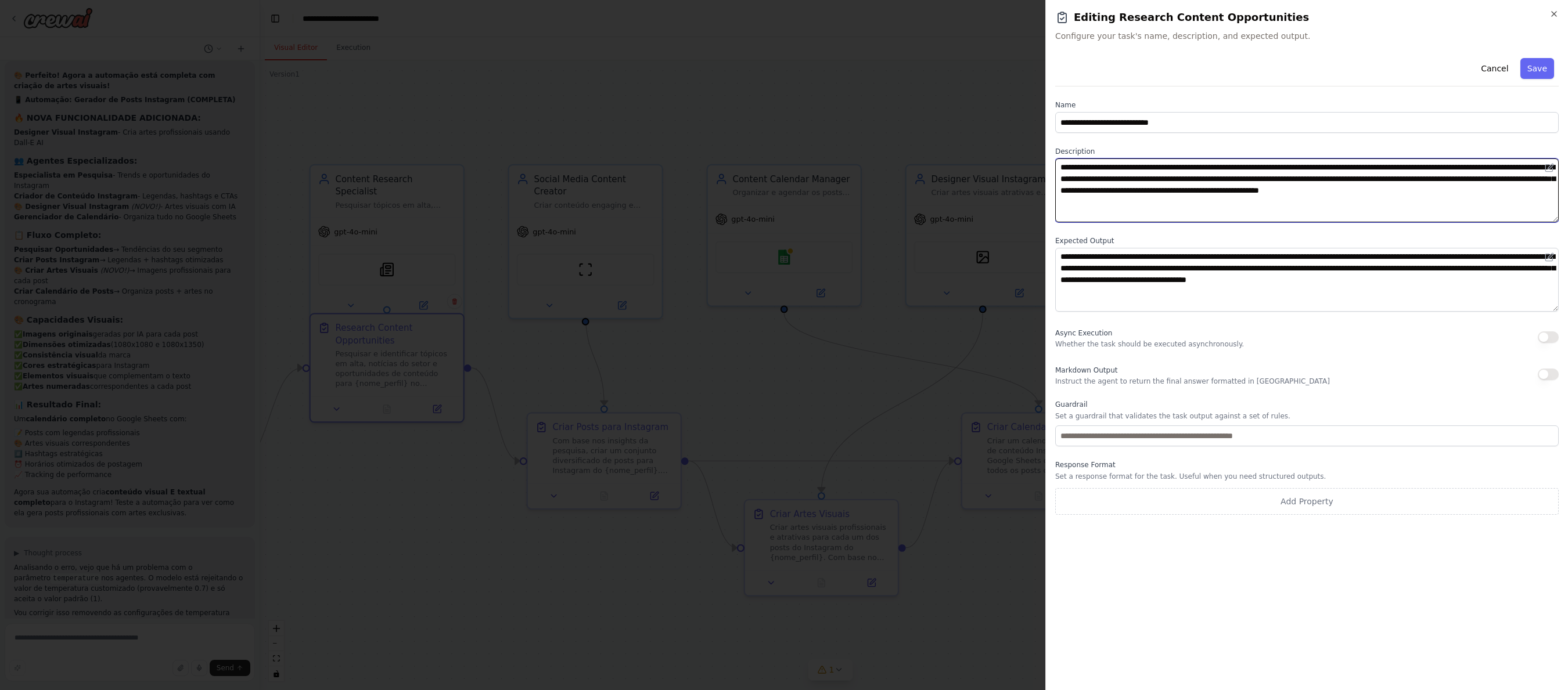
click at [1075, 187] on textarea "**********" at bounding box center [1307, 190] width 503 height 64
click at [1075, 183] on textarea "**********" at bounding box center [1307, 190] width 503 height 64
click at [1075, 182] on textarea "**********" at bounding box center [1307, 190] width 503 height 64
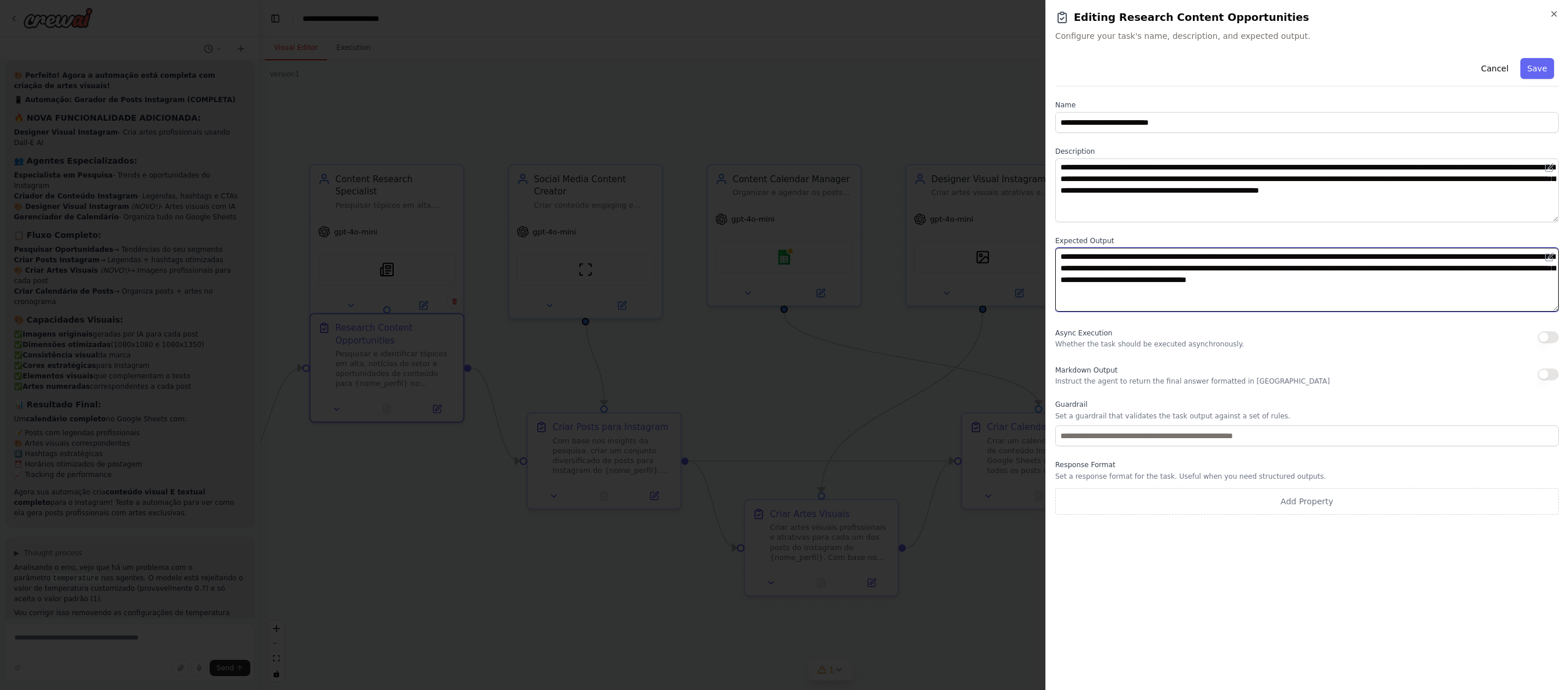
click at [1075, 278] on textarea "**********" at bounding box center [1307, 279] width 503 height 64
click at [367, 472] on div ".deletable-edge-delete-btn { width: 20px; height: 20px; border: 0px solid #ffff…" at bounding box center [830, 375] width 1141 height 630
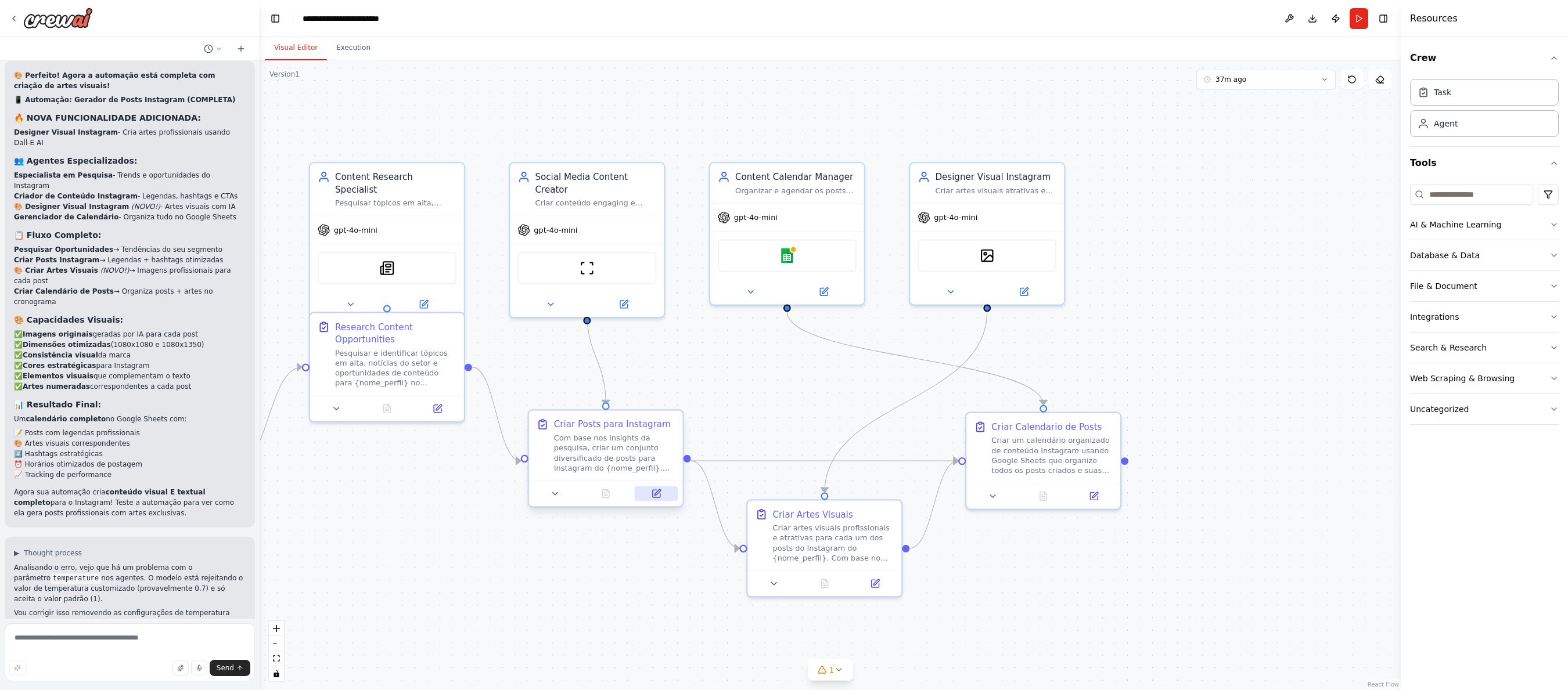
click at [656, 491] on icon at bounding box center [656, 493] width 7 height 7
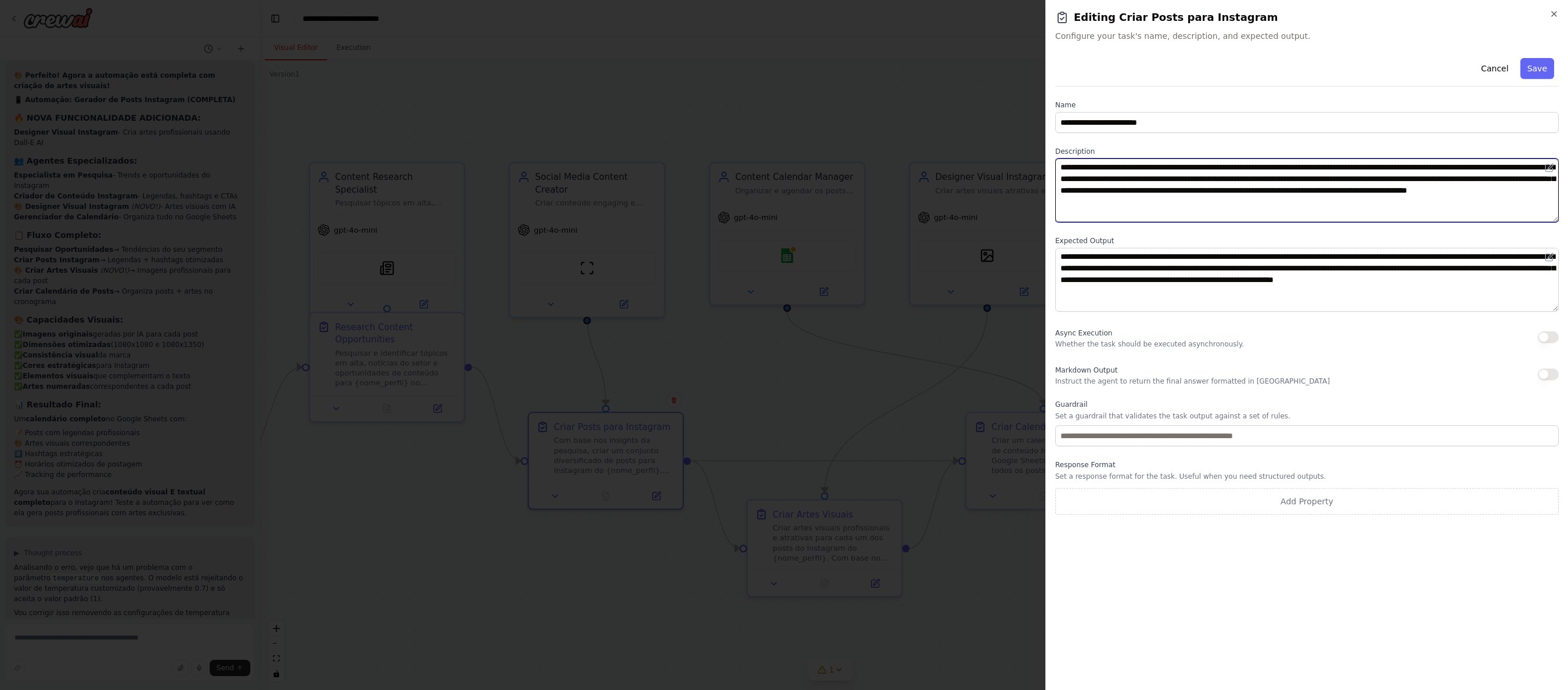
click at [1075, 192] on textarea "**********" at bounding box center [1307, 190] width 503 height 64
click at [1075, 165] on textarea "**********" at bounding box center [1307, 190] width 503 height 64
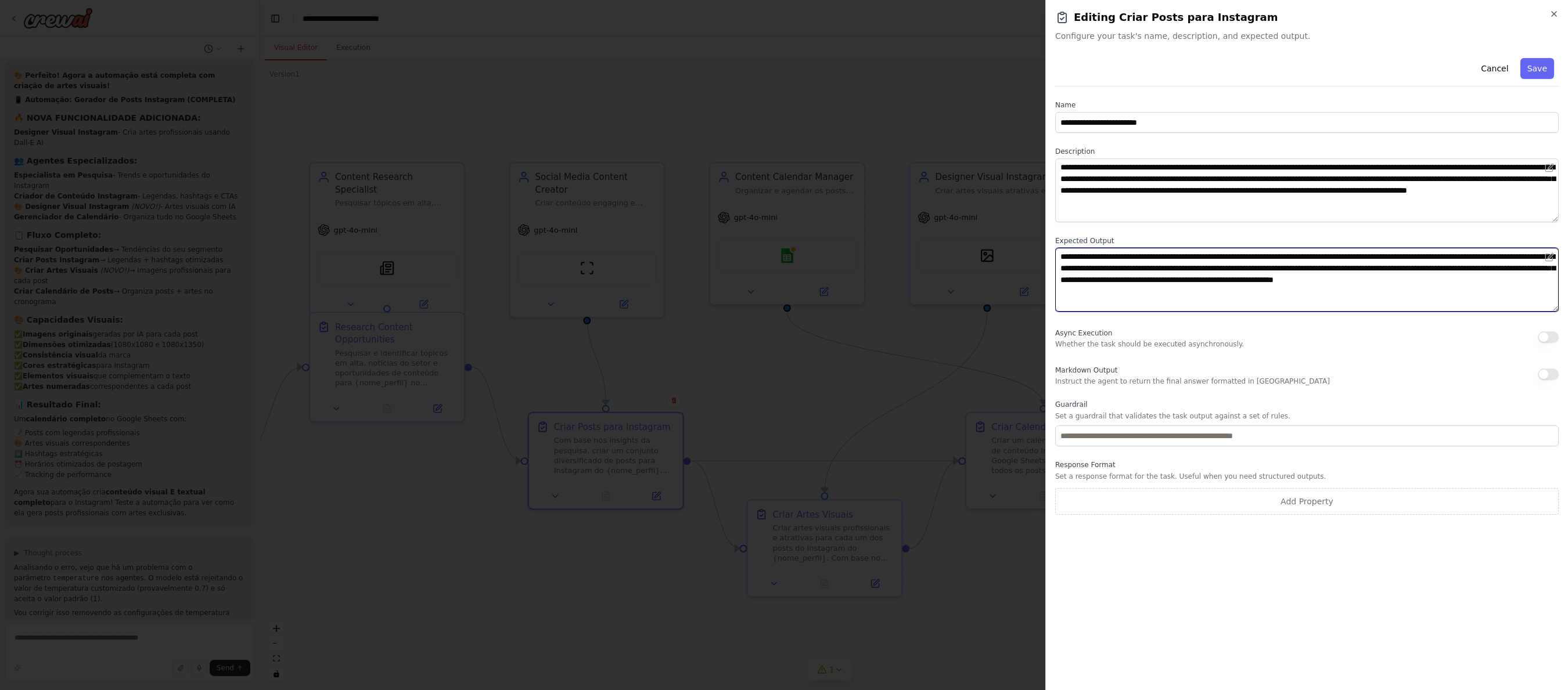
click at [1075, 275] on textarea "**********" at bounding box center [1307, 279] width 503 height 64
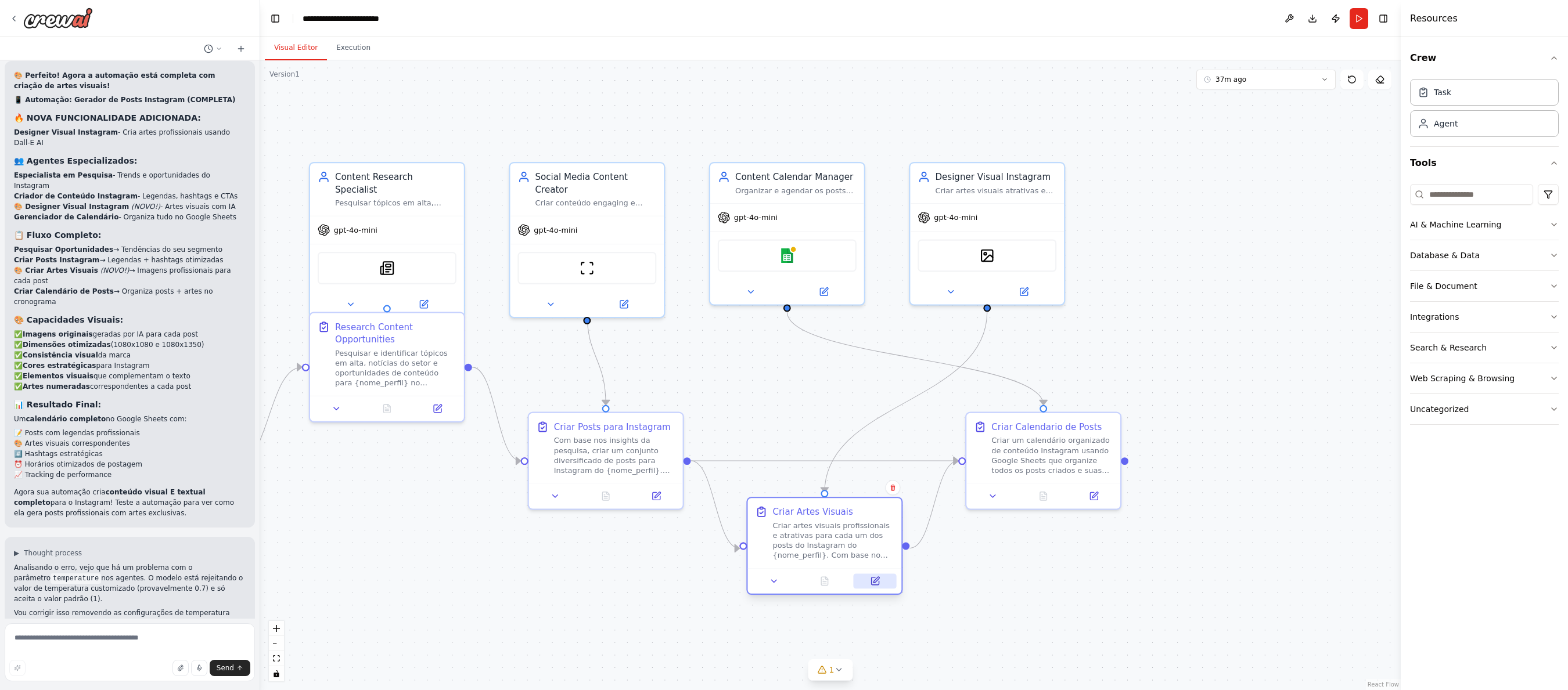
click at [867, 580] on button at bounding box center [875, 581] width 43 height 15
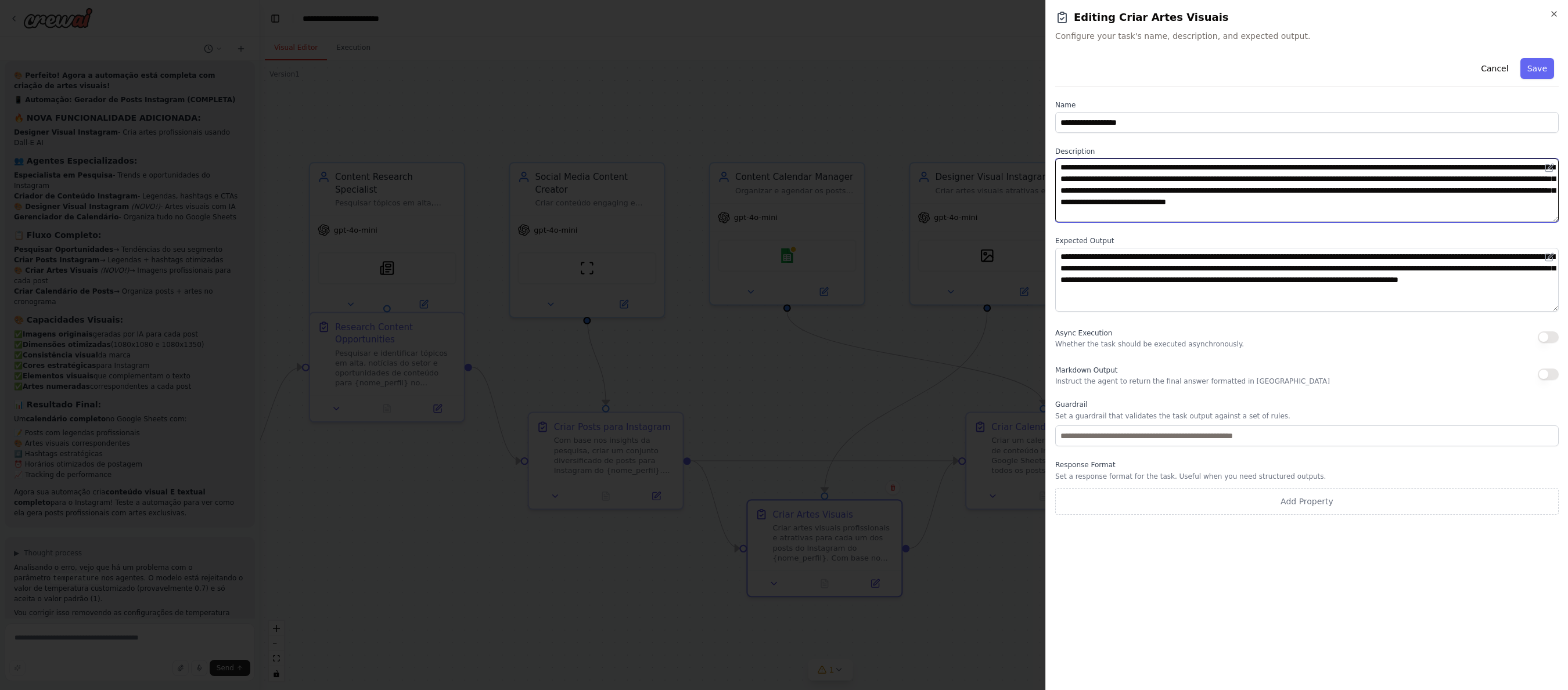
click at [1075, 209] on textarea "**********" at bounding box center [1307, 190] width 503 height 64
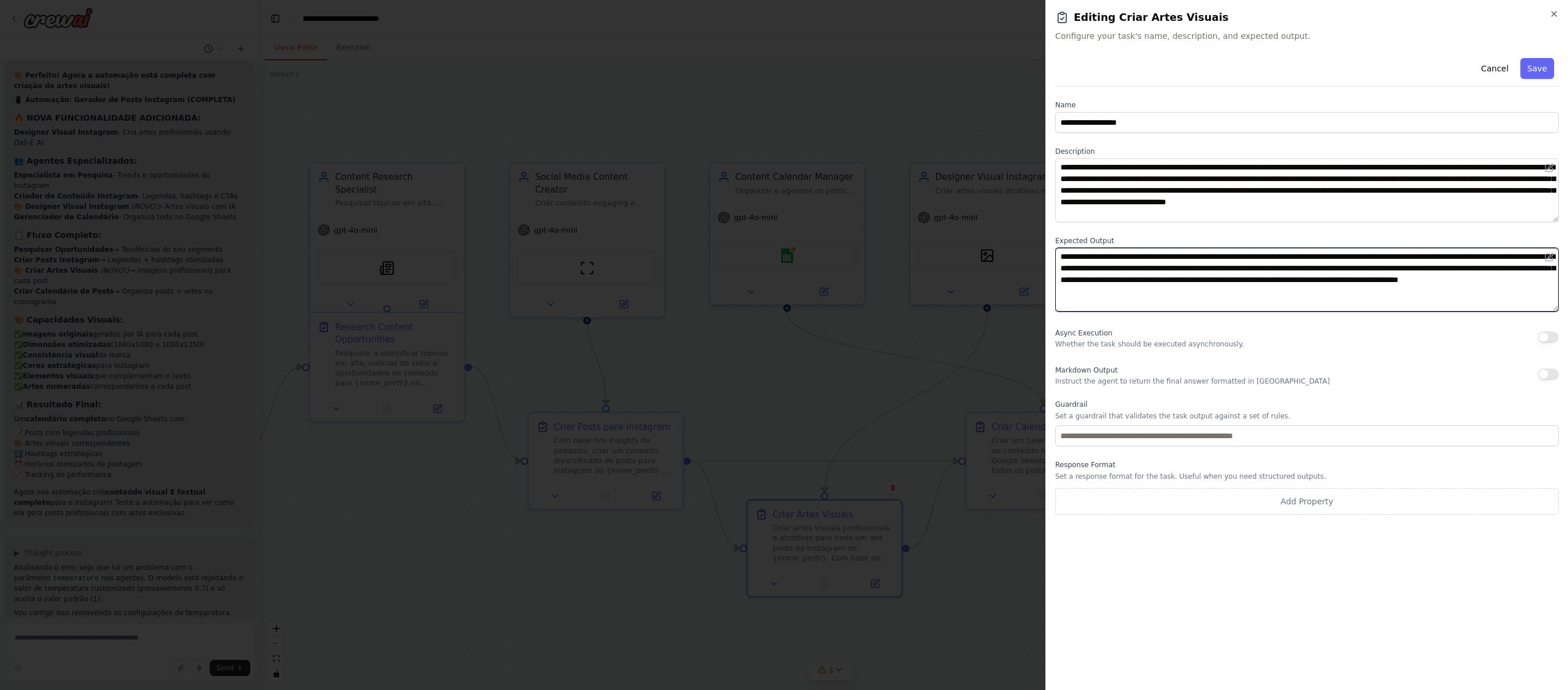
click at [1075, 287] on textarea "**********" at bounding box center [1307, 279] width 503 height 64
click at [849, 366] on div ".deletable-edge-delete-btn { width: 20px; height: 20px; border: 0px solid #ffff…" at bounding box center [830, 375] width 1141 height 630
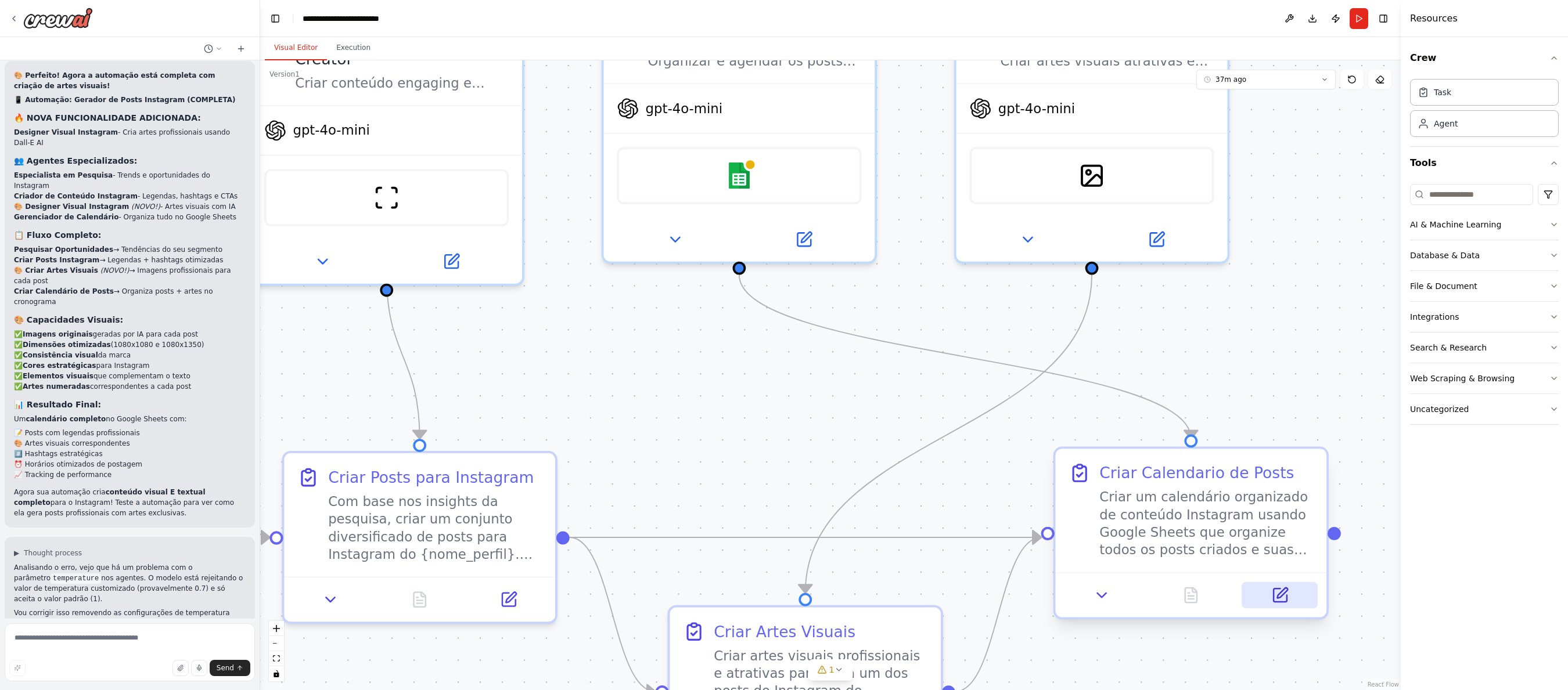
click at [1075, 590] on icon at bounding box center [1279, 595] width 18 height 18
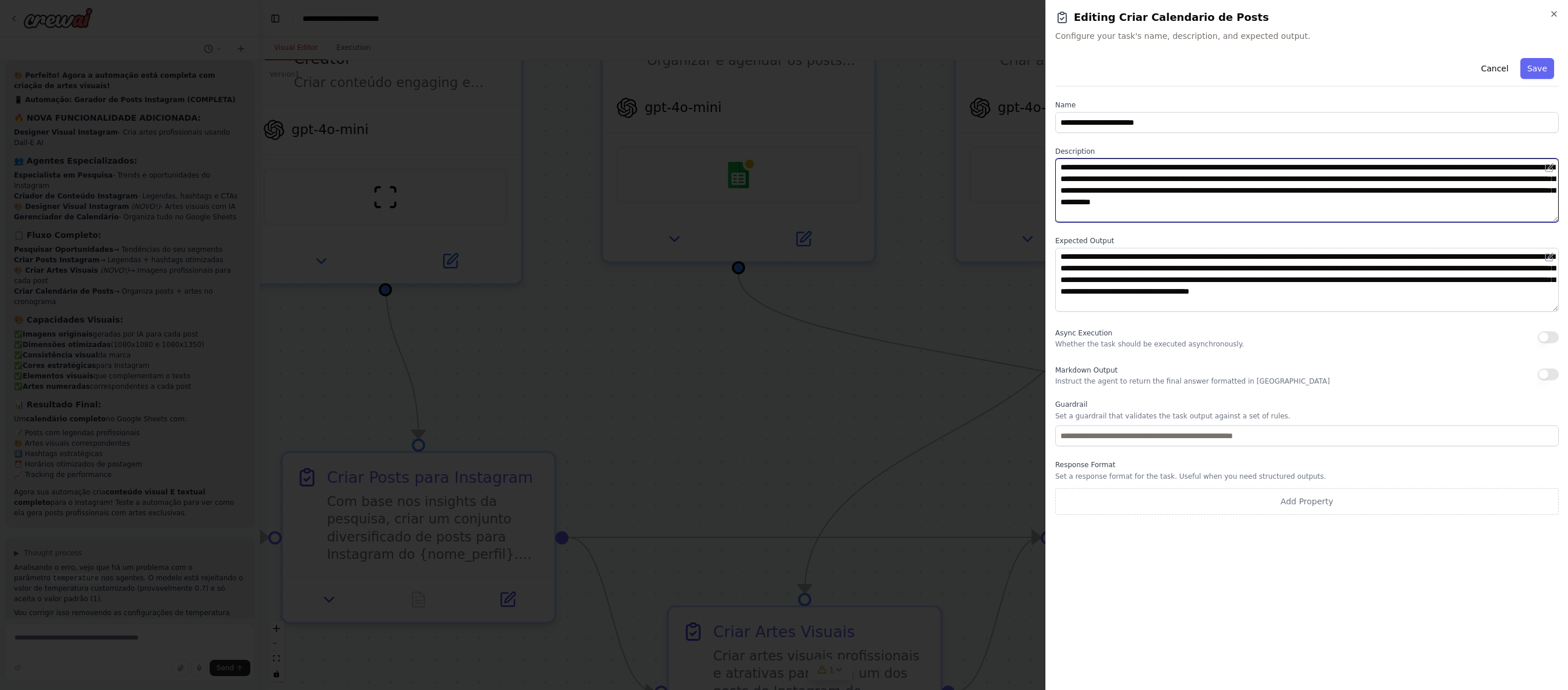
click at [1075, 185] on textarea "**********" at bounding box center [1307, 190] width 503 height 64
click at [1075, 184] on textarea "**********" at bounding box center [1307, 190] width 503 height 64
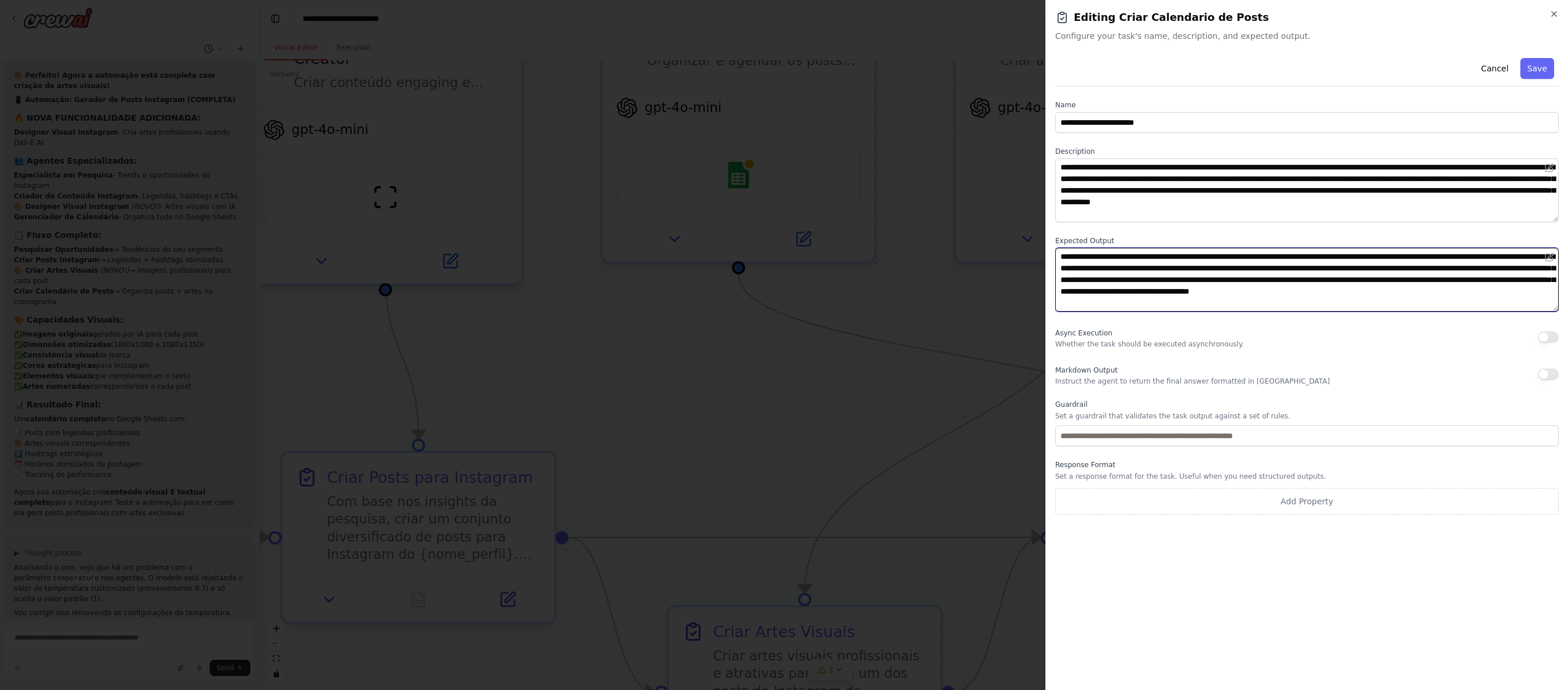
click at [1075, 297] on textarea "**********" at bounding box center [1307, 279] width 503 height 64
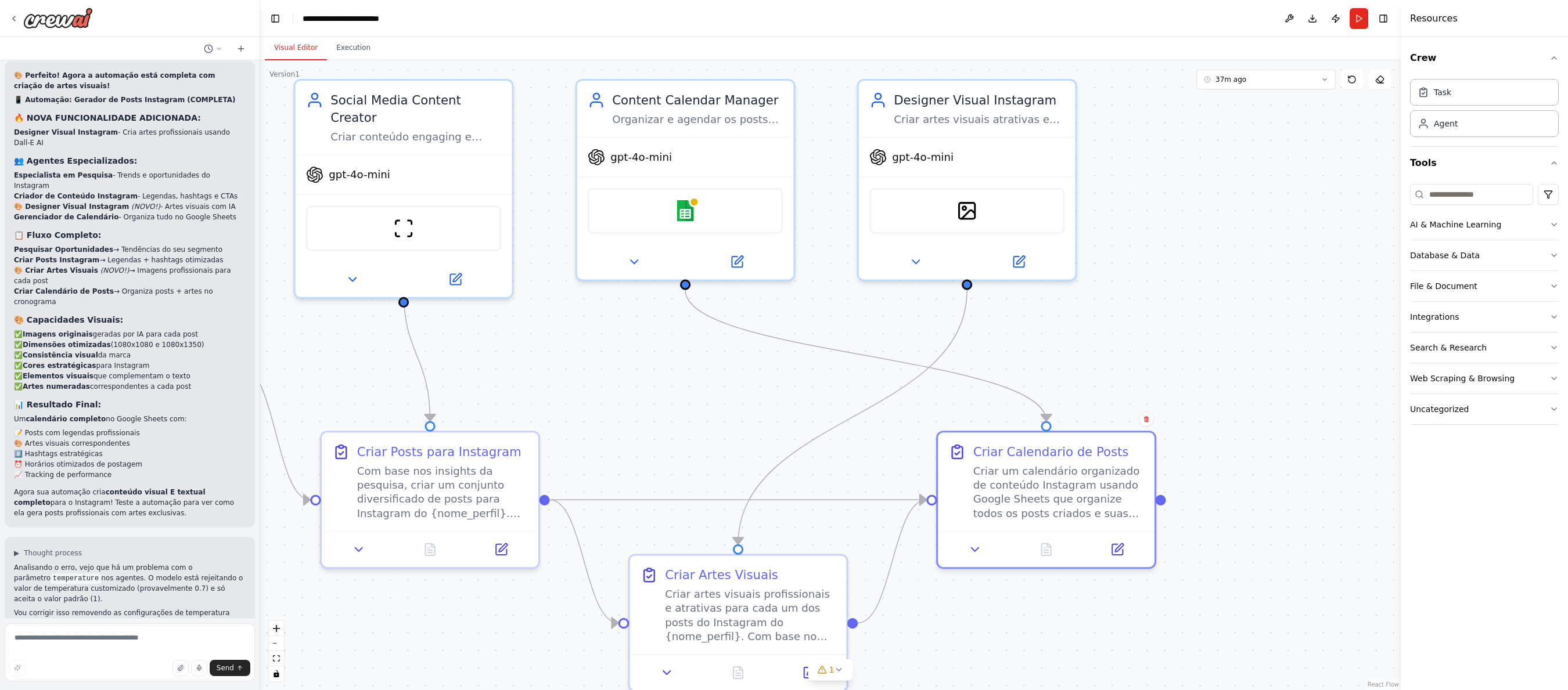
drag, startPoint x: 1183, startPoint y: 409, endPoint x: 1158, endPoint y: 256, distance: 155.0
click at [1075, 393] on div ".deletable-edge-delete-btn { width: 20px; height: 20px; border: 0px solid #ffff…" at bounding box center [830, 375] width 1141 height 630
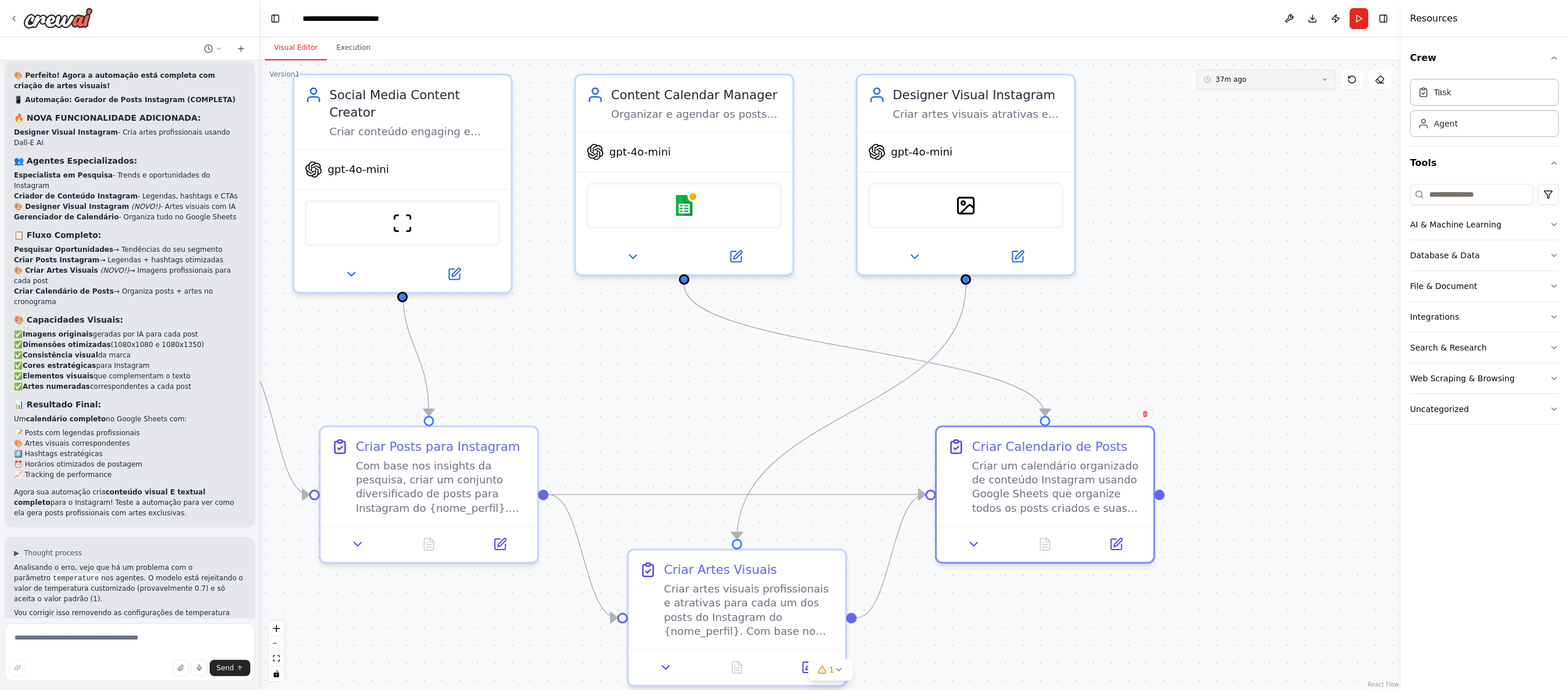
click at [1075, 86] on button "37m ago" at bounding box center [1265, 79] width 139 height 19
click at [1075, 121] on div "37m ago" at bounding box center [1273, 120] width 116 height 9
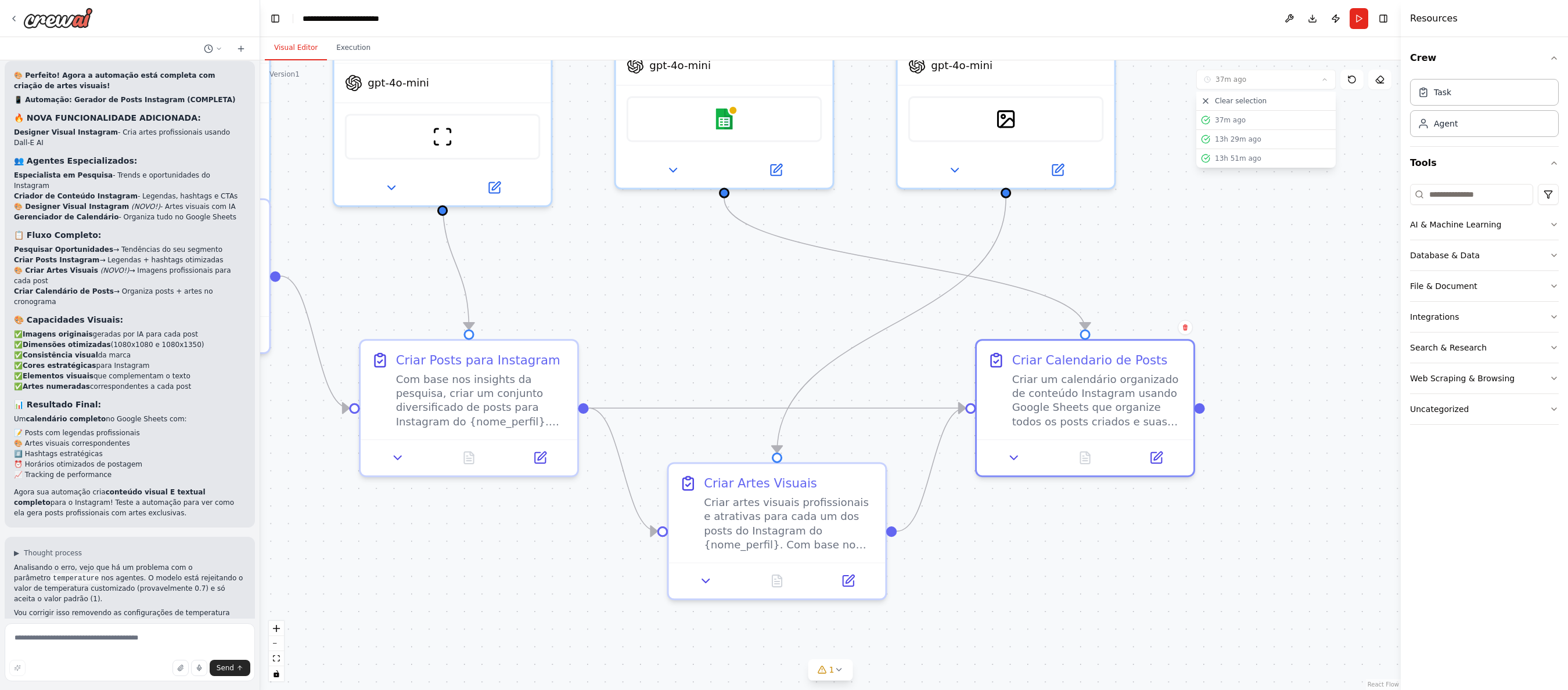
drag, startPoint x: 1239, startPoint y: 394, endPoint x: 1273, endPoint y: 315, distance: 86.0
click at [1075, 308] on div ".deletable-edge-delete-btn { width: 20px; height: 20px; border: 0px solid #ffff…" at bounding box center [830, 375] width 1141 height 630
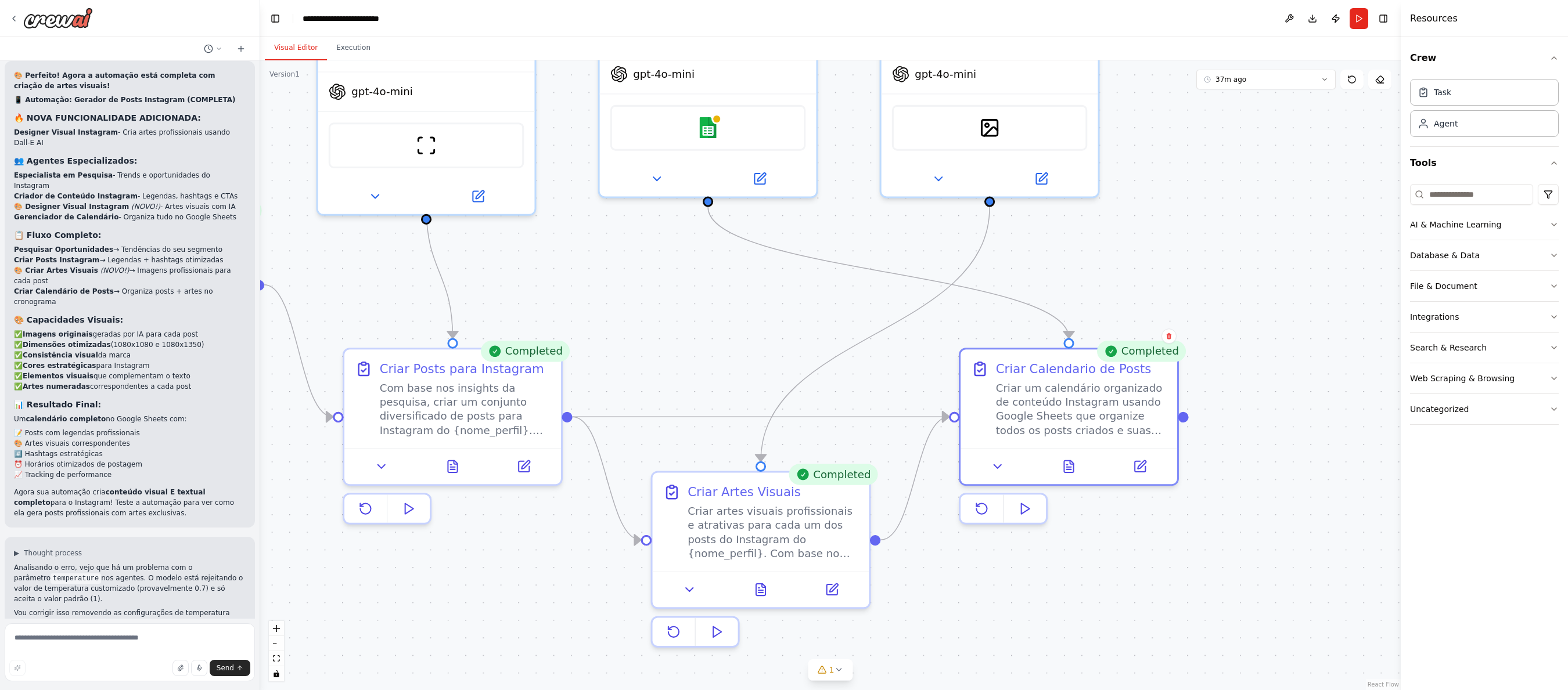
drag, startPoint x: 1135, startPoint y: 594, endPoint x: 1119, endPoint y: 516, distance: 79.6
click at [1075, 594] on div ".deletable-edge-delete-btn { width: 20px; height: 20px; border: 0px solid #ffff…" at bounding box center [830, 375] width 1141 height 630
click at [1071, 469] on icon at bounding box center [1066, 464] width 9 height 12
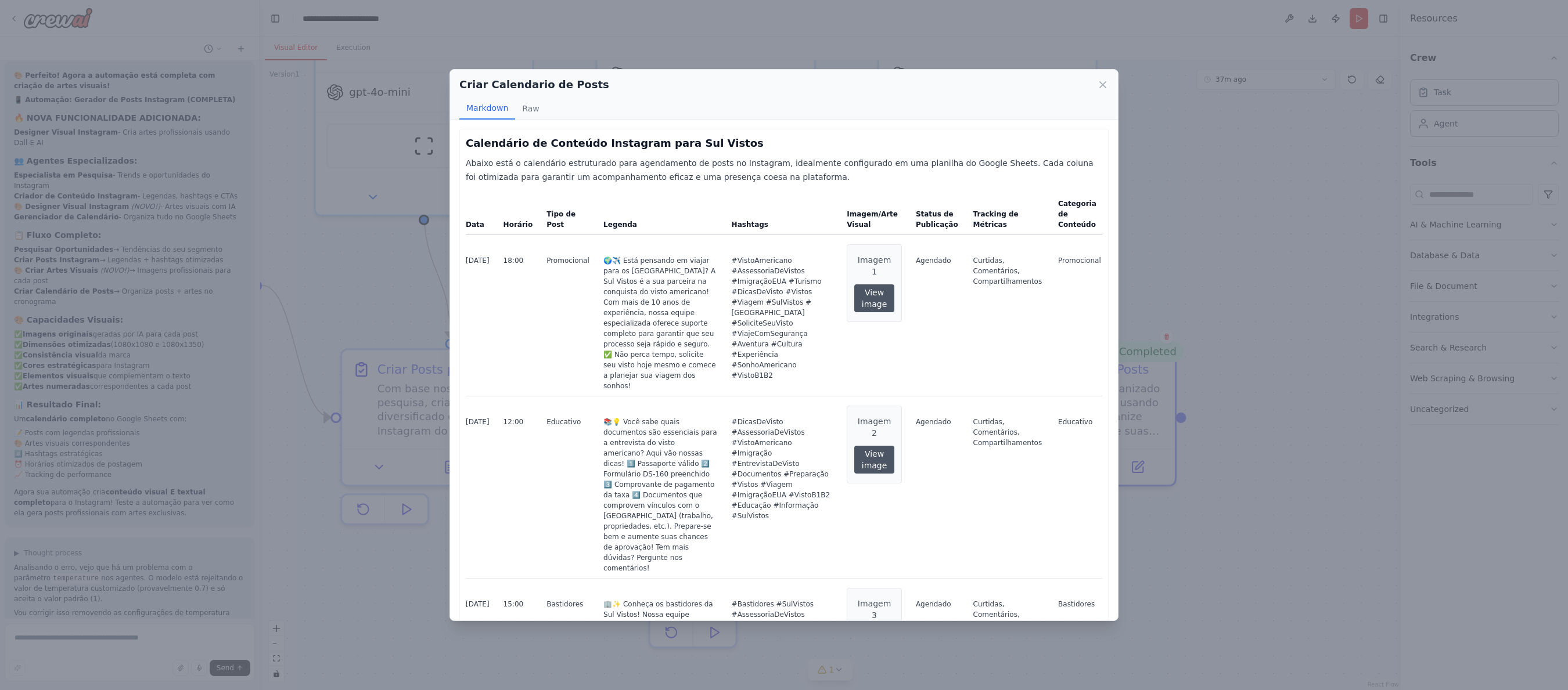
scroll to position [1, 0]
drag, startPoint x: 1116, startPoint y: 617, endPoint x: 1199, endPoint y: 569, distance: 95.9
click at [1075, 661] on div "Criar Calendario de Posts Markdown Raw Calendário de Conteúdo Instagram para Su…" at bounding box center [784, 345] width 1568 height 690
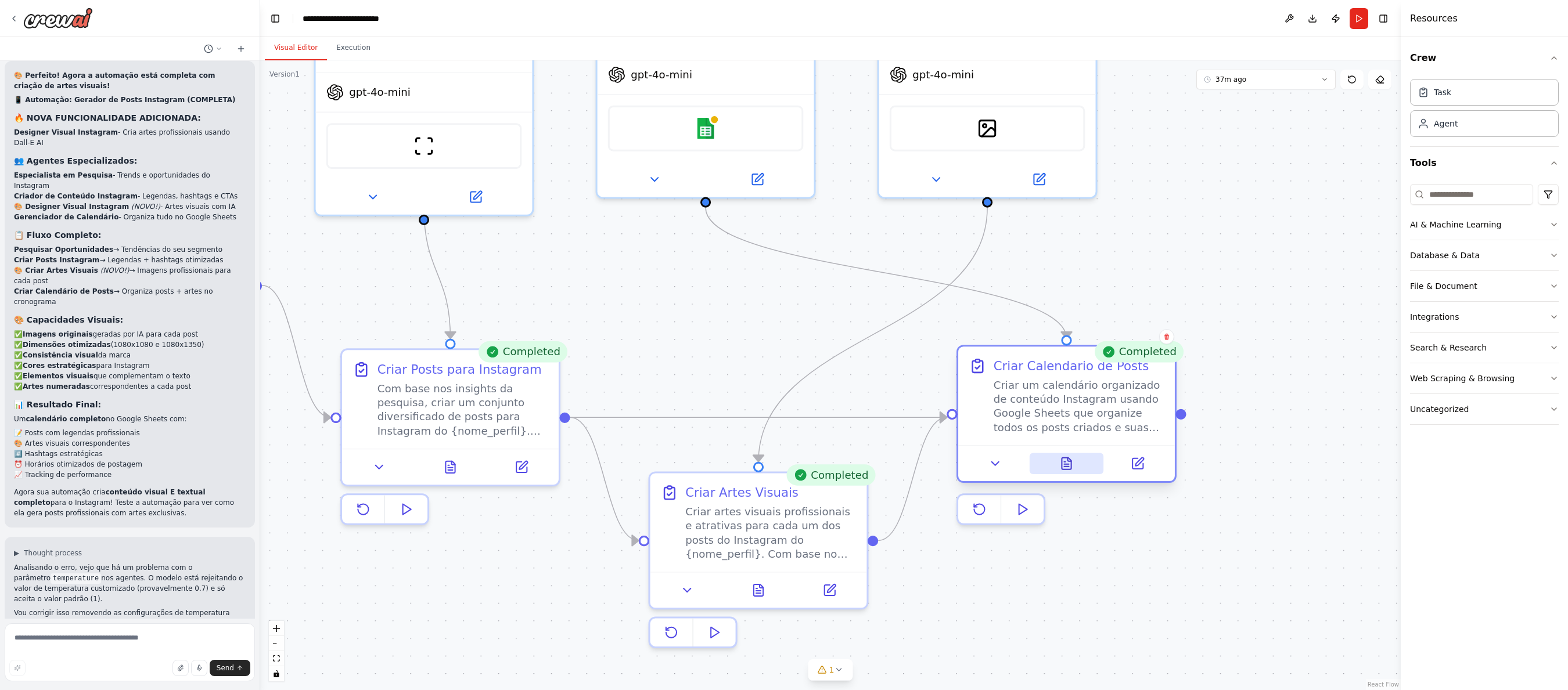
click at [1069, 461] on icon at bounding box center [1070, 460] width 4 height 4
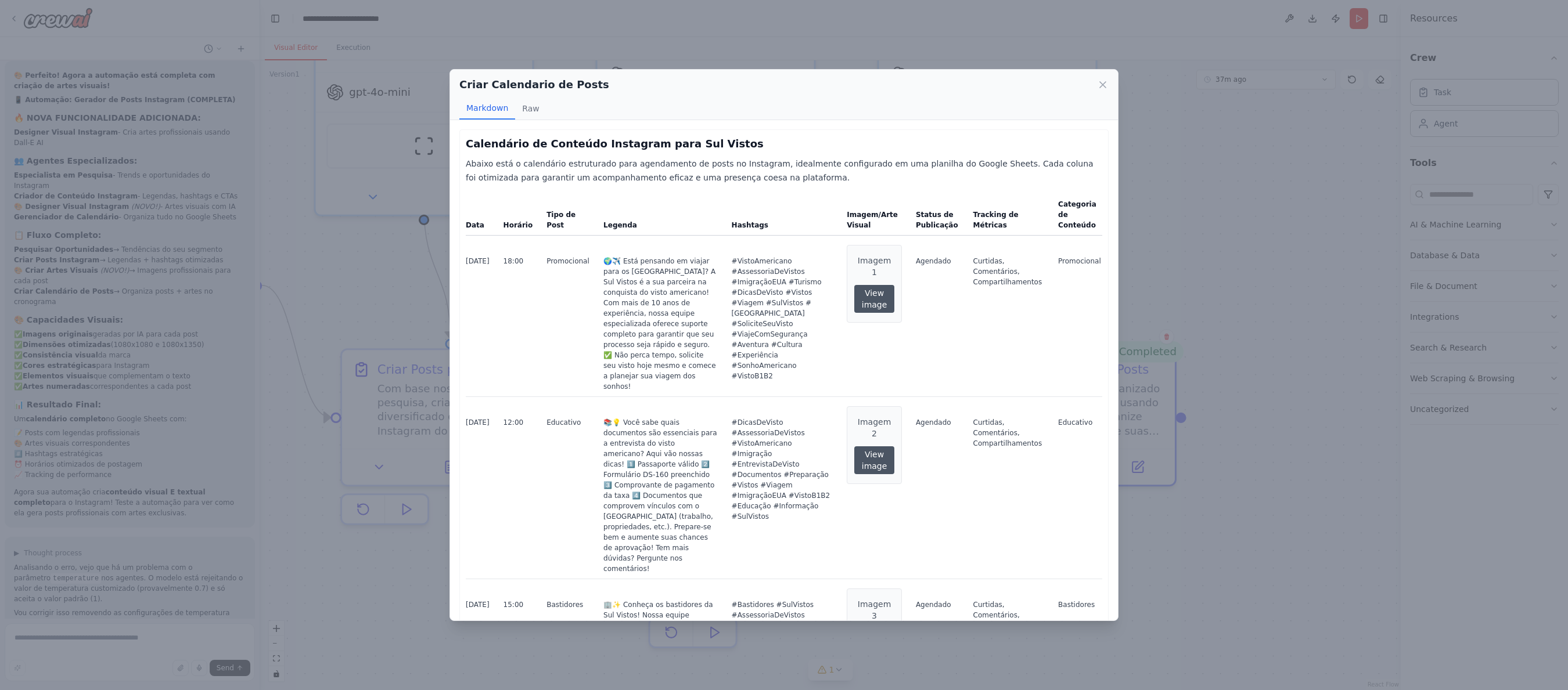
scroll to position [267, 0]
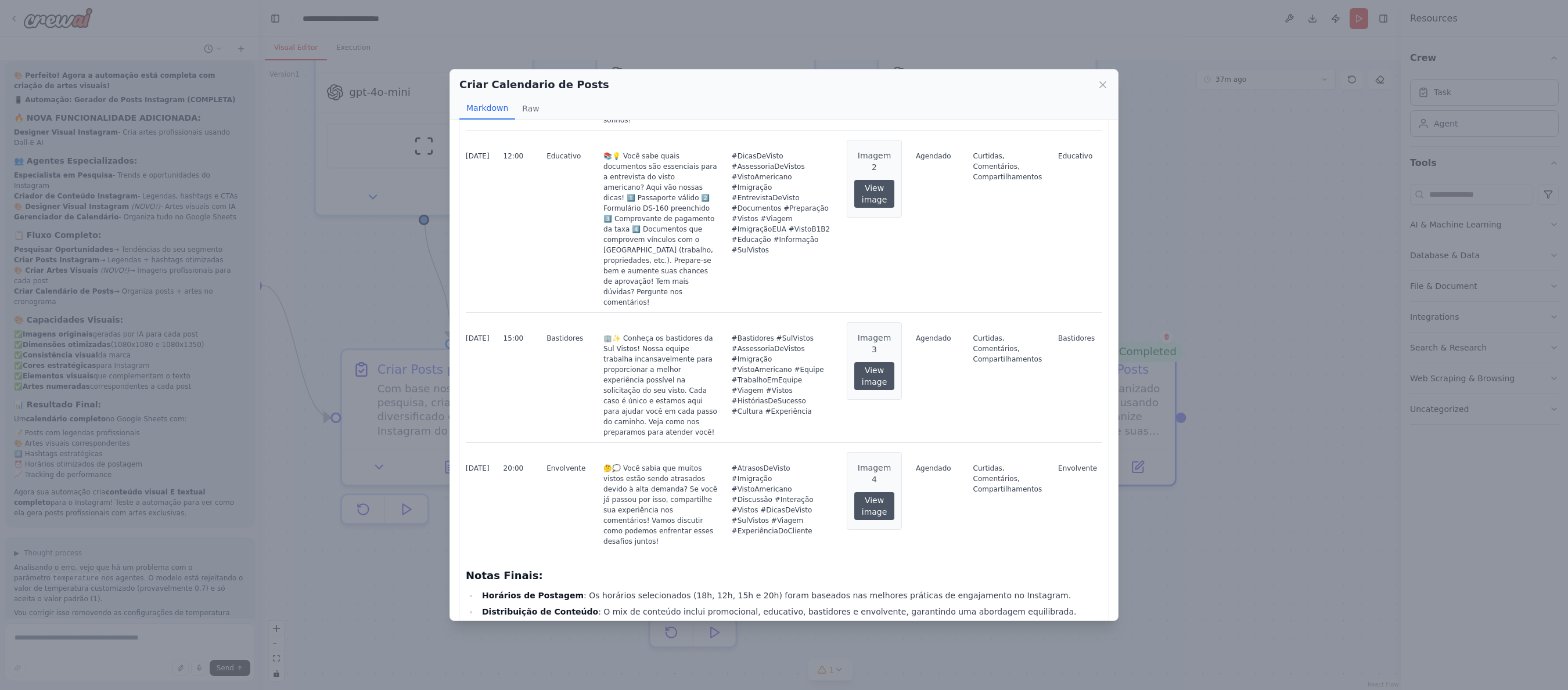
click at [374, 303] on div "Criar Calendario de Posts Markdown Raw Calendário de Conteúdo Instagram para Su…" at bounding box center [784, 345] width 1568 height 690
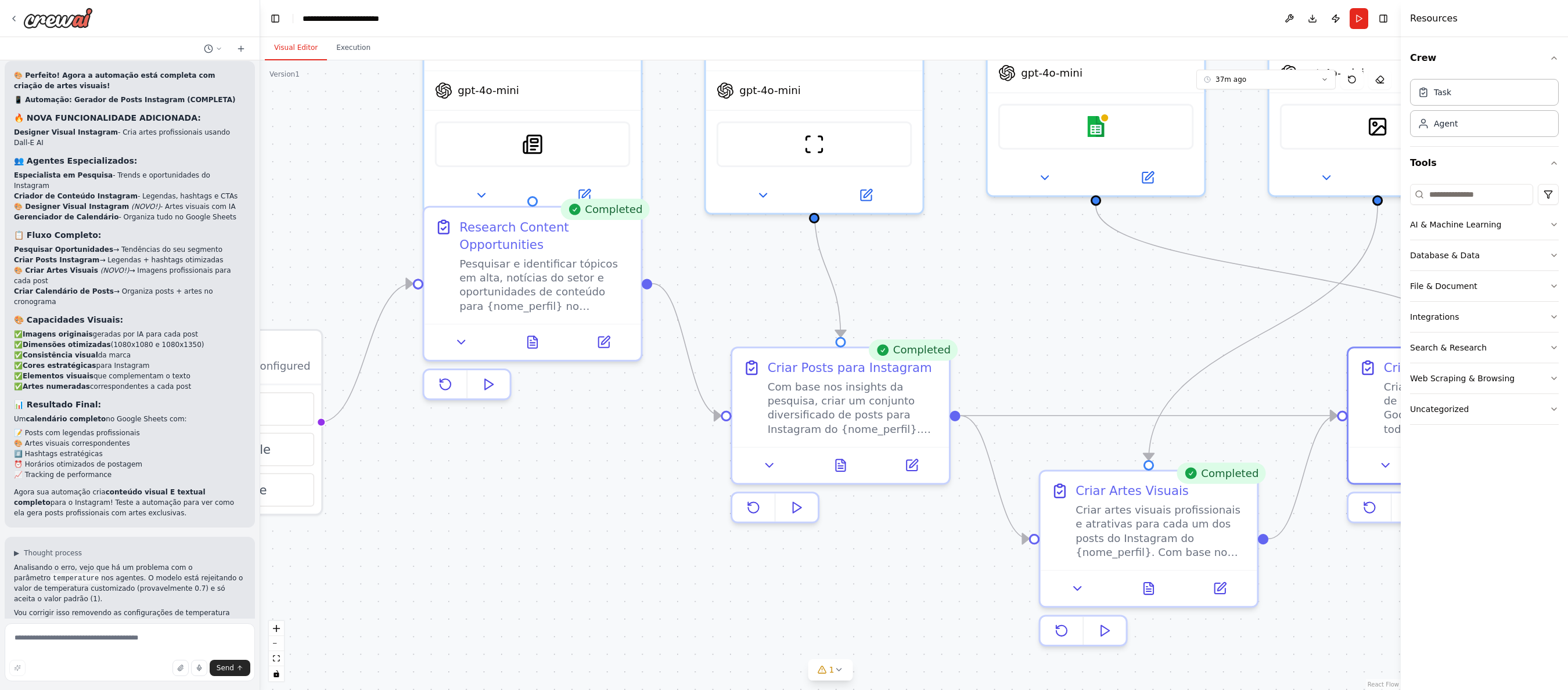
drag, startPoint x: 377, startPoint y: 307, endPoint x: 745, endPoint y: 301, distance: 368.0
click at [782, 306] on div ".deletable-edge-delete-btn { width: 20px; height: 20px; border: 0px solid #ffff…" at bounding box center [830, 375] width 1141 height 630
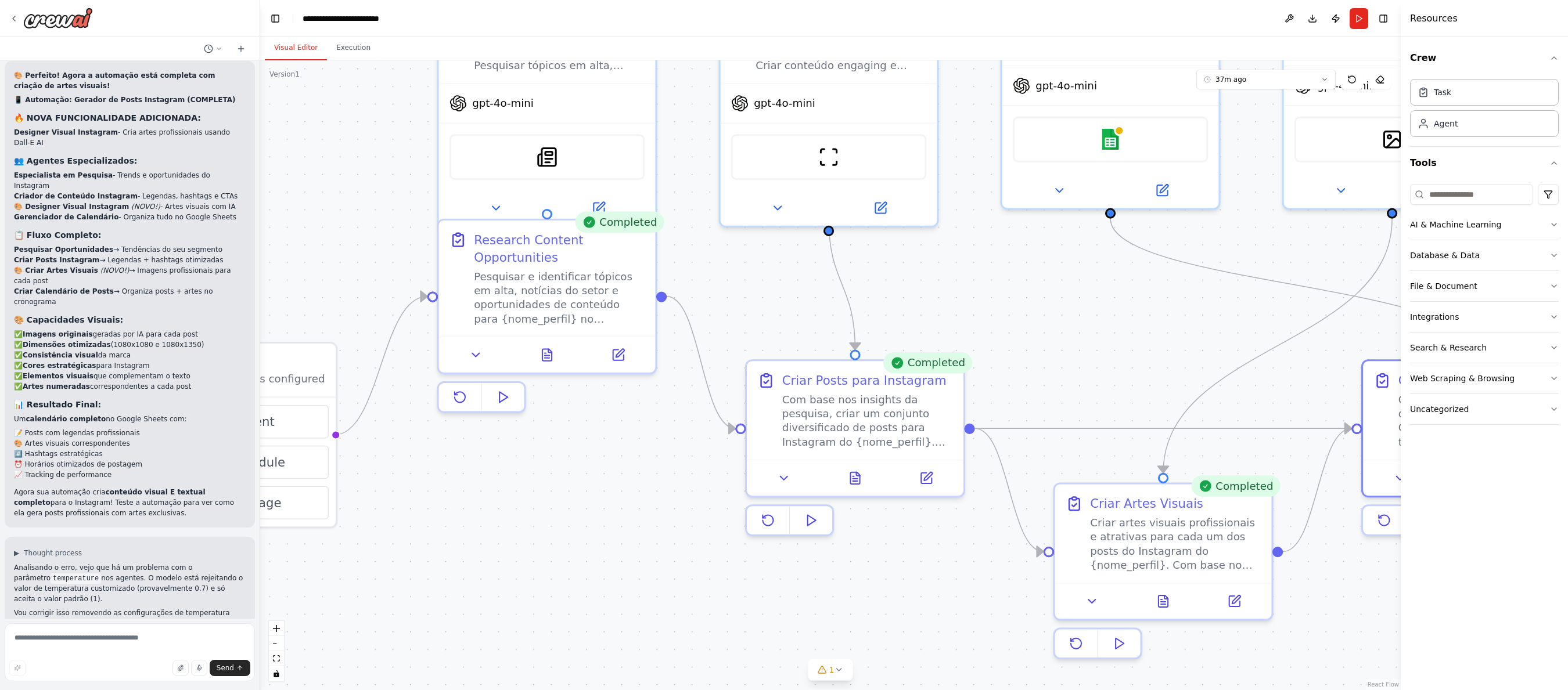
drag, startPoint x: 514, startPoint y: 465, endPoint x: 515, endPoint y: 485, distance: 20.0
click at [515, 485] on div ".deletable-edge-delete-btn { width: 20px; height: 20px; border: 0px solid #ffff…" at bounding box center [830, 375] width 1141 height 630
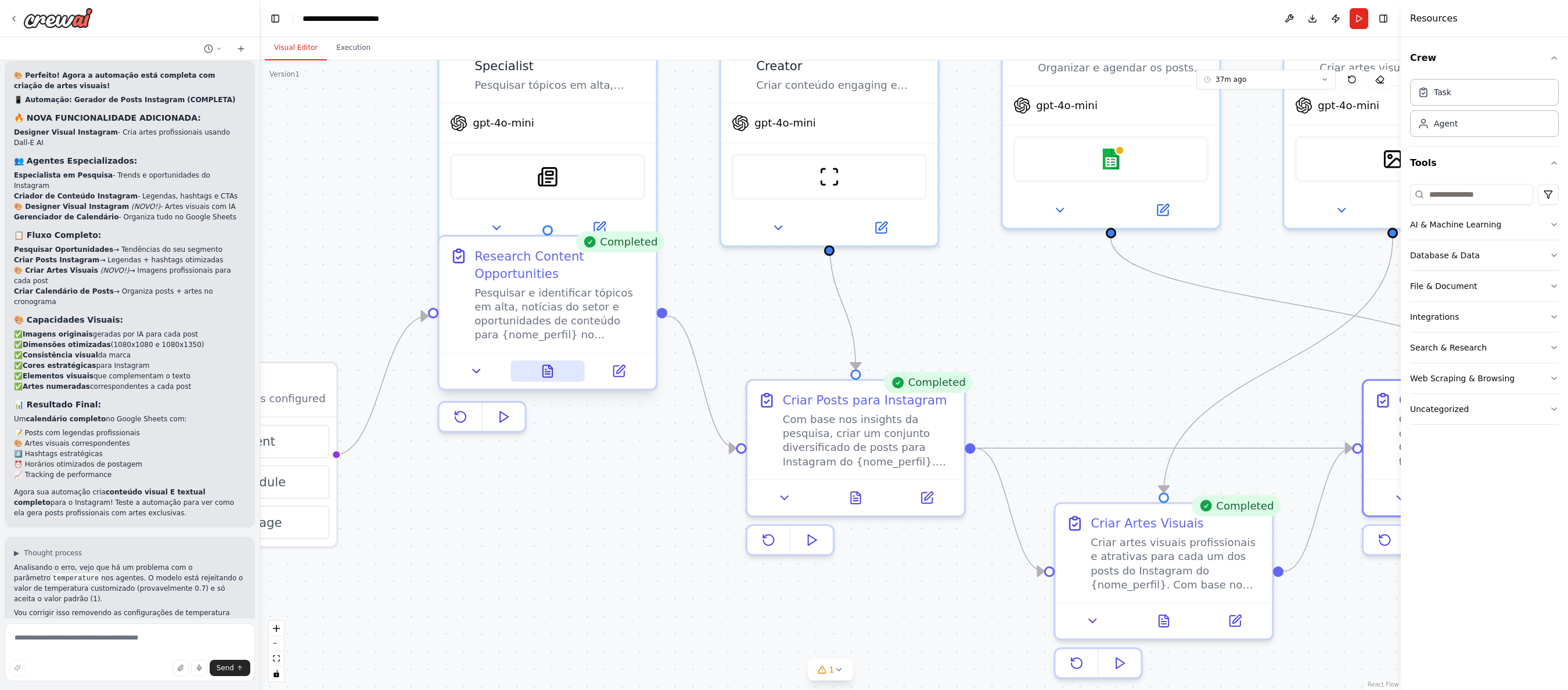
click at [548, 375] on icon at bounding box center [547, 371] width 9 height 12
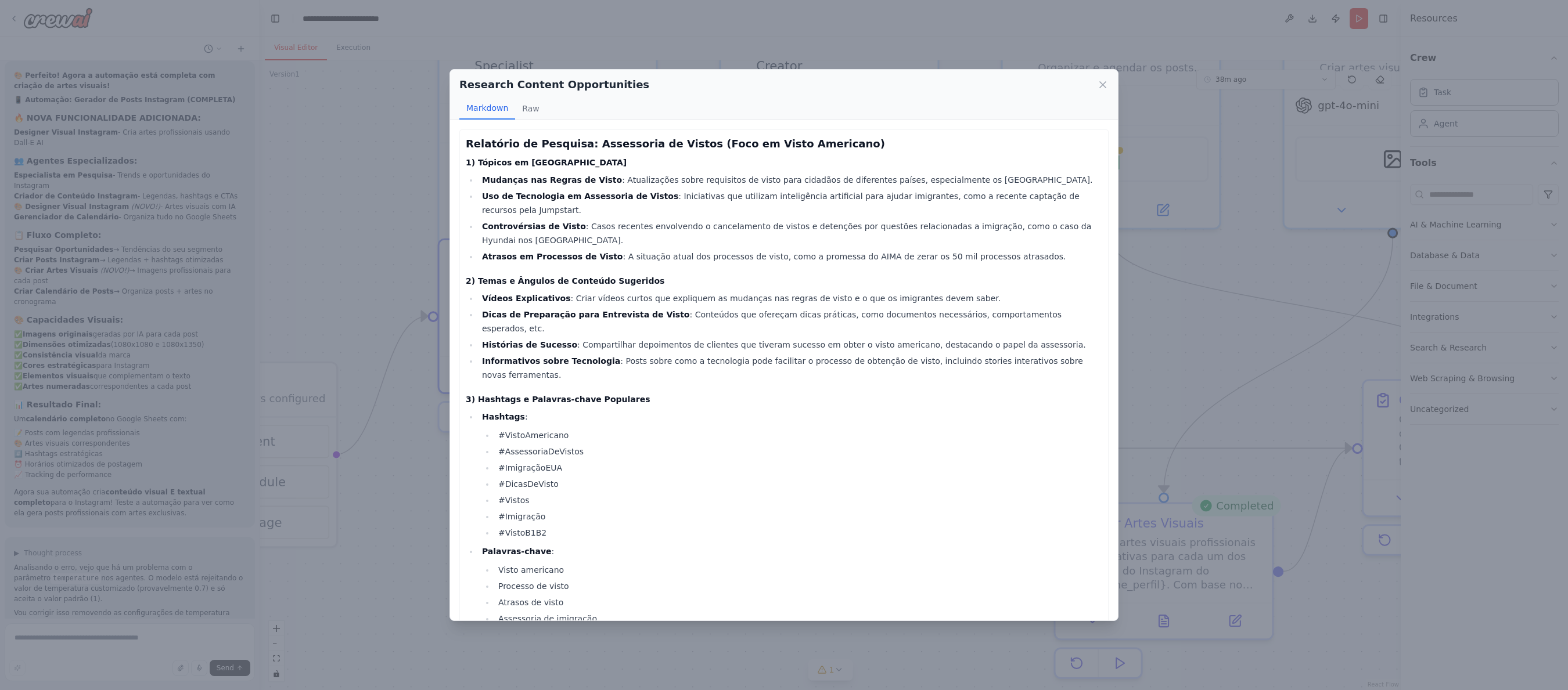
click at [600, 284] on h4 "2) Temas e Ângulos de Conteúdo Sugeridos" at bounding box center [784, 281] width 637 height 12
click at [558, 192] on strong "Uso de Tecnologia em Assessoria de Vistos" at bounding box center [580, 196] width 196 height 9
click at [540, 183] on strong "Mudanças nas Regras de Visto" at bounding box center [552, 179] width 140 height 9
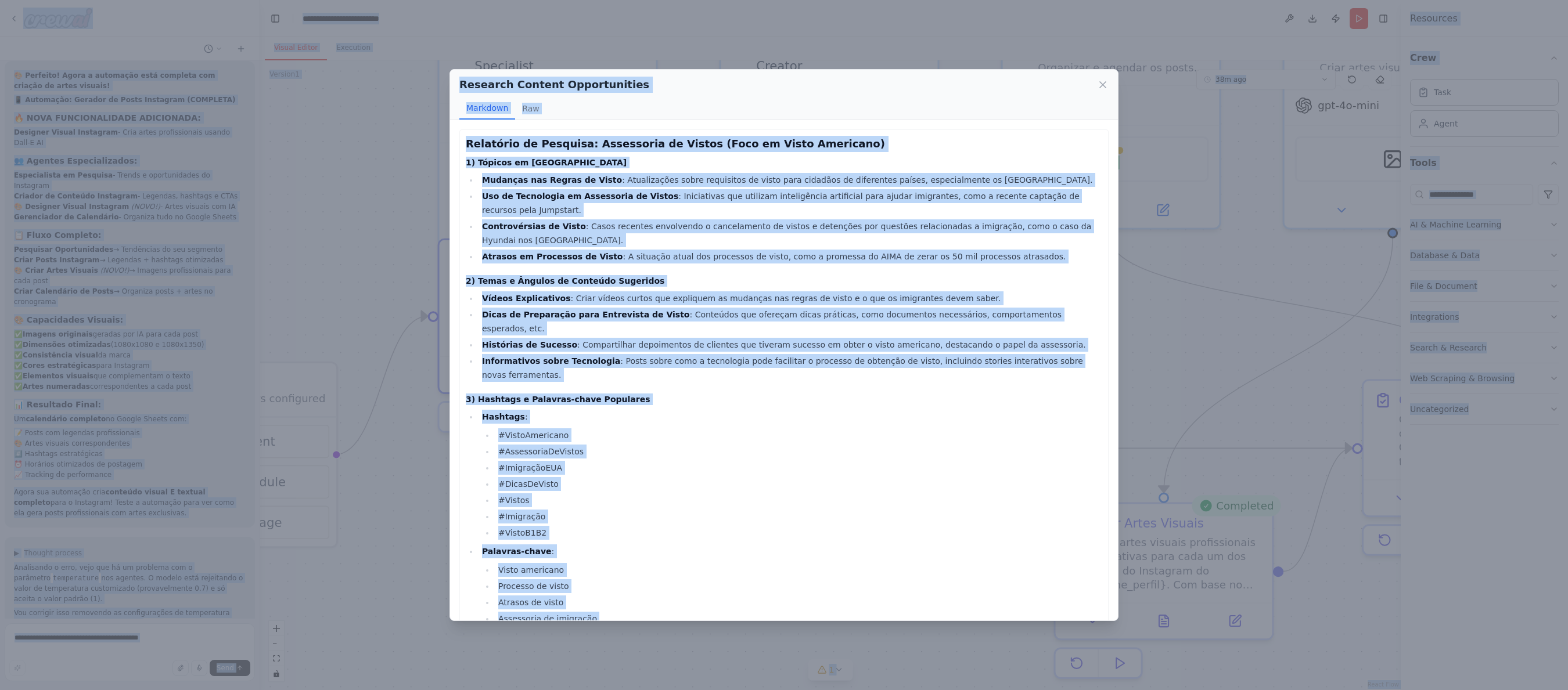
copy body "Loremips dolors ametc adipisc elitsedd ▶ Eiusmod tempori U'la etdo mag aliqua e…"
click at [545, 232] on li "Controvérsias de Visto : Casos recentes envolvendo o cancelamento de vistos e d…" at bounding box center [790, 234] width 624 height 28
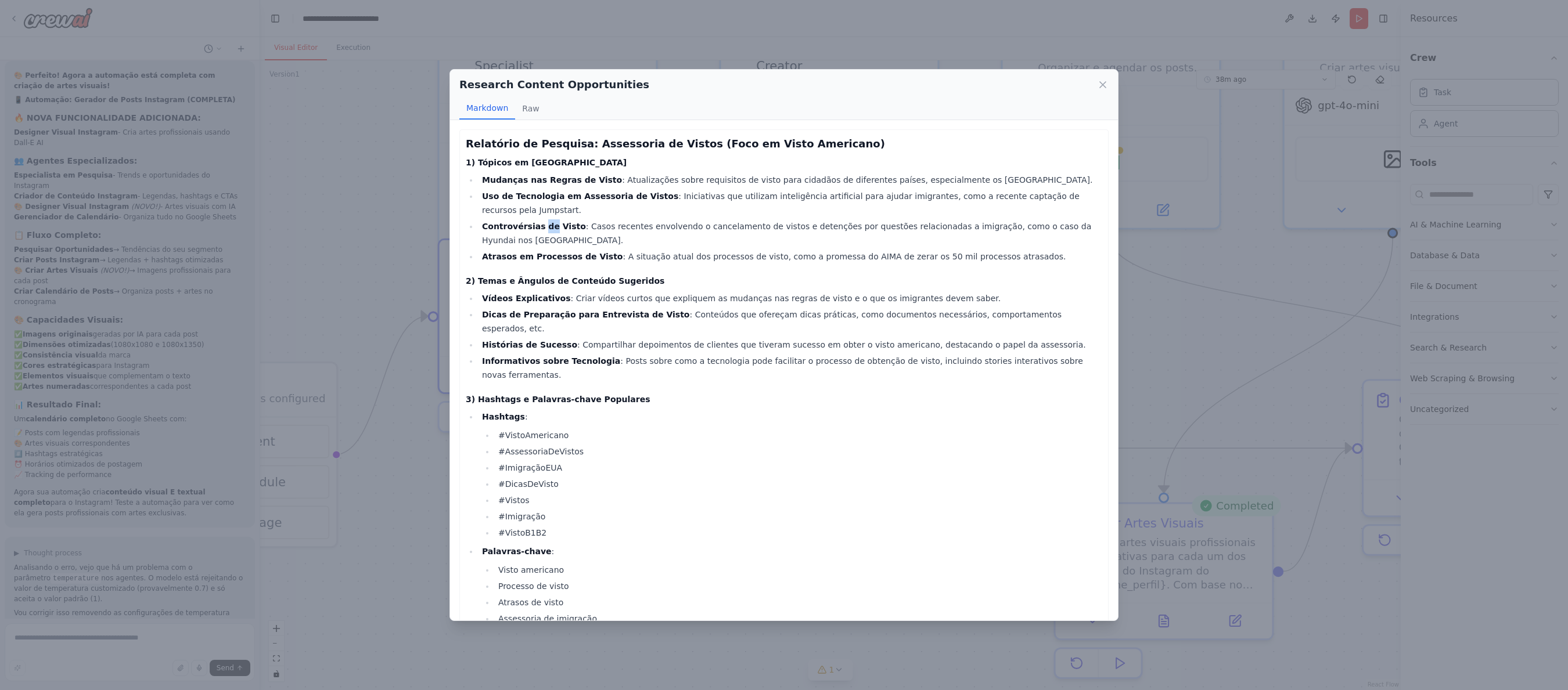
click at [545, 232] on li "Controvérsias de Visto : Casos recentes envolvendo o cancelamento de vistos e d…" at bounding box center [790, 234] width 624 height 28
drag, startPoint x: 519, startPoint y: 146, endPoint x: 522, endPoint y: 138, distance: 8.5
click at [520, 145] on h3 "Relatório de Pesquisa: Assessoria de Vistos (Foco em Visto Americano)" at bounding box center [784, 144] width 637 height 16
click at [532, 103] on button "Raw" at bounding box center [530, 108] width 31 height 22
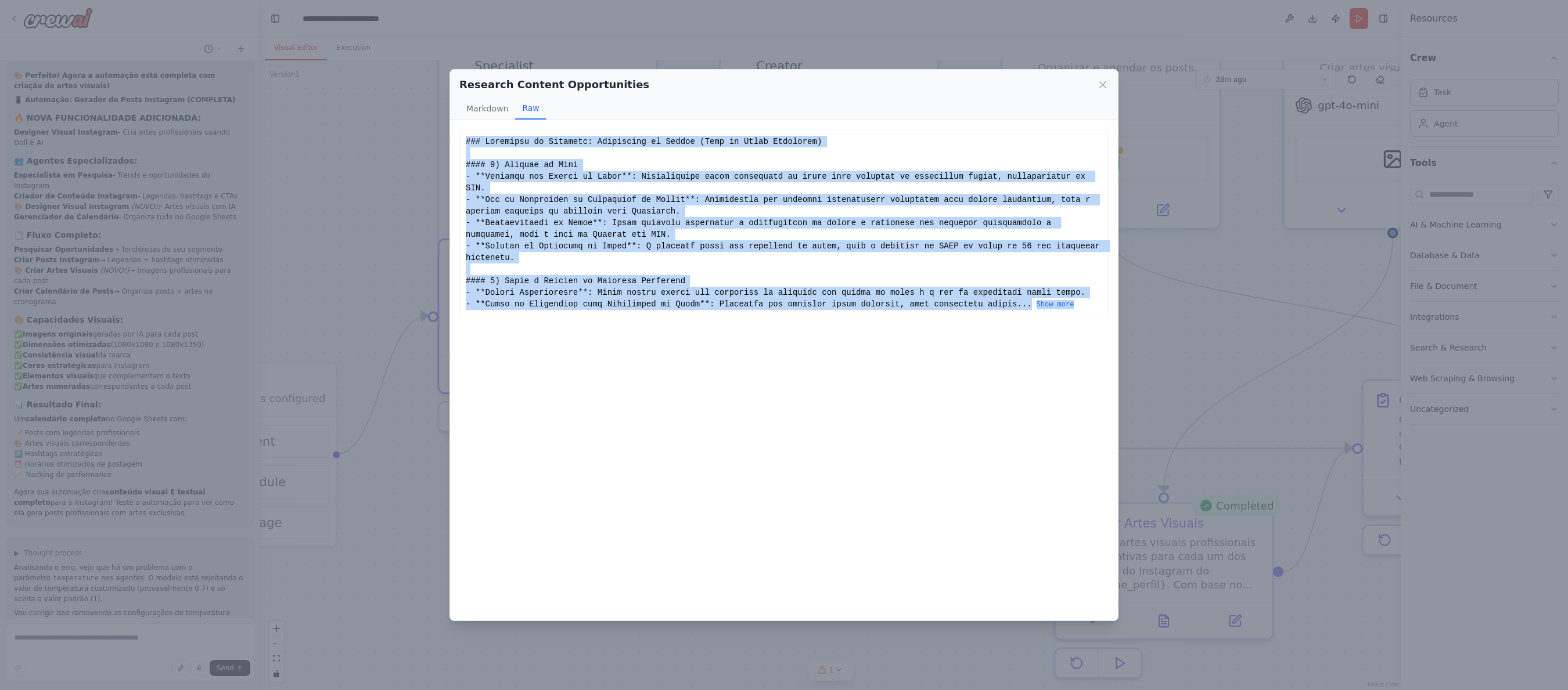
drag, startPoint x: 467, startPoint y: 143, endPoint x: 1082, endPoint y: 319, distance: 639.7
click at [1075, 321] on div "Relatório de Pesquisa: Assessoria de Vistos (Foco em Visto Americano) 1) Tópico…" at bounding box center [783, 370] width 668 height 500
click at [1062, 306] on button "Show more" at bounding box center [1055, 304] width 38 height 9
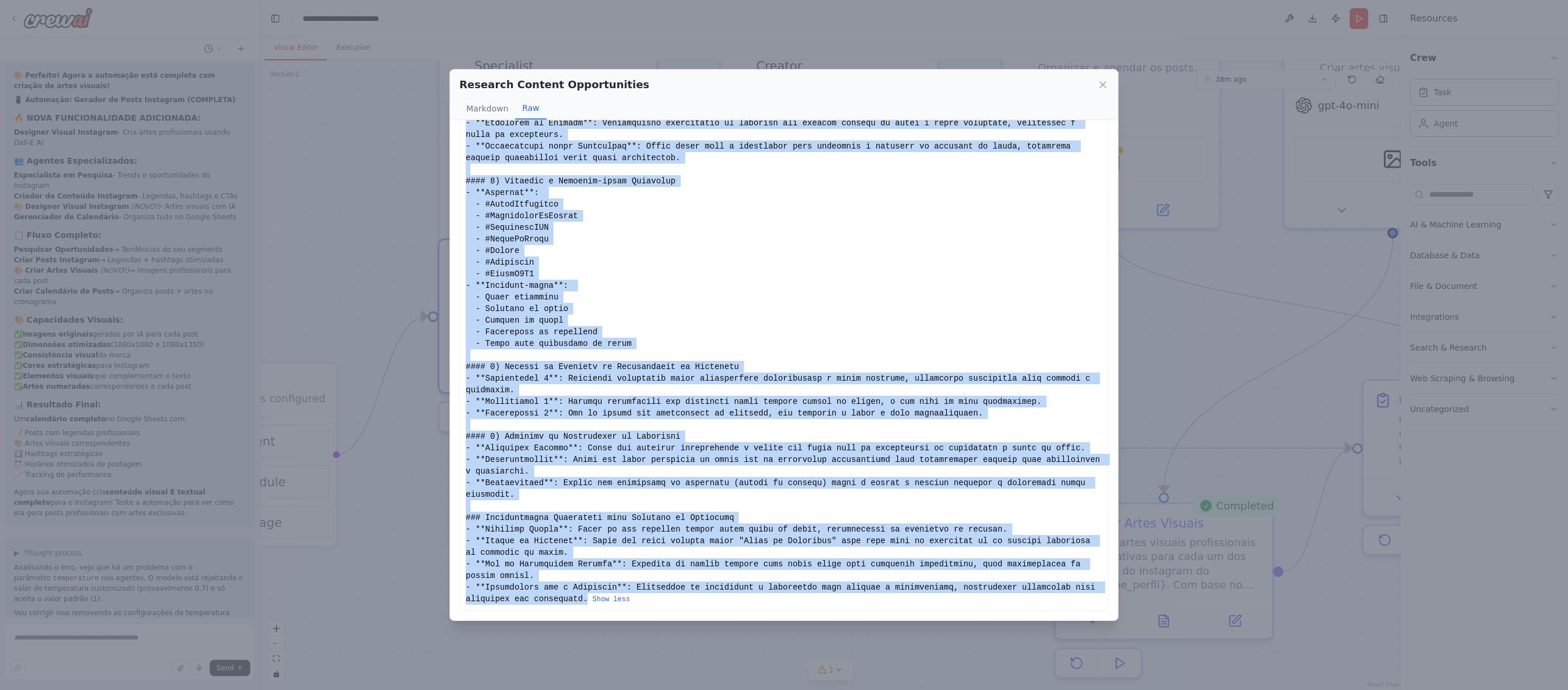
scroll to position [204, 0]
copy div "### Loremipsu do Sitametc: Adipiscing el Seddoe (Temp in Utlab Etdolorem) #### …"
click at [385, 254] on div "Research Content Opportunities Markdown Raw Relatório de Pesquisa: Assessoria d…" at bounding box center [784, 345] width 1568 height 690
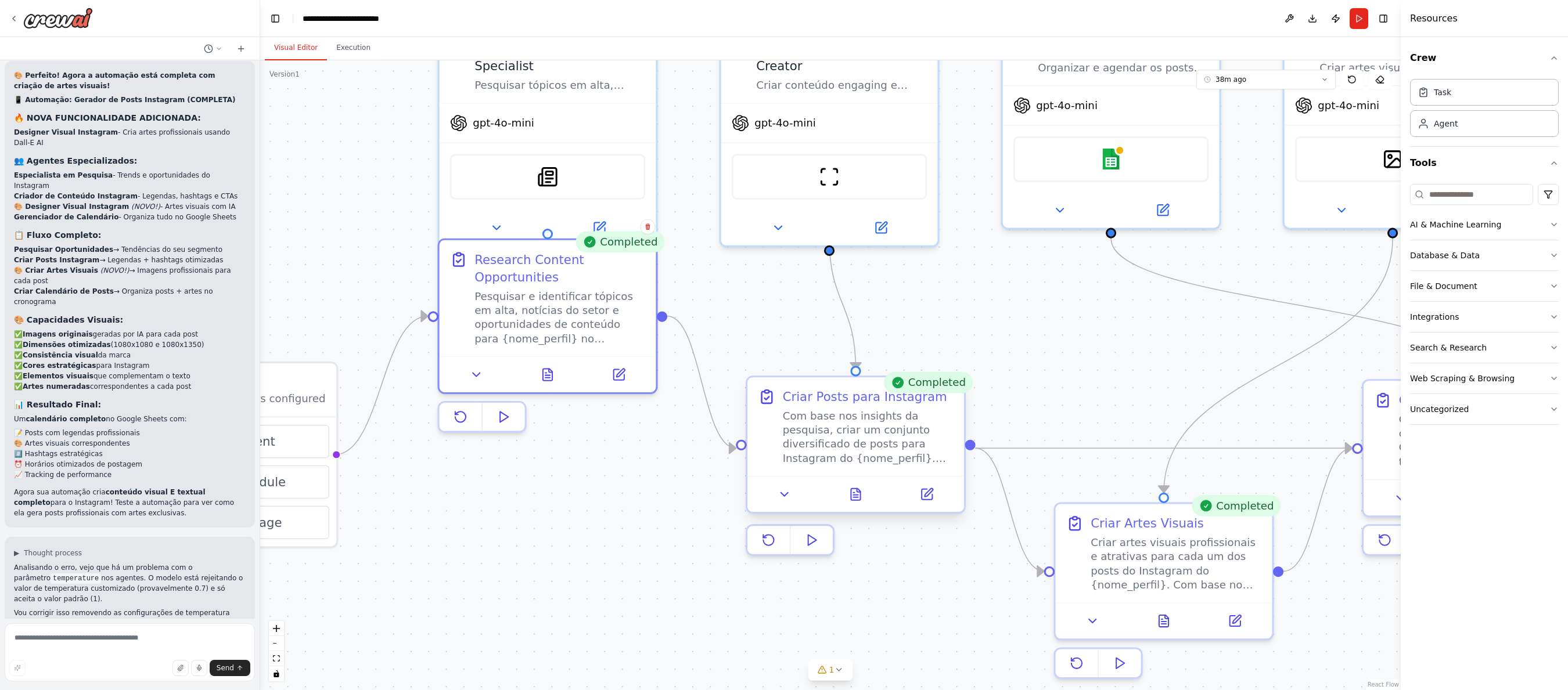
click at [852, 505] on div at bounding box center [856, 493] width 217 height 36
click at [853, 498] on icon at bounding box center [856, 498] width 5 height 0
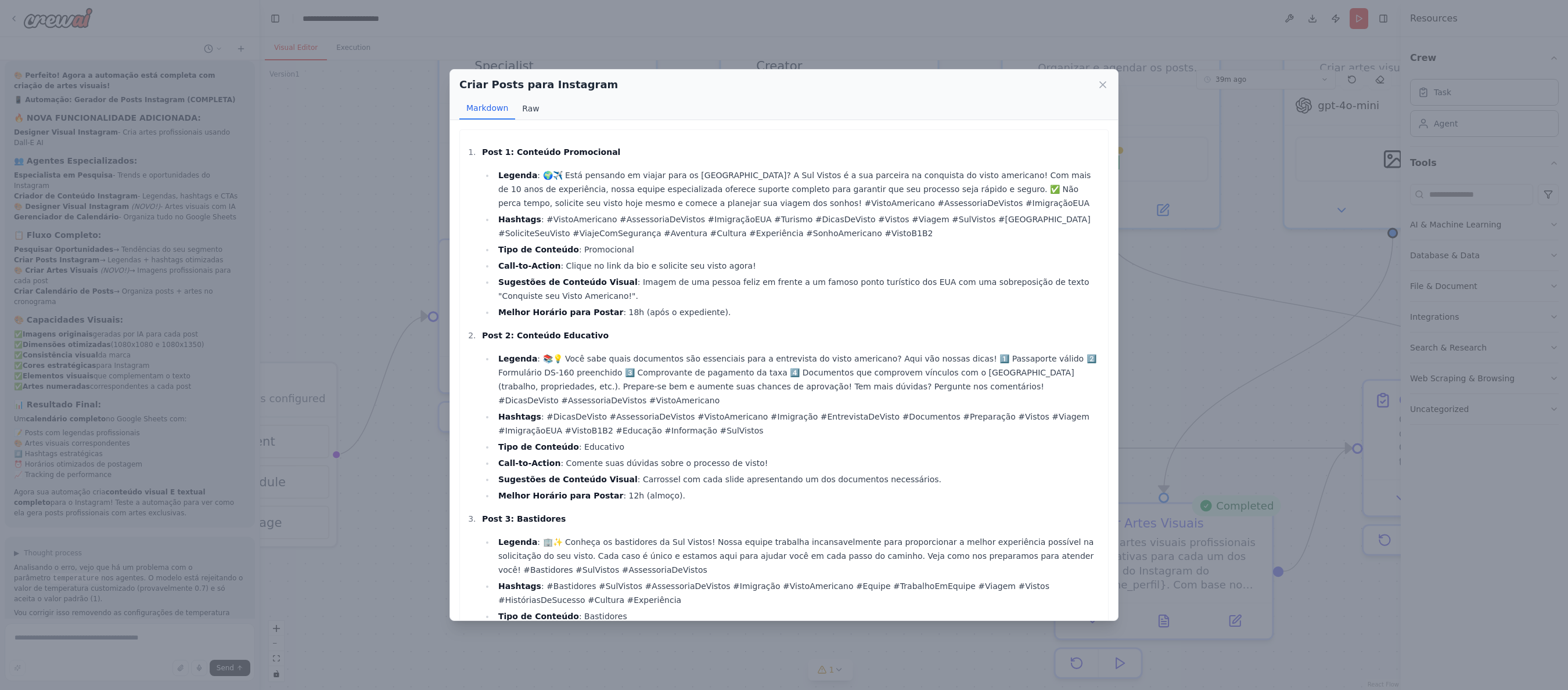
click at [530, 106] on button "Raw" at bounding box center [530, 108] width 31 height 22
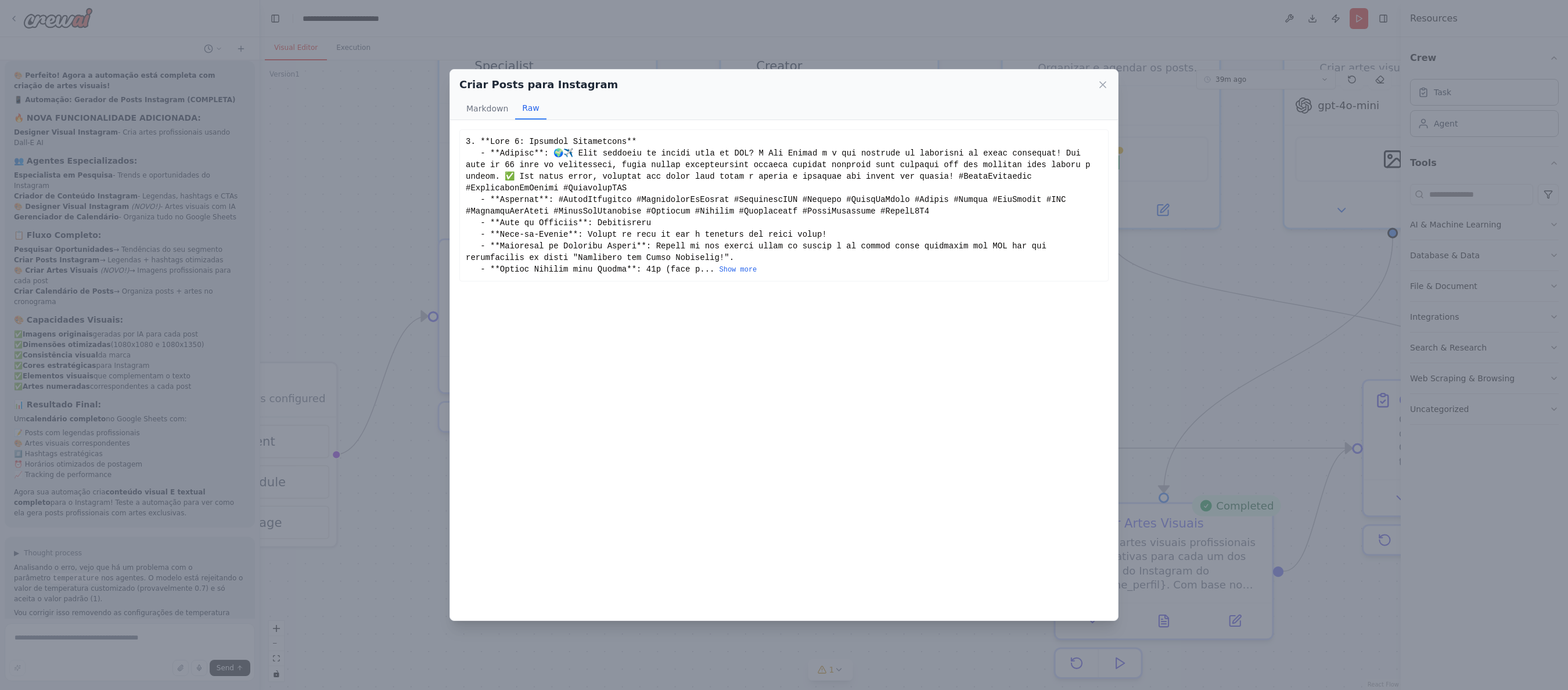
click at [637, 215] on div "... Show more" at bounding box center [784, 205] width 637 height 139
click at [751, 272] on button "Show more" at bounding box center [738, 270] width 38 height 9
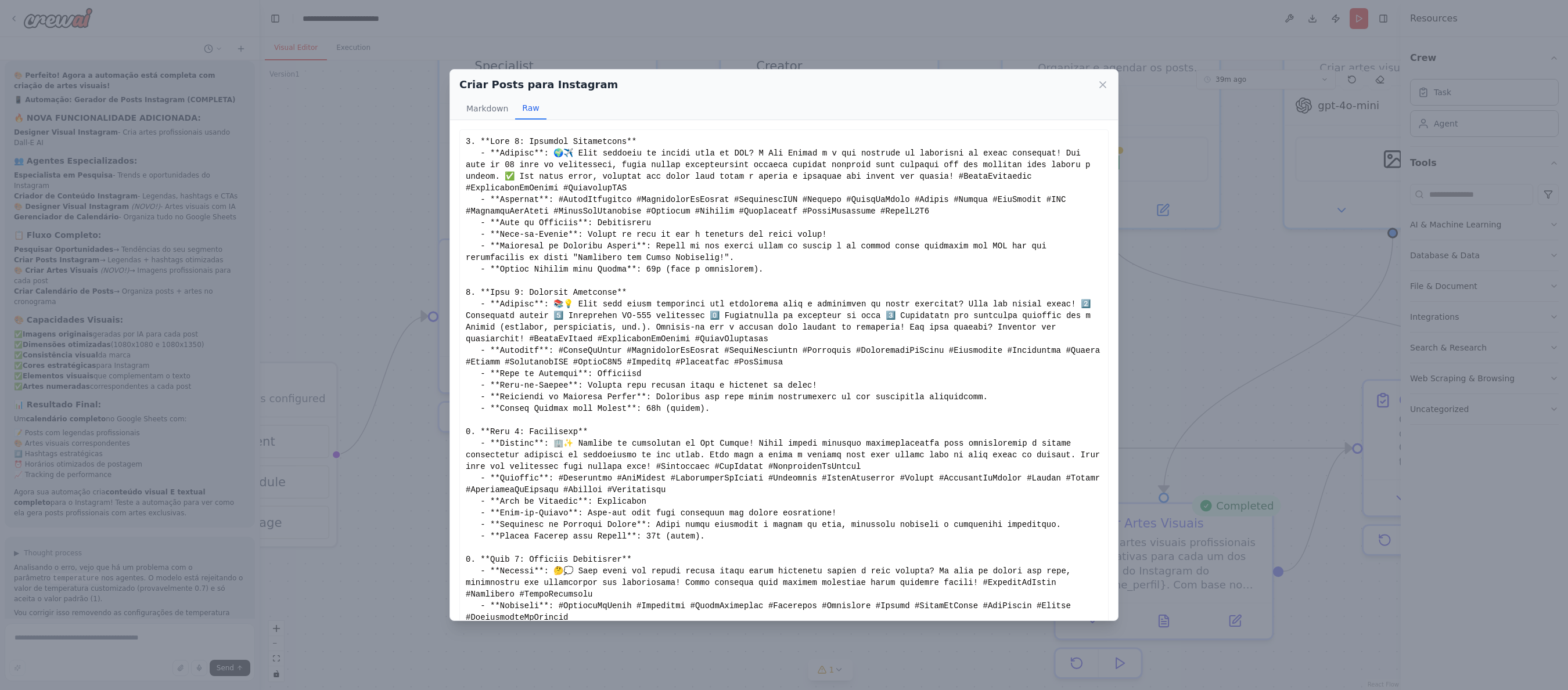
click at [636, 224] on div "Show less" at bounding box center [784, 408] width 637 height 546
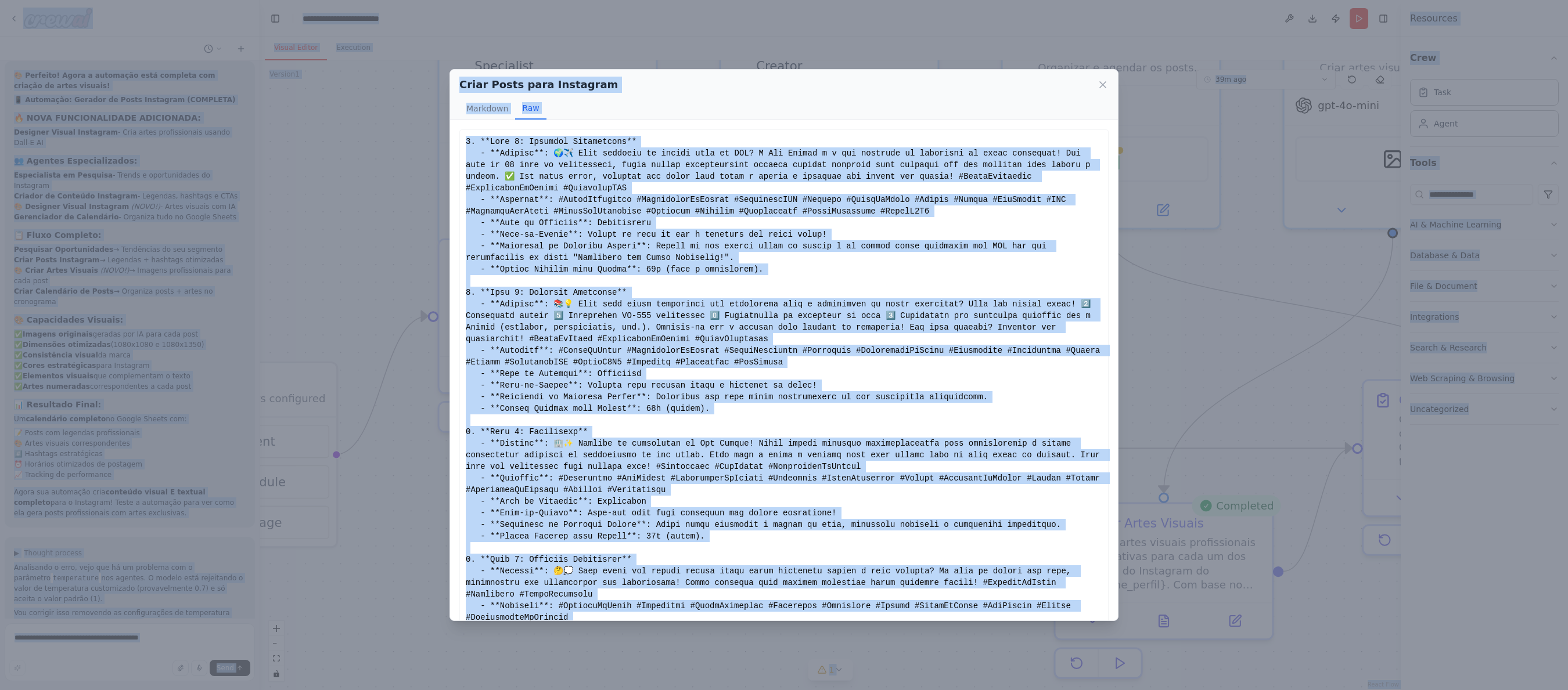
drag, startPoint x: 548, startPoint y: 192, endPoint x: 487, endPoint y: 150, distance: 74.1
click at [546, 192] on div "Show less" at bounding box center [784, 408] width 637 height 546
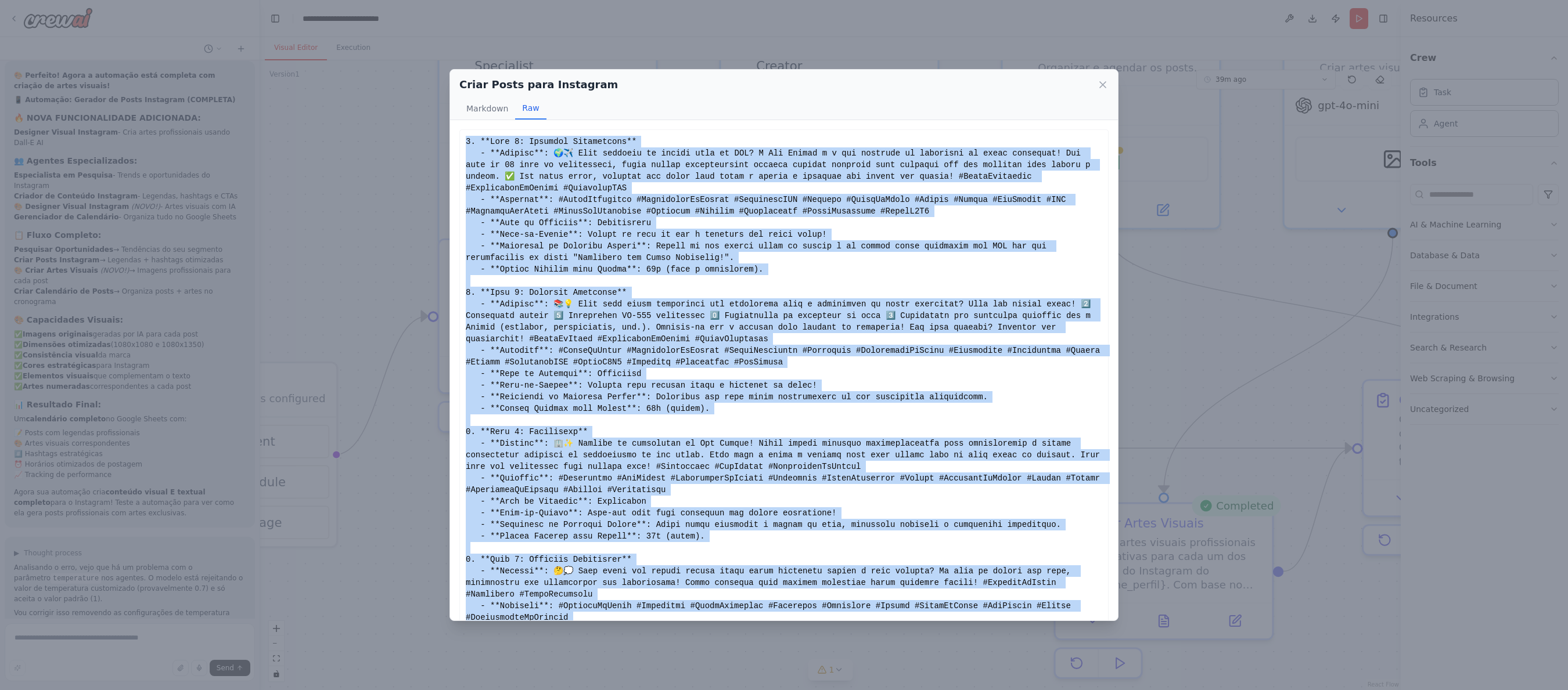
scroll to position [77, 0]
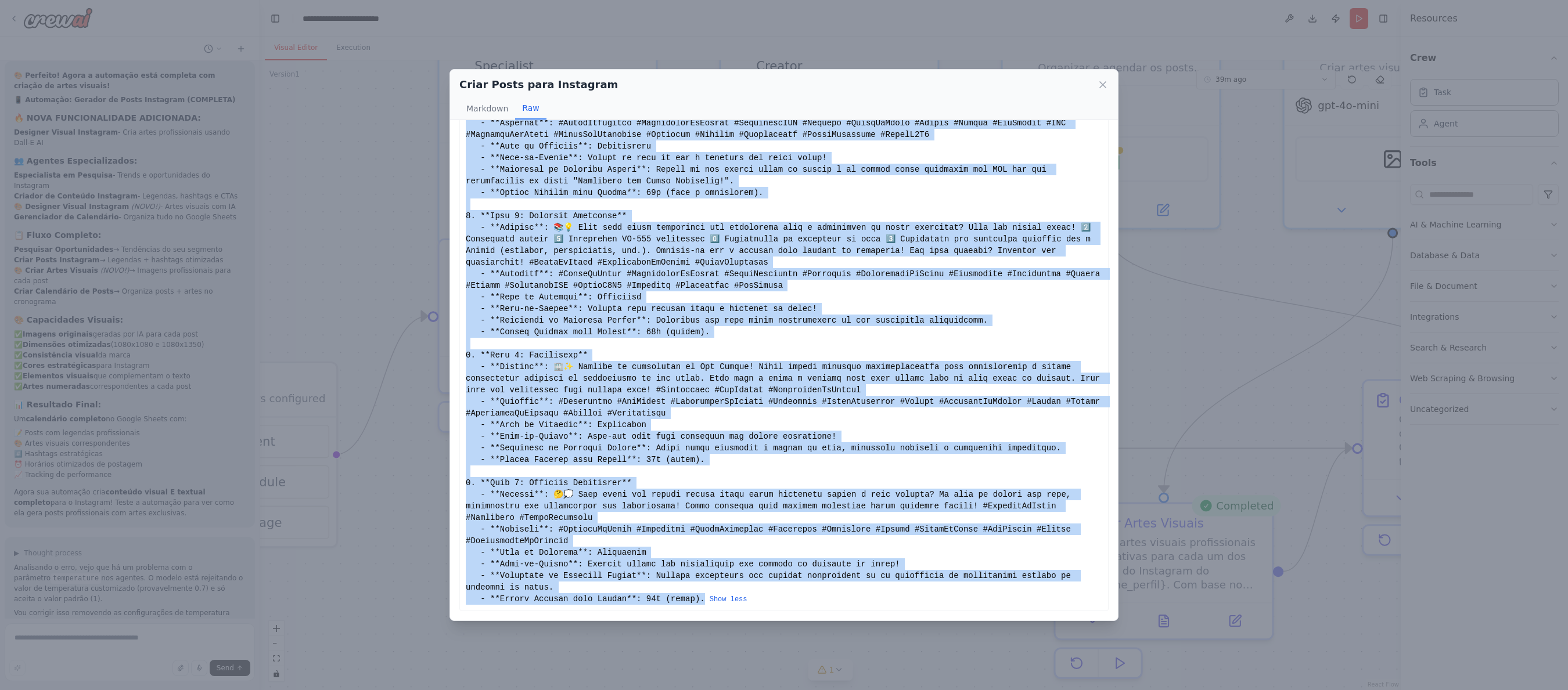
drag, startPoint x: 466, startPoint y: 142, endPoint x: 707, endPoint y: 601, distance: 518.4
click at [707, 601] on div "Show less" at bounding box center [784, 332] width 637 height 546
copy div "8. **Lore 4: Ipsumdol Sitametcons** - **Adipisc**: 🌍✈️ Elit seddoeiu te incidi …"
click at [402, 503] on div "Criar Posts para Instagram Markdown Raw Post 1: Conteúdo Promocional Legenda : …" at bounding box center [784, 345] width 1568 height 690
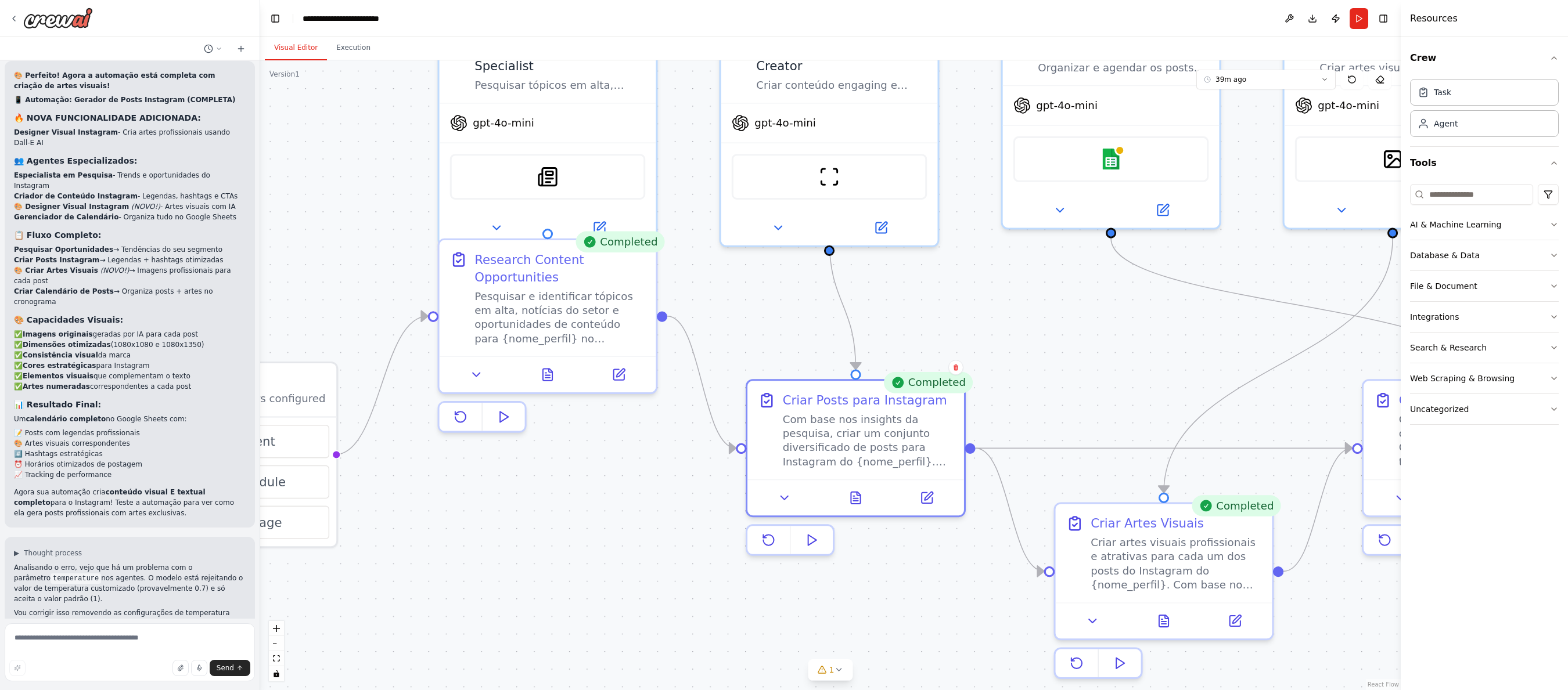
click at [402, 503] on div ".deletable-edge-delete-btn { width: 20px; height: 20px; border: 0px solid #ffff…" at bounding box center [830, 375] width 1141 height 630
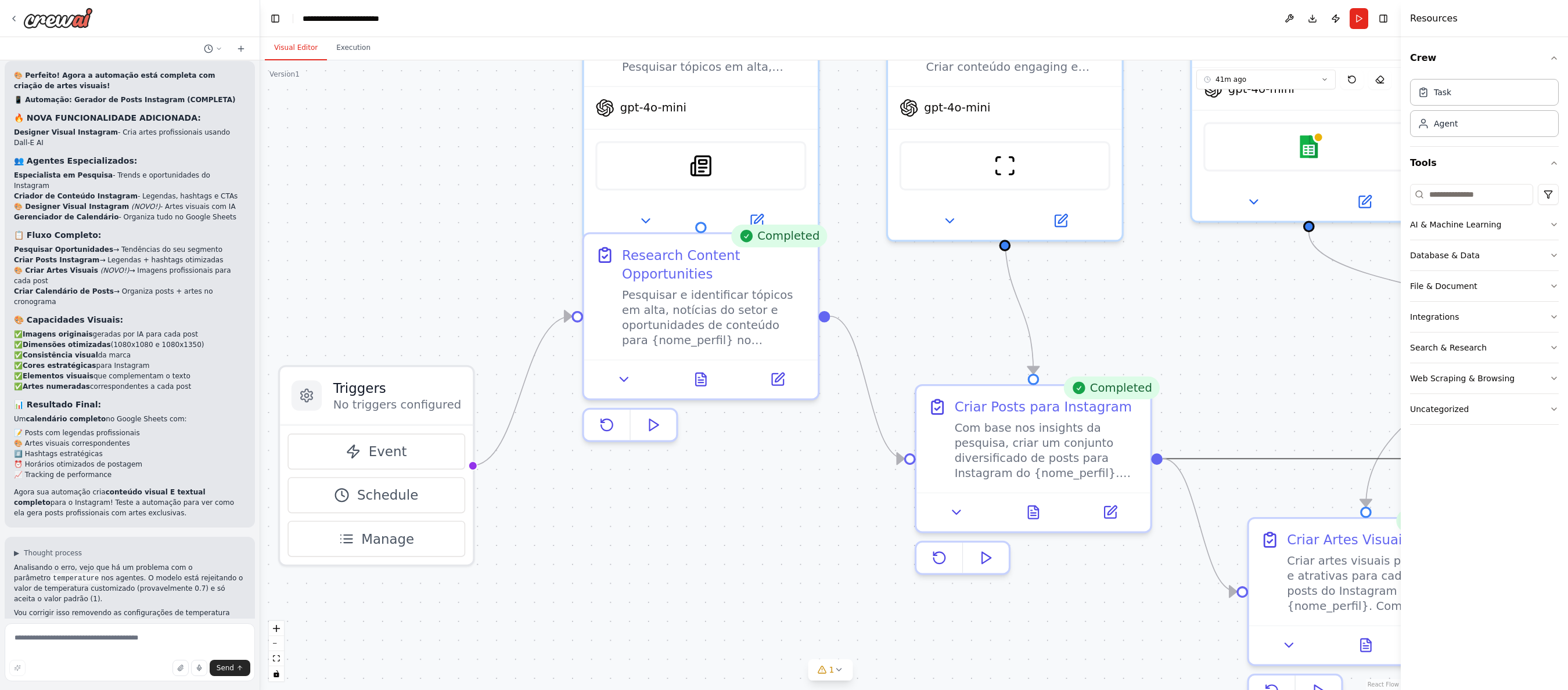
drag, startPoint x: 1278, startPoint y: 453, endPoint x: 1164, endPoint y: 357, distance: 149.0
click at [474, 234] on div ".deletable-edge-delete-btn { width: 20px; height: 20px; border: 0px solid #ffff…" at bounding box center [830, 375] width 1141 height 630
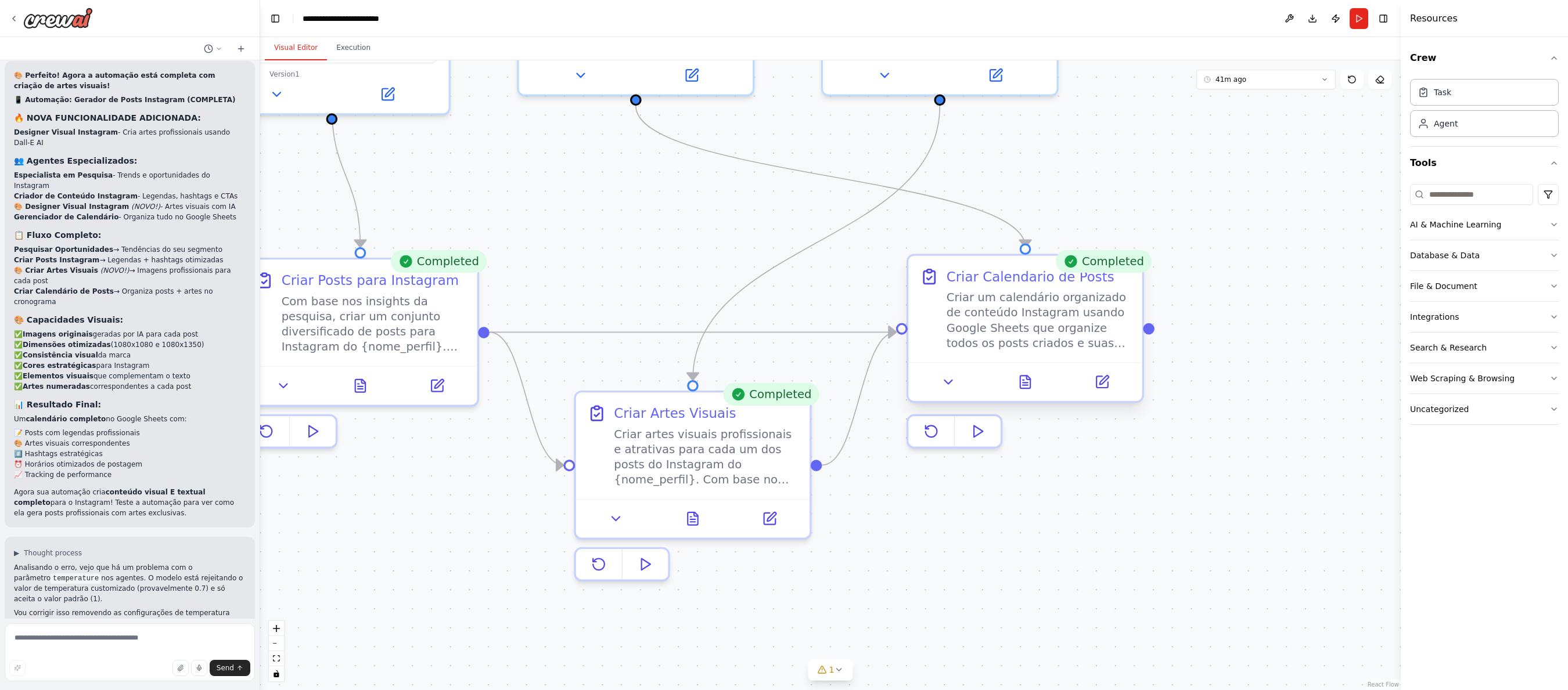
drag, startPoint x: 1205, startPoint y: 341, endPoint x: 943, endPoint y: 360, distance: 262.7
click at [539, 217] on div ".deletable-edge-delete-btn { width: 20px; height: 20px; border: 0px solid #ffff…" at bounding box center [830, 375] width 1141 height 630
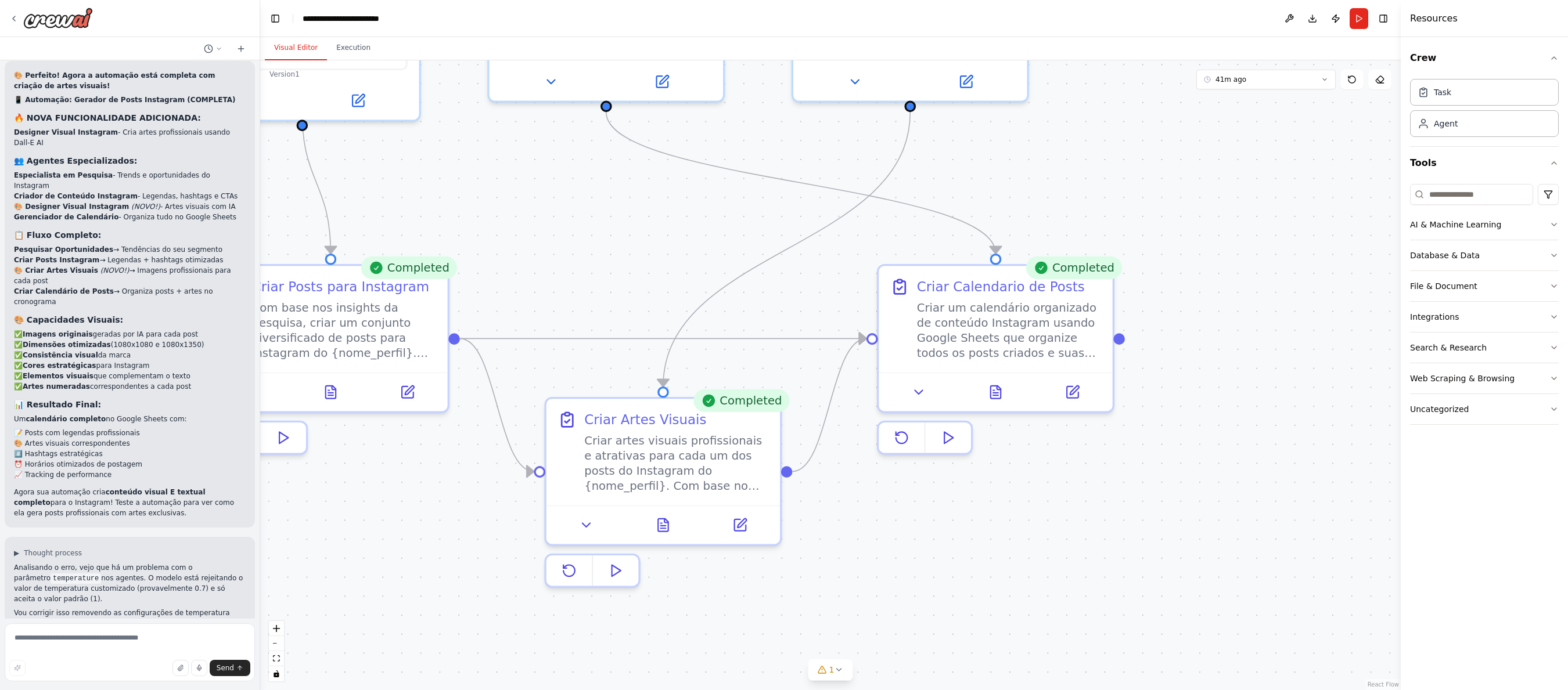
drag, startPoint x: 1099, startPoint y: 467, endPoint x: 990, endPoint y: 467, distance: 109.0
click at [998, 497] on div ".deletable-edge-delete-btn { width: 20px; height: 20px; border: 0px solid #ffff…" at bounding box center [830, 375] width 1141 height 630
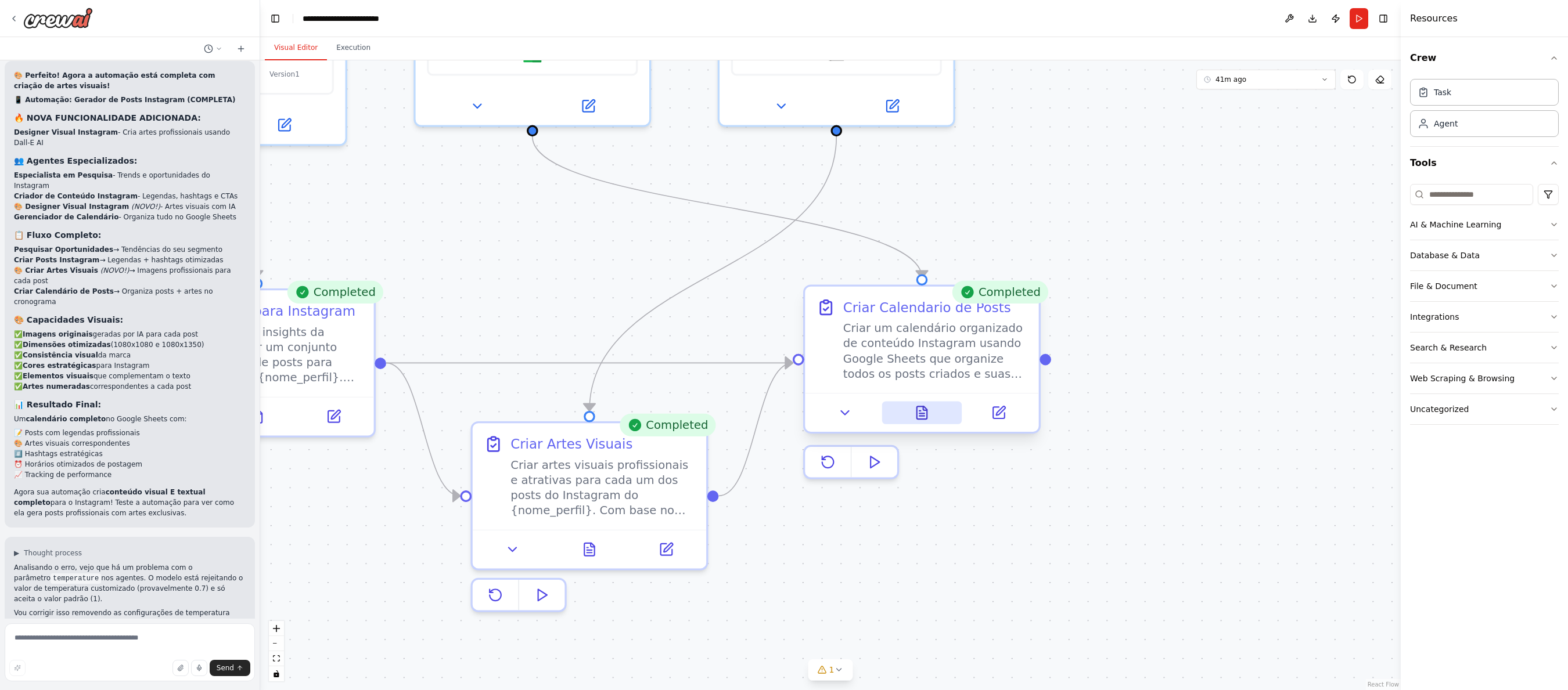
click at [924, 410] on icon at bounding box center [925, 408] width 4 height 4
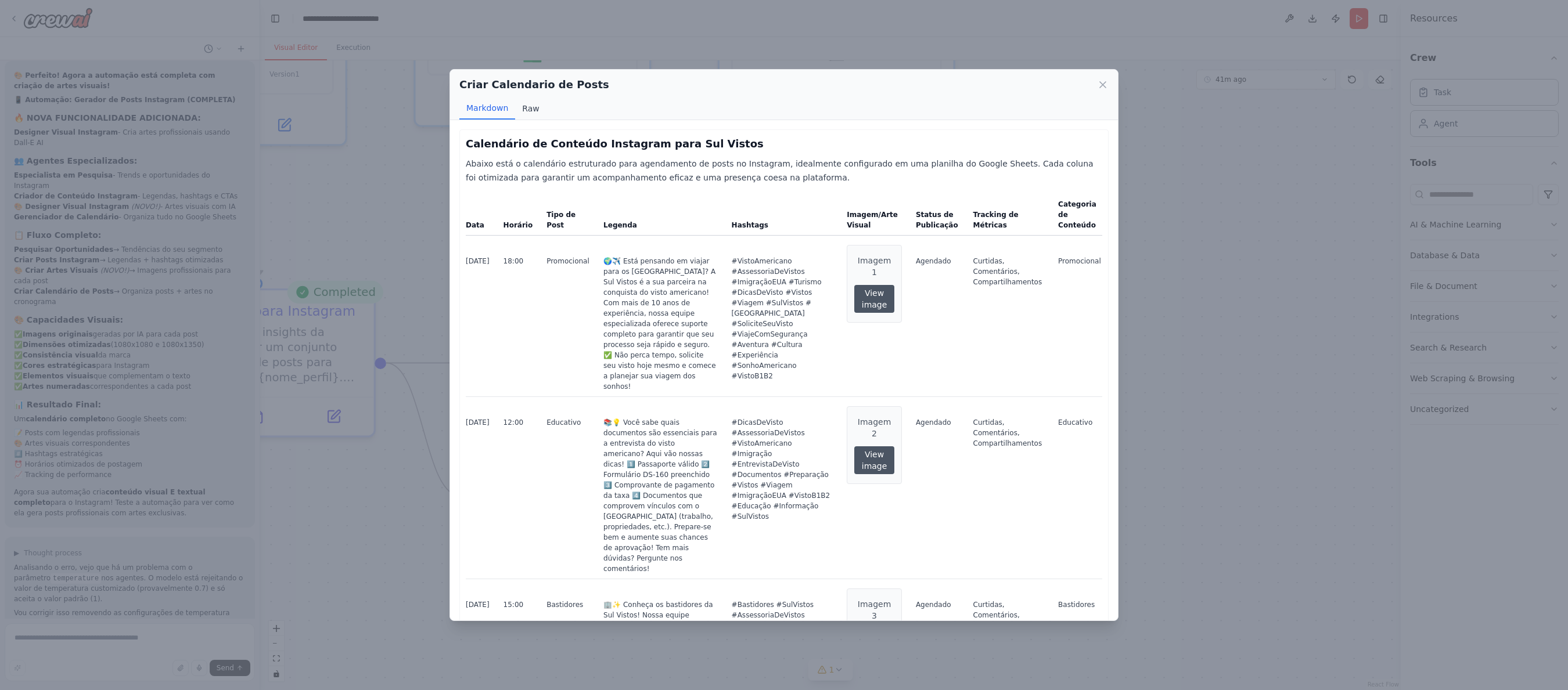
click at [536, 113] on button "Raw" at bounding box center [530, 108] width 31 height 22
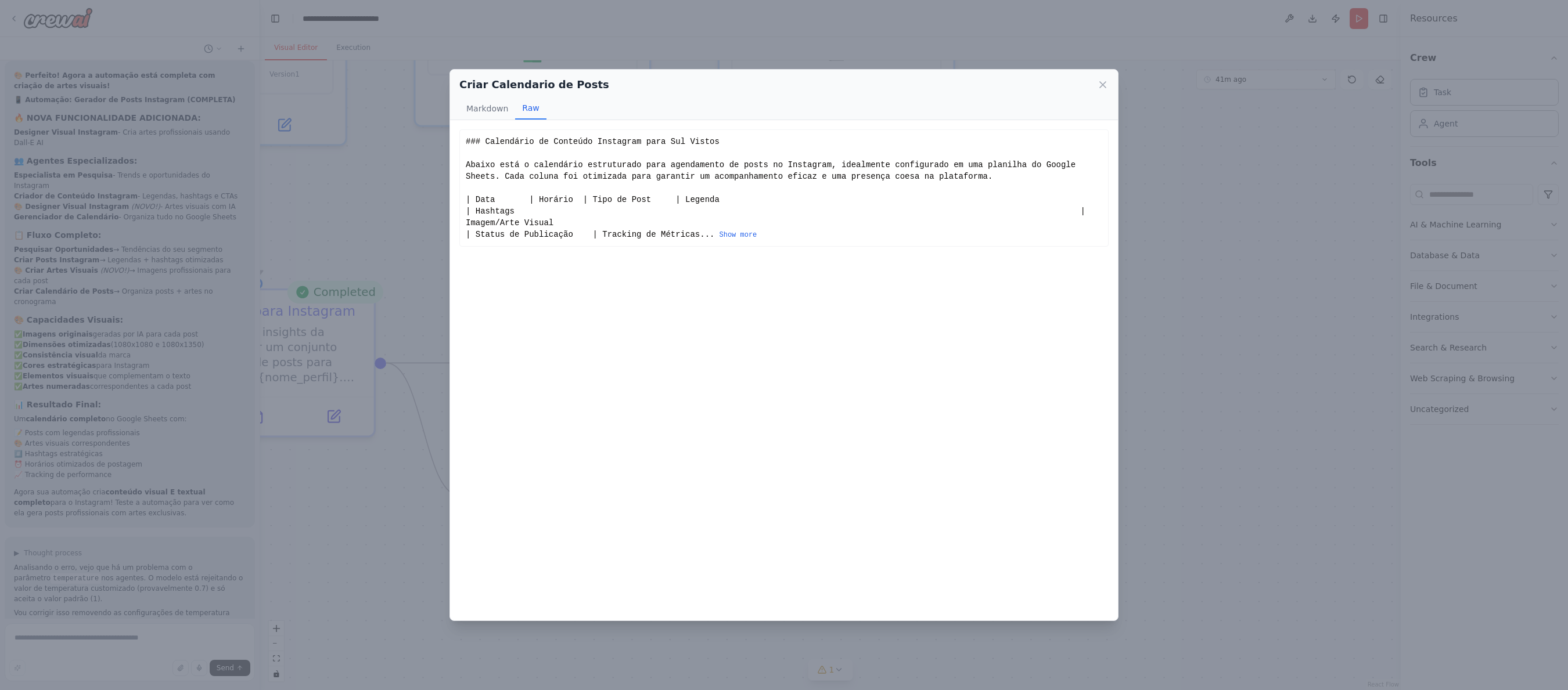
drag, startPoint x: 556, startPoint y: 164, endPoint x: 583, endPoint y: 172, distance: 28.2
click at [557, 165] on div "### Calendário de Conteúdo Instagram para Sul Vistos Abaixo está o calendário e…" at bounding box center [784, 188] width 637 height 105
drag, startPoint x: 866, startPoint y: 235, endPoint x: 859, endPoint y: 234, distance: 7.1
click at [757, 235] on button "Show more" at bounding box center [738, 235] width 38 height 9
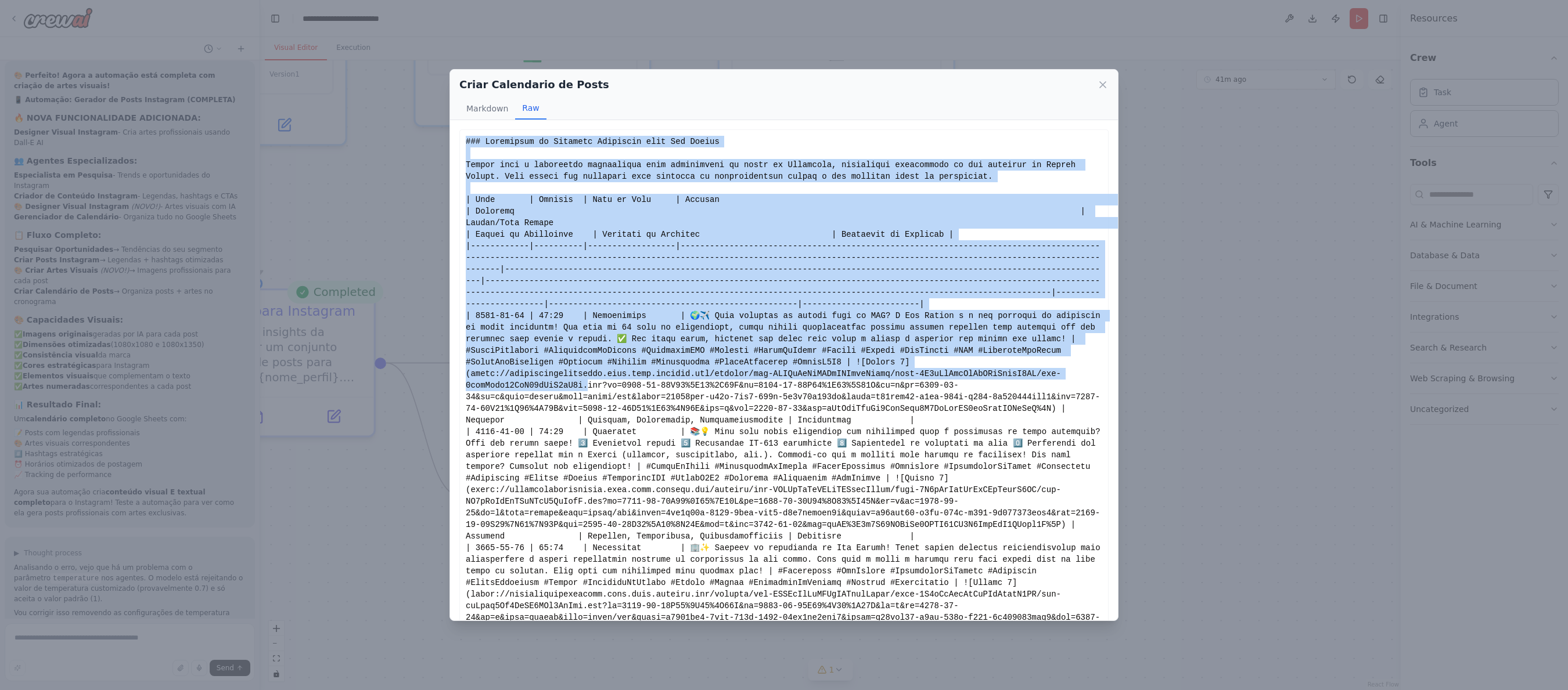
drag, startPoint x: 466, startPoint y: 142, endPoint x: 629, endPoint y: 402, distance: 306.9
click at [607, 392] on div "Show less" at bounding box center [784, 513] width 637 height 754
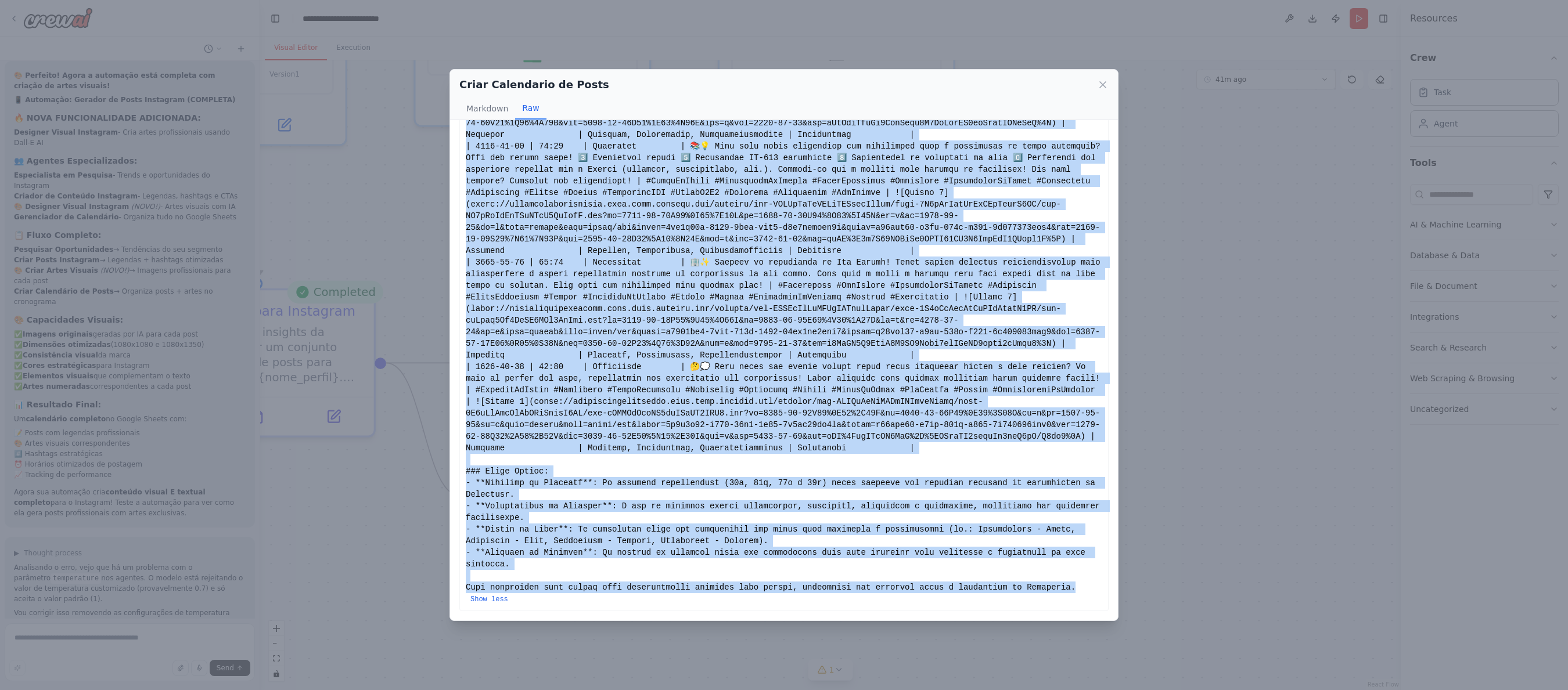
click at [1075, 587] on div "Show less" at bounding box center [784, 228] width 637 height 754
copy div "### Loremipsum do Sitametc Adipiscin elit Sed Doeius Tempor inci u laboreetdo m…"
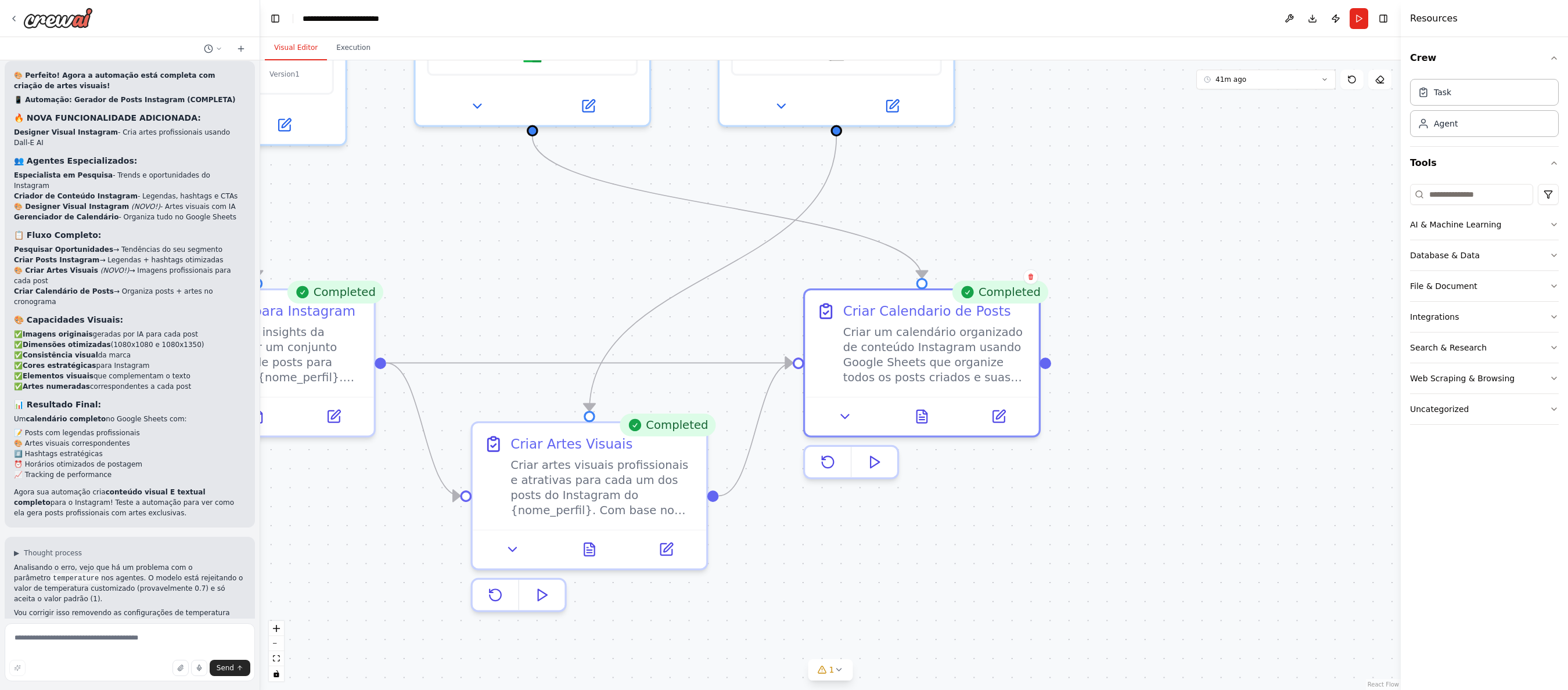
click at [387, 190] on div ".deletable-edge-delete-btn { width: 20px; height: 20px; border: 0px solid #ffff…" at bounding box center [830, 375] width 1141 height 630
